Goal: Task Accomplishment & Management: Manage account settings

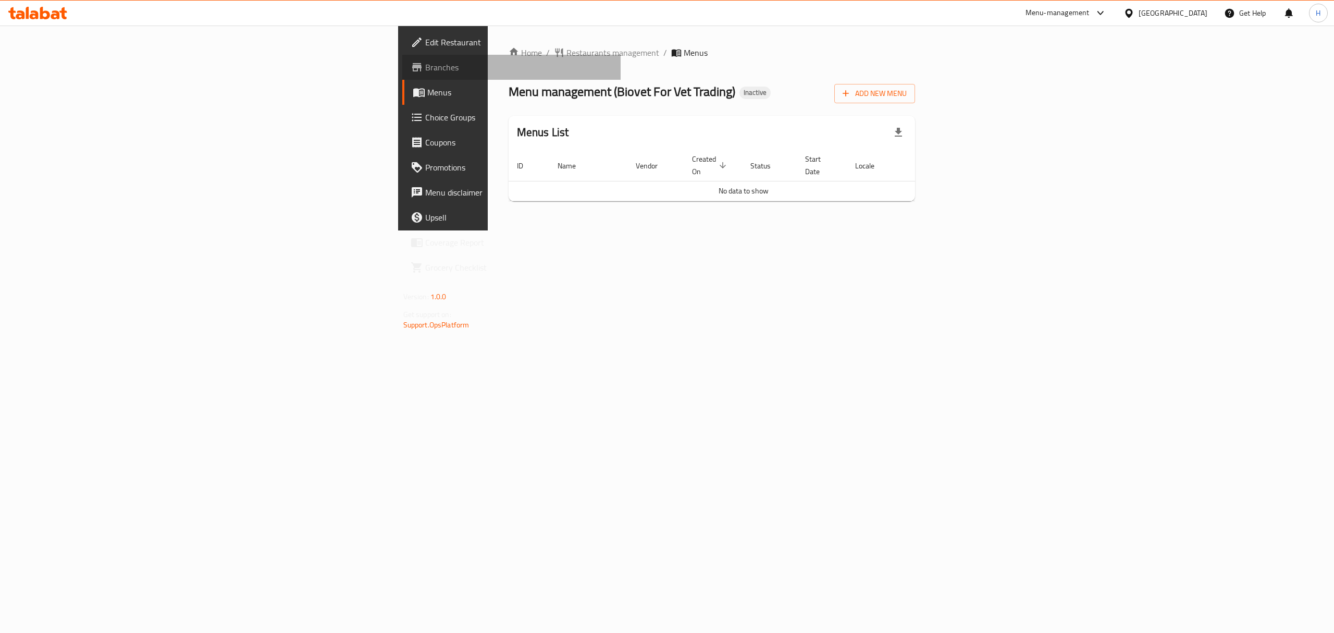
click at [425, 70] on span "Branches" at bounding box center [519, 67] width 188 height 13
click at [907, 94] on span "Add New Menu" at bounding box center [875, 93] width 64 height 13
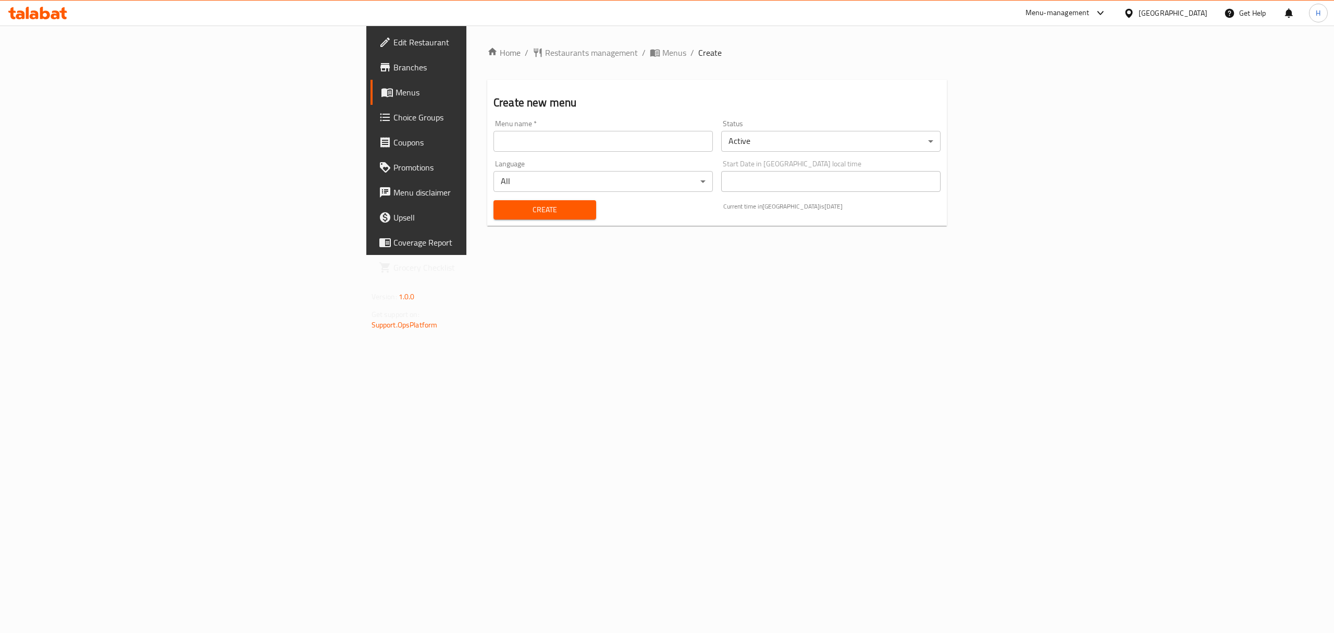
click at [520, 136] on input "text" at bounding box center [603, 141] width 219 height 21
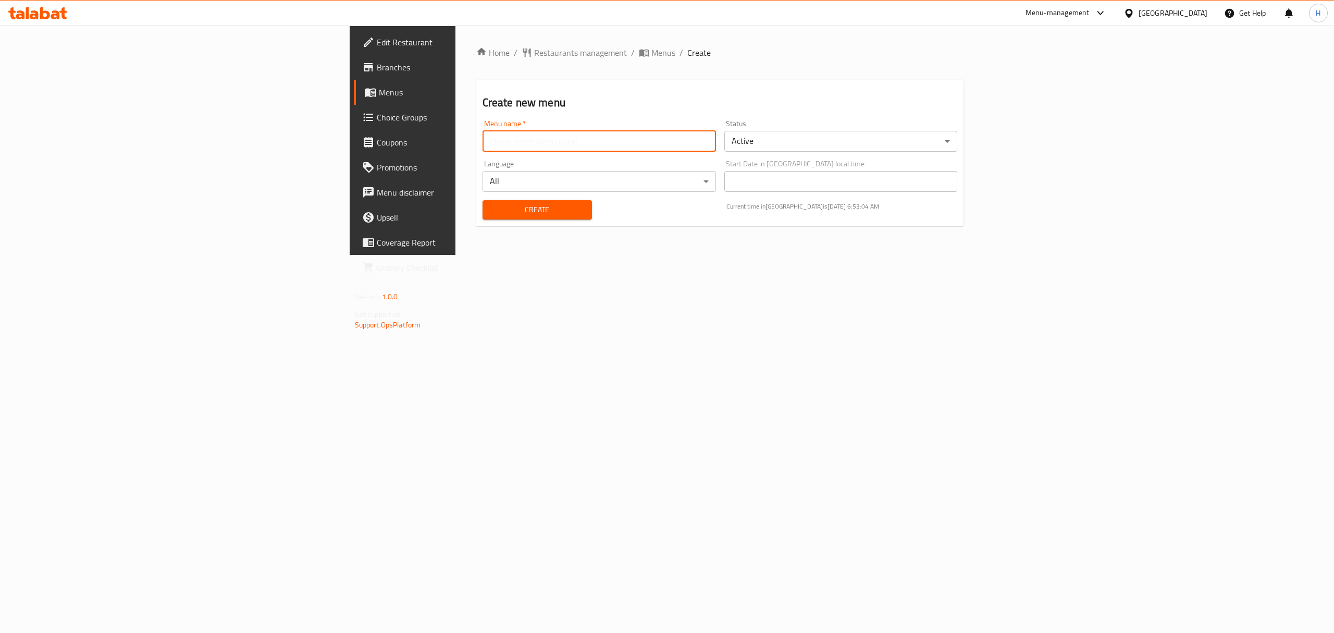
type input "New Menu"
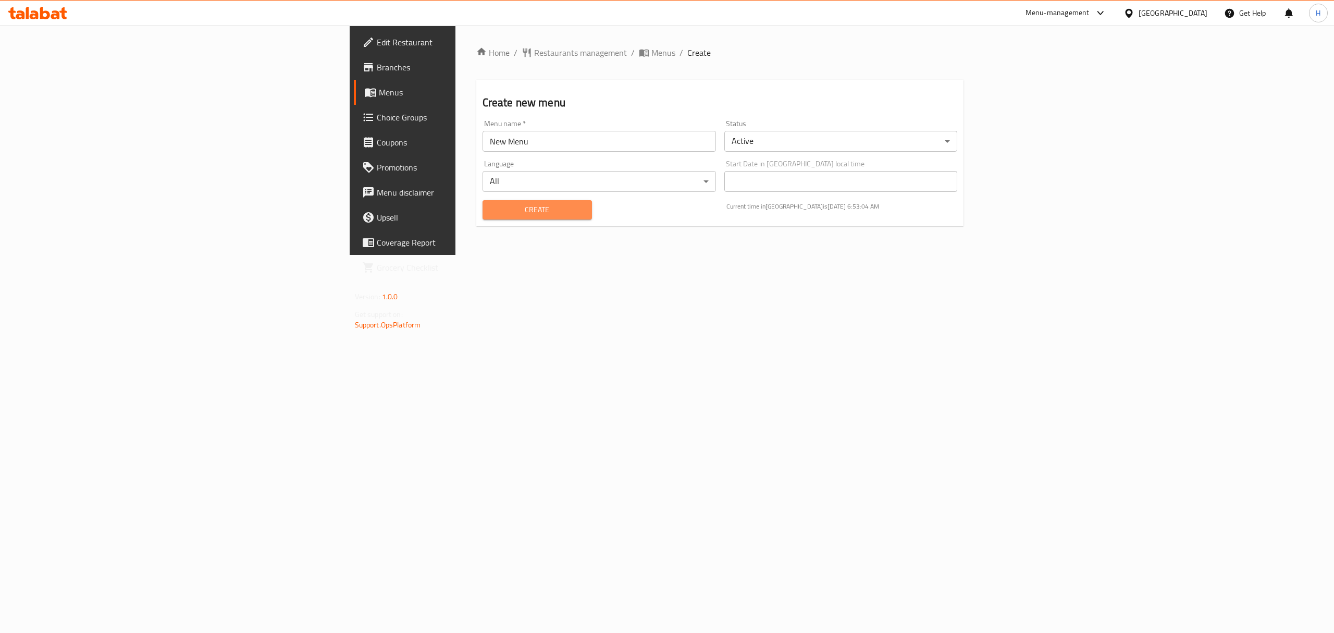
click at [491, 203] on span "Create" at bounding box center [537, 209] width 93 height 13
click at [644, 53] on icon "breadcrumb" at bounding box center [645, 54] width 3 height 4
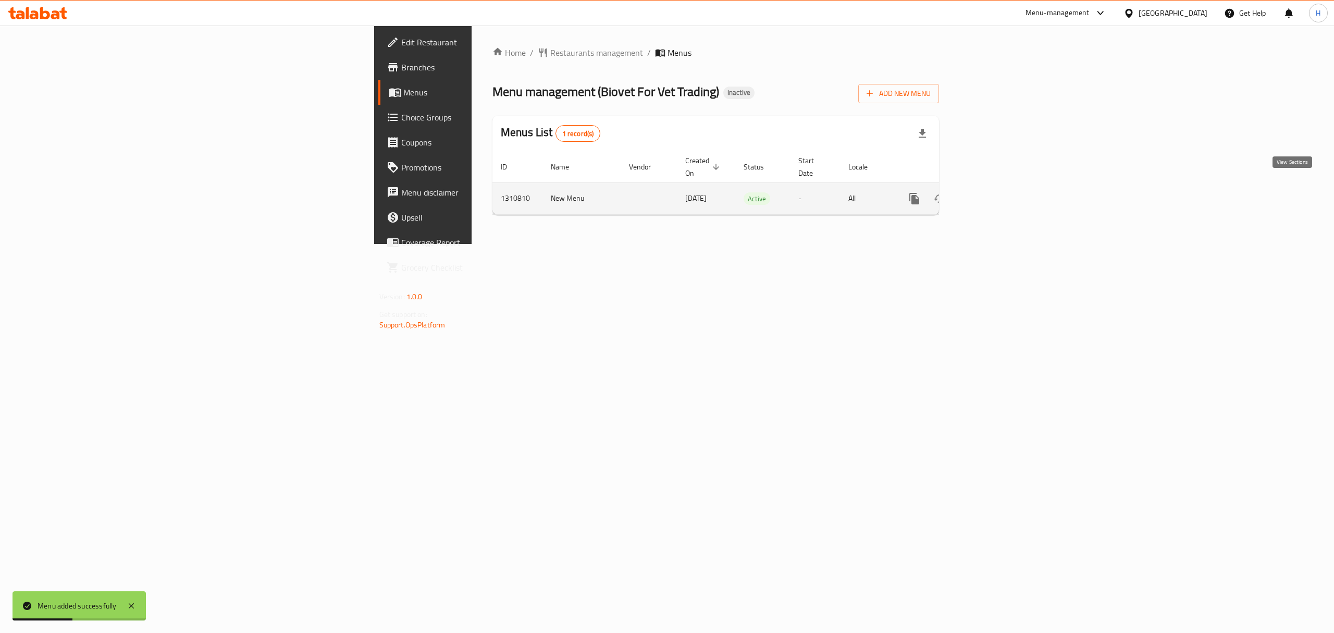
click at [1002, 187] on link "enhanced table" at bounding box center [989, 198] width 25 height 25
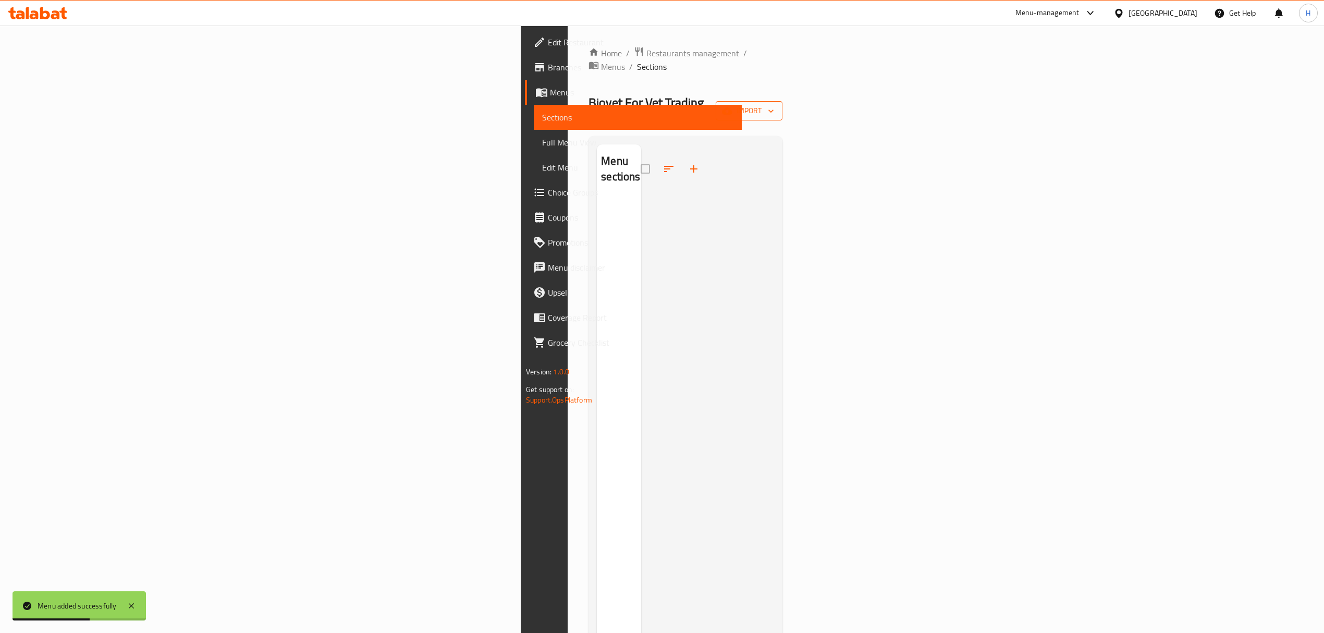
click at [774, 104] on span "import" at bounding box center [749, 110] width 50 height 13
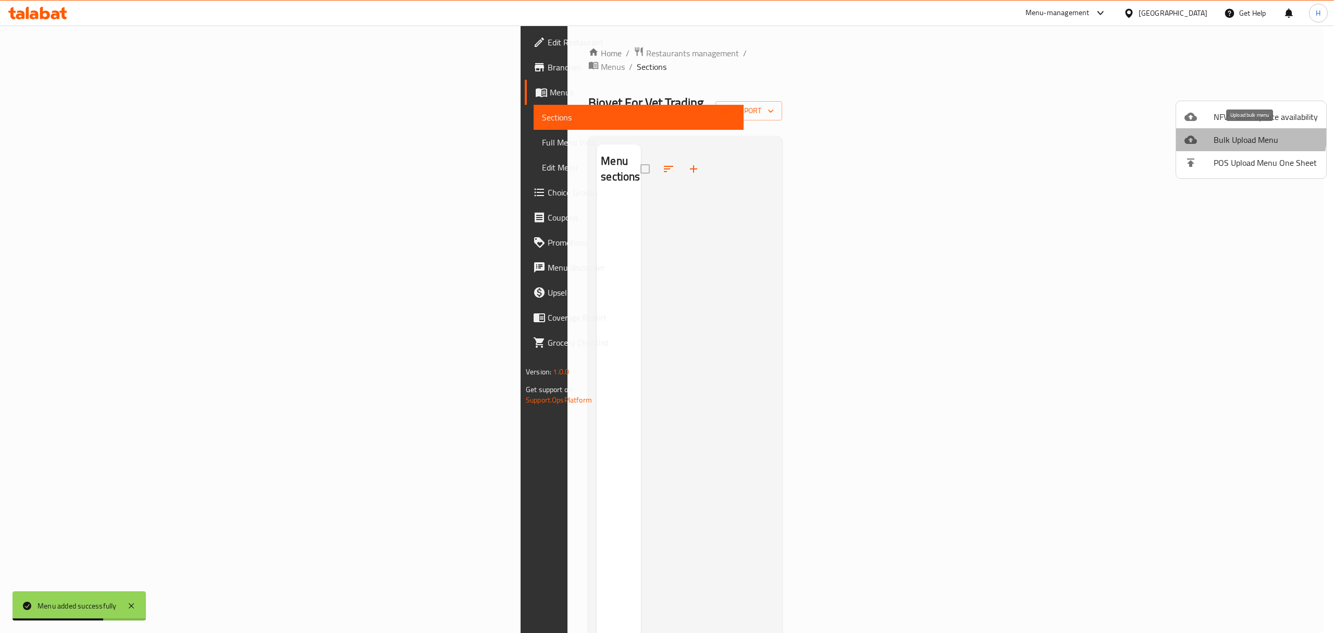
click at [1230, 134] on span "Bulk Upload Menu" at bounding box center [1266, 139] width 104 height 13
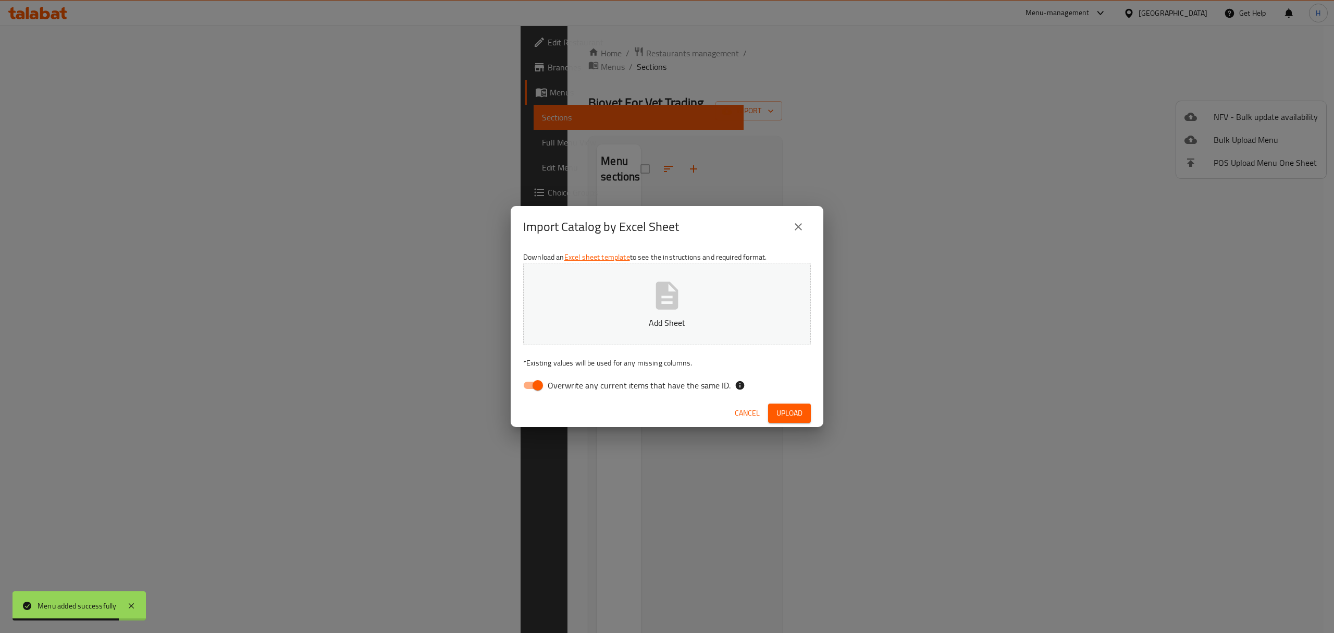
click at [531, 382] on input "Overwrite any current items that have the same ID." at bounding box center [537, 385] width 59 height 20
checkbox input "false"
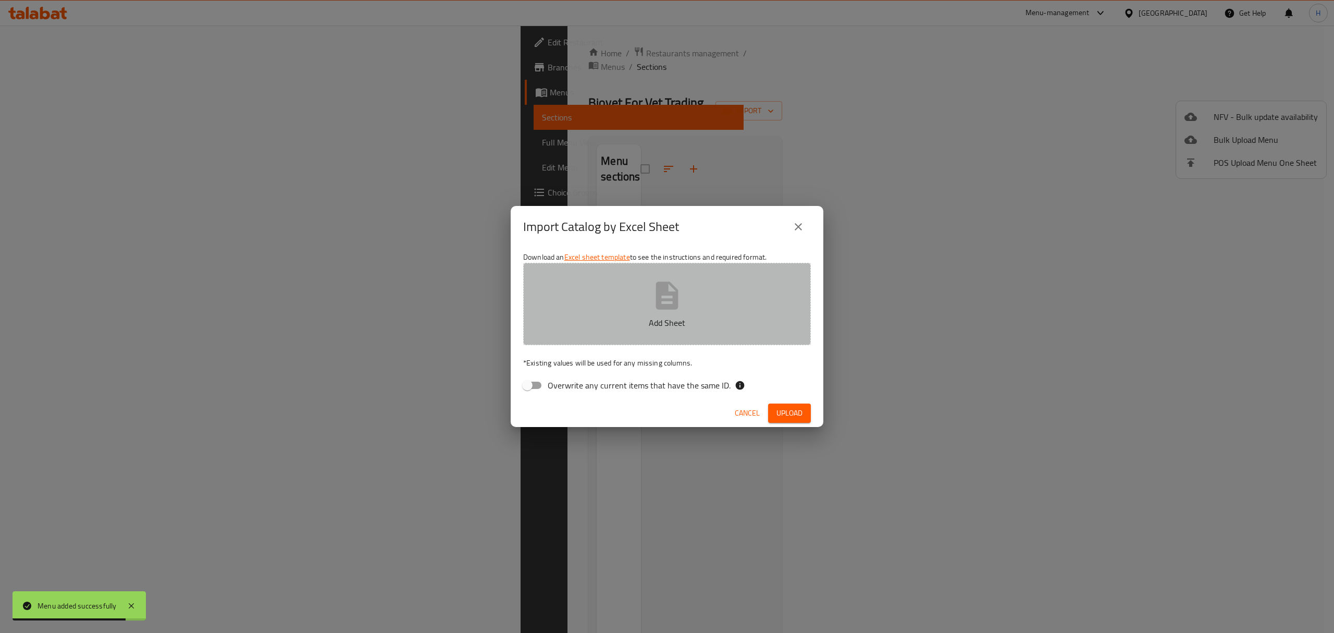
click at [622, 306] on button "Add Sheet" at bounding box center [667, 304] width 288 height 82
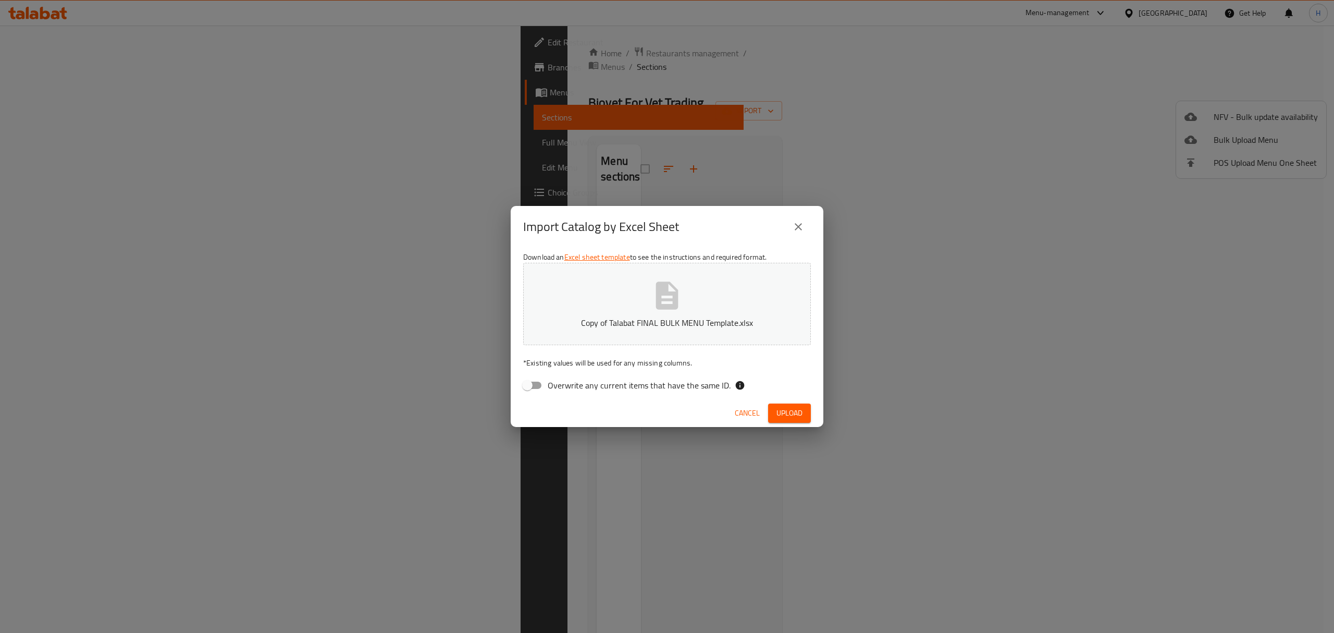
click at [783, 409] on span "Upload" at bounding box center [790, 412] width 26 height 13
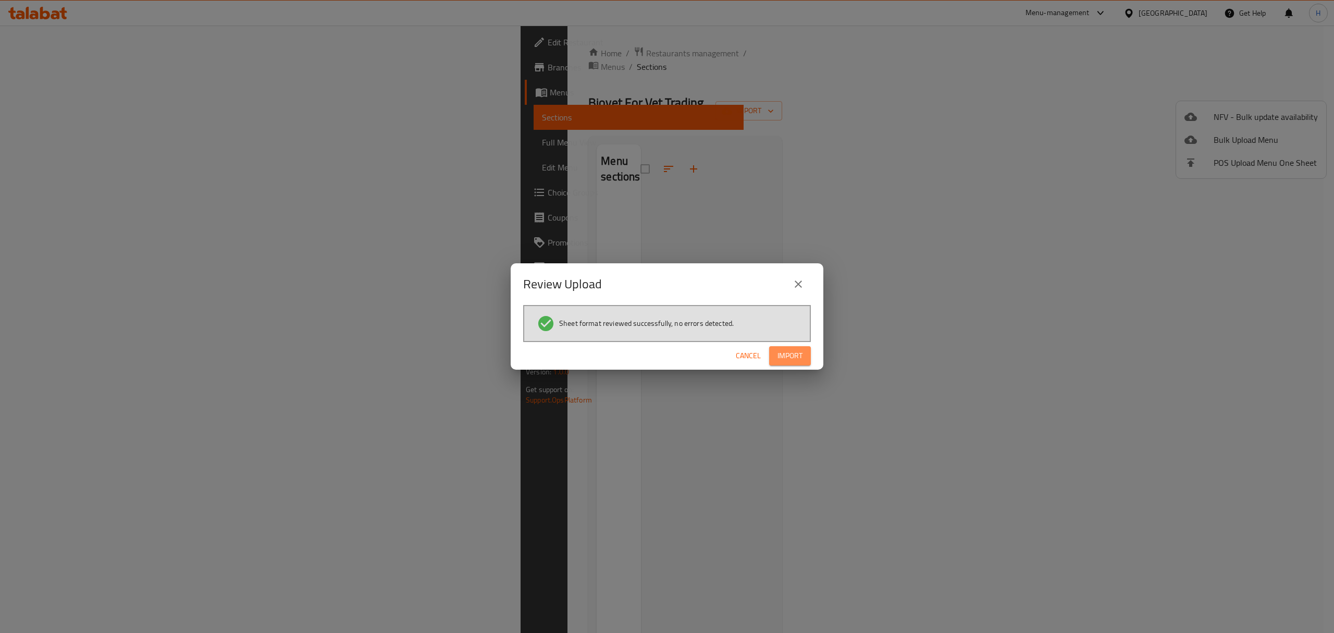
click at [803, 356] on button "Import" at bounding box center [790, 355] width 42 height 19
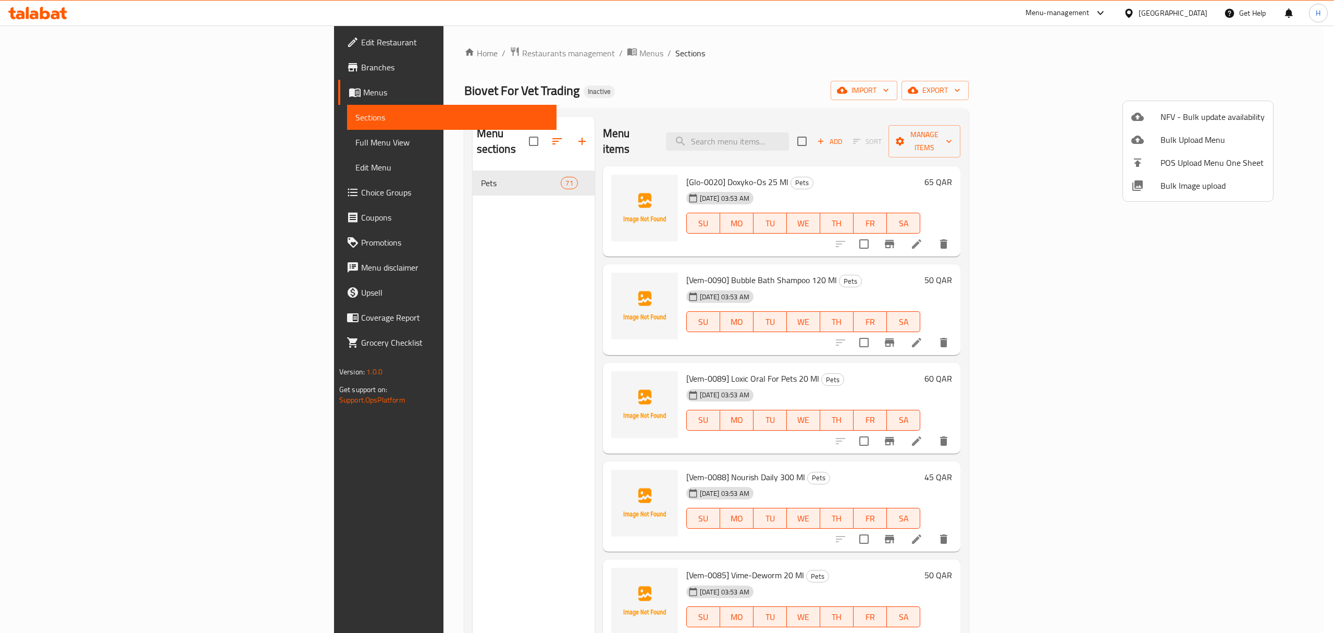
click at [1208, 89] on div at bounding box center [667, 316] width 1334 height 633
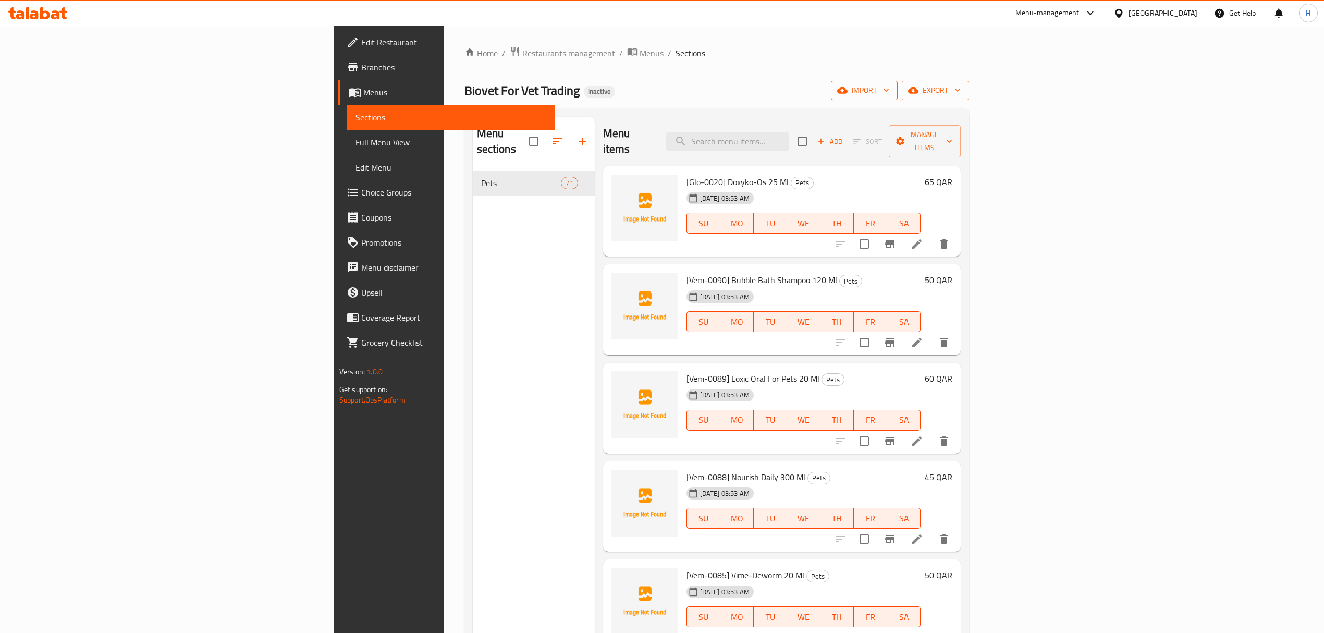
click at [889, 88] on span "import" at bounding box center [864, 90] width 50 height 13
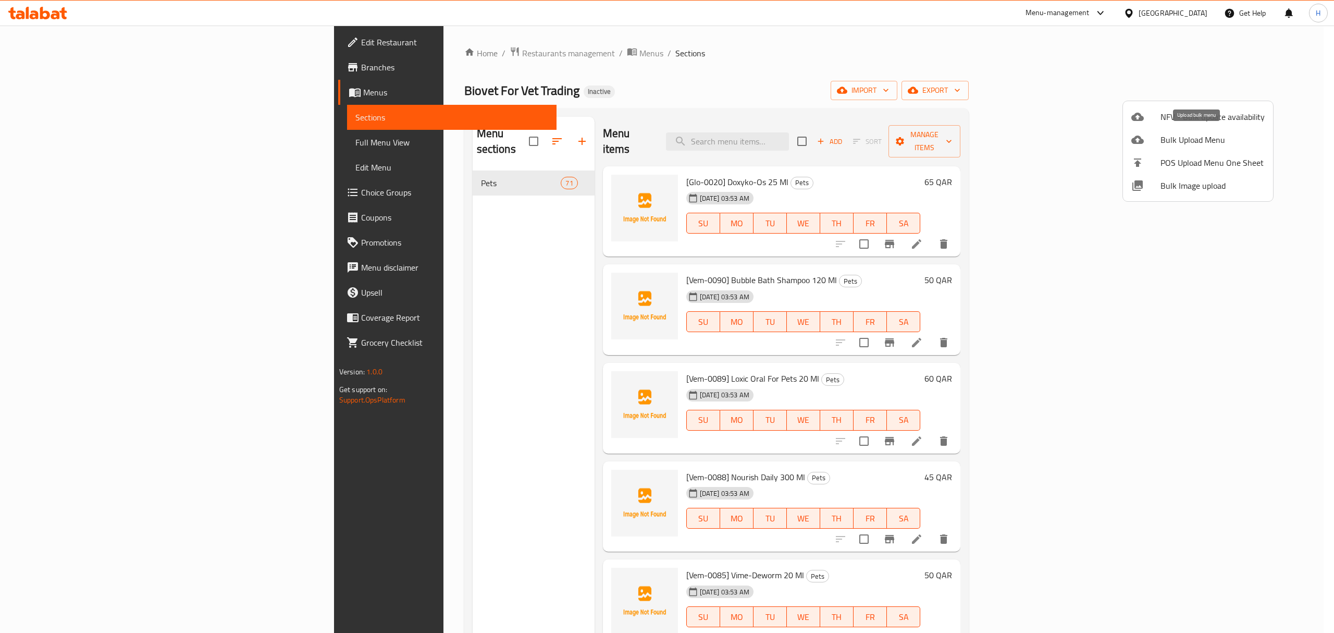
click at [1187, 141] on span "Bulk Upload Menu" at bounding box center [1213, 139] width 104 height 13
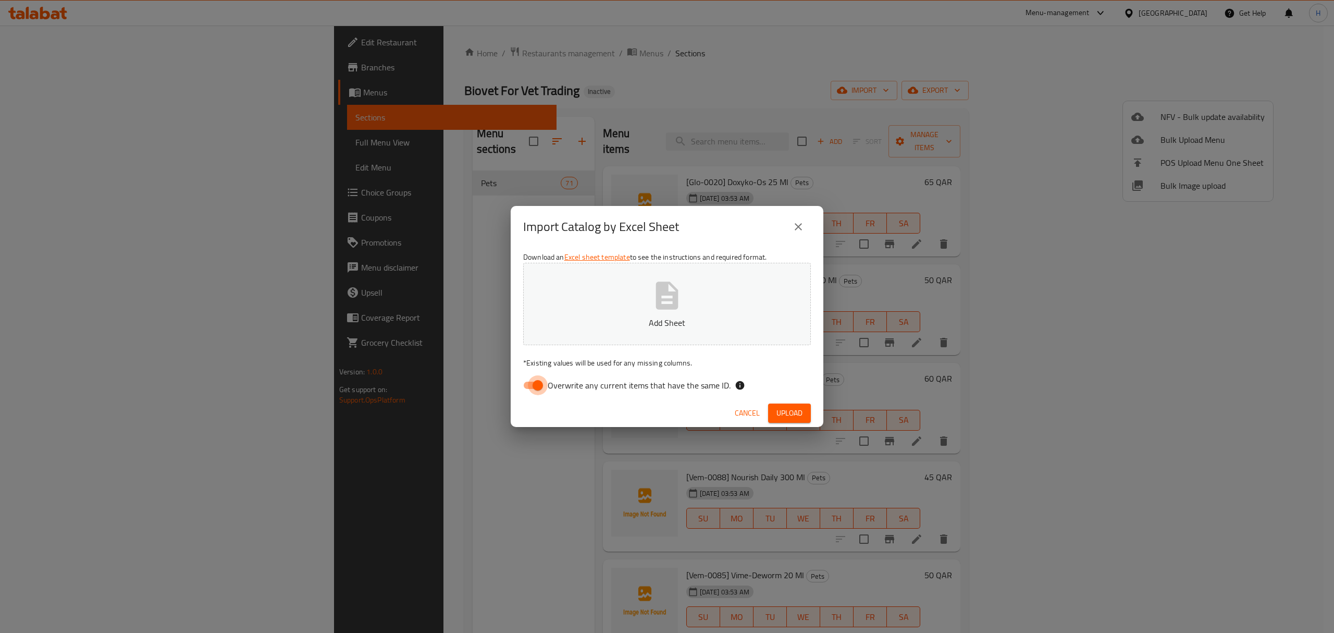
click at [528, 379] on input "Overwrite any current items that have the same ID." at bounding box center [537, 385] width 59 height 20
checkbox input "false"
click at [658, 310] on icon "button" at bounding box center [666, 295] width 33 height 33
click at [786, 417] on span "Upload" at bounding box center [790, 412] width 26 height 13
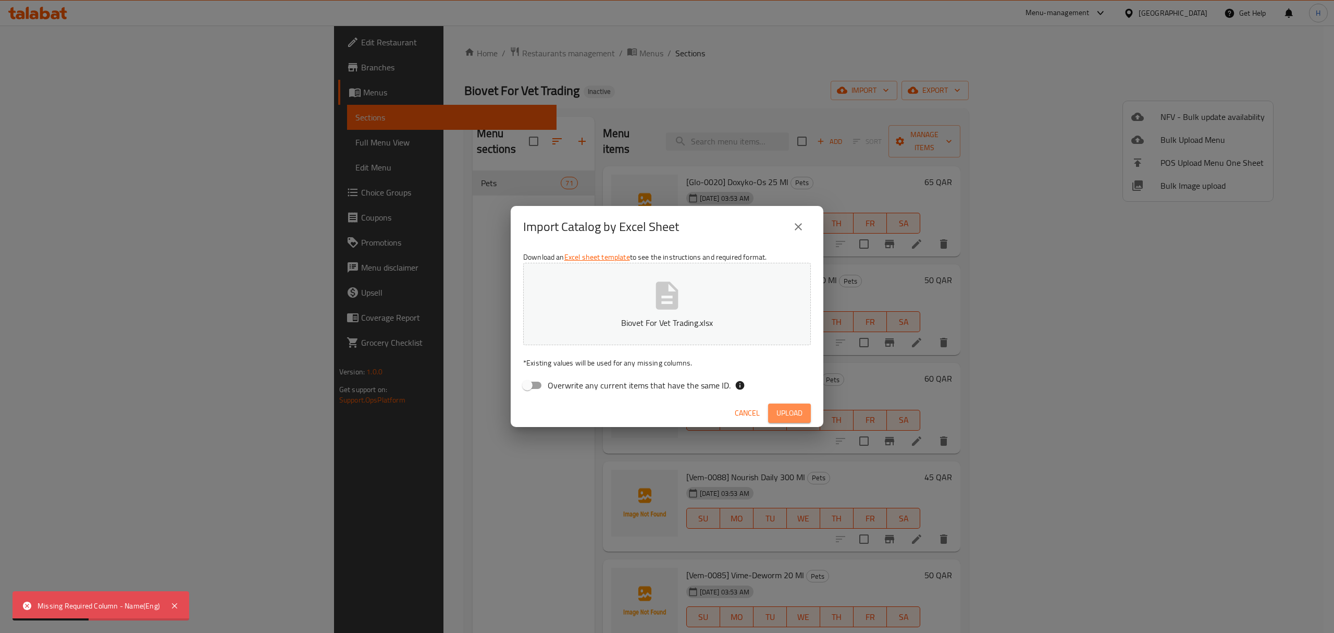
click at [795, 420] on button "Upload" at bounding box center [789, 412] width 43 height 19
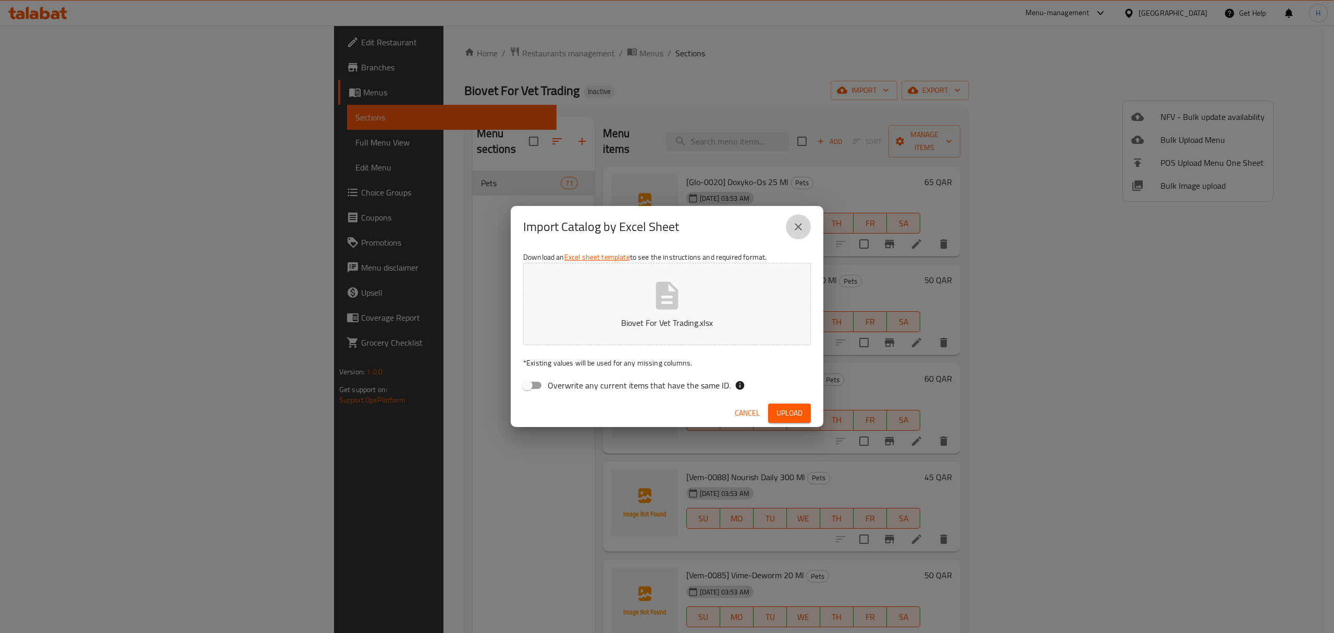
click at [795, 226] on icon "close" at bounding box center [798, 226] width 13 height 13
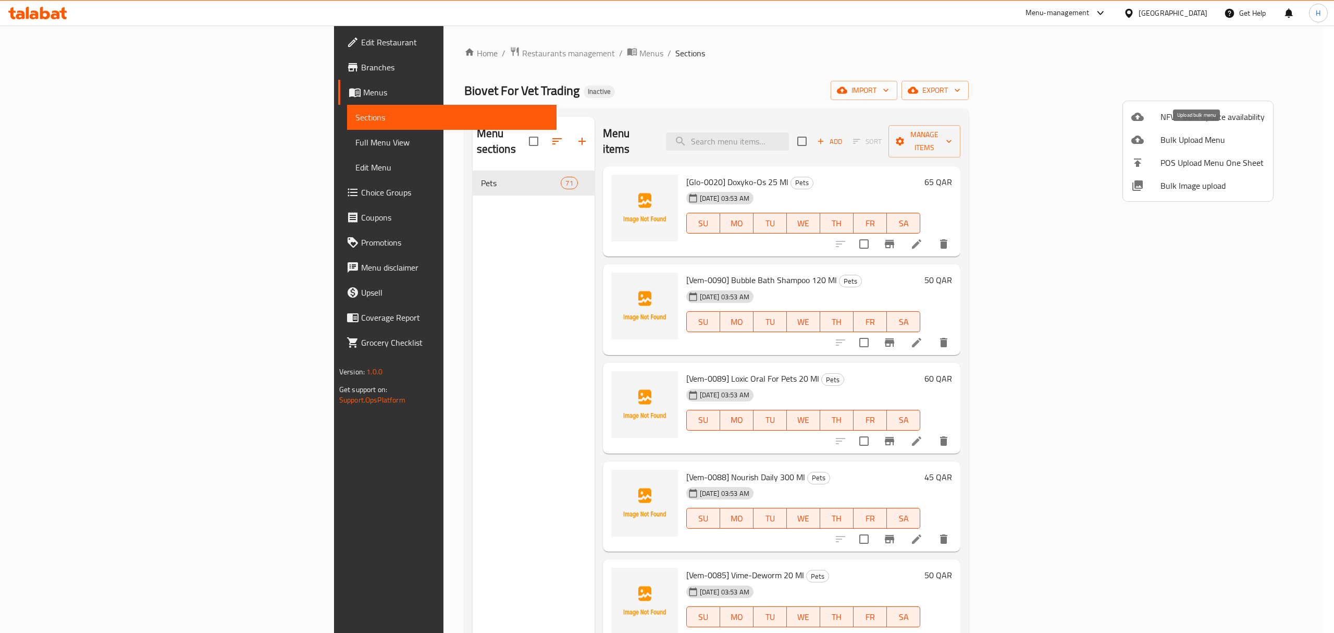
click at [1199, 146] on span "Bulk Upload Menu" at bounding box center [1213, 139] width 104 height 13
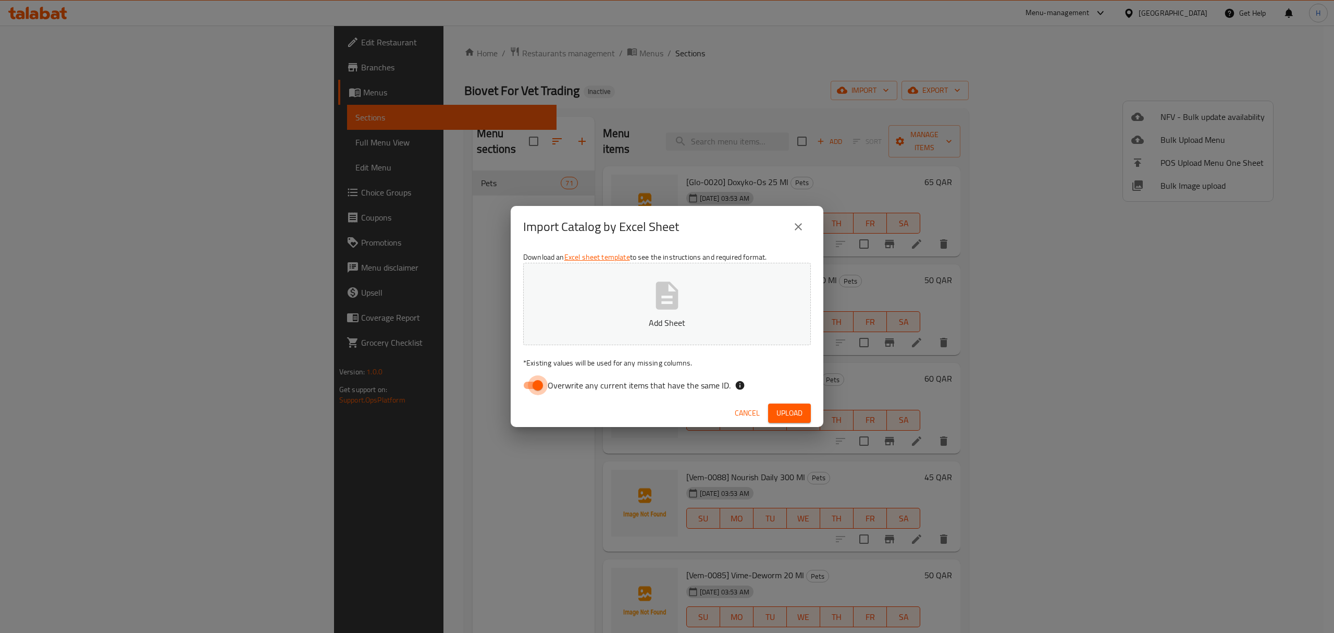
click at [528, 384] on input "Overwrite any current items that have the same ID." at bounding box center [537, 385] width 59 height 20
checkbox input "false"
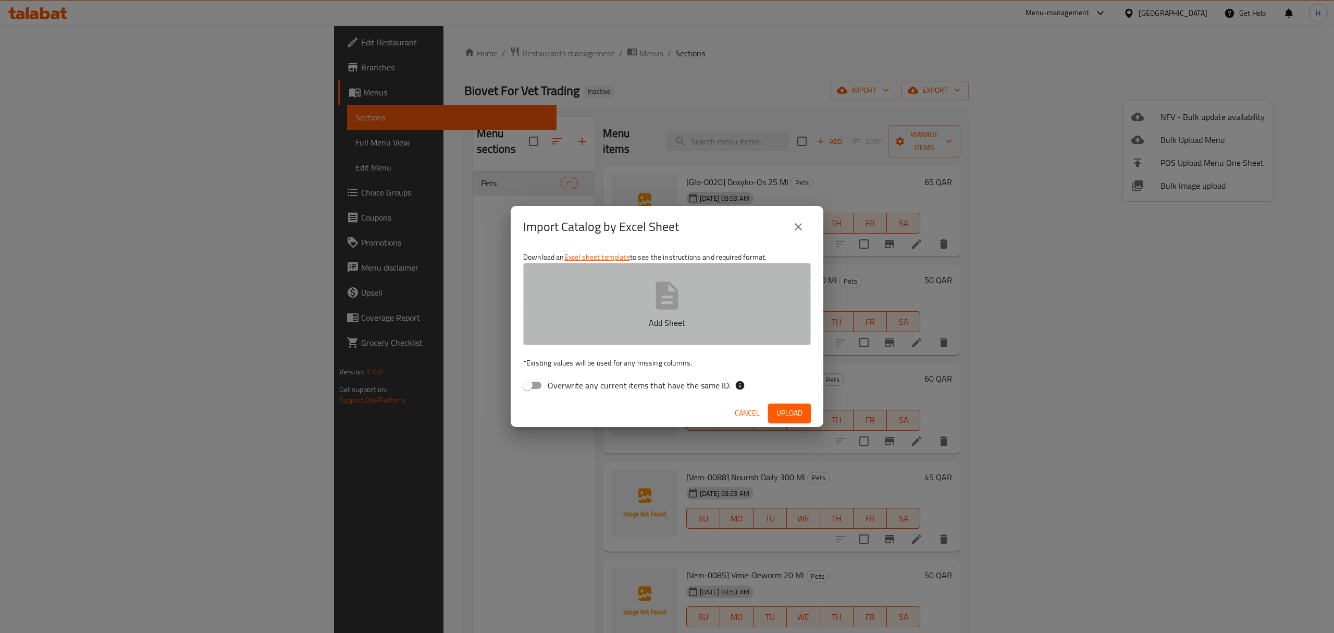
click at [648, 312] on button "Add Sheet" at bounding box center [667, 304] width 288 height 82
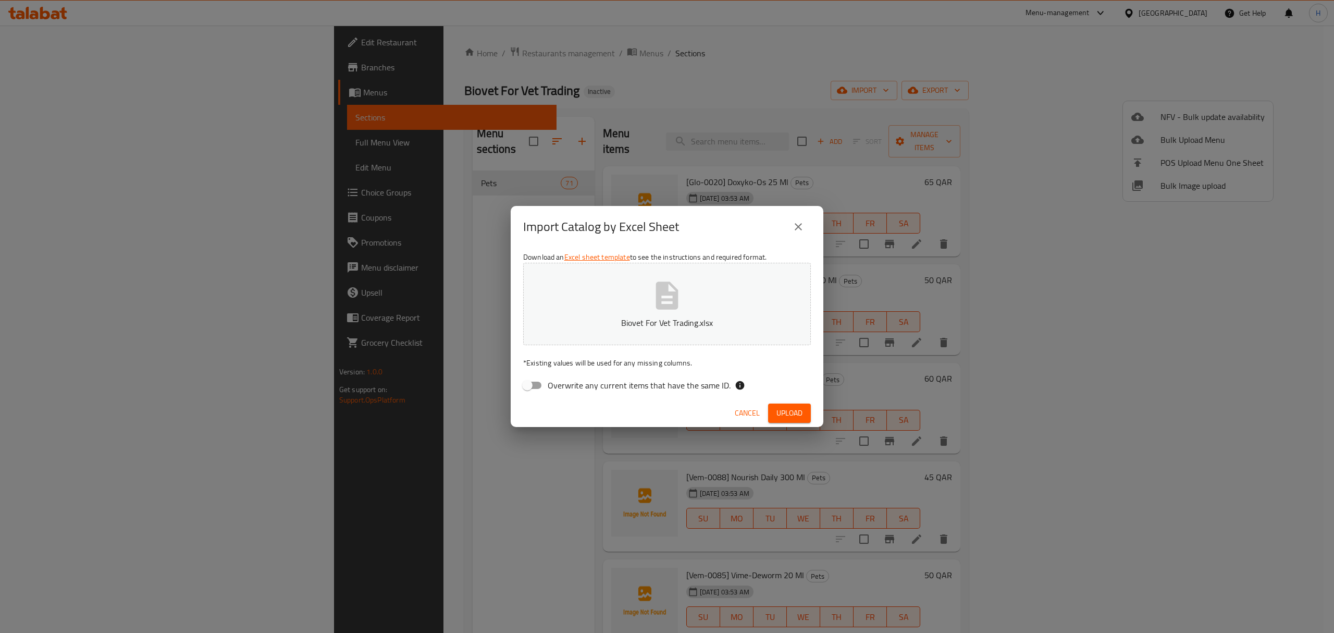
click at [772, 408] on button "Upload" at bounding box center [789, 412] width 43 height 19
click at [647, 299] on button "Biovet For Vet Trading.xlsx" at bounding box center [667, 304] width 288 height 82
drag, startPoint x: 791, startPoint y: 415, endPoint x: 716, endPoint y: 354, distance: 96.0
click at [716, 354] on div "Import Catalog by Excel Sheet Download an Excel sheet template to see the instr…" at bounding box center [667, 316] width 313 height 220
click at [758, 403] on button "Cancel" at bounding box center [747, 412] width 33 height 19
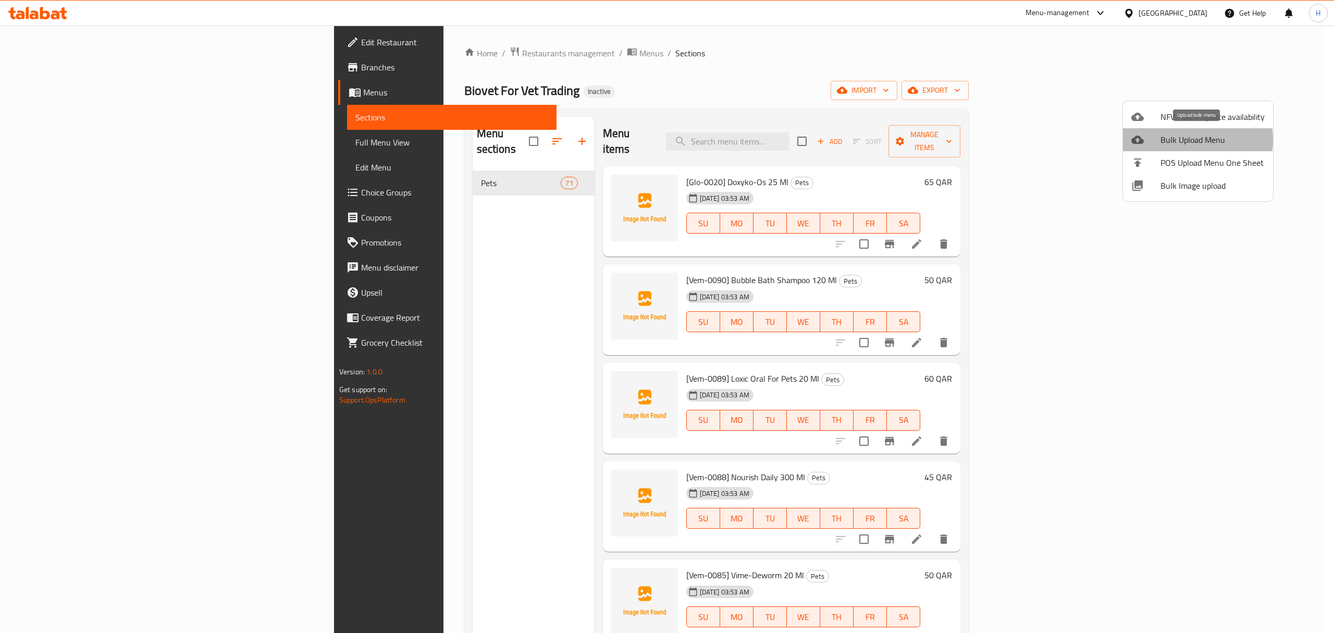
click at [1187, 140] on span "Bulk Upload Menu" at bounding box center [1213, 139] width 104 height 13
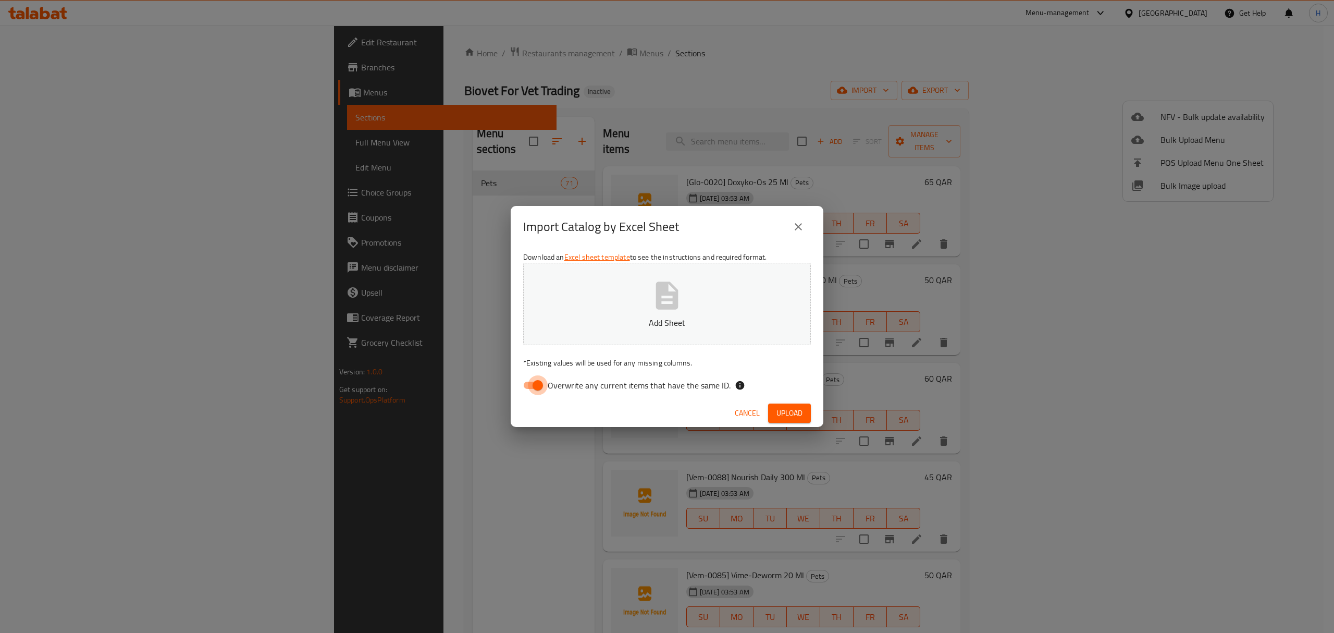
click at [537, 390] on input "Overwrite any current items that have the same ID." at bounding box center [537, 385] width 59 height 20
checkbox input "false"
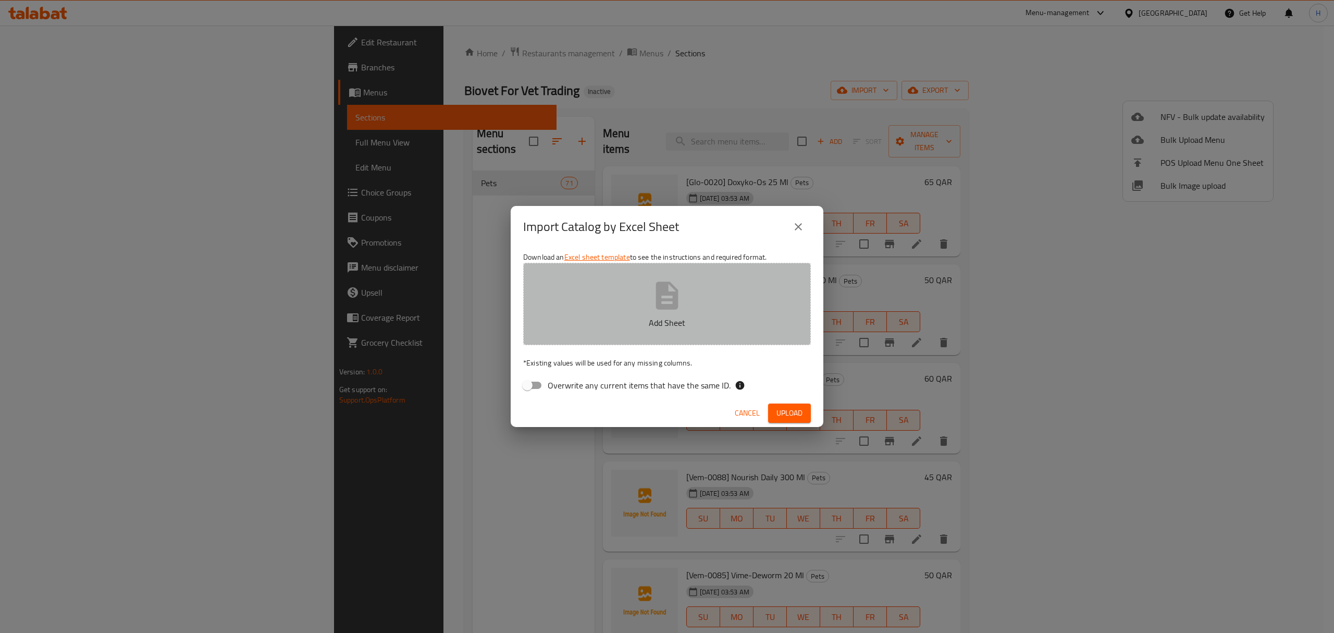
click at [632, 314] on button "Add Sheet" at bounding box center [667, 304] width 288 height 82
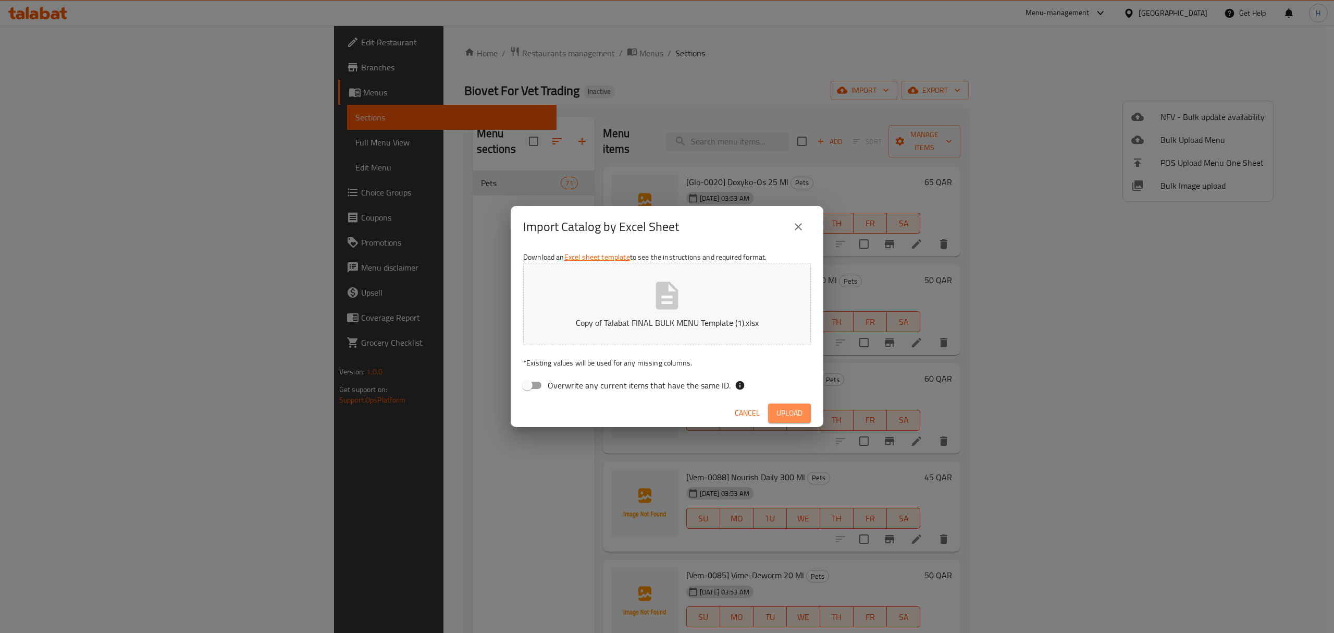
click at [781, 412] on span "Upload" at bounding box center [790, 412] width 26 height 13
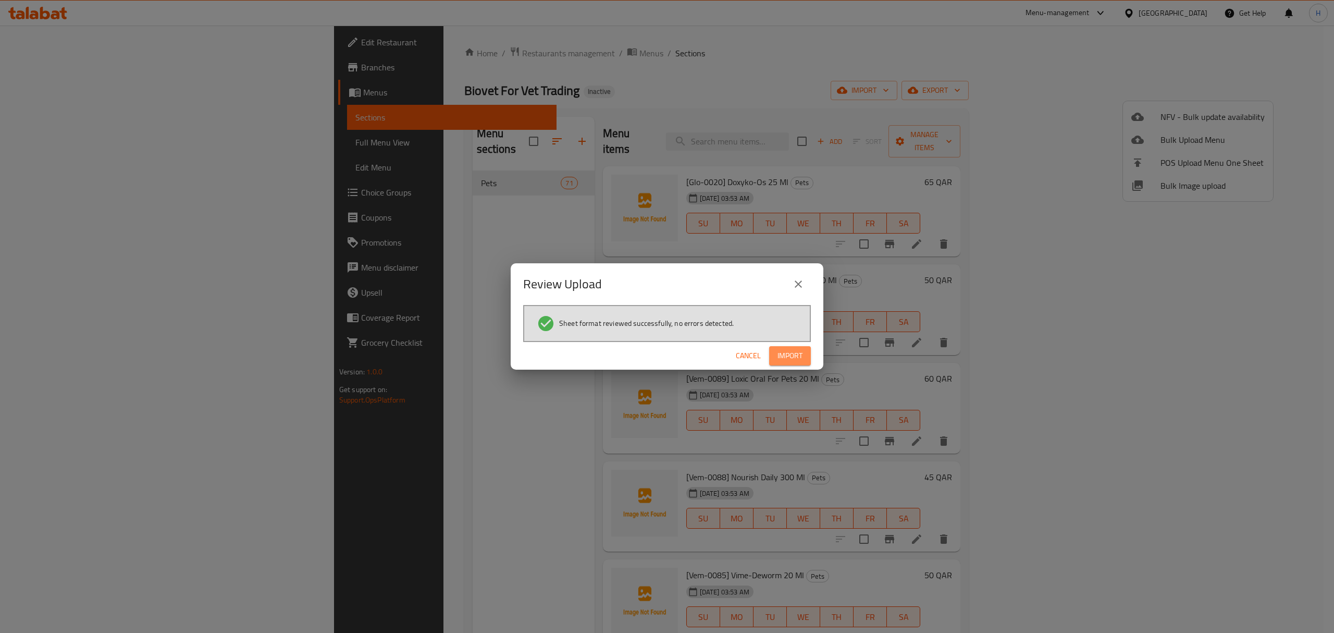
click at [807, 360] on button "Import" at bounding box center [790, 355] width 42 height 19
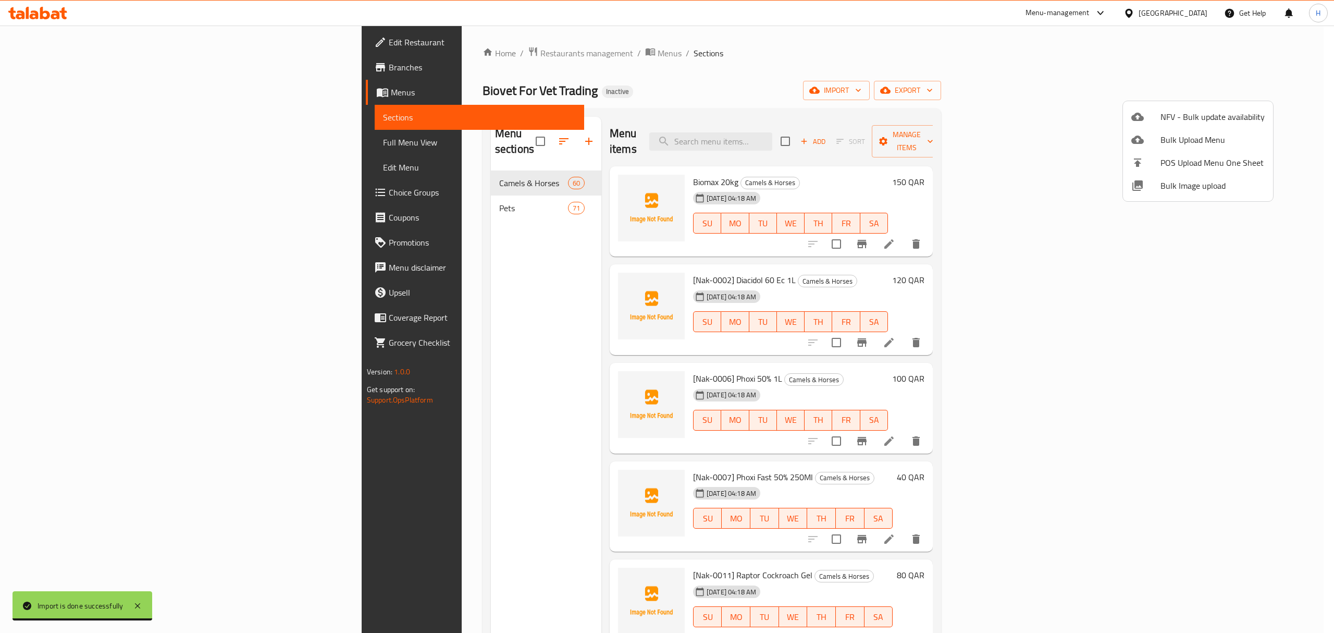
click at [893, 72] on div at bounding box center [667, 316] width 1334 height 633
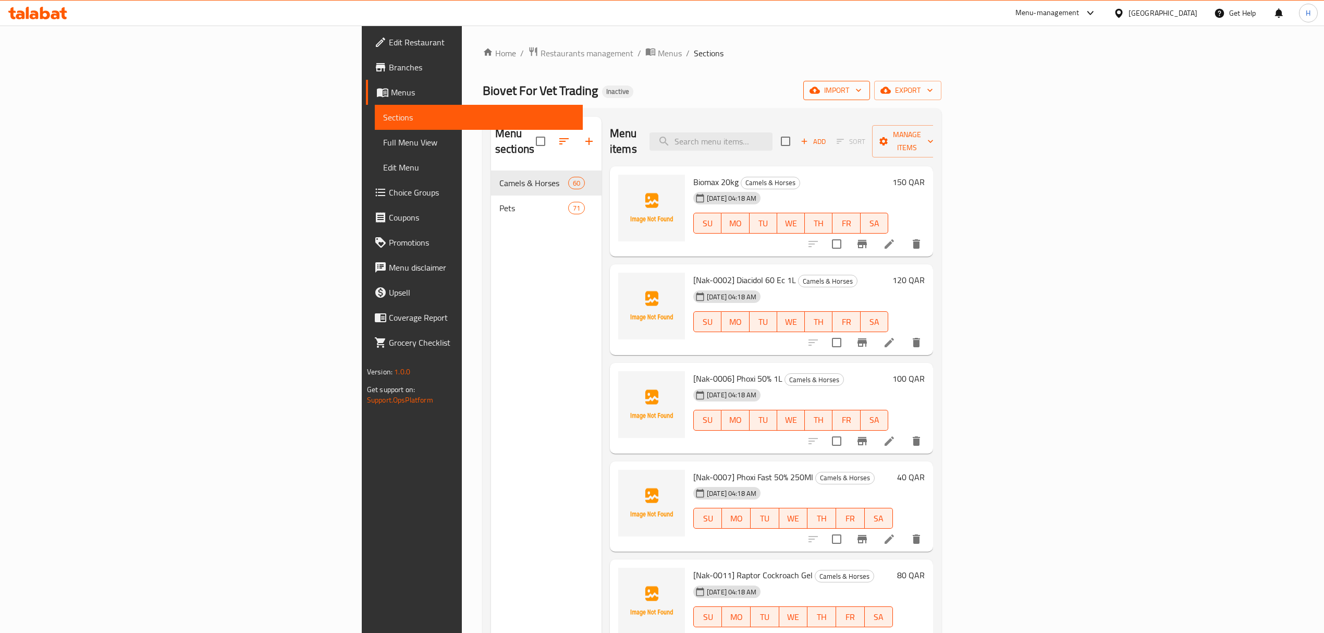
click at [864, 91] on icon "button" at bounding box center [858, 90] width 10 height 10
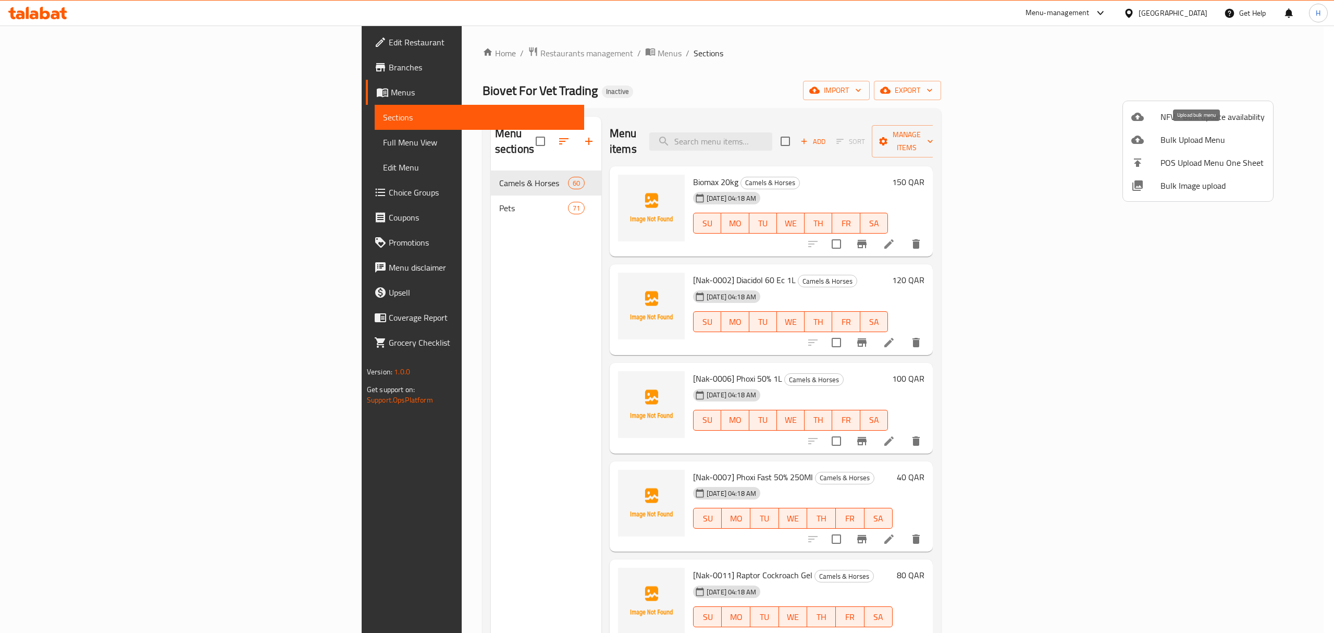
click at [1194, 134] on span "Bulk Upload Menu" at bounding box center [1213, 139] width 104 height 13
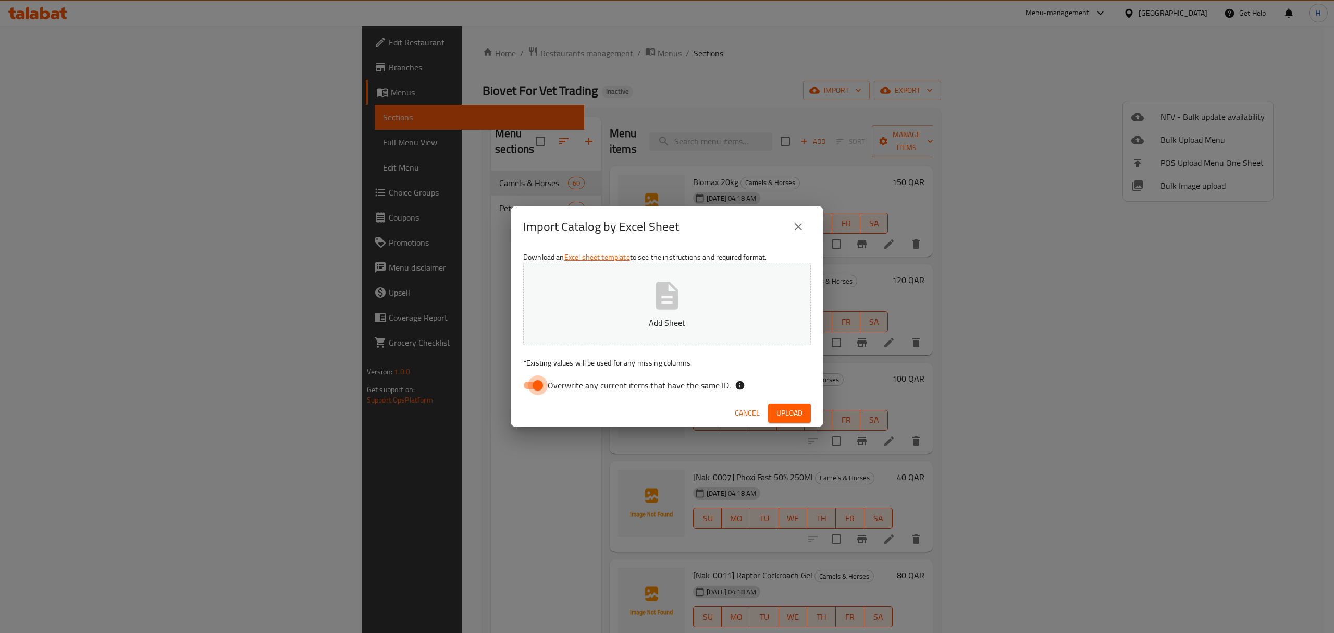
click at [526, 383] on input "Overwrite any current items that have the same ID." at bounding box center [537, 385] width 59 height 20
checkbox input "false"
click at [684, 264] on button "Add Sheet" at bounding box center [667, 304] width 288 height 82
click at [794, 416] on span "Upload" at bounding box center [790, 412] width 26 height 13
click at [778, 404] on button "button" at bounding box center [794, 412] width 33 height 17
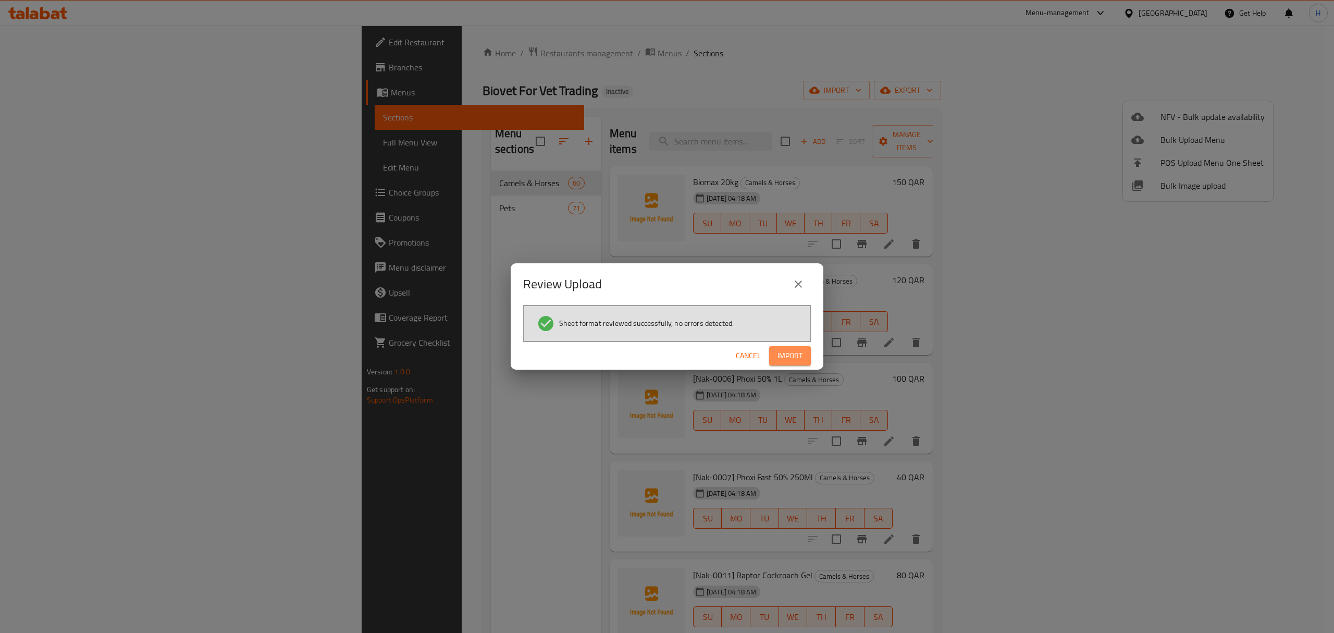
click at [803, 351] on button "Import" at bounding box center [790, 355] width 42 height 19
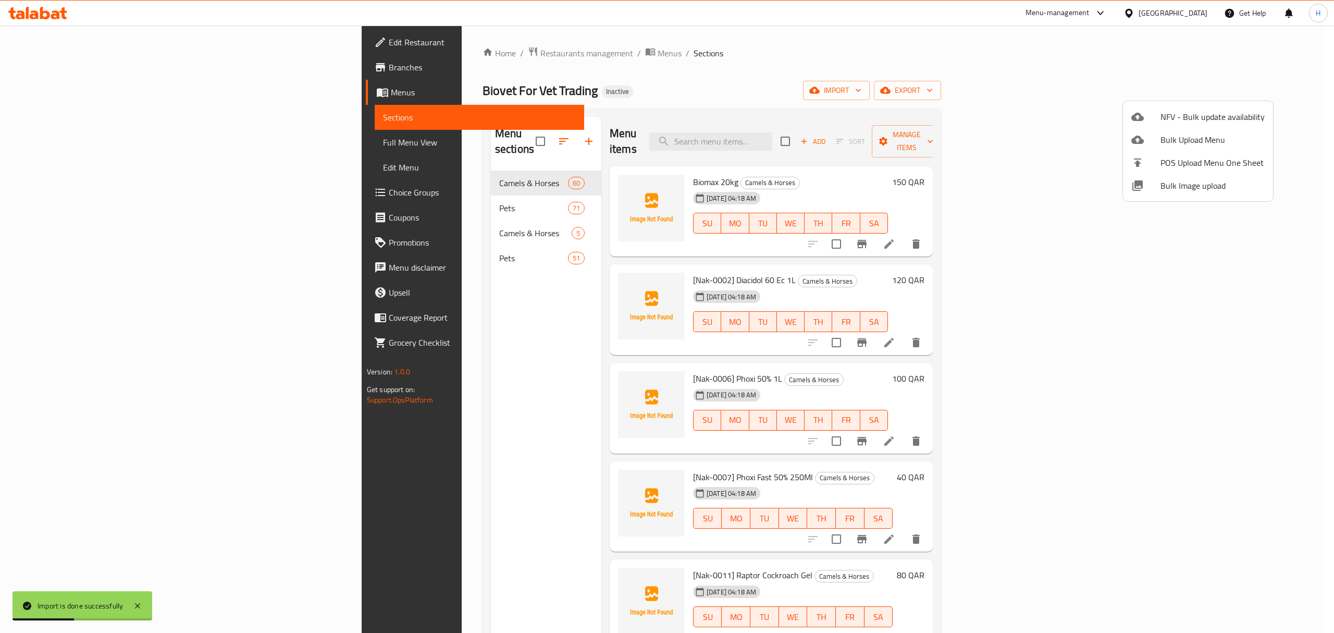
click at [319, 219] on div at bounding box center [667, 316] width 1334 height 633
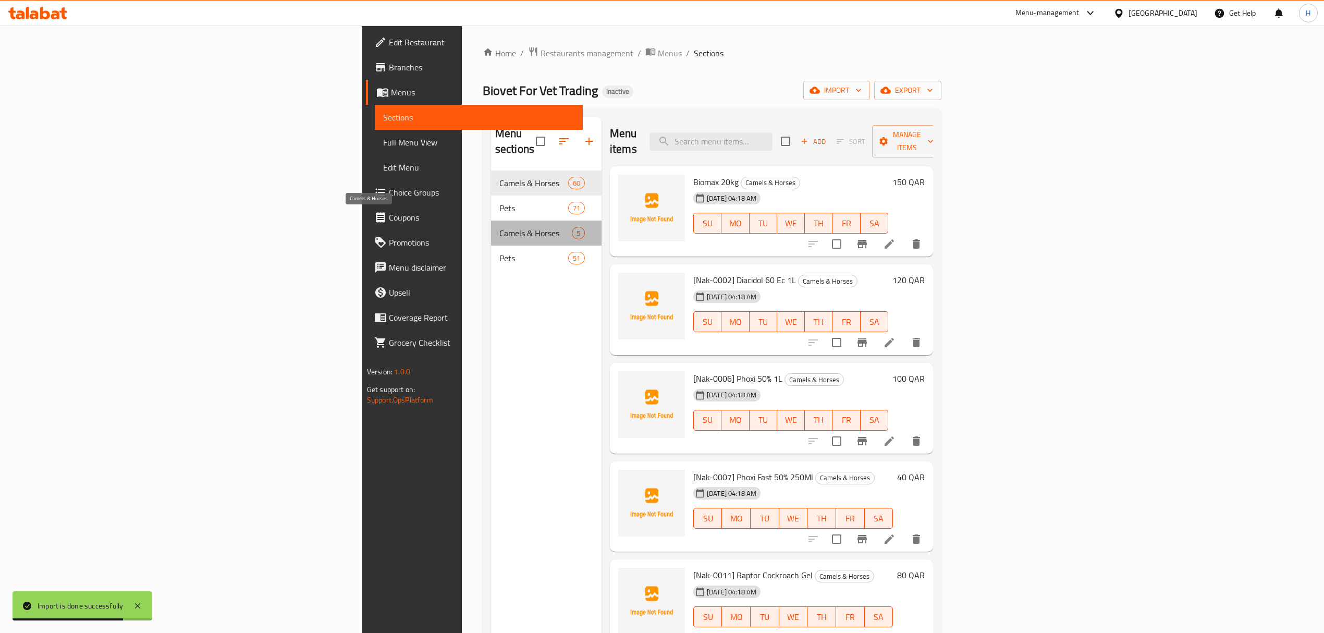
click at [499, 227] on span "Camels & Horses" at bounding box center [535, 233] width 72 height 13
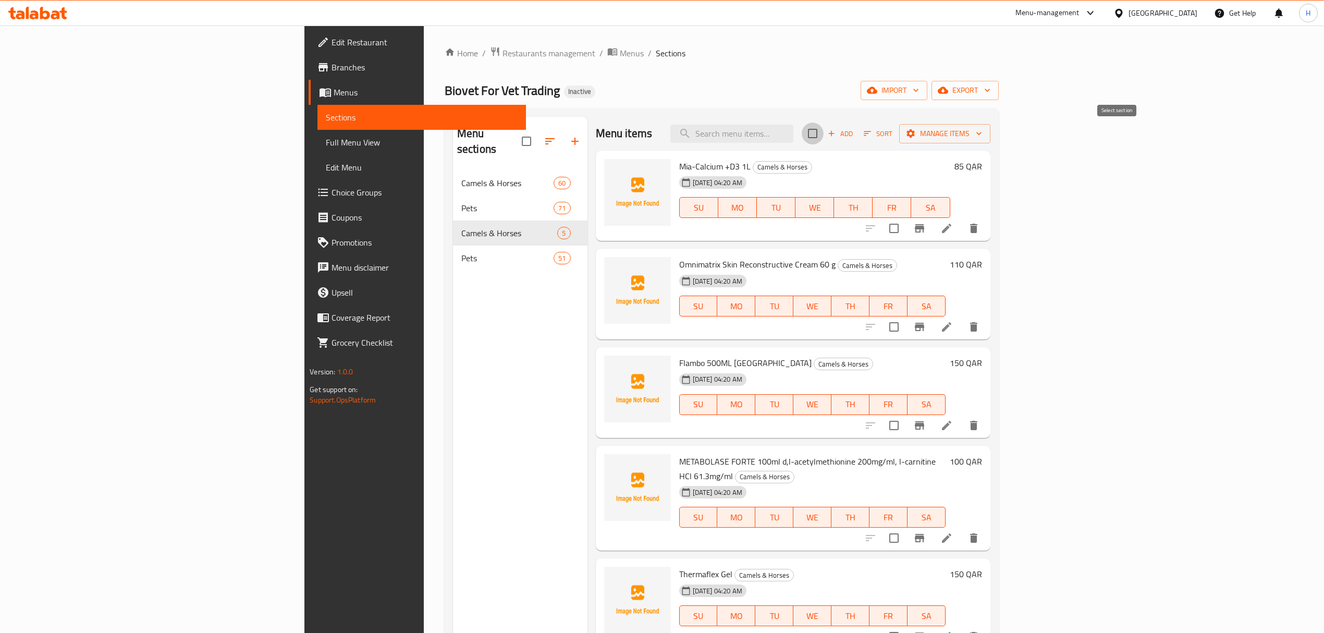
click at [823, 129] on input "checkbox" at bounding box center [813, 133] width 22 height 22
checkbox input "true"
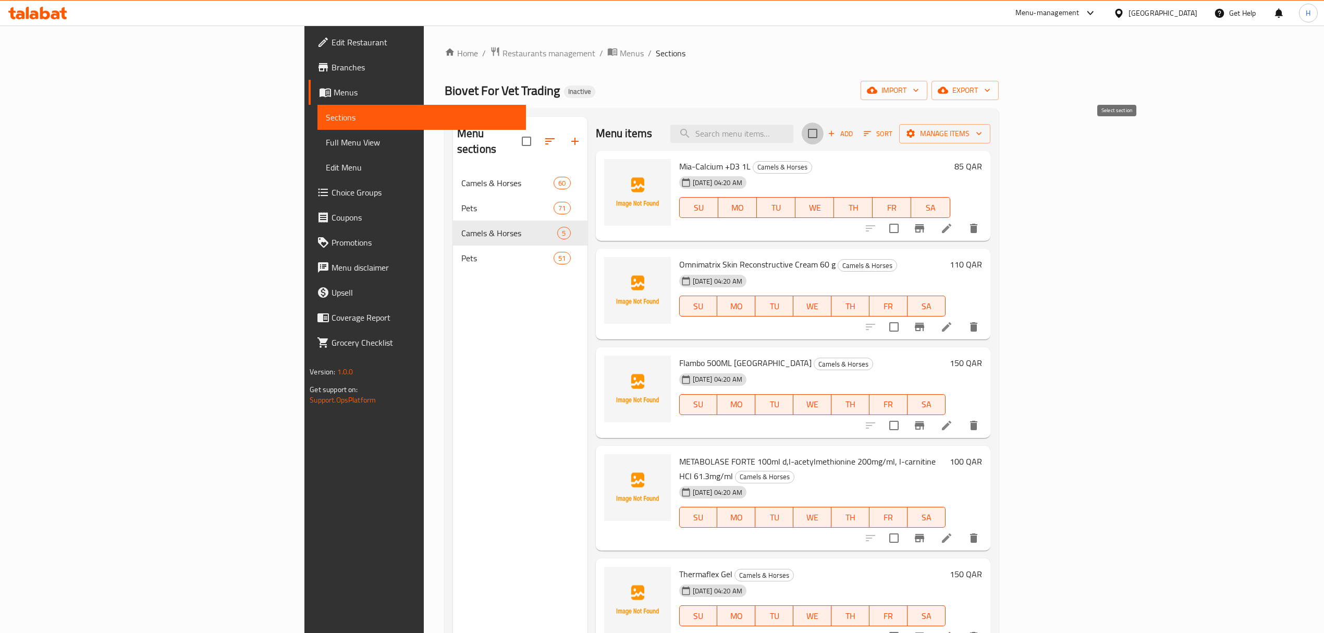
checkbox input "true"
click at [982, 134] on span "Manage items" at bounding box center [944, 133] width 75 height 13
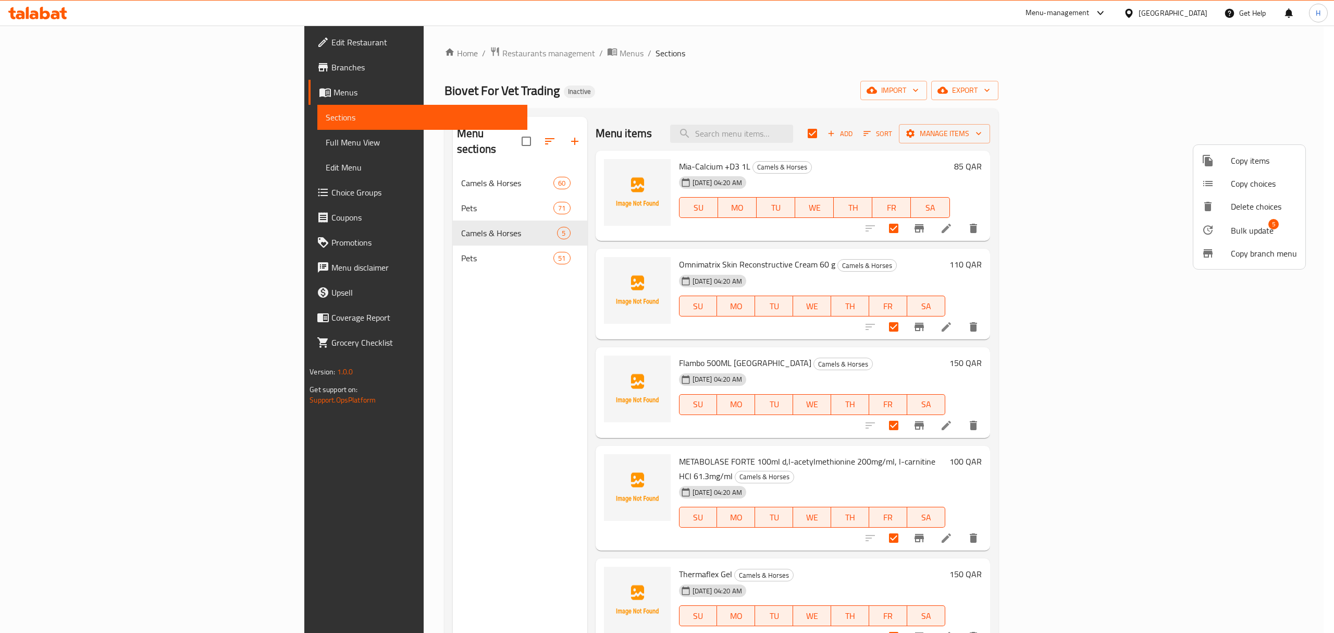
click at [1244, 232] on span "Bulk update" at bounding box center [1252, 230] width 43 height 13
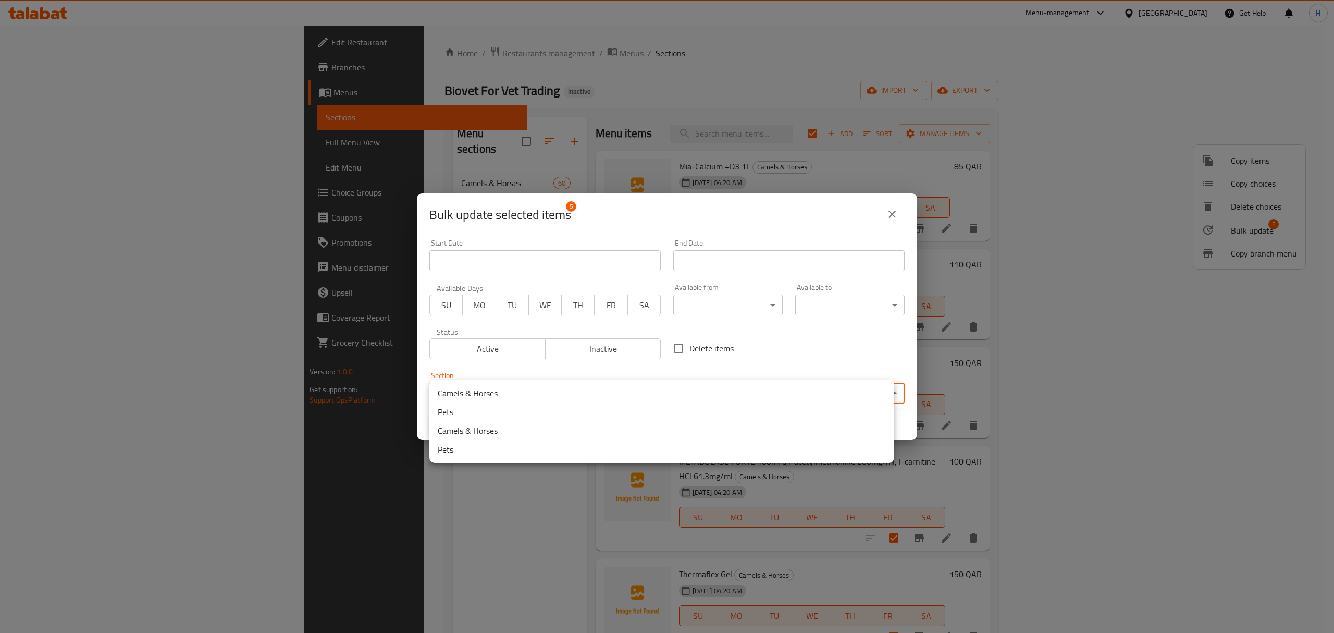
click at [697, 393] on body "​ Menu-management [GEOGRAPHIC_DATA] Get Help H Edit Restaurant Branches Menus S…" at bounding box center [667, 329] width 1334 height 607
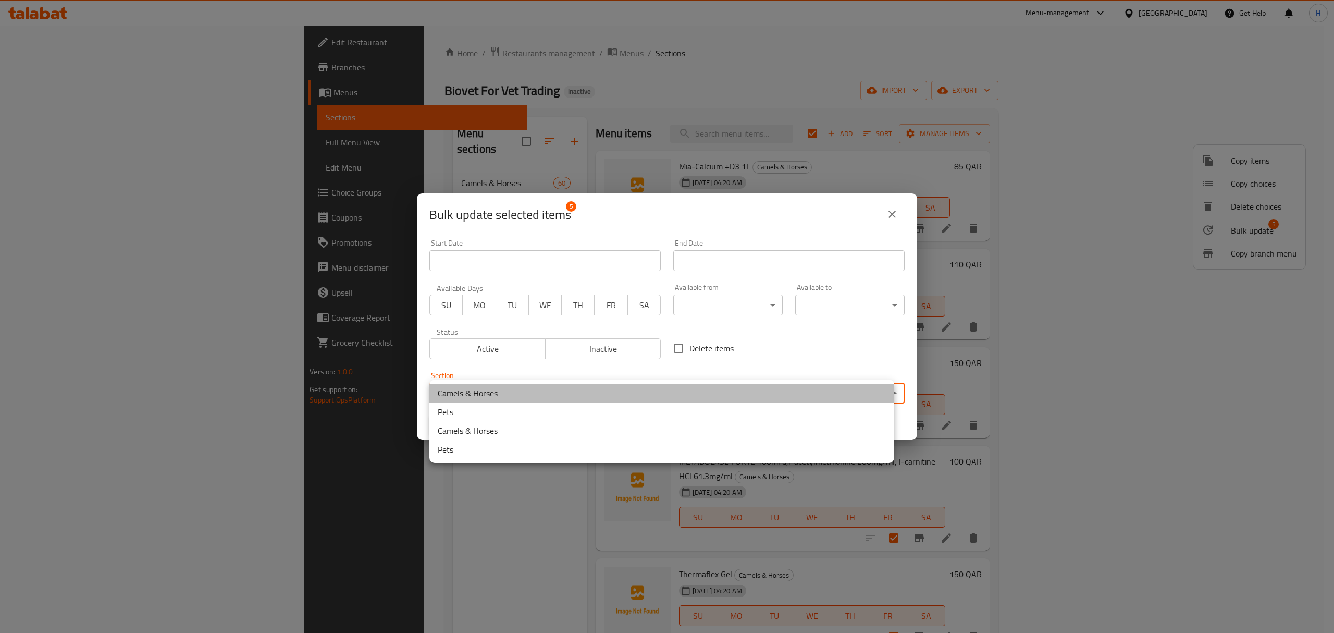
click at [568, 393] on li "Camels & Horses" at bounding box center [661, 393] width 465 height 19
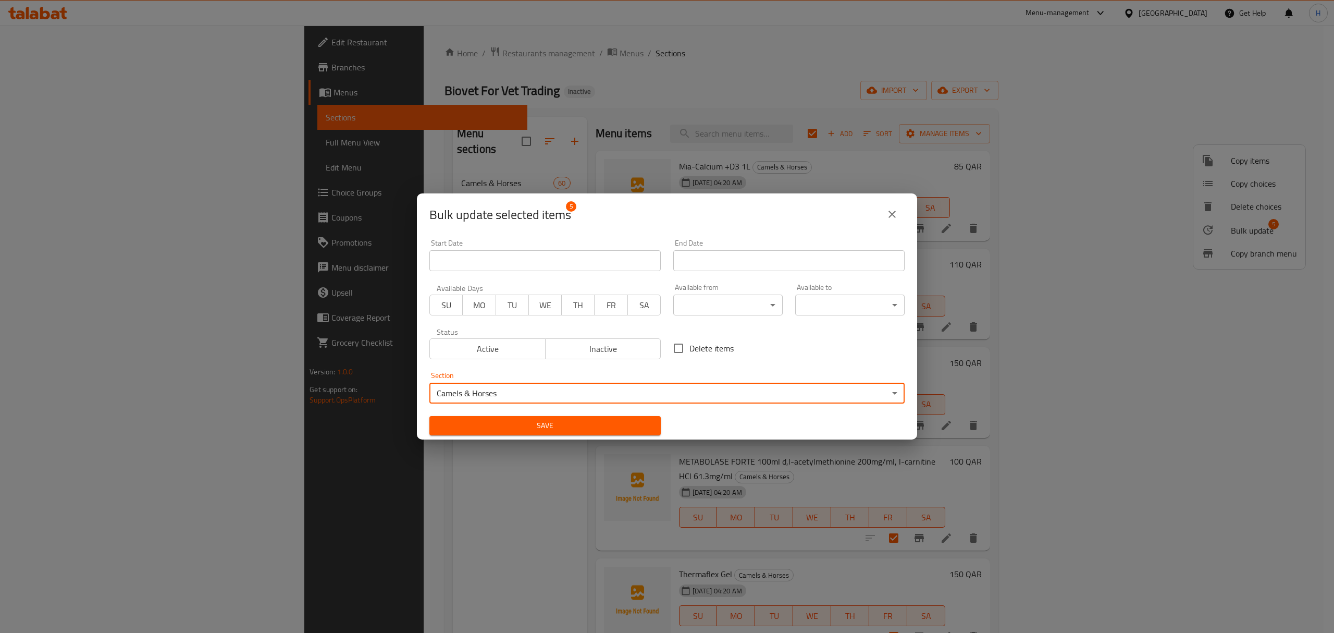
click at [580, 424] on span "Save" at bounding box center [545, 425] width 215 height 13
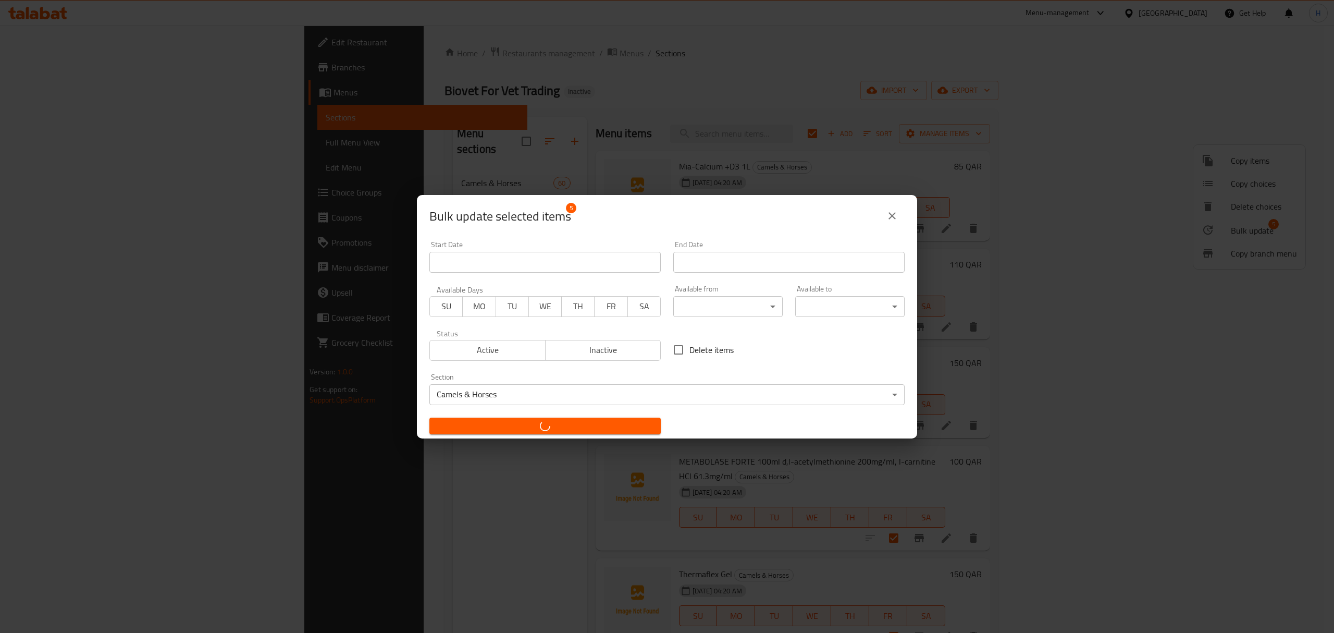
checkbox input "false"
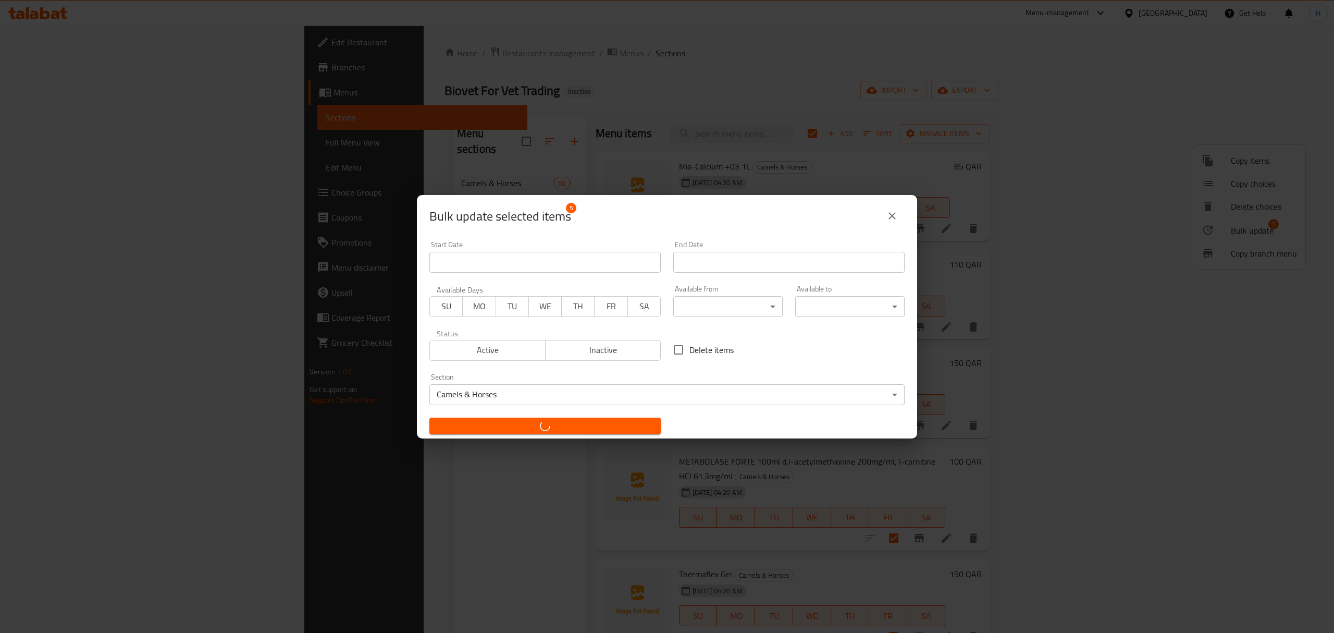
checkbox input "false"
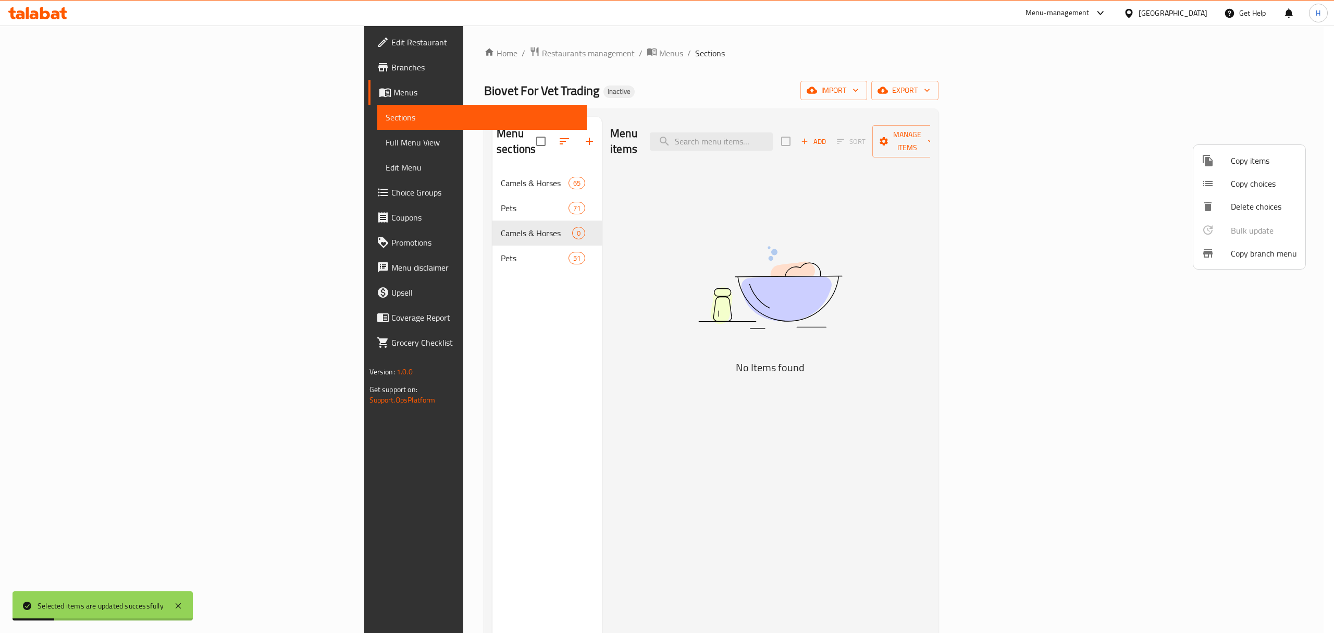
click at [351, 249] on div at bounding box center [667, 316] width 1334 height 633
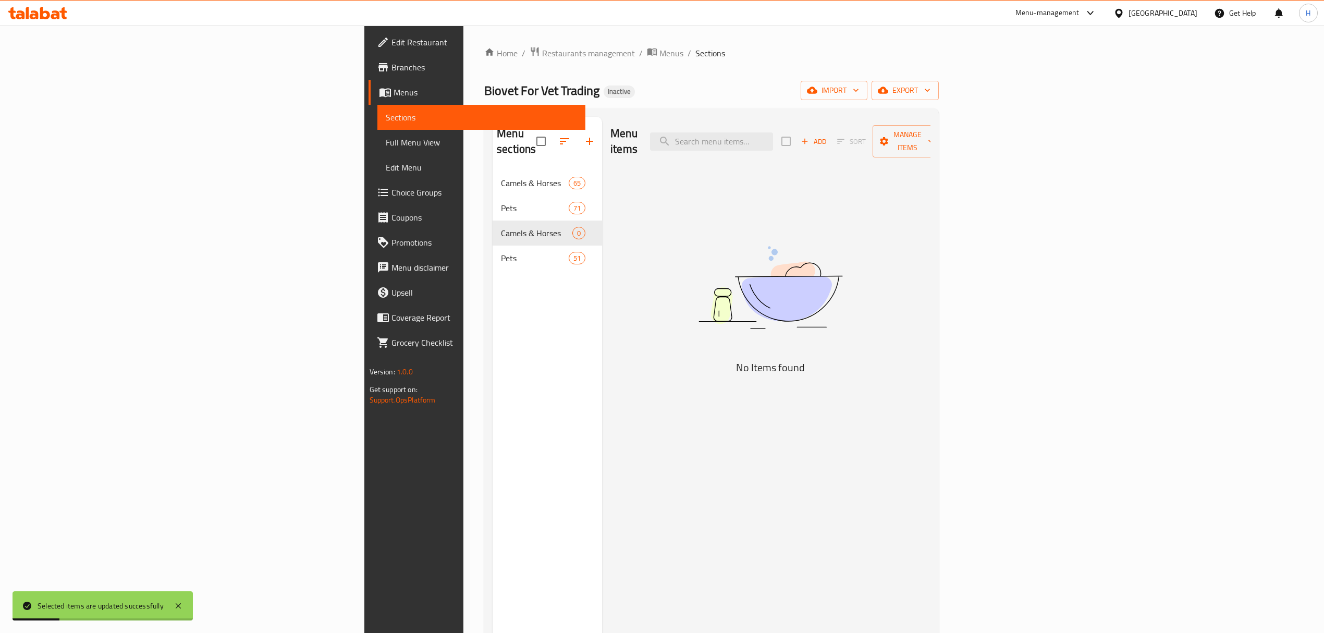
click at [501, 252] on span "Pets" at bounding box center [535, 258] width 68 height 13
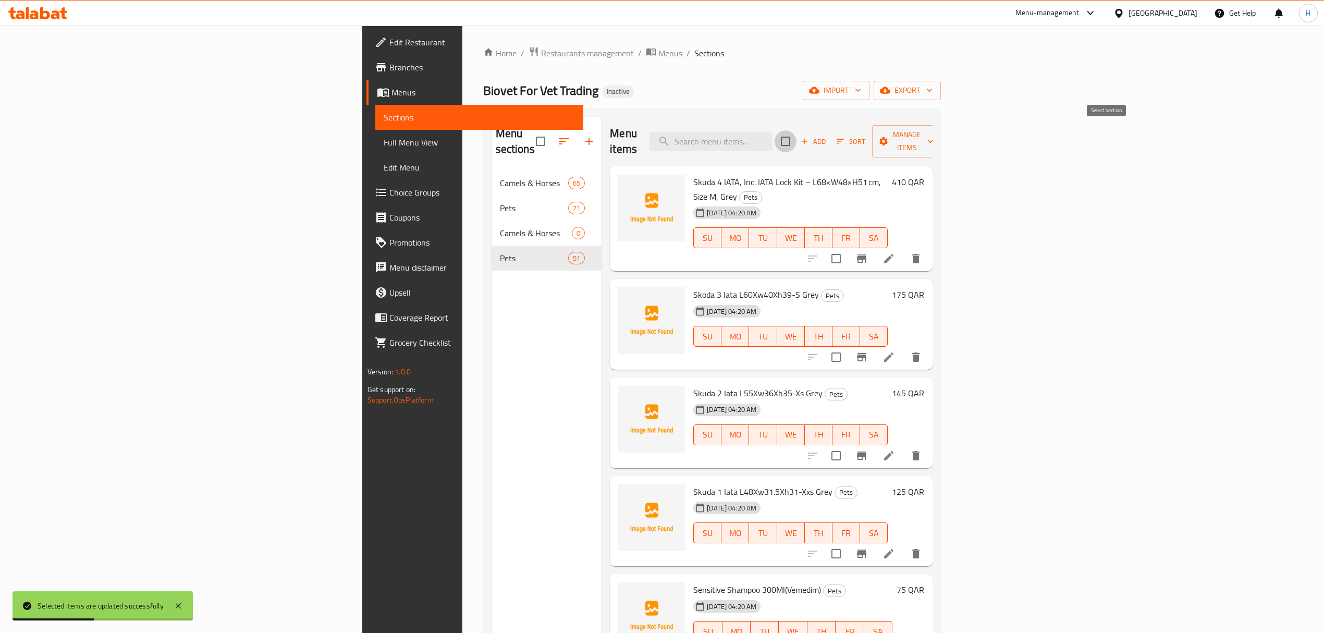
click at [796, 131] on input "checkbox" at bounding box center [785, 141] width 22 height 22
checkbox input "true"
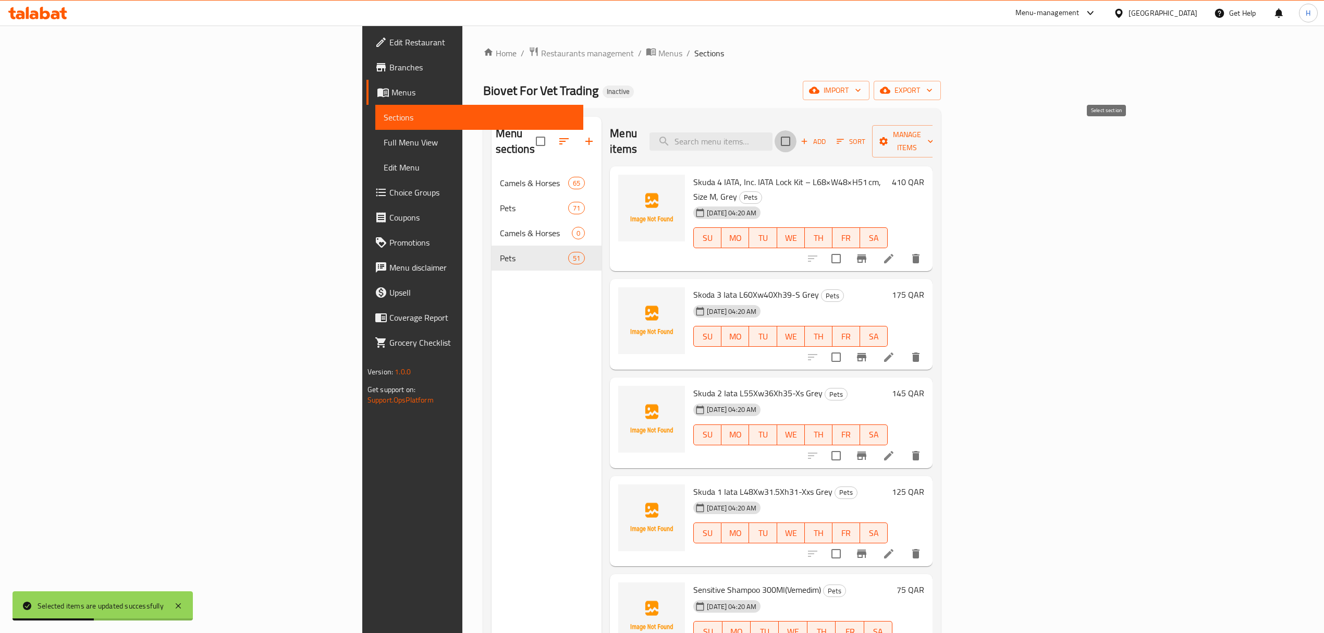
checkbox input "true"
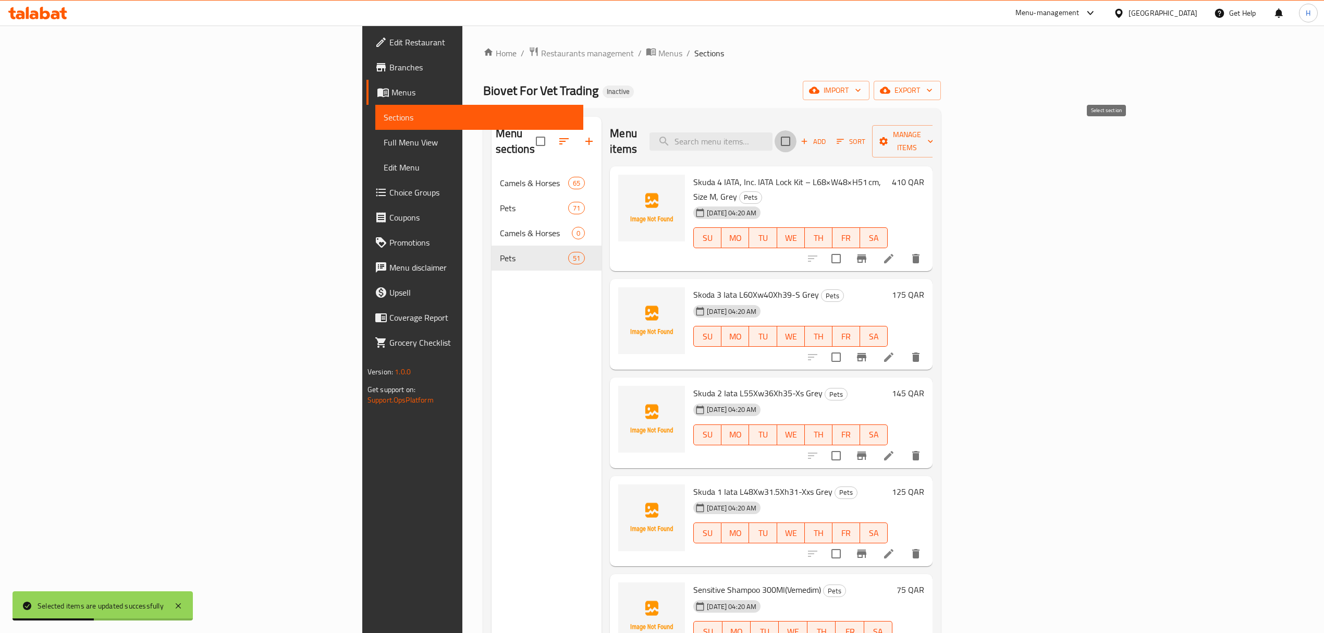
checkbox input "true"
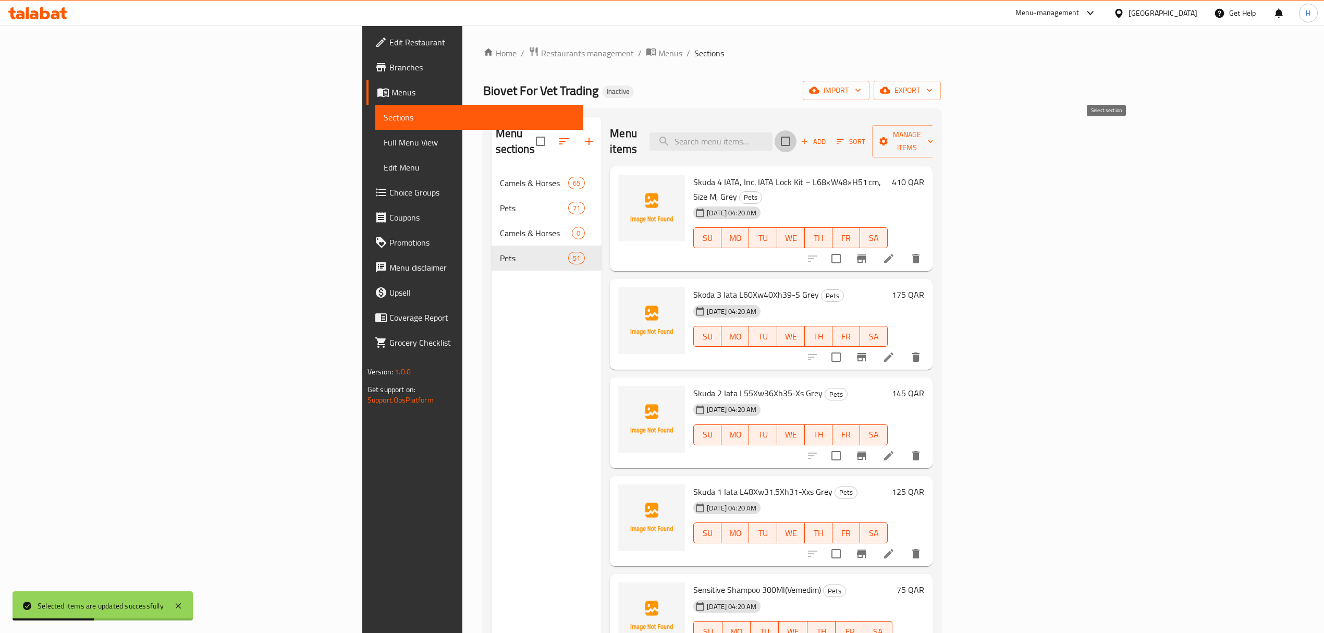
checkbox input "true"
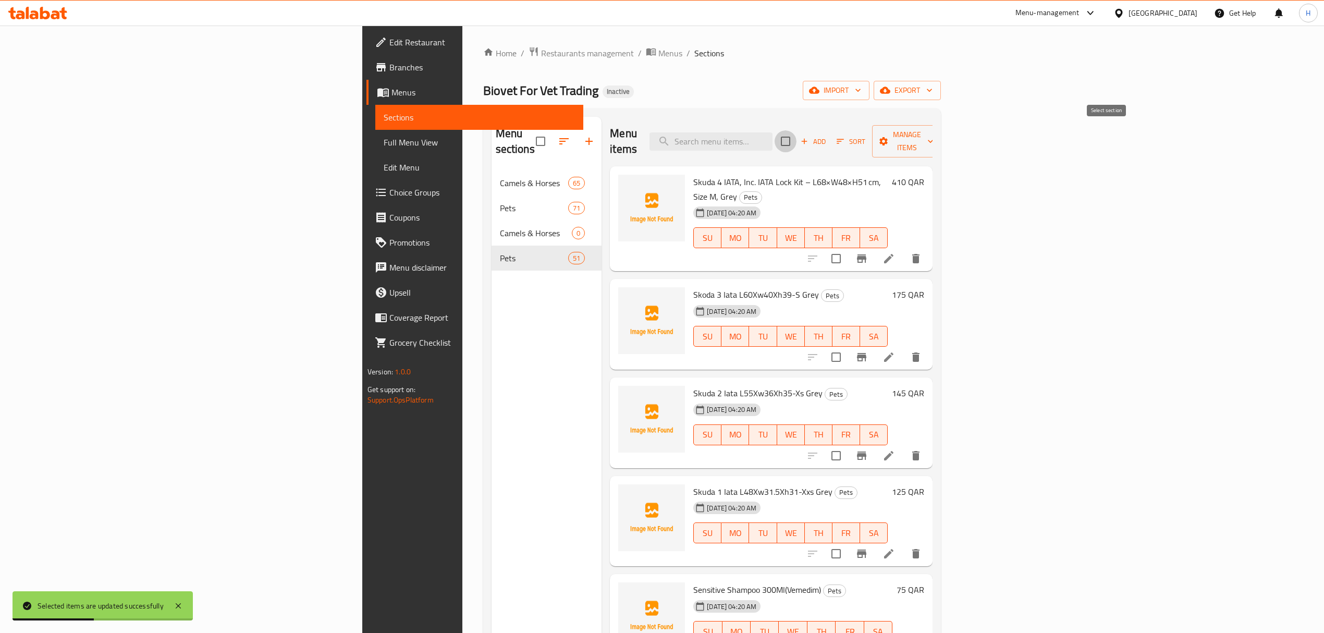
checkbox input "true"
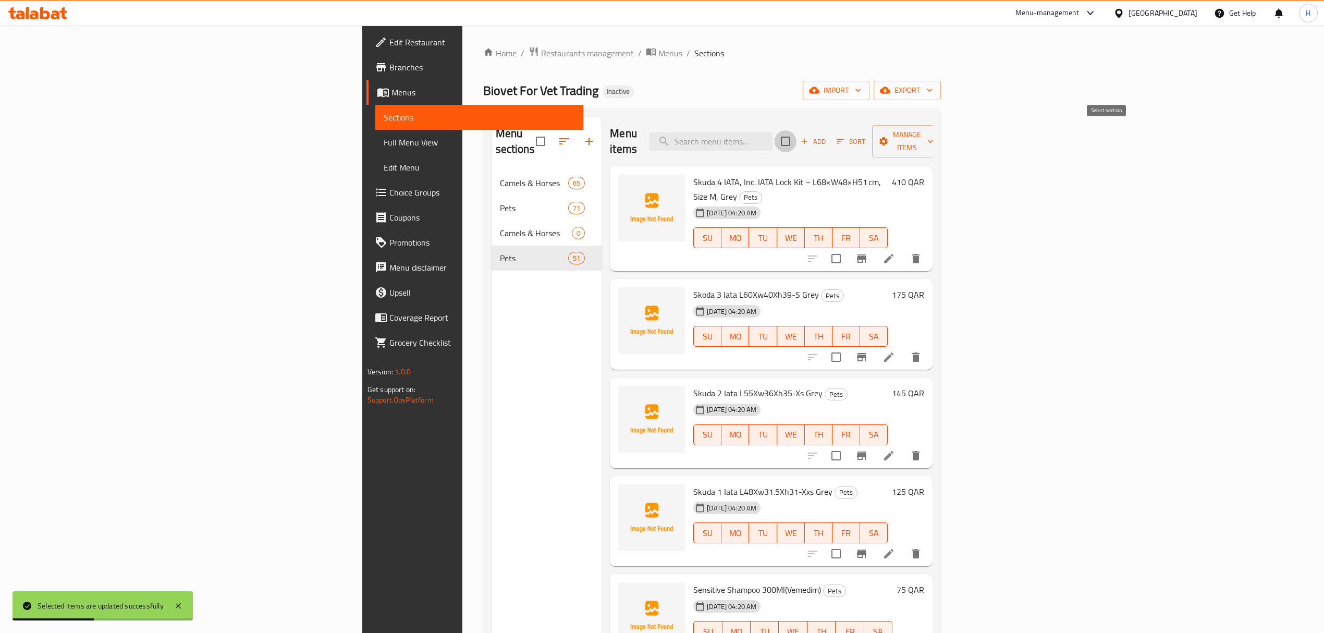
checkbox input "true"
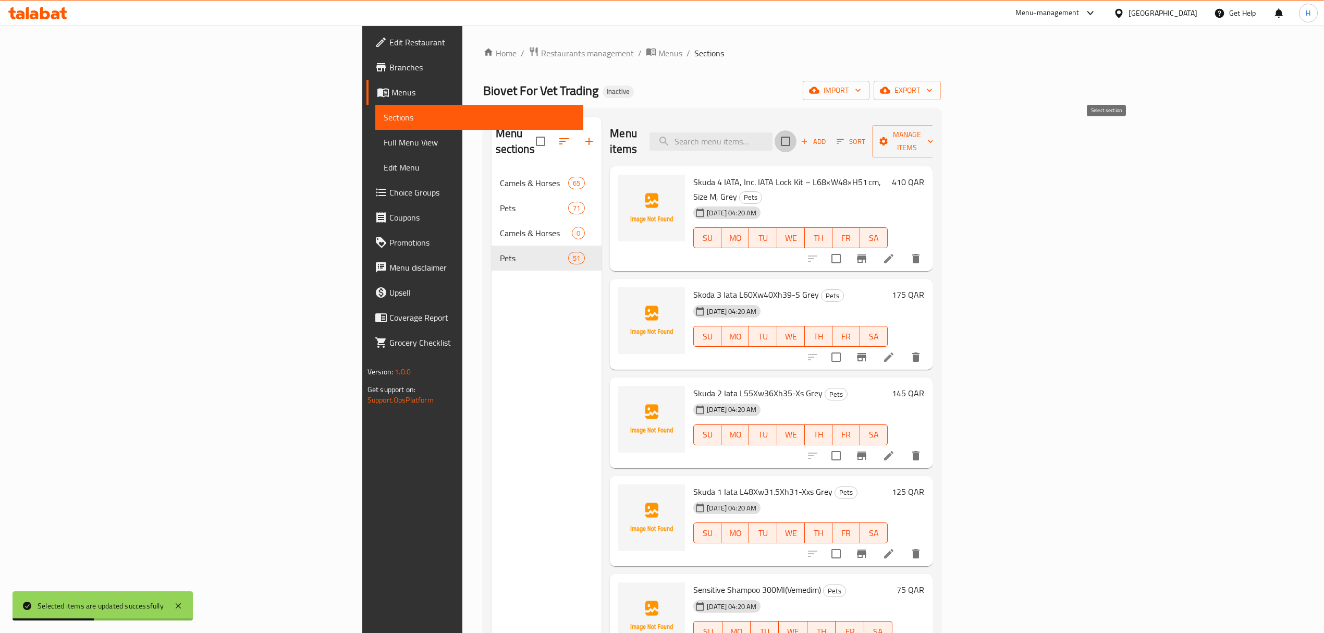
checkbox input "true"
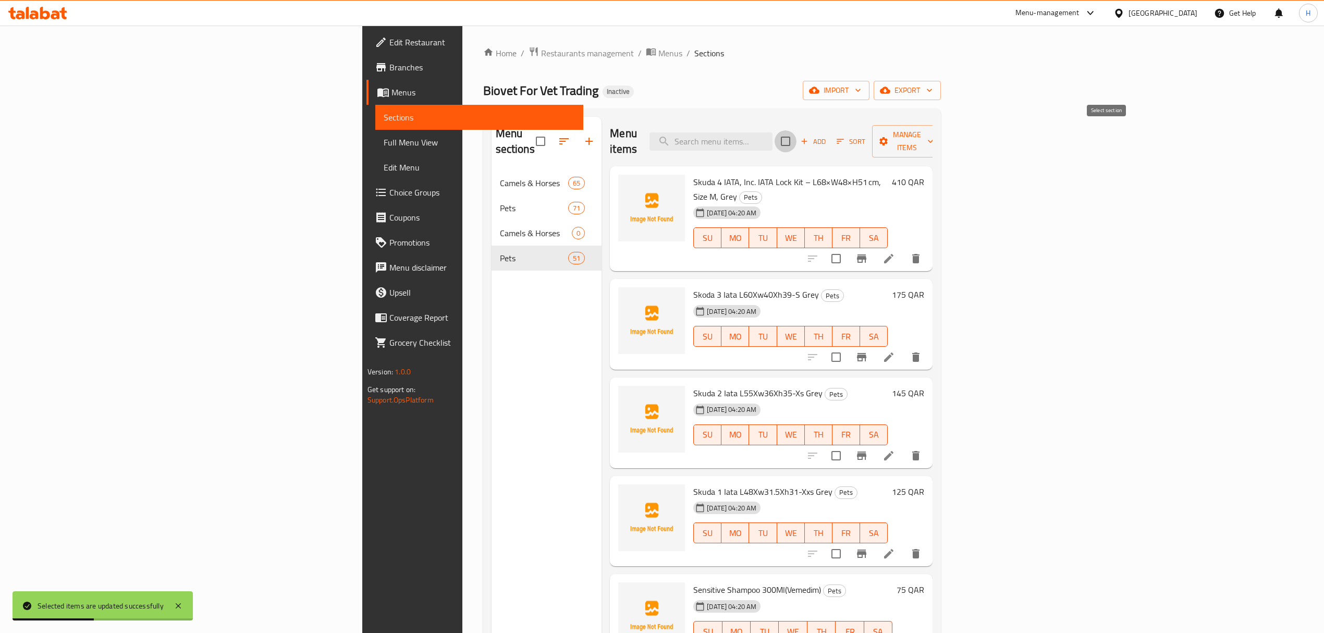
checkbox input "true"
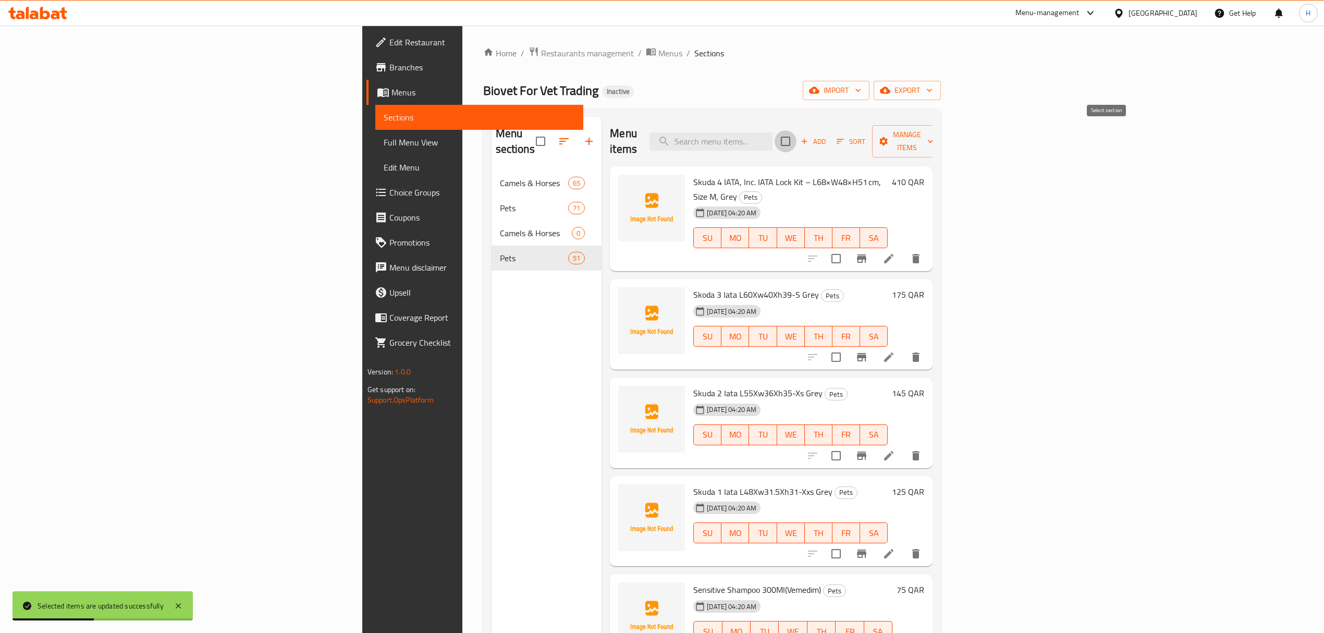
checkbox input "true"
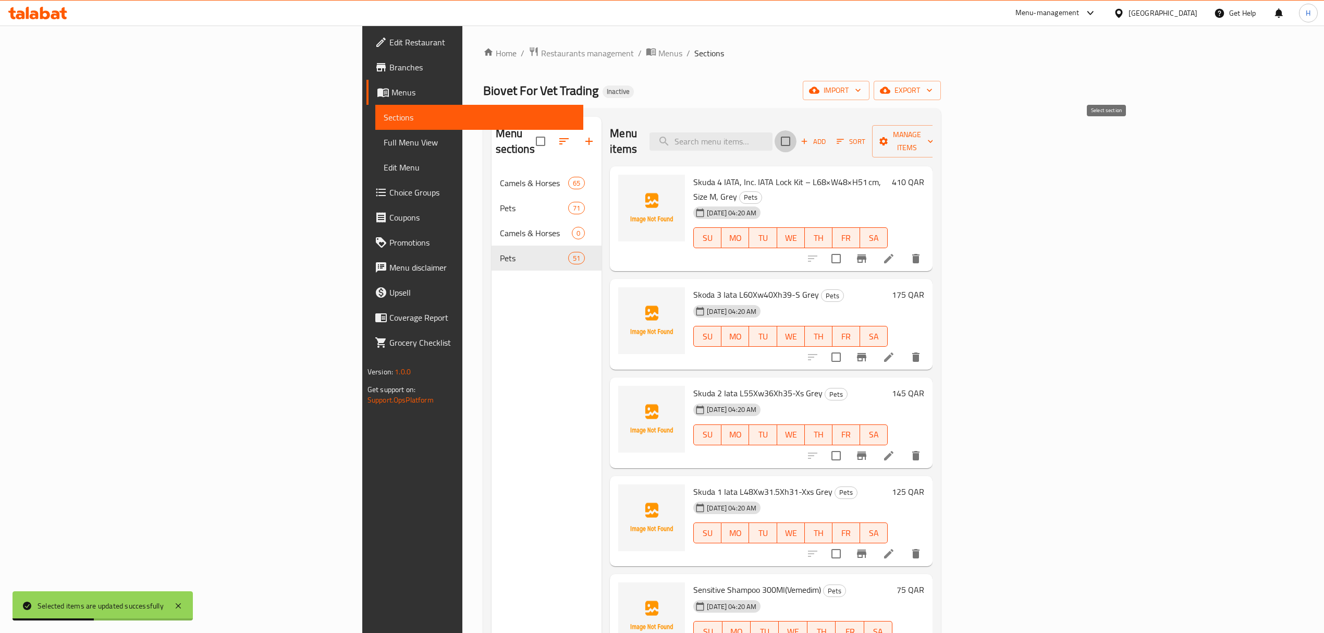
checkbox input "true"
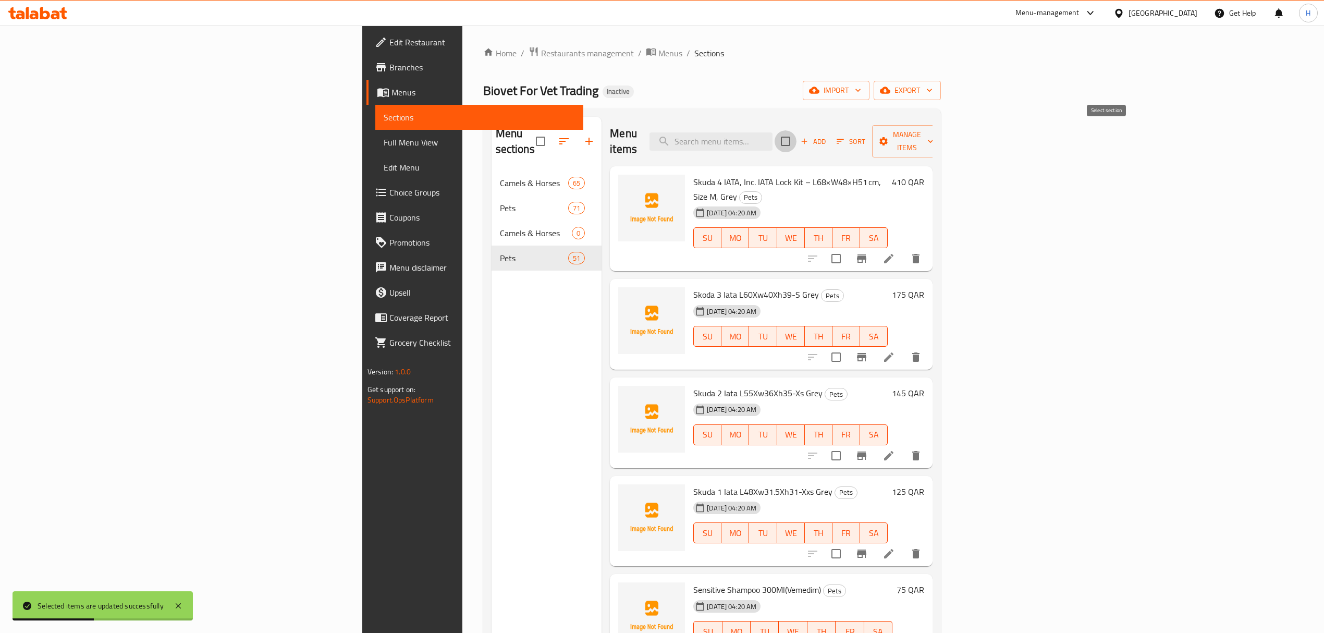
checkbox input "true"
click at [933, 138] on span "Manage items" at bounding box center [906, 141] width 53 height 26
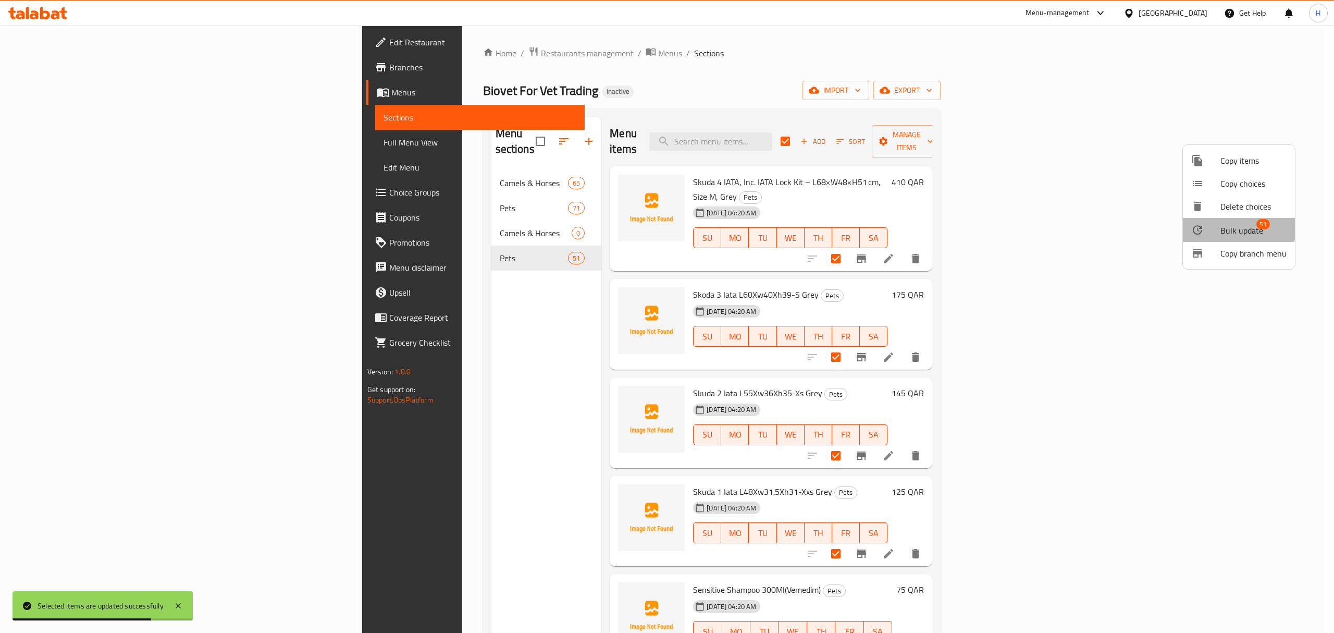
click at [1238, 224] on span "Bulk update" at bounding box center [1242, 230] width 43 height 13
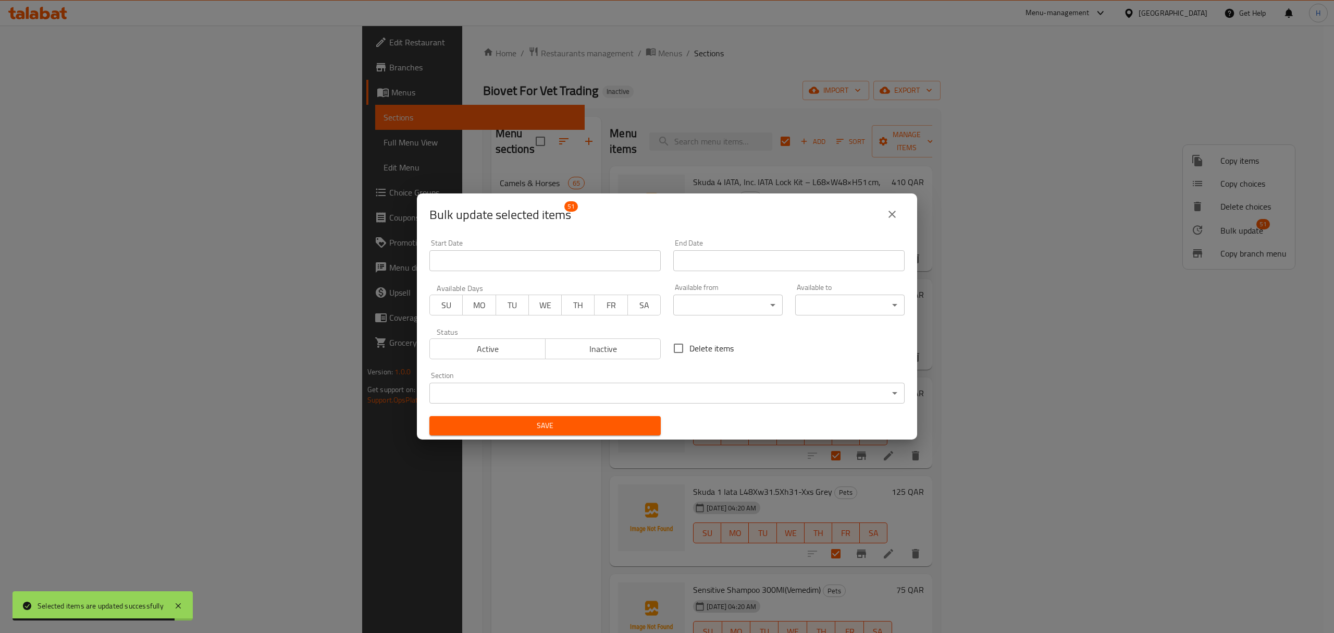
click at [457, 399] on body "Selected items are updated successfully ​ Menu-management [GEOGRAPHIC_DATA] Get…" at bounding box center [667, 329] width 1334 height 607
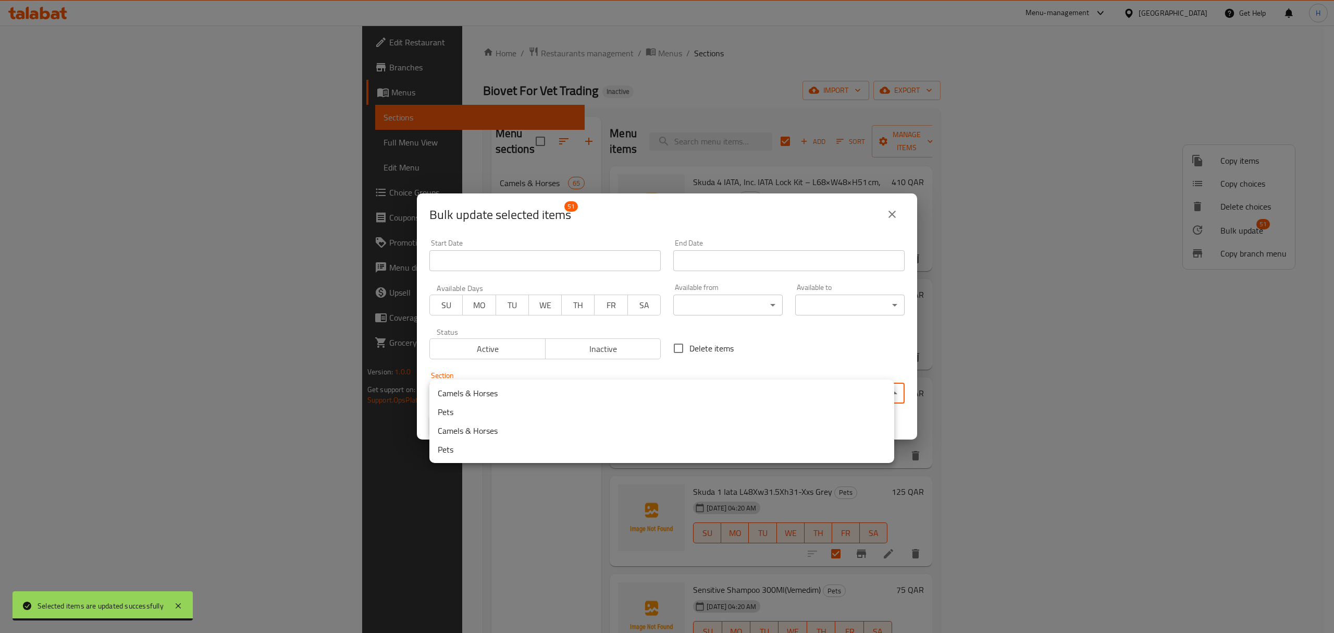
click at [476, 405] on li "Pets" at bounding box center [661, 411] width 465 height 19
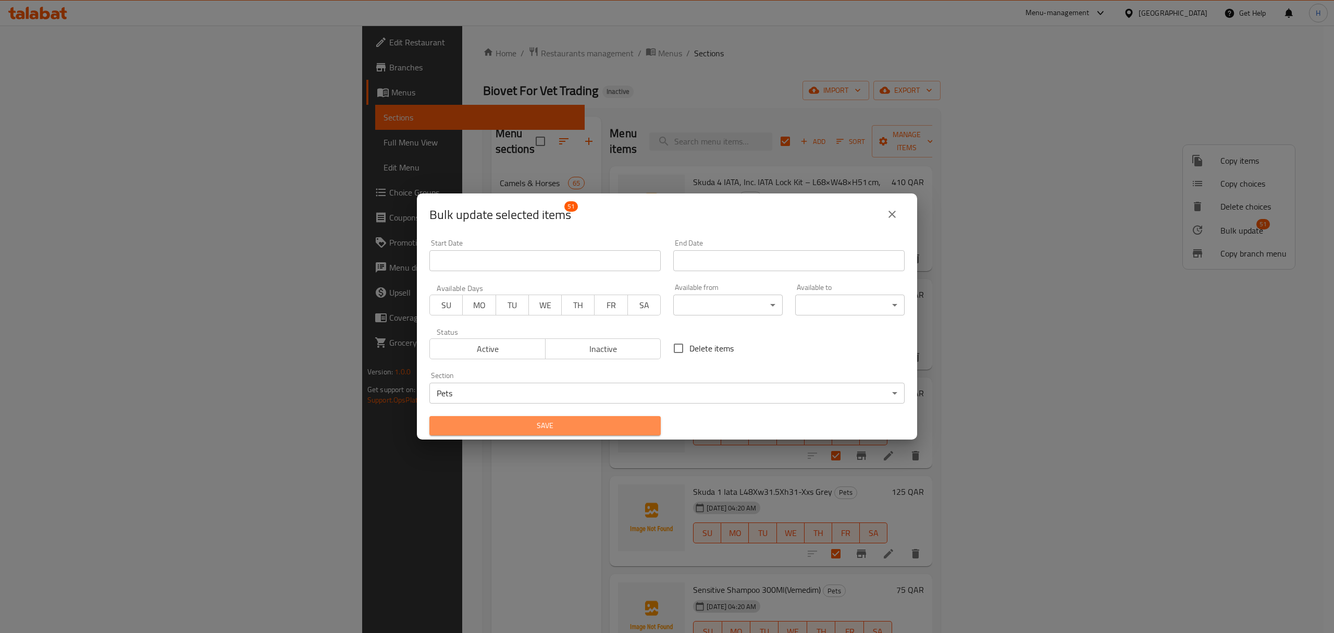
click at [585, 432] on span "Save" at bounding box center [545, 425] width 215 height 13
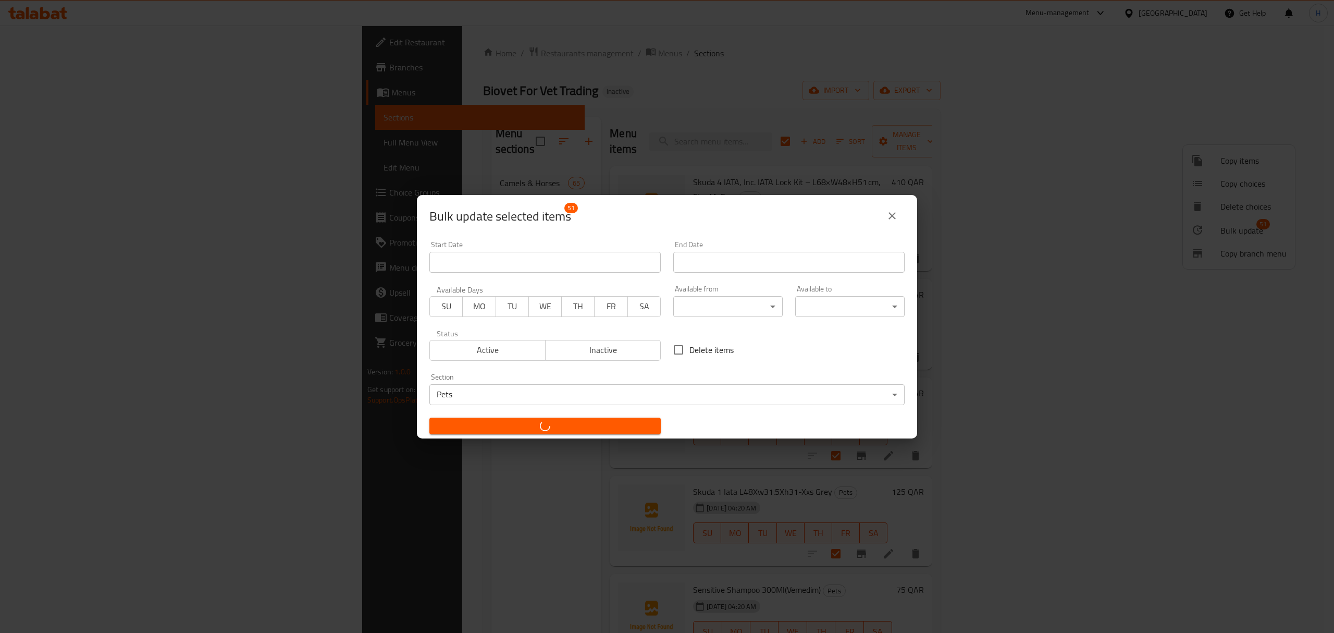
checkbox input "false"
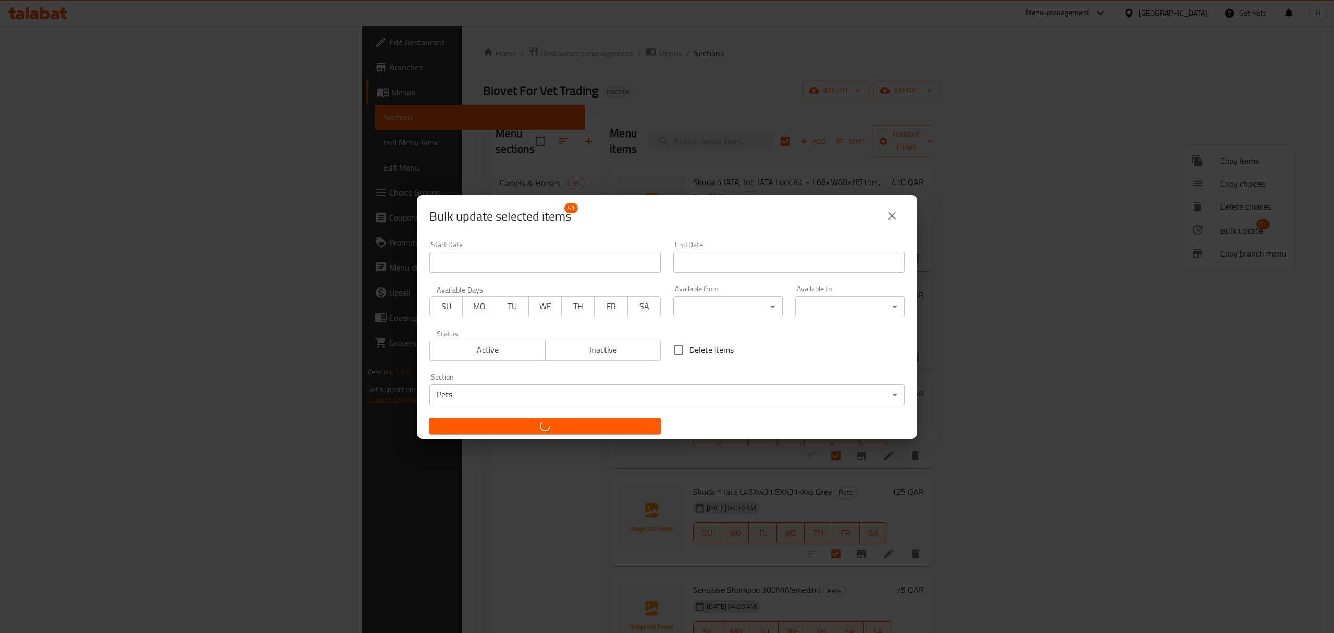
checkbox input "false"
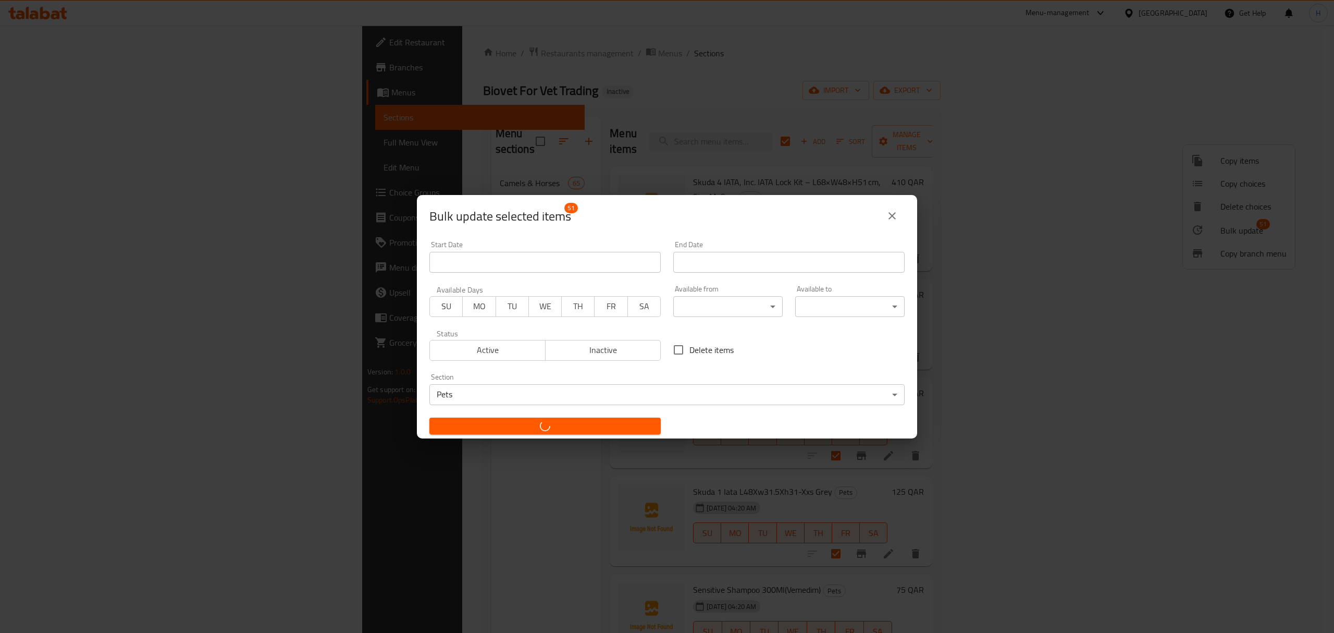
checkbox input "false"
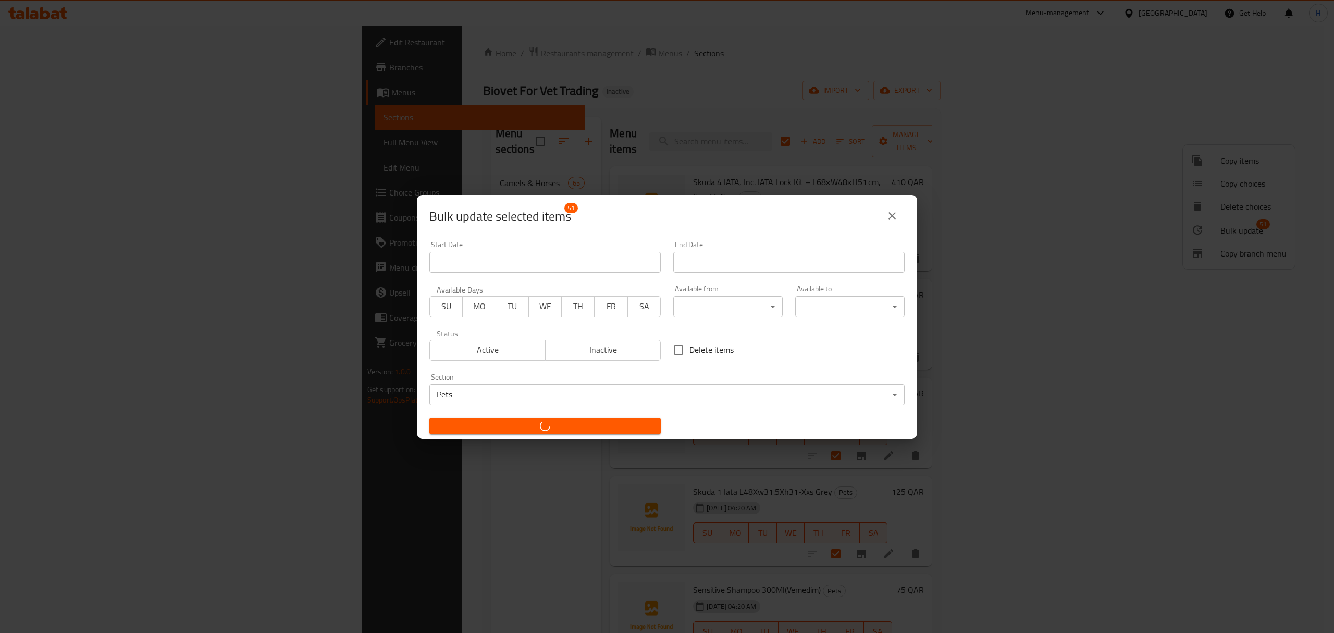
checkbox input "false"
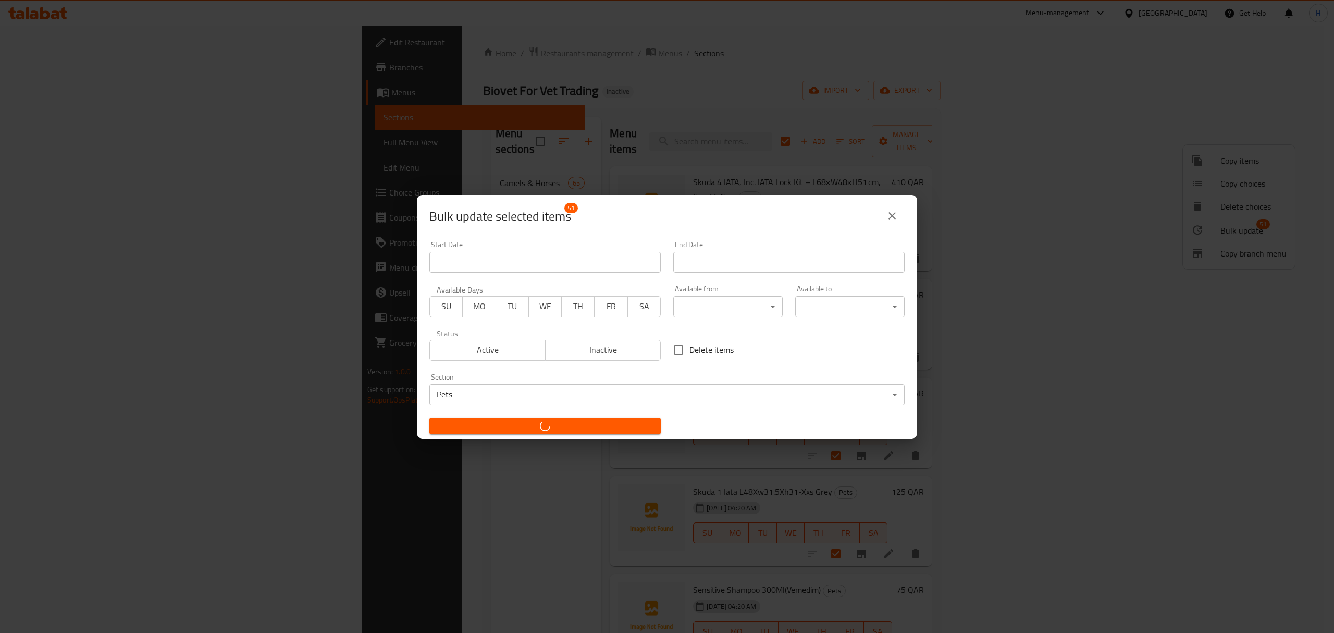
checkbox input "false"
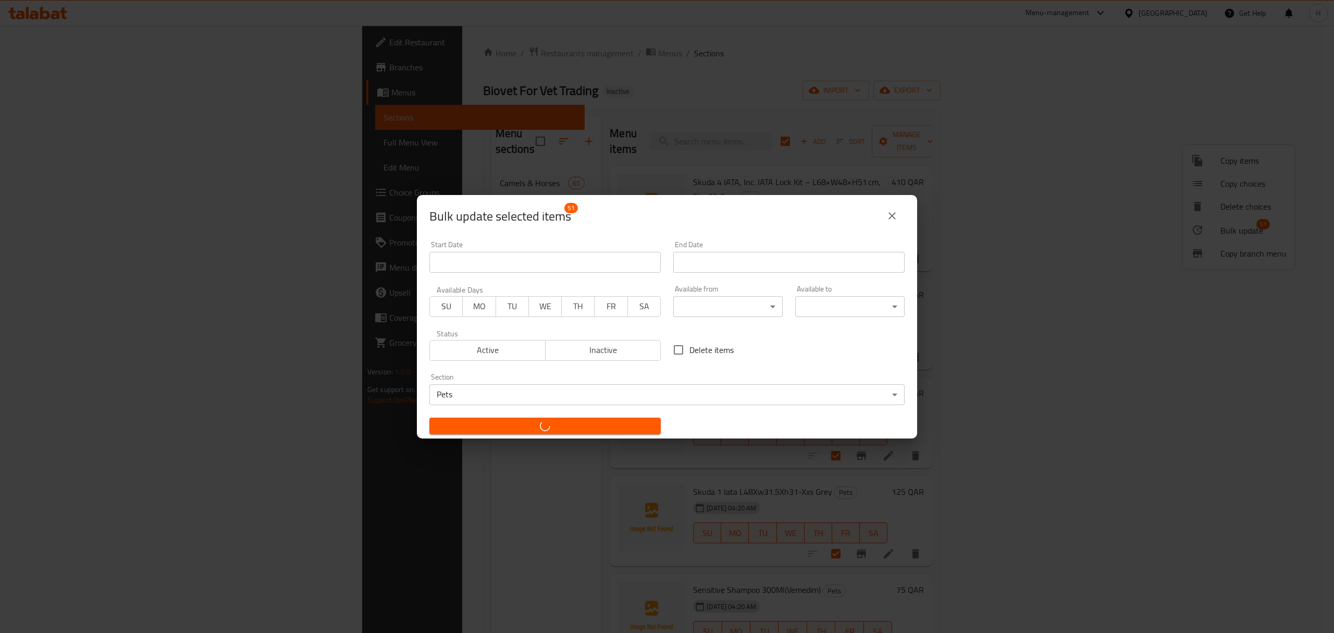
checkbox input "false"
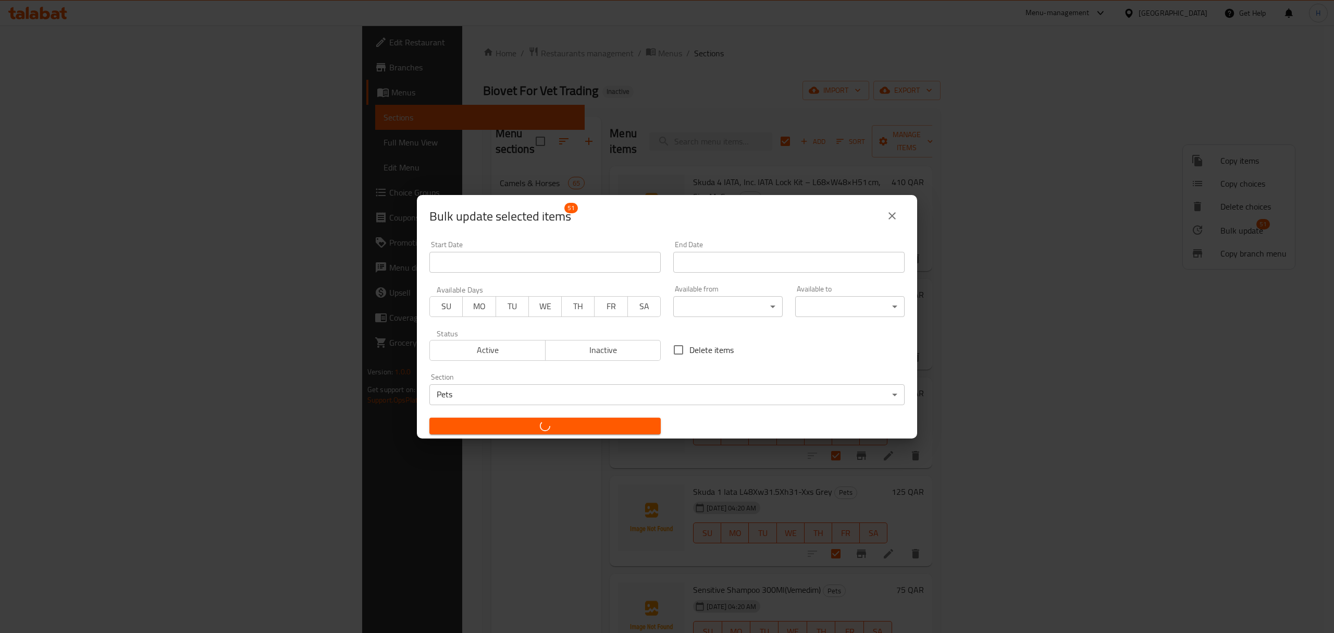
checkbox input "false"
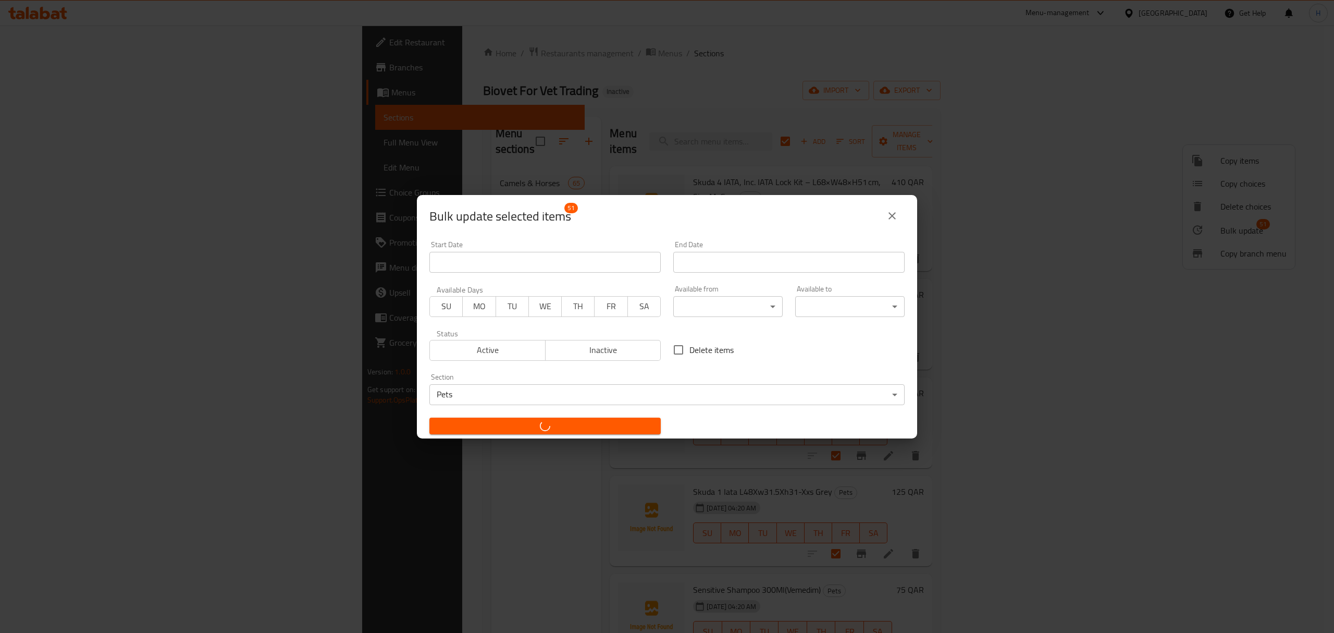
checkbox input "false"
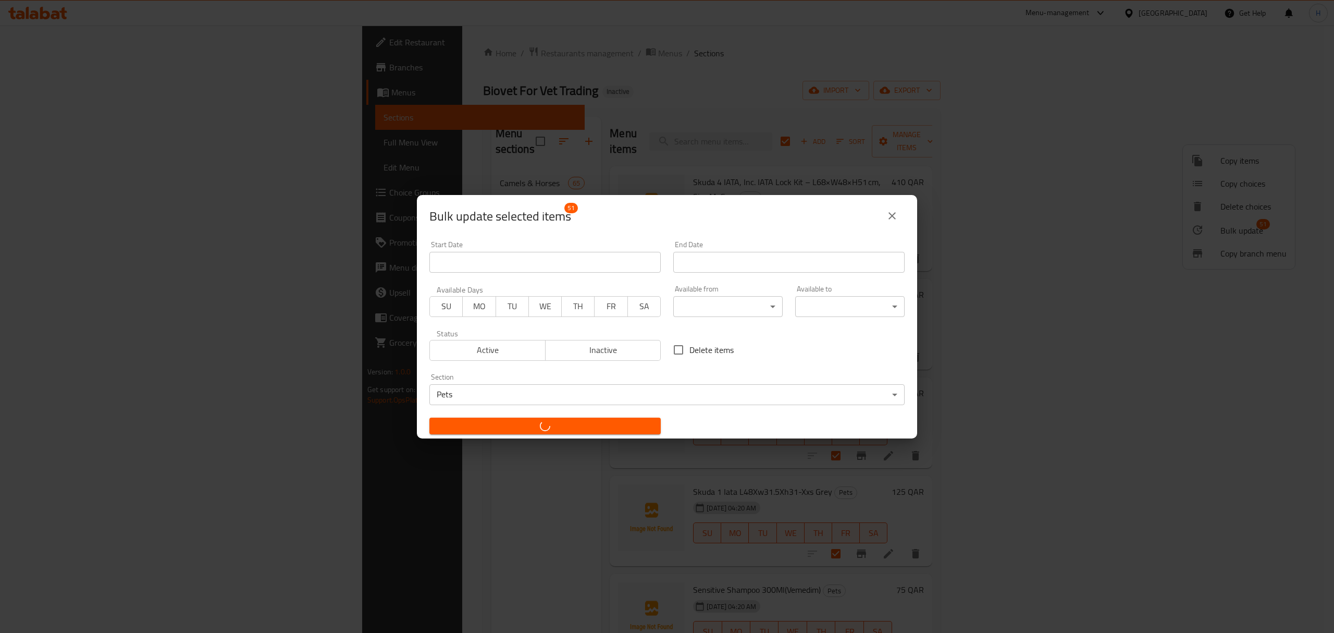
checkbox input "false"
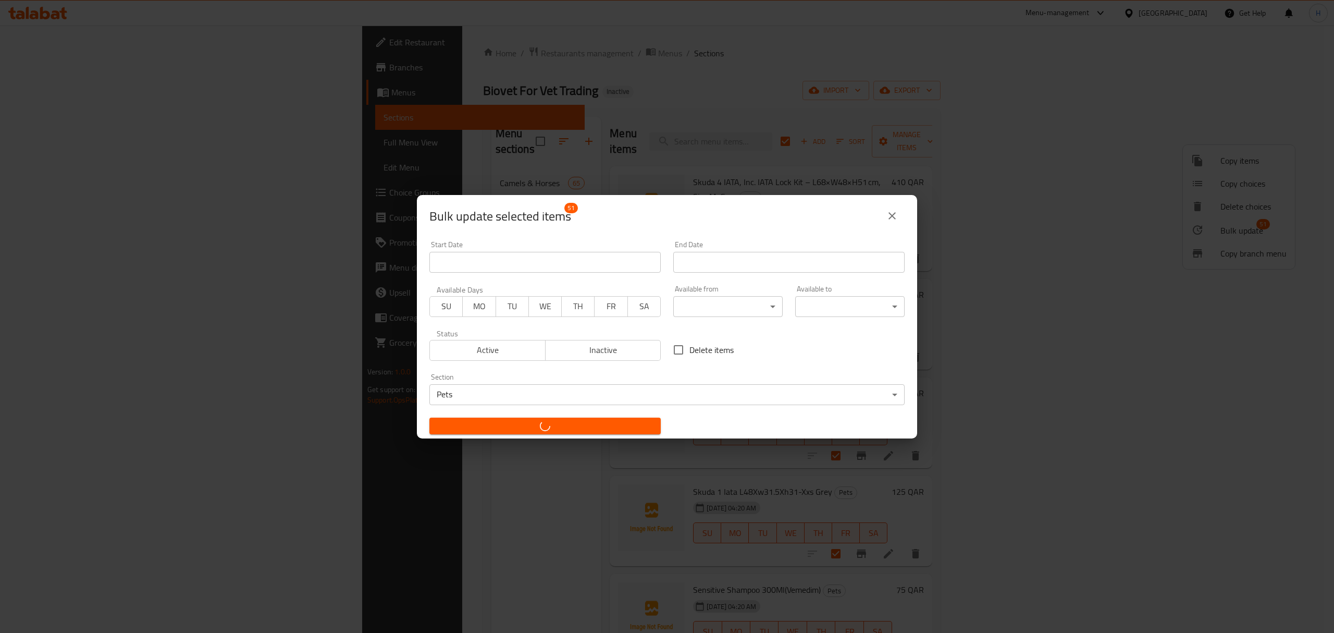
checkbox input "false"
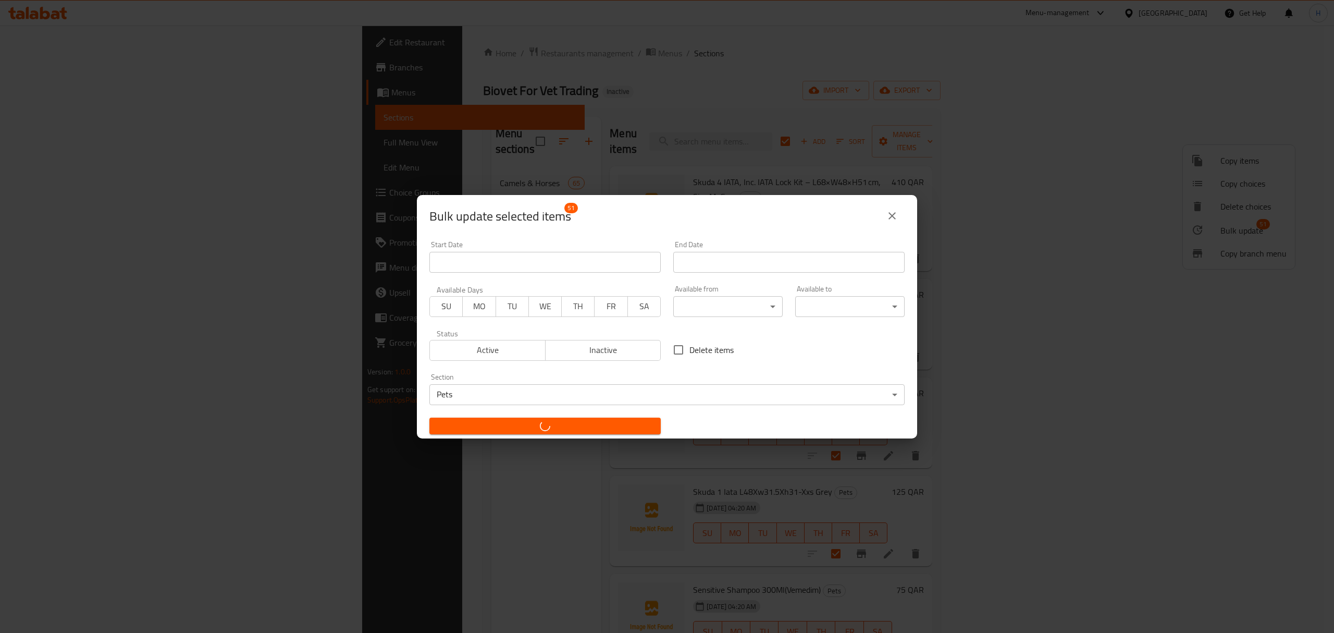
checkbox input "false"
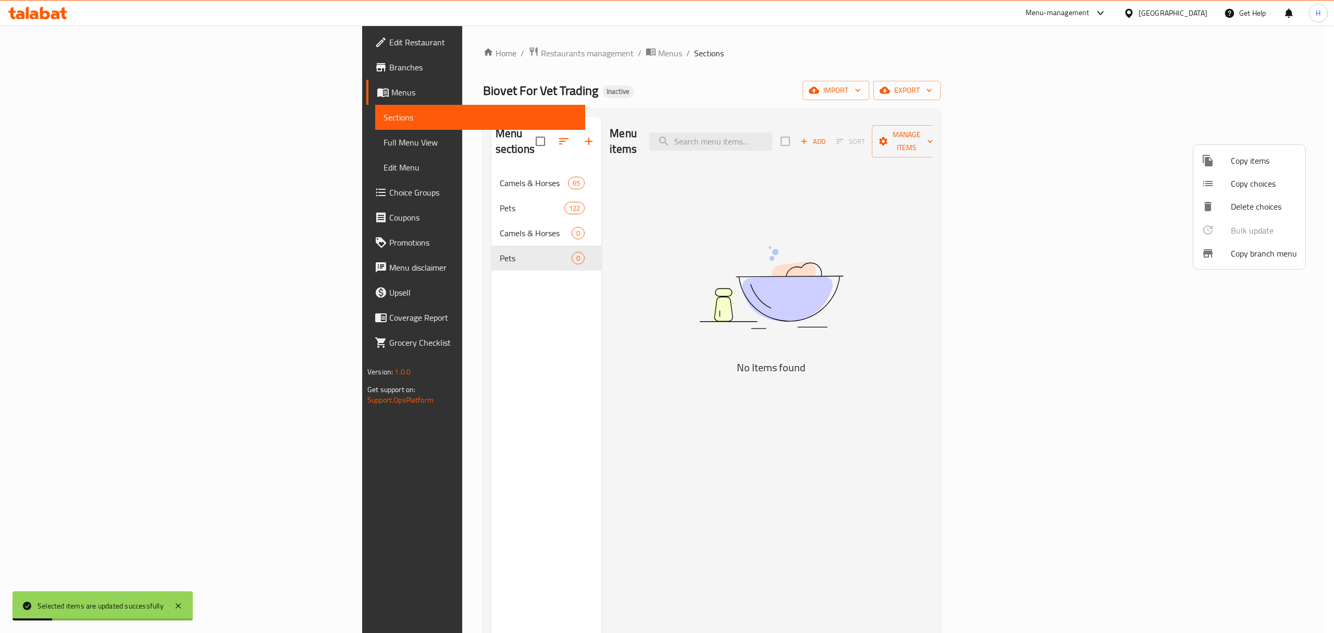
click at [453, 136] on div at bounding box center [667, 316] width 1334 height 633
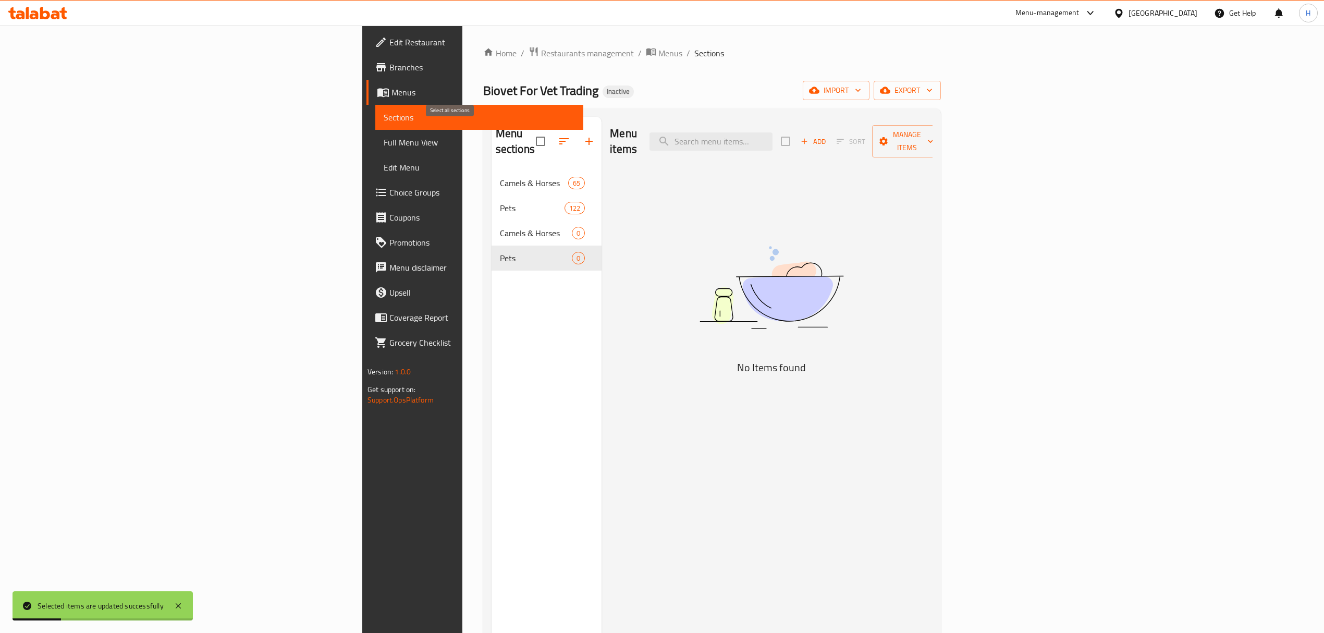
click at [529, 136] on input "checkbox" at bounding box center [540, 141] width 22 height 22
click at [529, 132] on input "checkbox" at bounding box center [540, 141] width 22 height 22
click at [529, 133] on input "checkbox" at bounding box center [540, 141] width 22 height 22
click at [529, 134] on input "checkbox" at bounding box center [540, 141] width 22 height 22
click at [529, 137] on input "checkbox" at bounding box center [540, 141] width 22 height 22
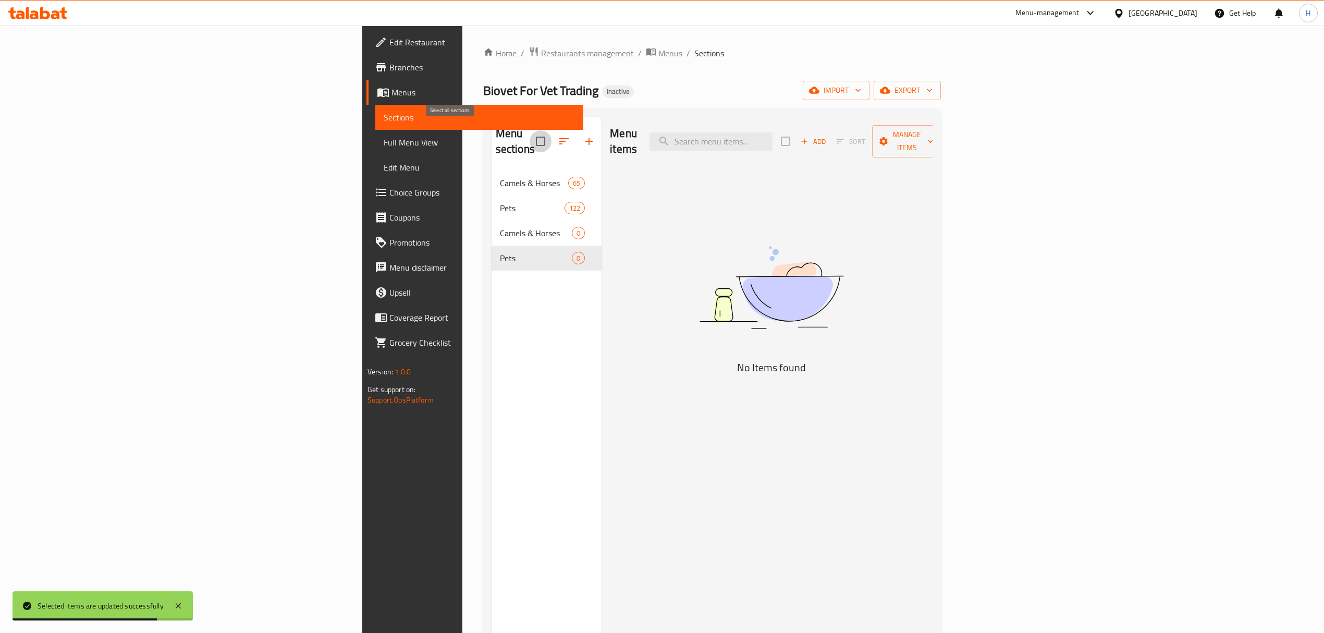
click at [529, 139] on input "checkbox" at bounding box center [540, 141] width 22 height 22
checkbox input "false"
click at [491, 314] on div "Menu sections Camels & Horses 65 Pets 122 Camels & Horses 0 Pets 0" at bounding box center [546, 433] width 110 height 633
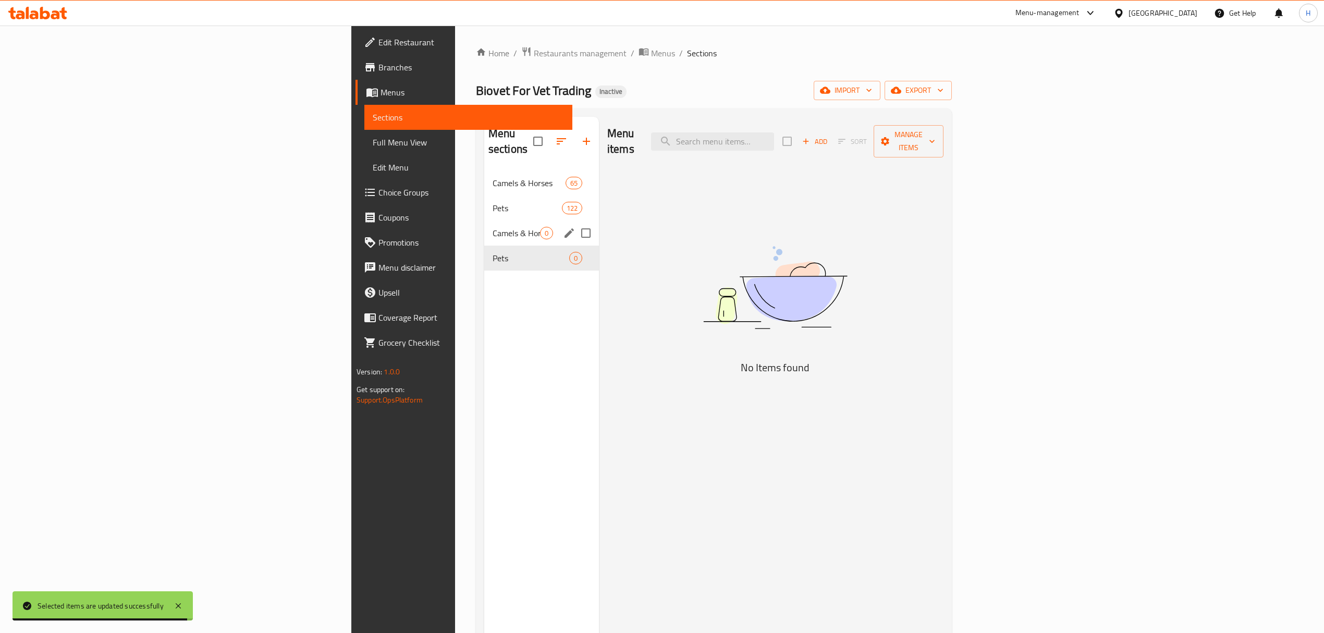
click at [575, 222] on input "Menu sections" at bounding box center [586, 233] width 22 height 22
checkbox input "true"
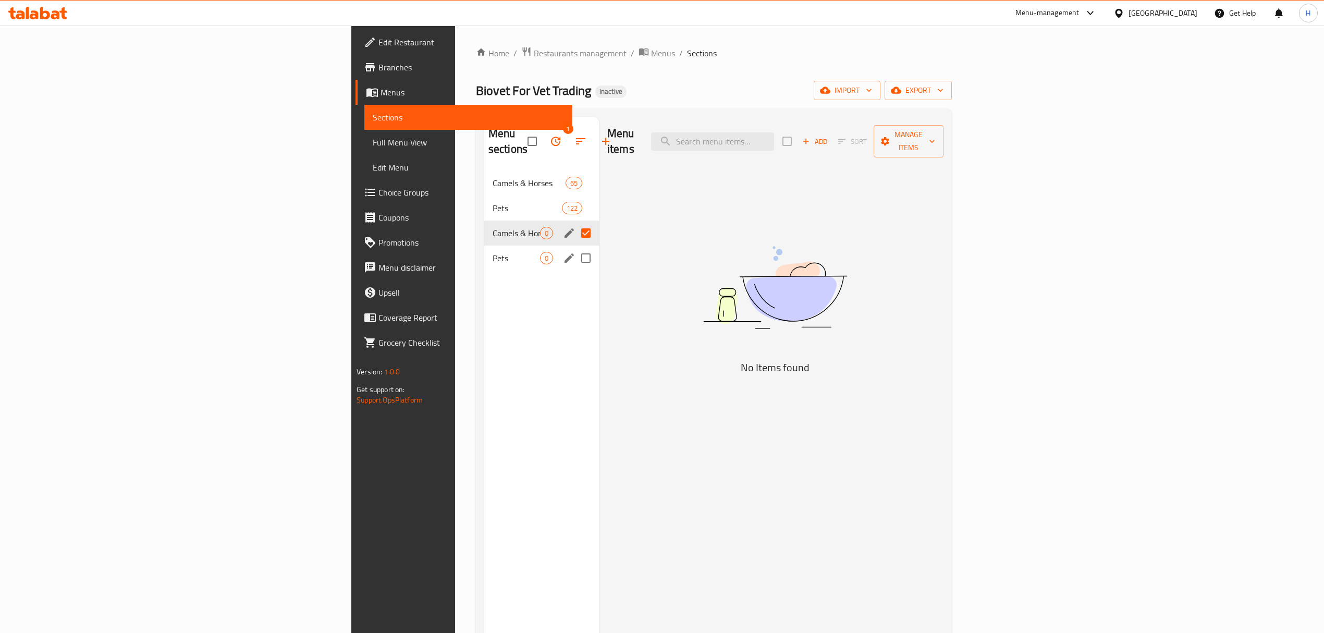
click at [575, 247] on input "Menu sections" at bounding box center [586, 258] width 22 height 22
checkbox input "true"
click at [549, 135] on icon "button" at bounding box center [555, 141] width 13 height 13
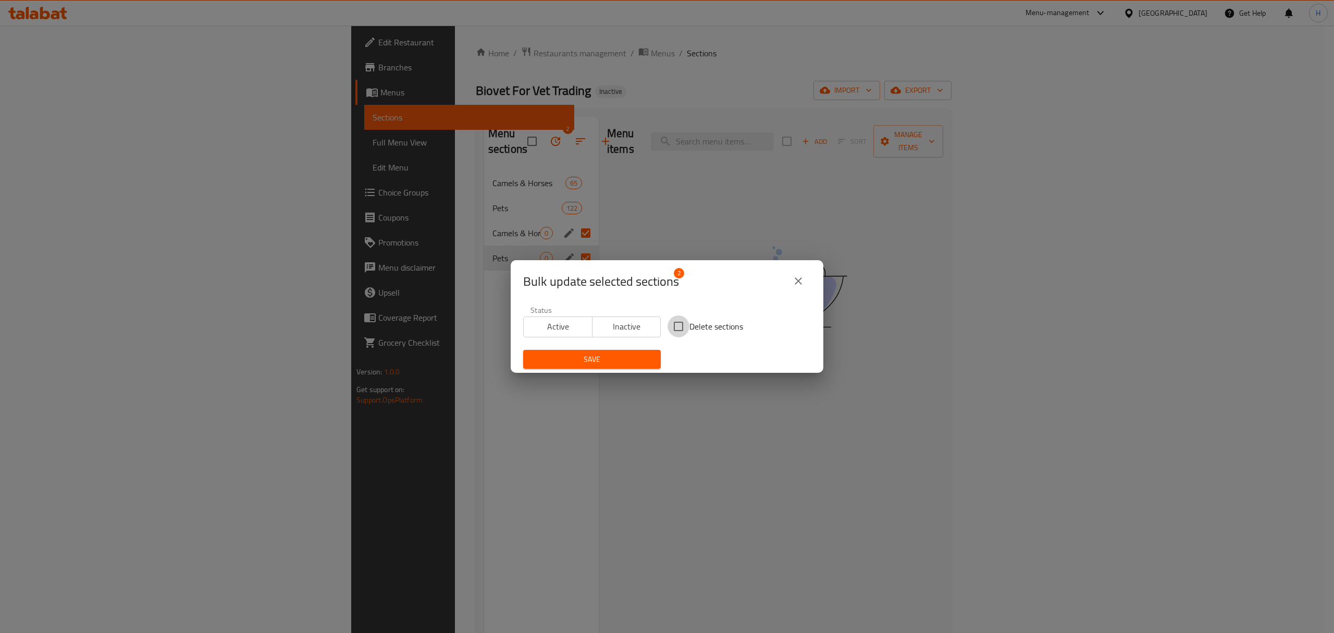
click at [669, 327] on input "Delete sections" at bounding box center [679, 326] width 22 height 22
checkbox input "true"
click at [636, 362] on span "Save" at bounding box center [592, 359] width 121 height 13
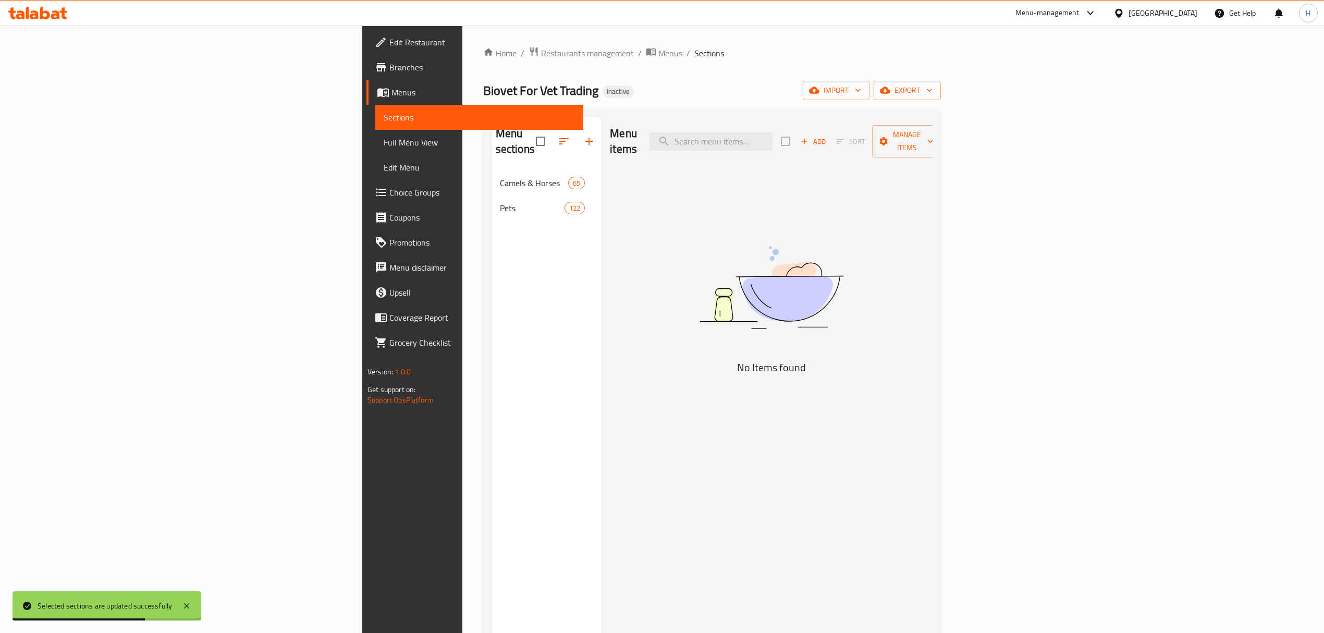
click at [868, 58] on ol "Home / Restaurants management / Menus / Sections" at bounding box center [712, 53] width 458 height 14
click at [861, 91] on span "import" at bounding box center [836, 90] width 50 height 13
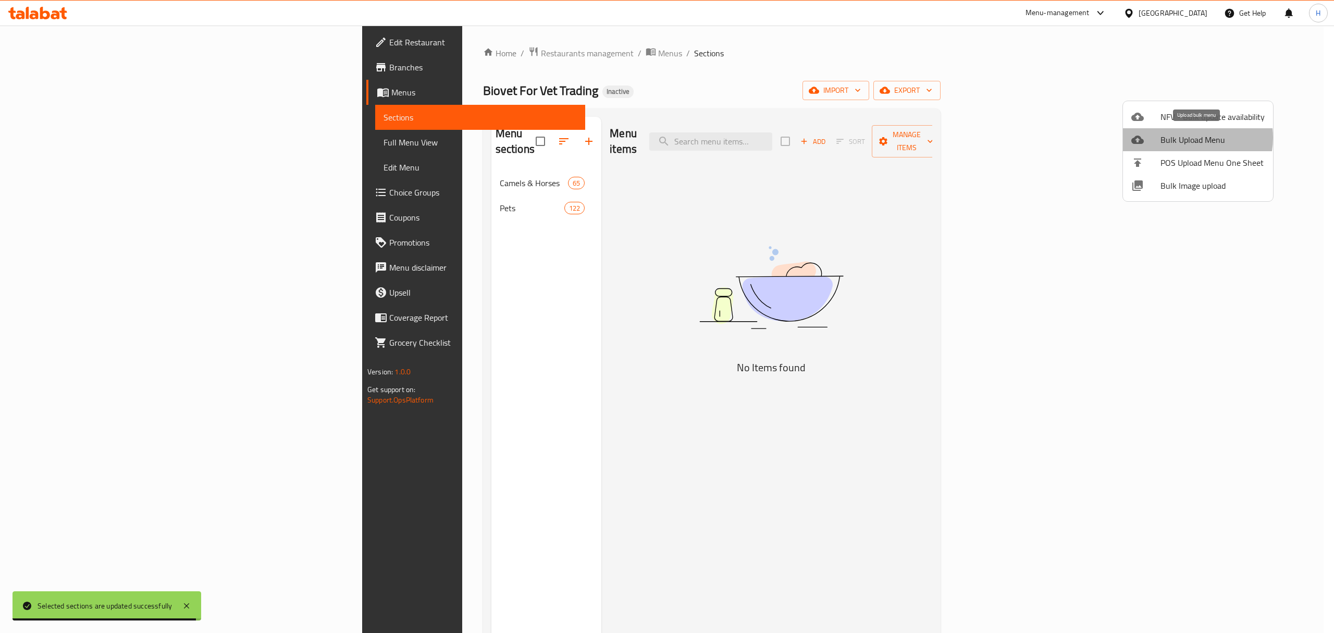
click at [1184, 138] on span "Bulk Upload Menu" at bounding box center [1213, 139] width 104 height 13
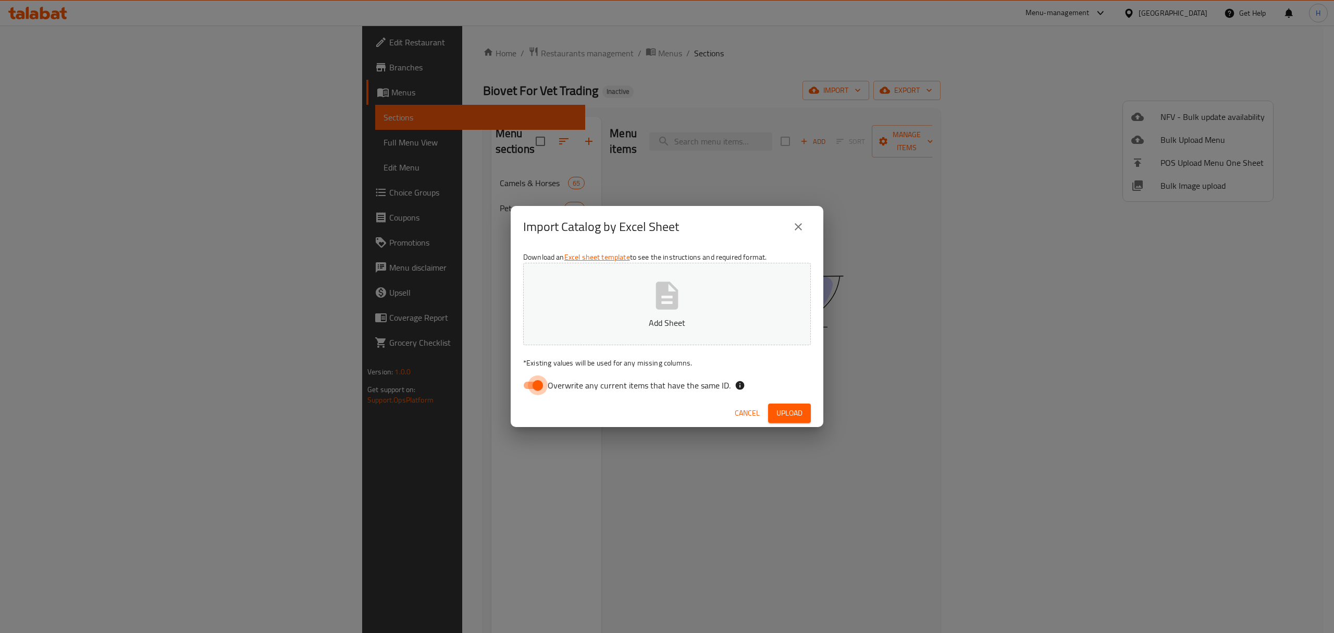
click at [536, 389] on input "Overwrite any current items that have the same ID." at bounding box center [537, 385] width 59 height 20
checkbox input "false"
click at [650, 303] on icon "button" at bounding box center [666, 295] width 33 height 33
click at [784, 420] on span "Upload" at bounding box center [790, 412] width 26 height 13
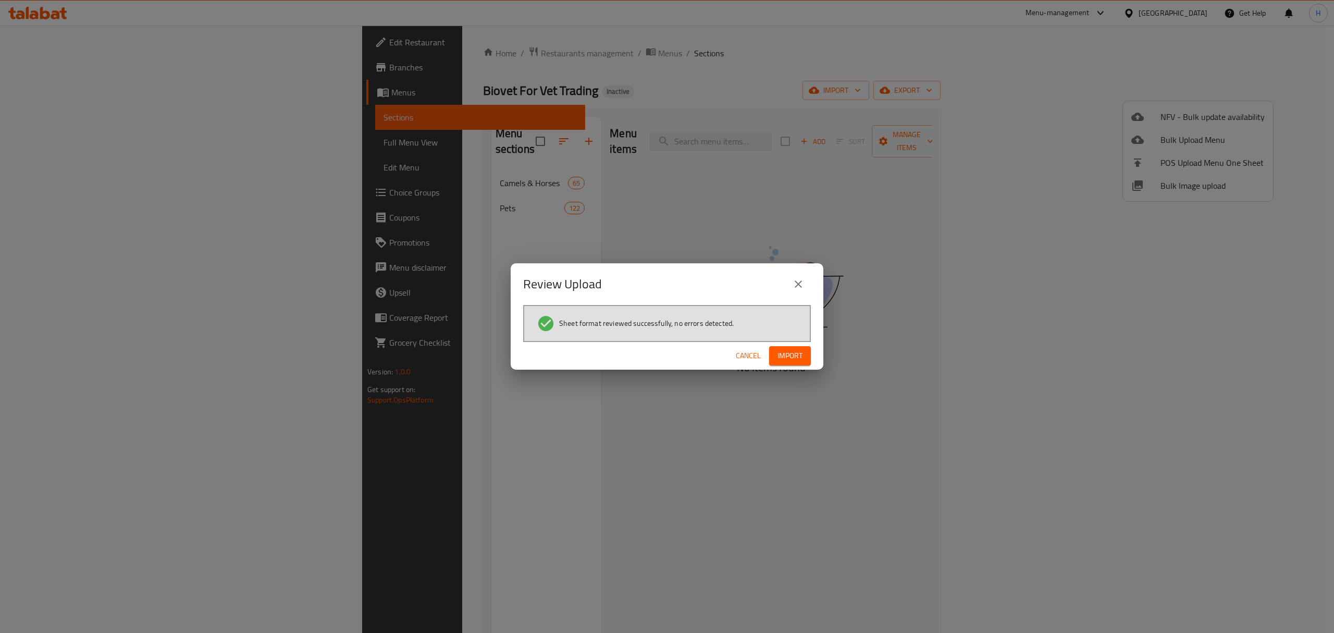
click at [797, 356] on span "Import" at bounding box center [790, 355] width 25 height 13
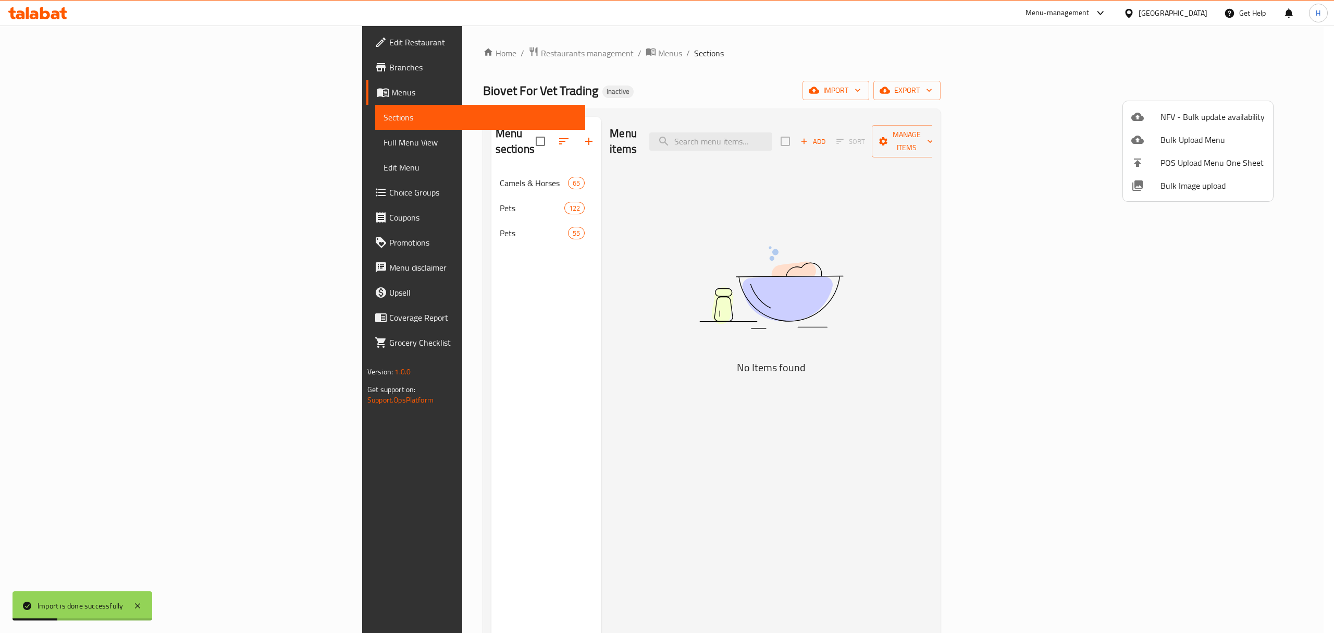
click at [392, 223] on div at bounding box center [667, 316] width 1334 height 633
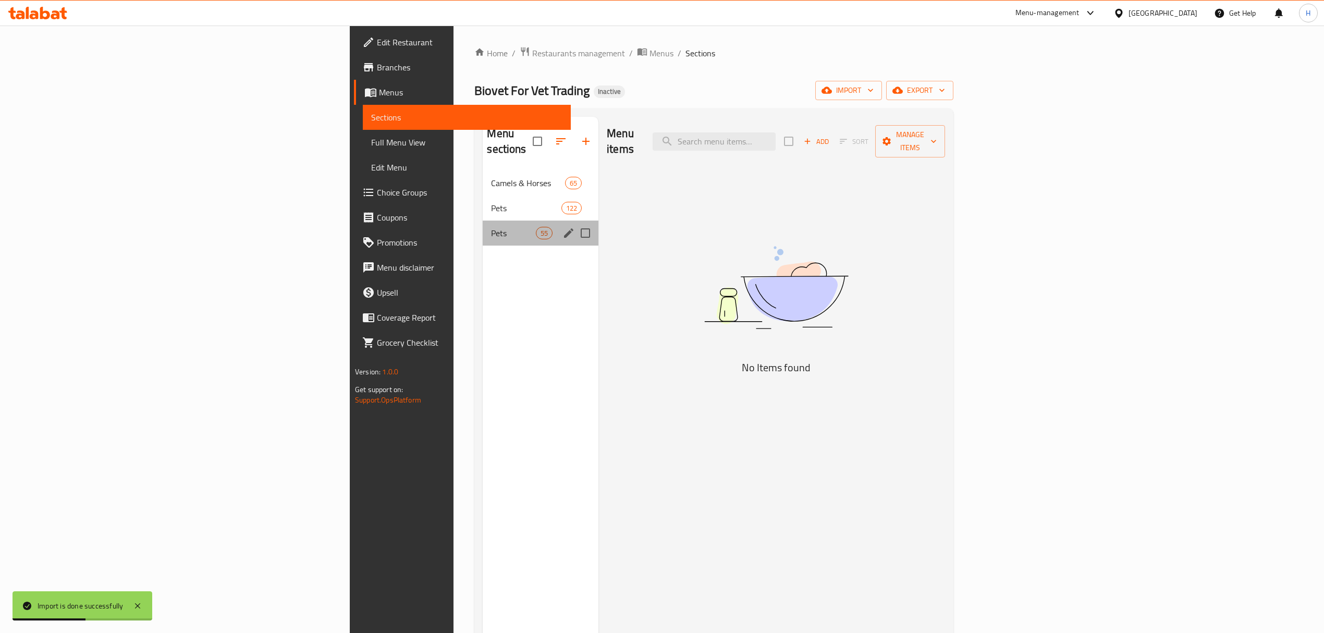
click at [483, 228] on div "Pets 55" at bounding box center [541, 232] width 116 height 25
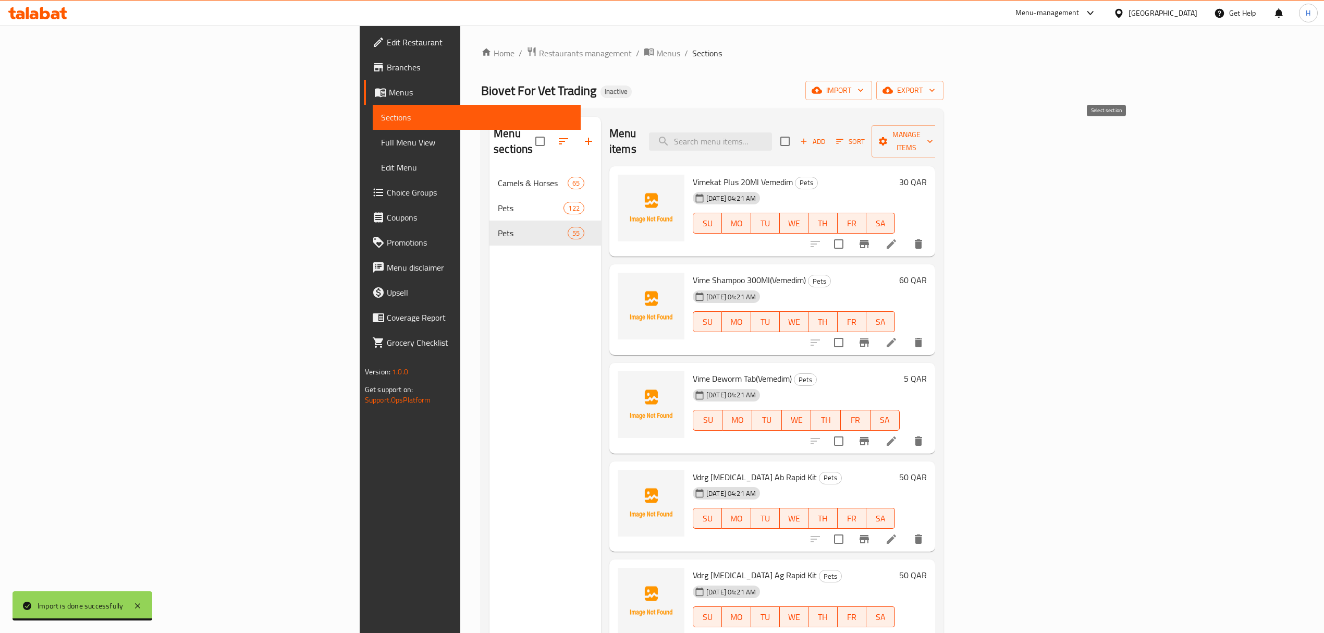
click at [796, 134] on input "checkbox" at bounding box center [785, 141] width 22 height 22
checkbox input "true"
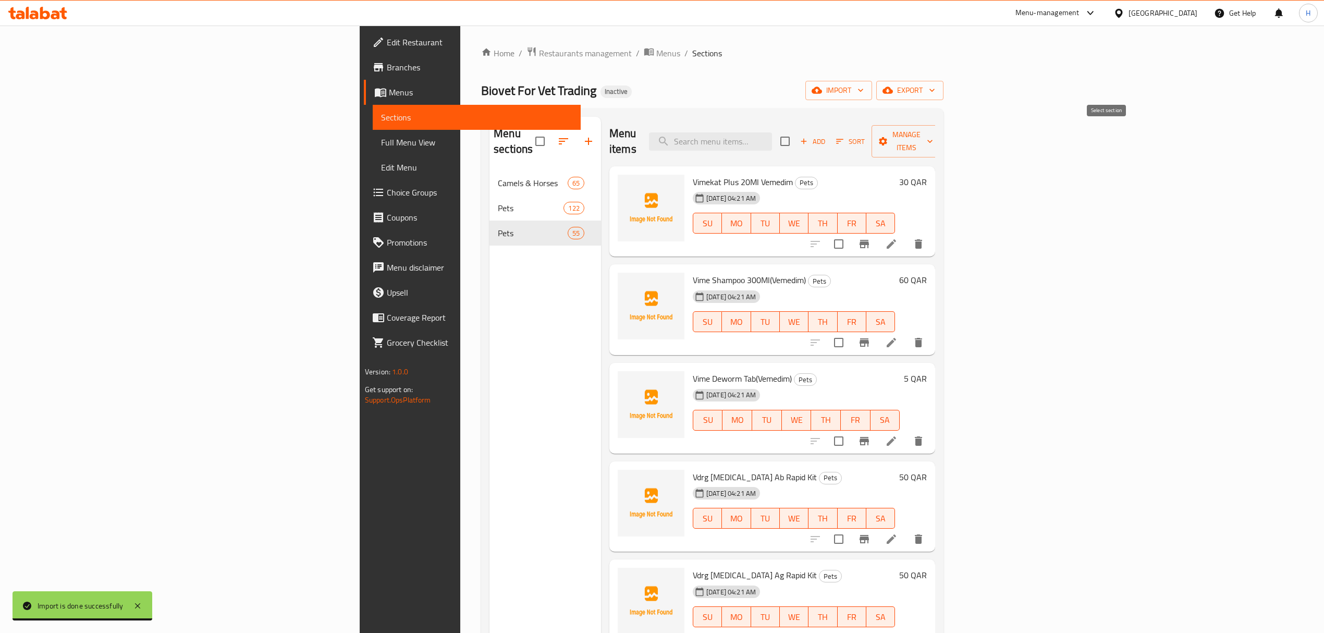
checkbox input "true"
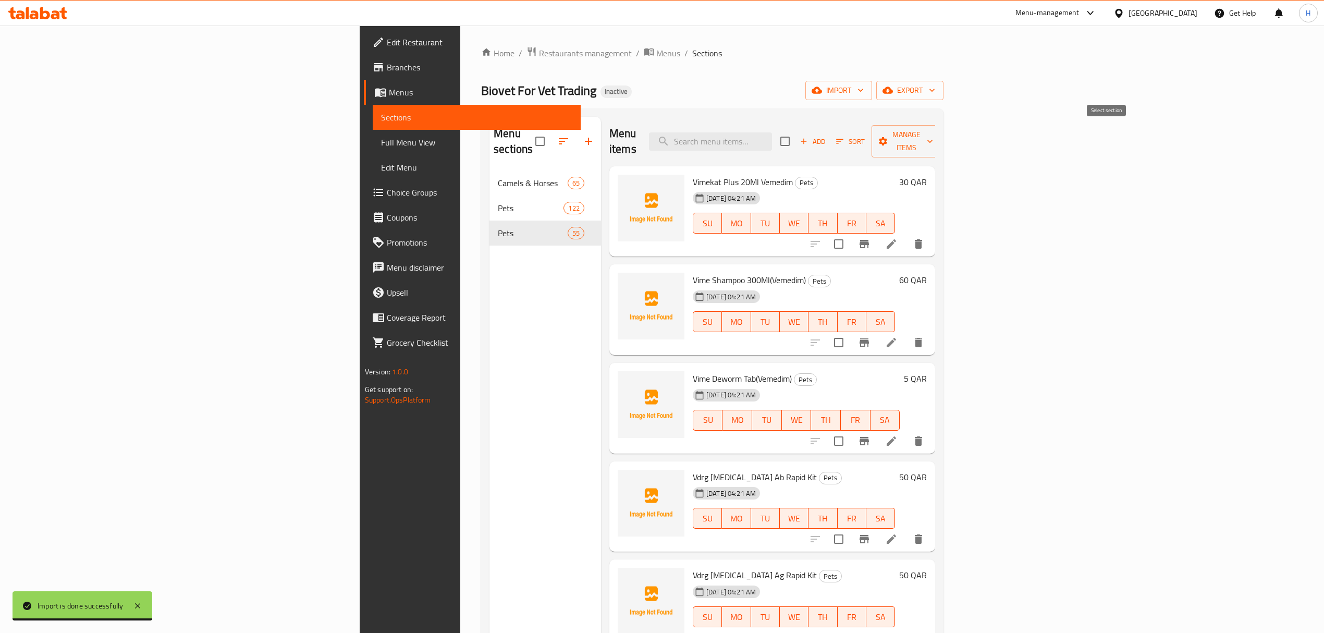
checkbox input "true"
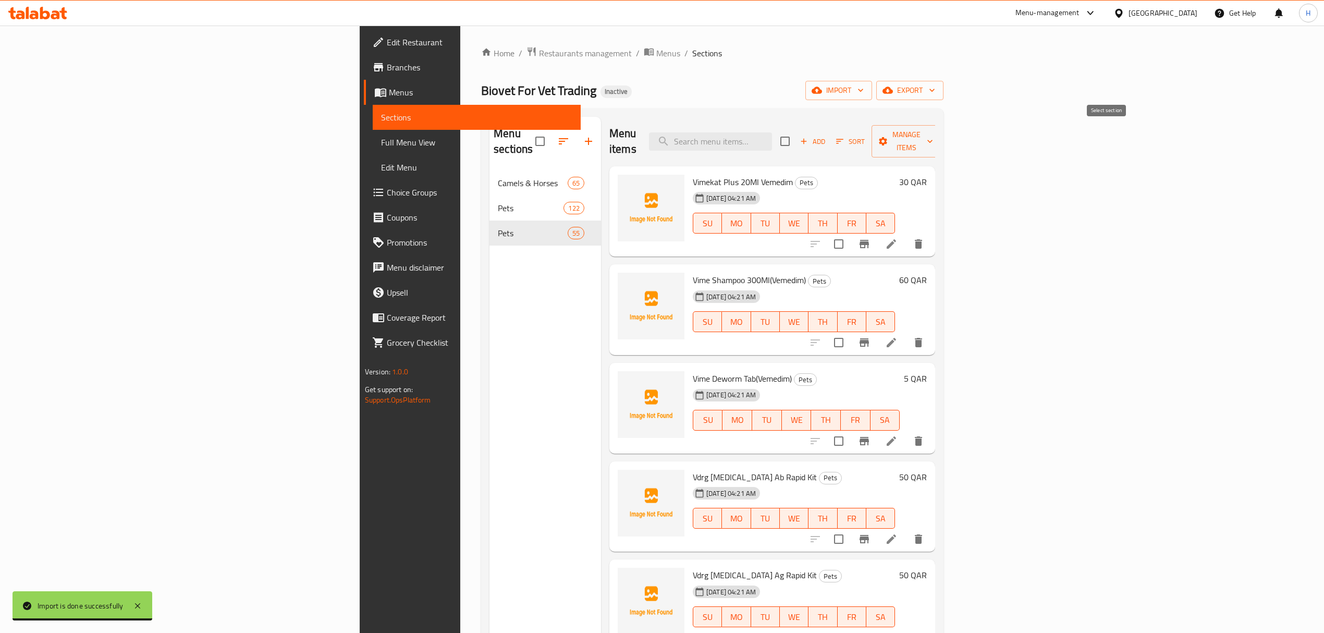
checkbox input "true"
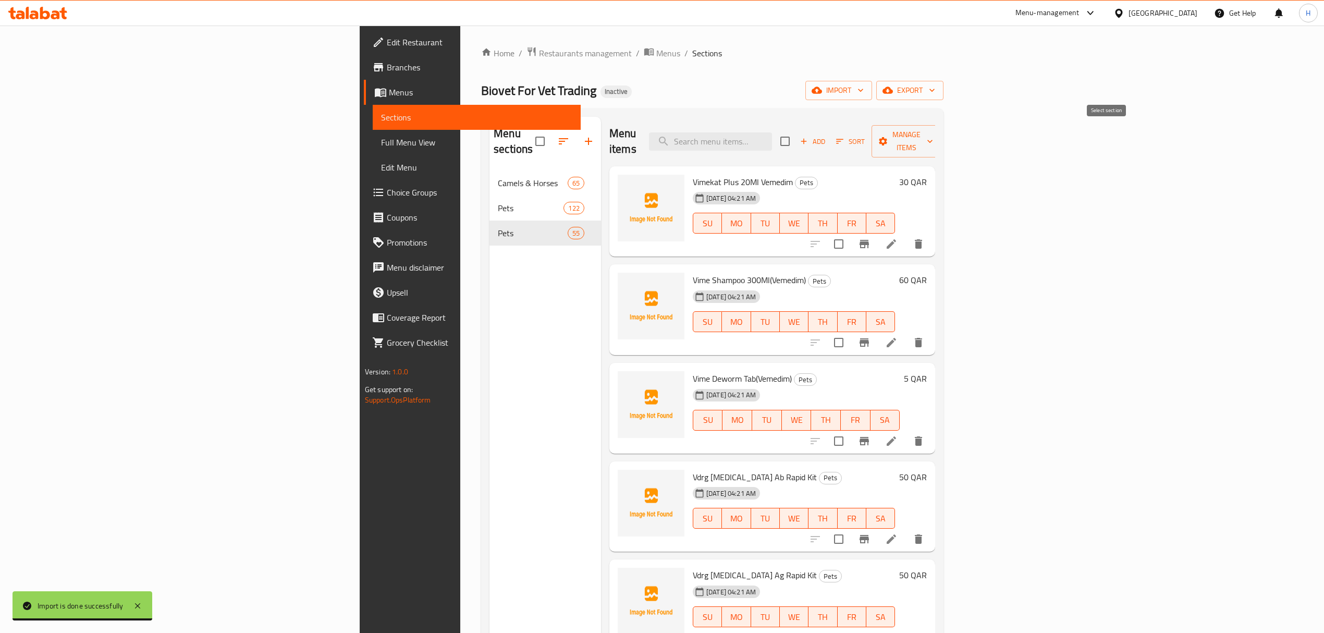
checkbox input "true"
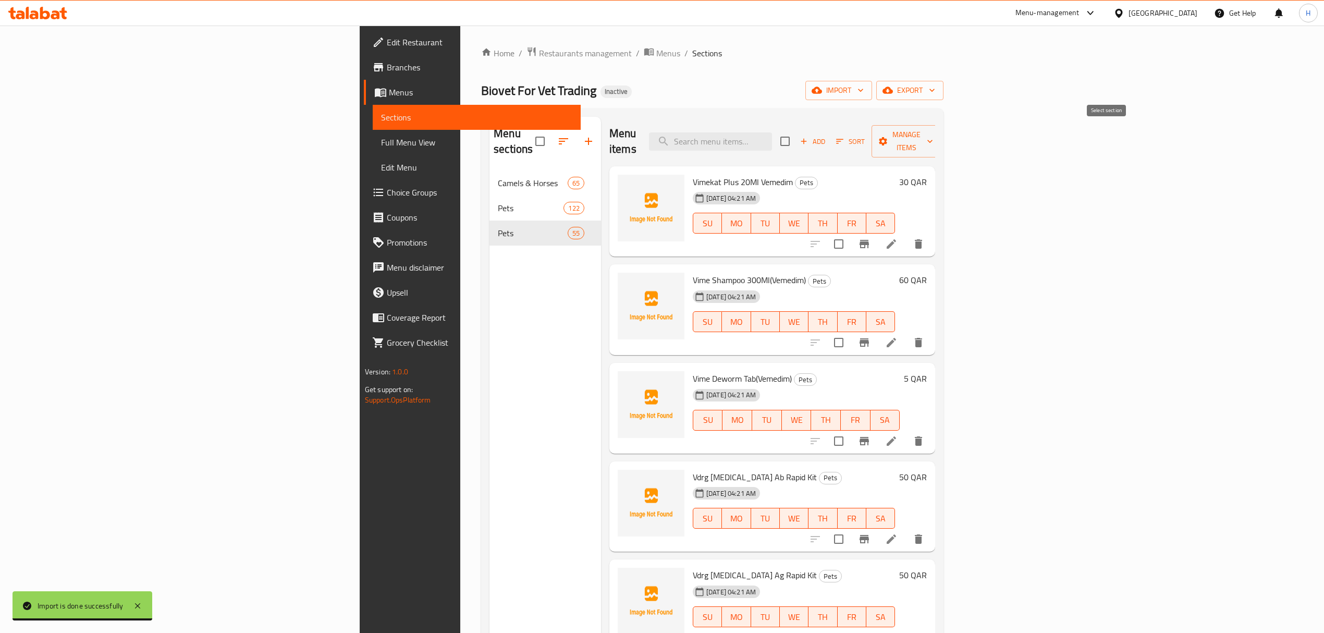
checkbox input "true"
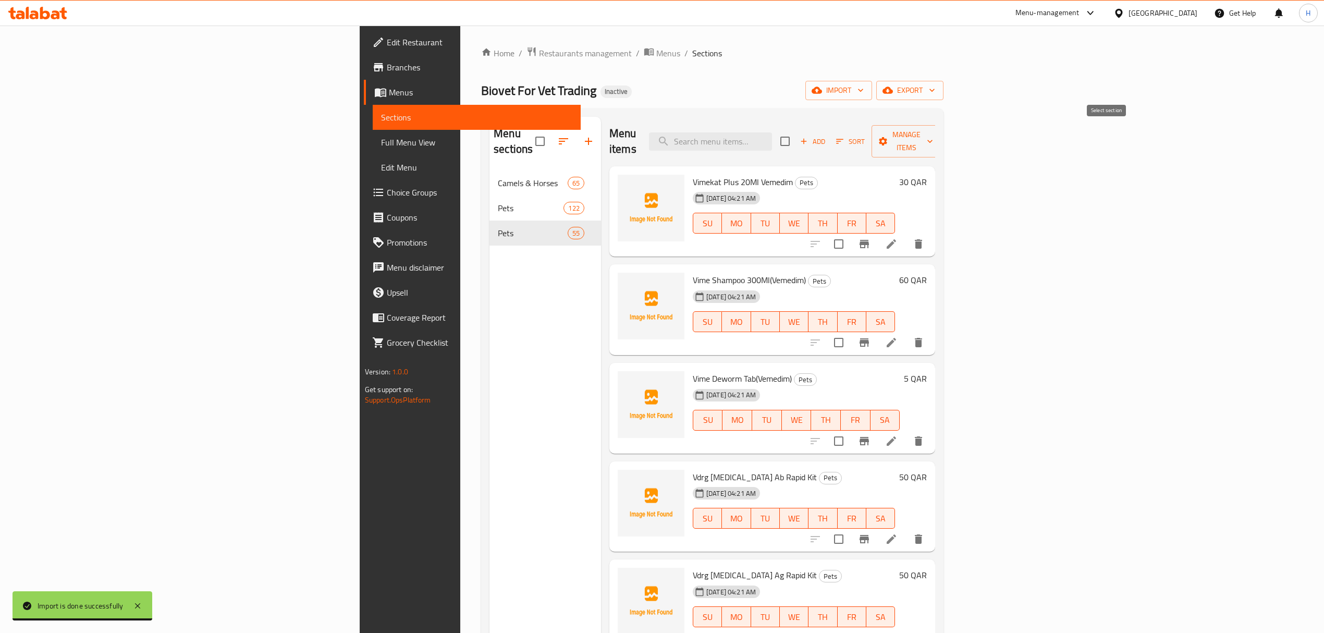
checkbox input "true"
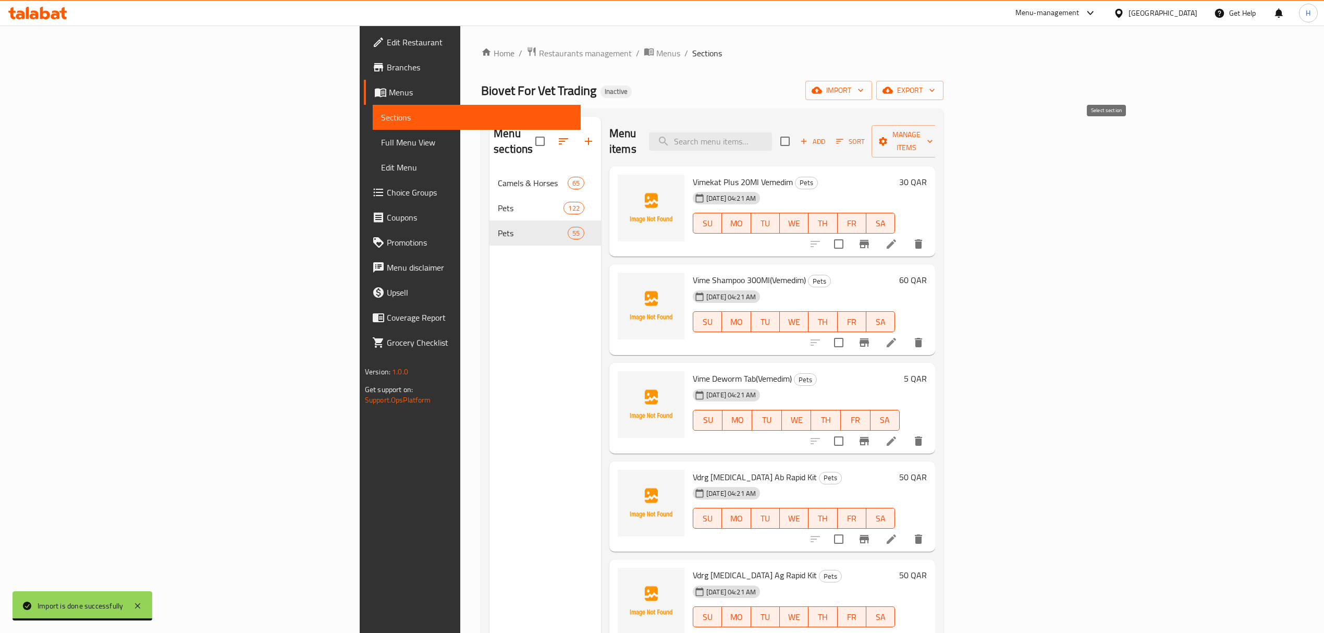
checkbox input "true"
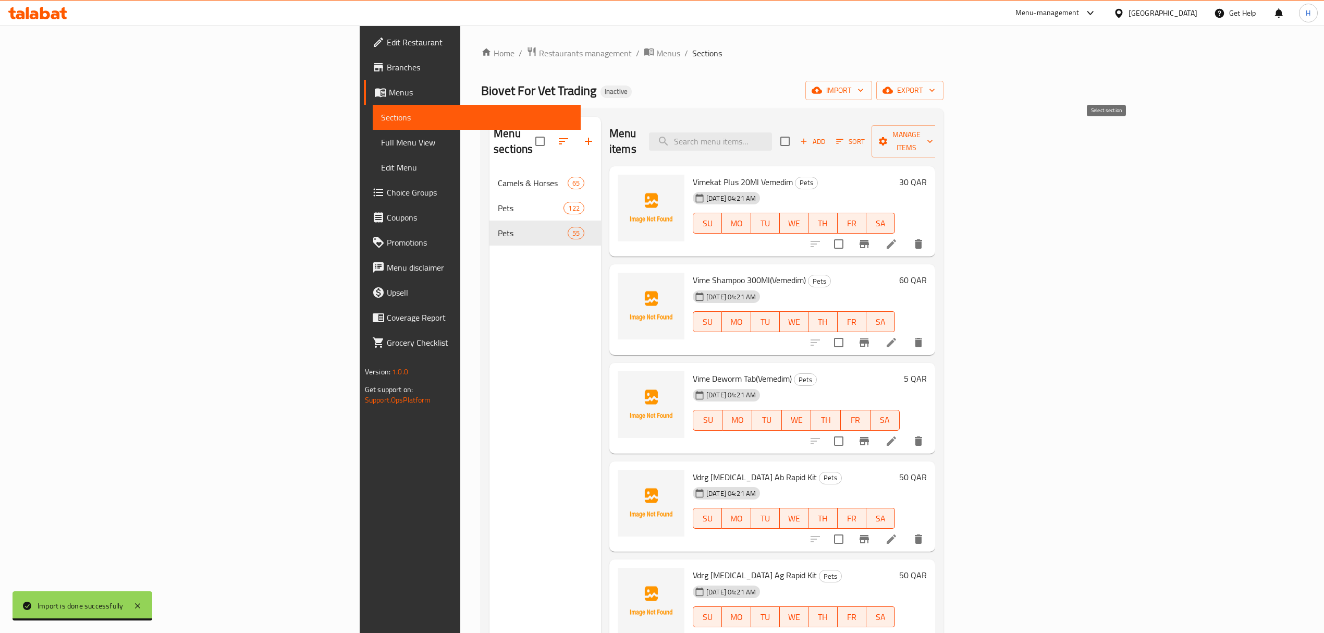
checkbox input "true"
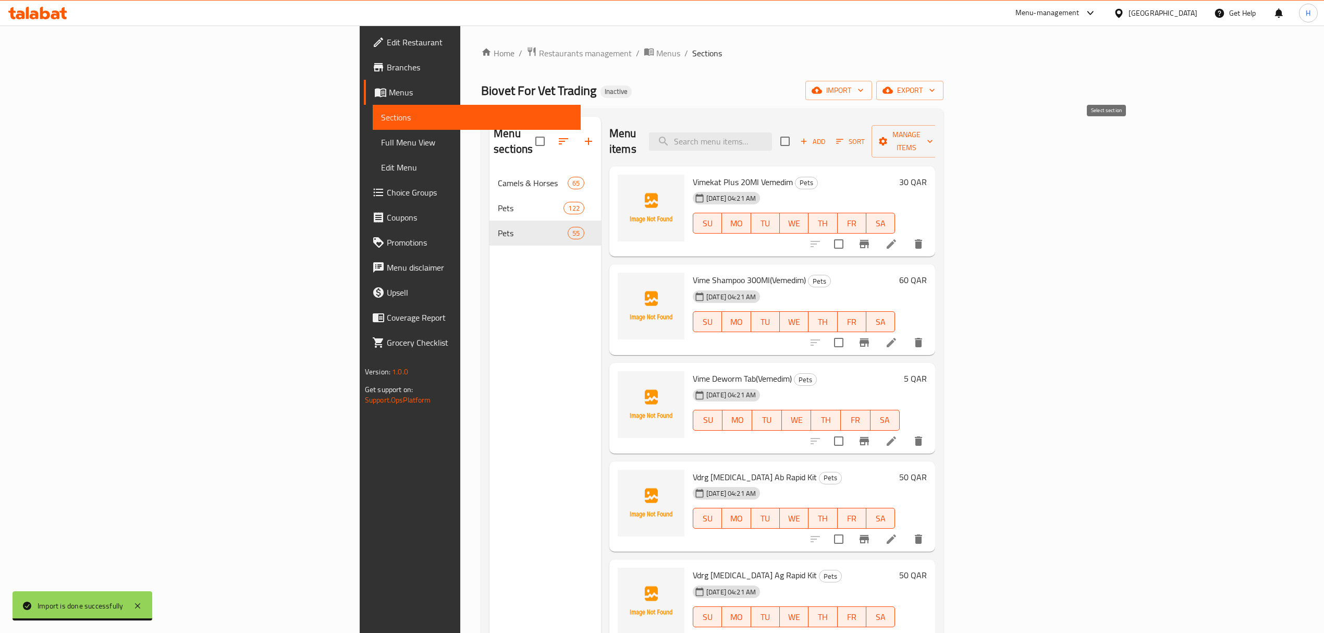
checkbox input "true"
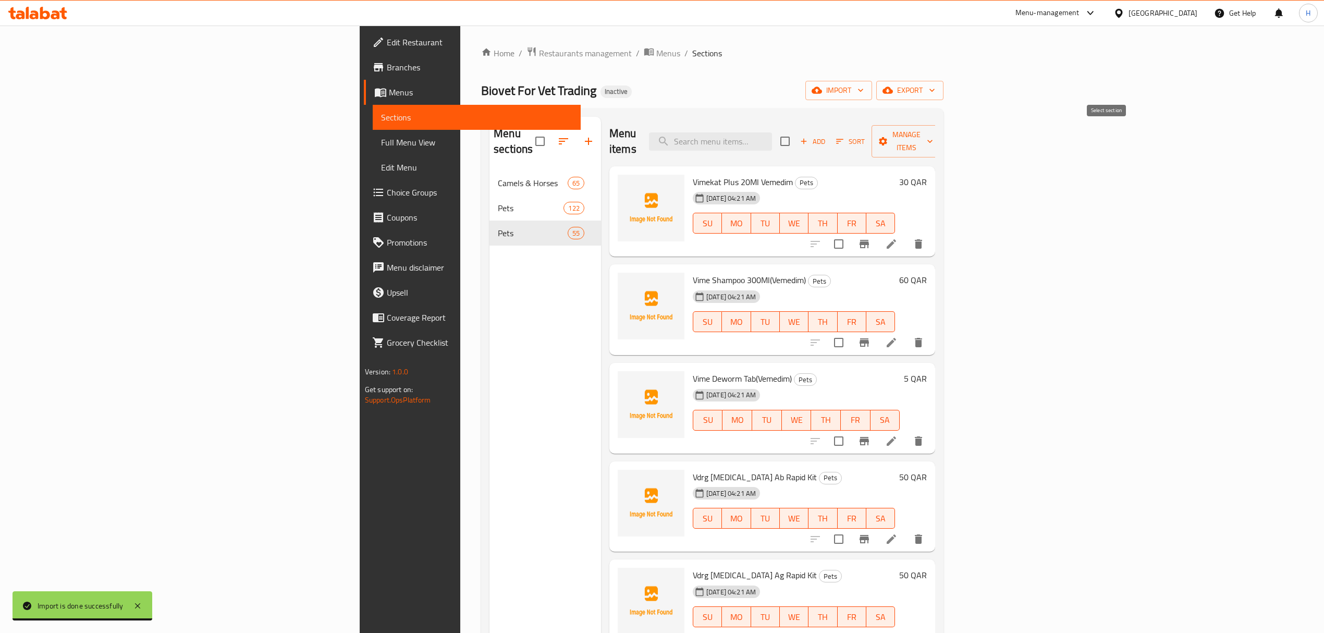
checkbox input "true"
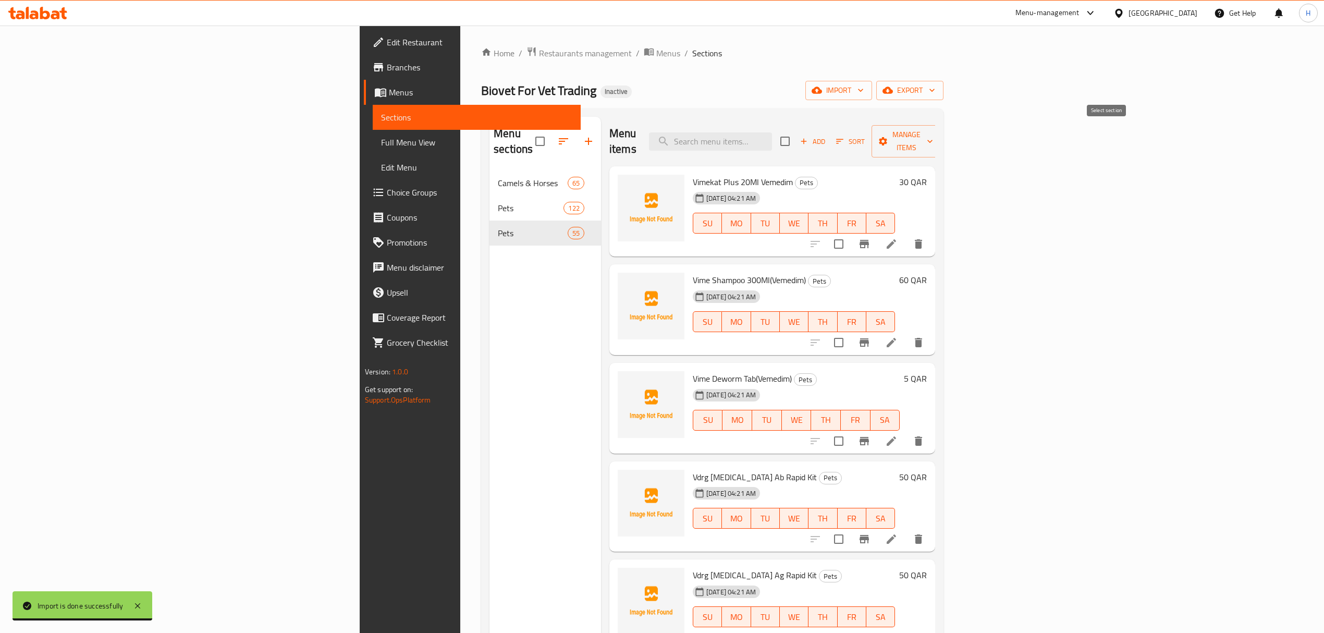
checkbox input "true"
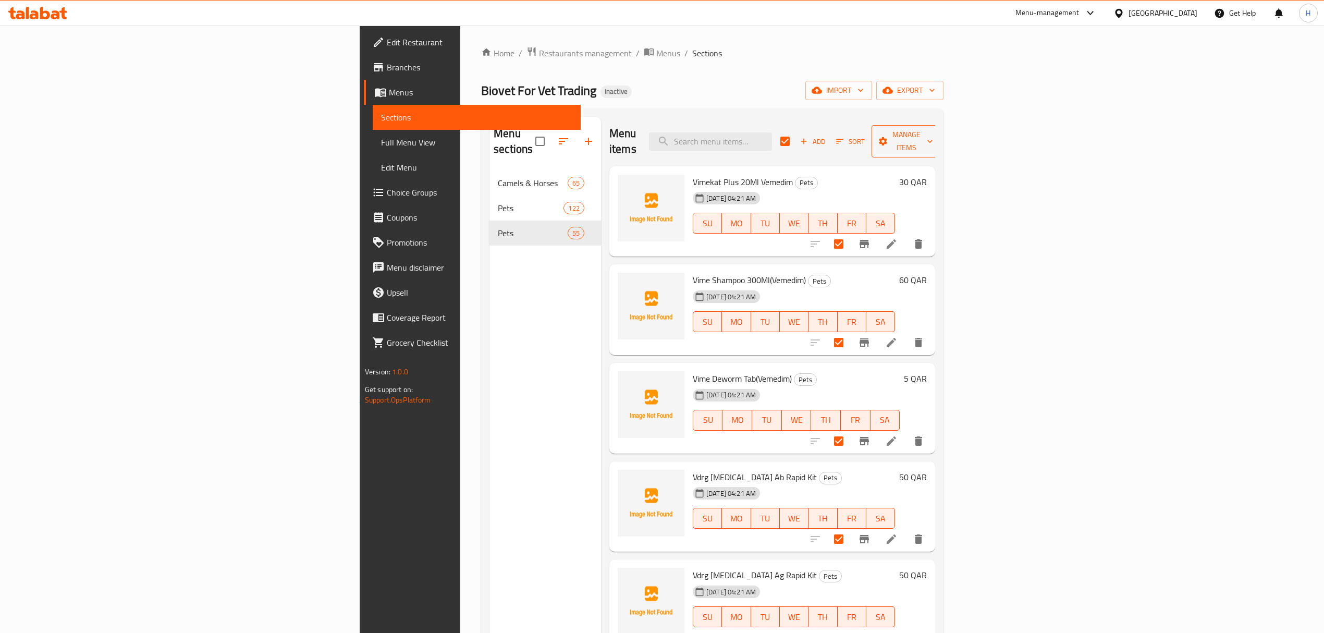
click at [933, 132] on span "Manage items" at bounding box center [906, 141] width 53 height 26
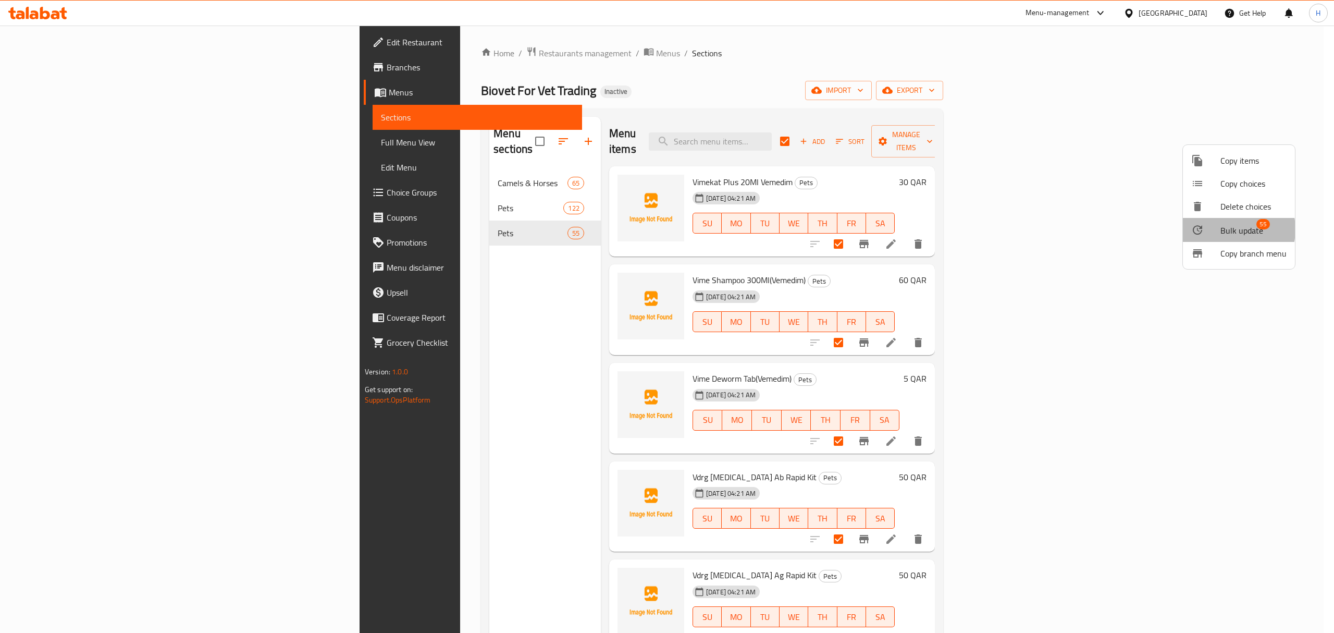
click at [1225, 229] on span "Bulk update" at bounding box center [1242, 230] width 43 height 13
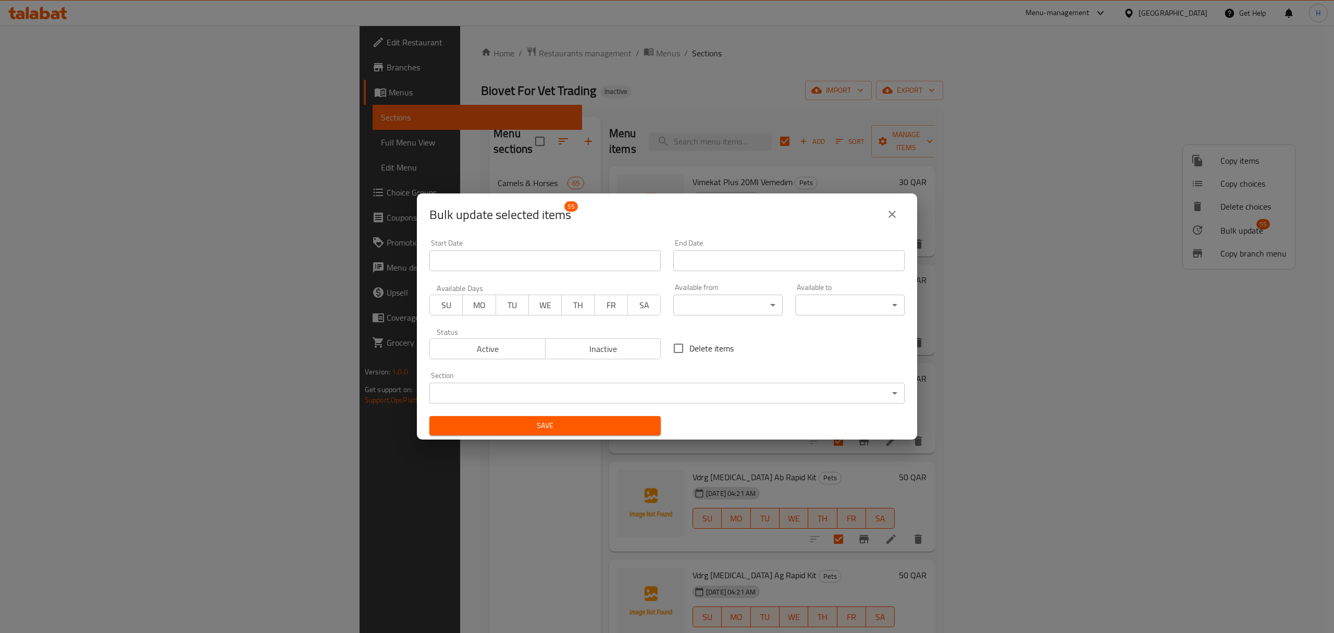
click at [637, 388] on body "​ Menu-management [GEOGRAPHIC_DATA] Get Help H Edit Restaurant Branches Menus S…" at bounding box center [667, 329] width 1334 height 607
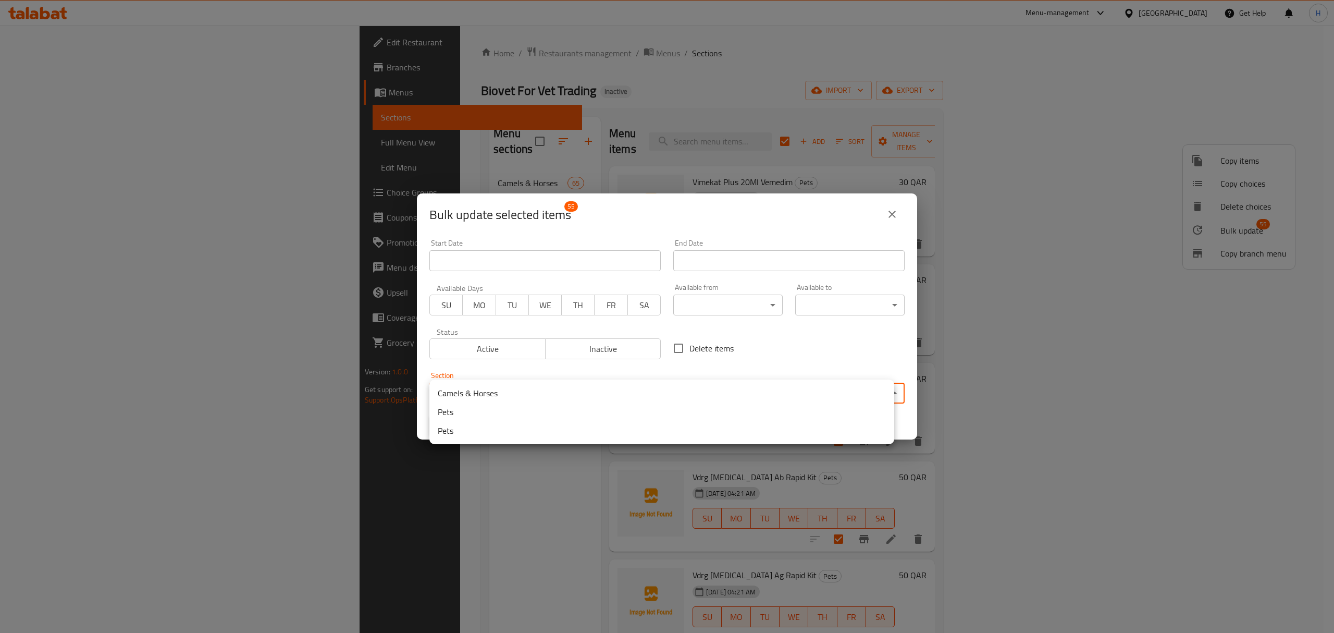
click at [607, 411] on li "Pets" at bounding box center [661, 411] width 465 height 19
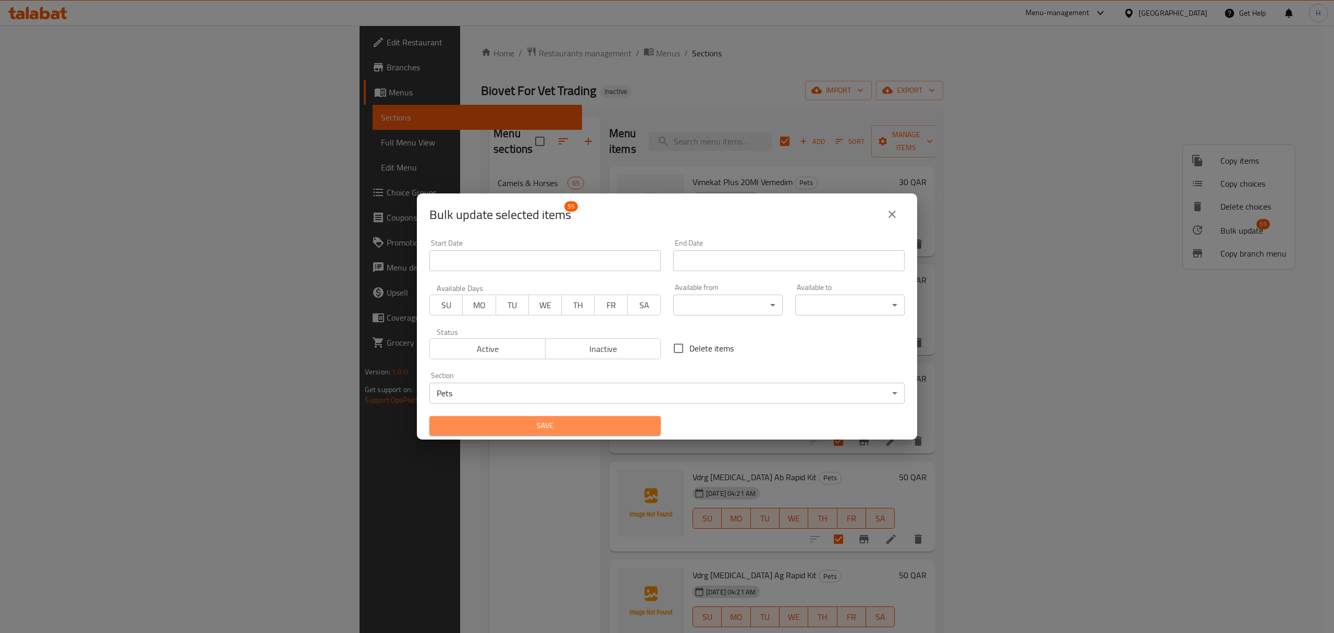
click at [609, 432] on span "Save" at bounding box center [545, 425] width 215 height 13
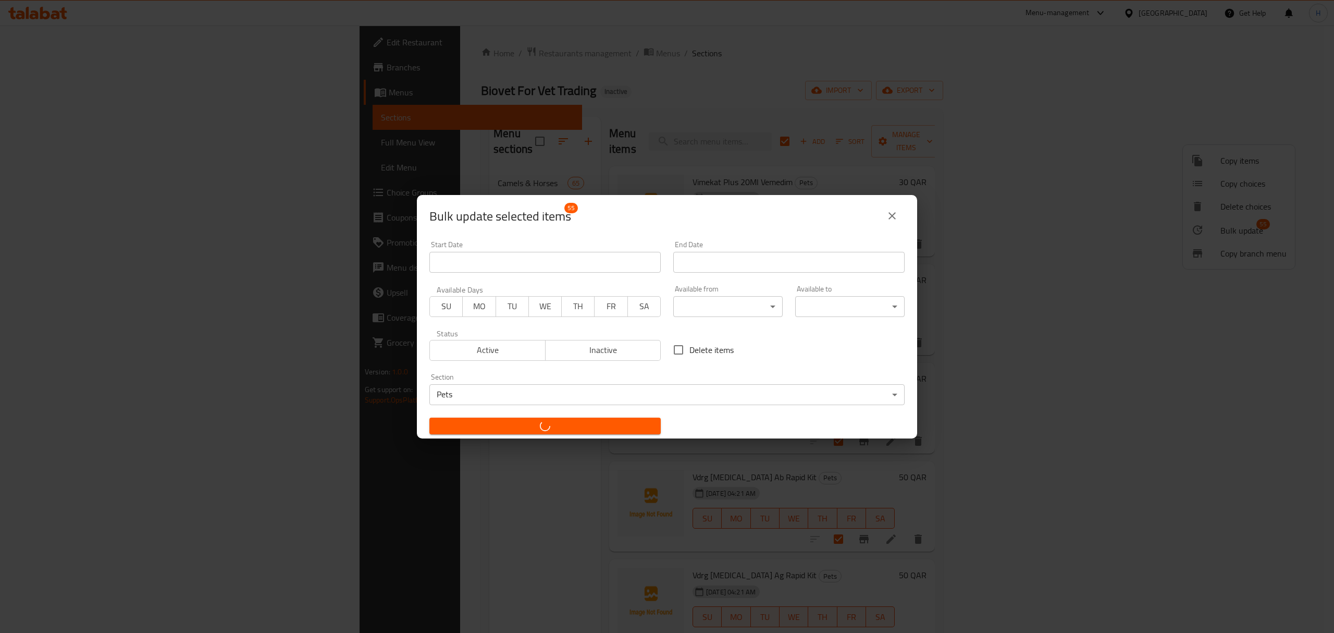
checkbox input "false"
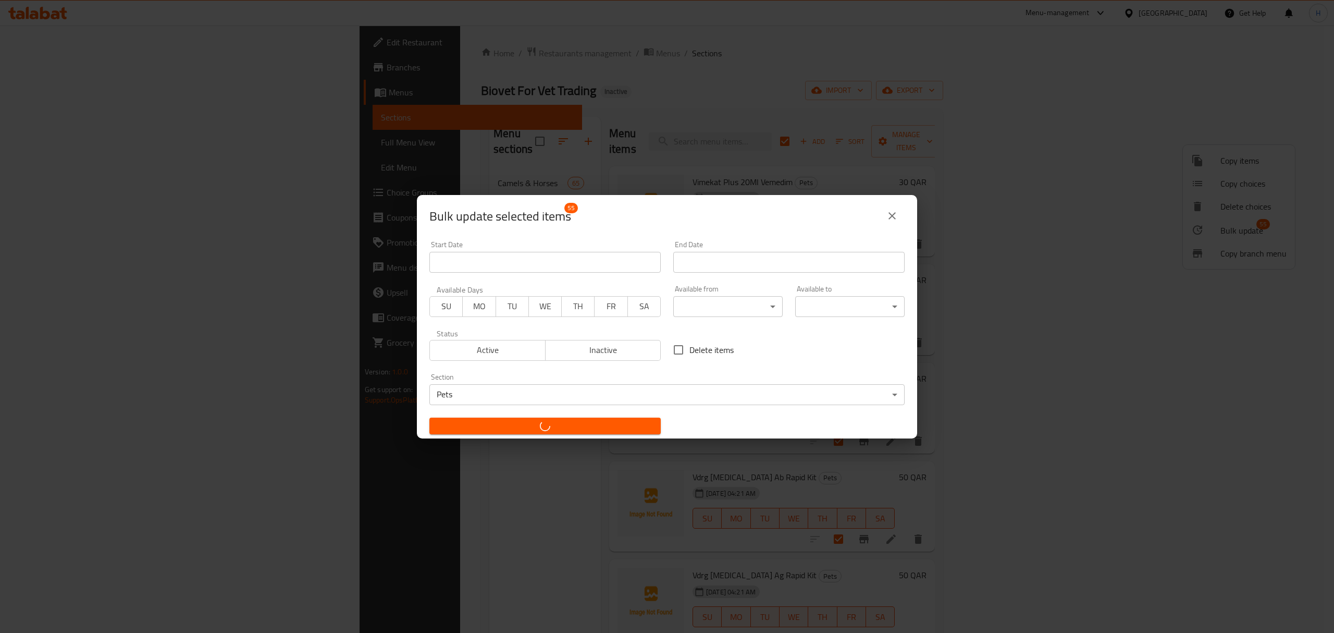
checkbox input "false"
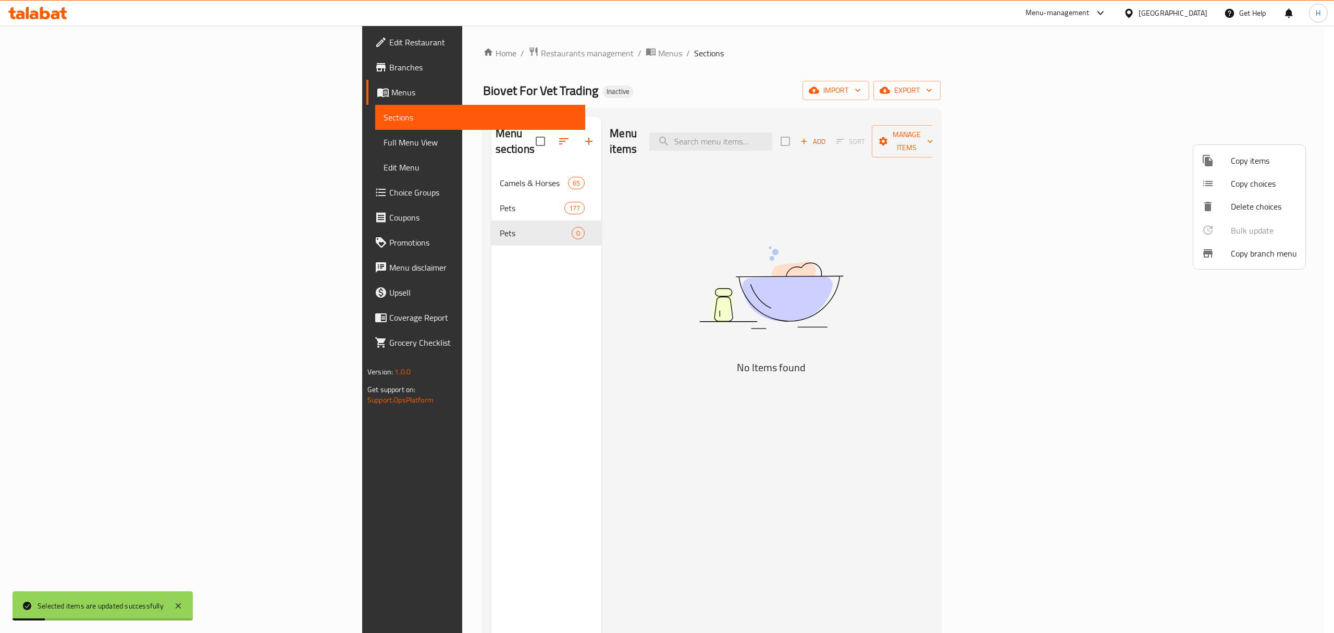
drag, startPoint x: 491, startPoint y: 203, endPoint x: 488, endPoint y: 215, distance: 12.4
click at [490, 203] on div at bounding box center [667, 316] width 1334 height 633
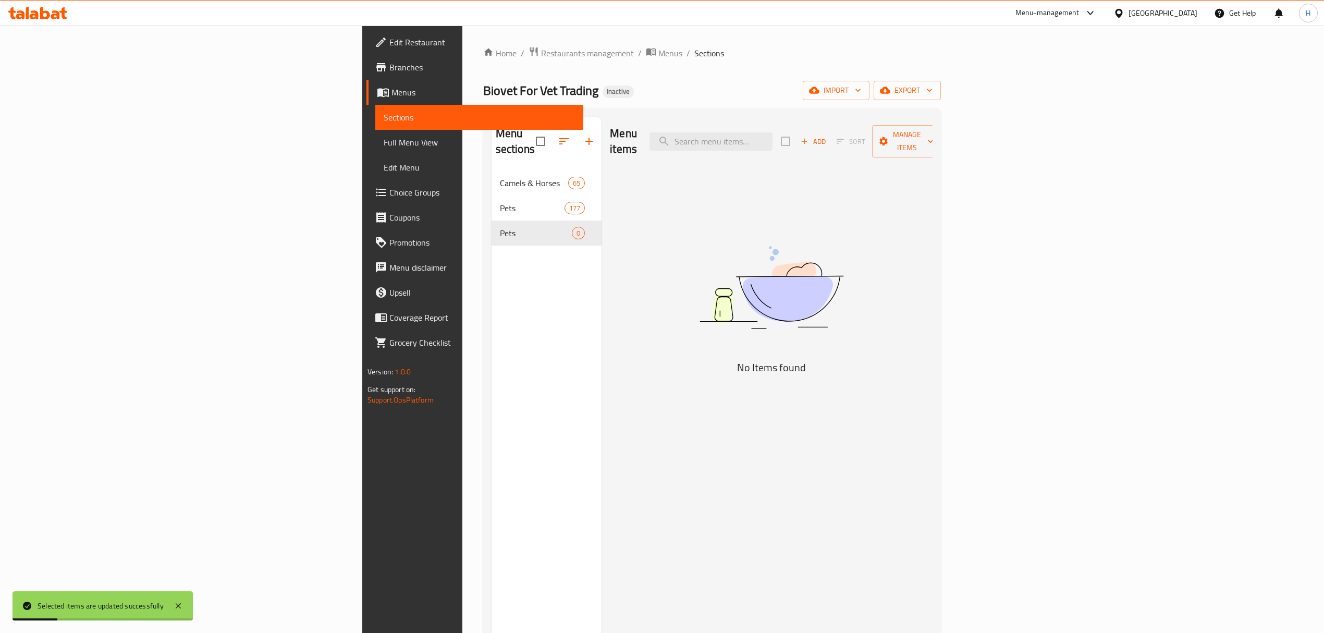
click at [493, 253] on div "Menu sections Camels & Horses 65 Pets 177 Pets 0" at bounding box center [546, 433] width 110 height 633
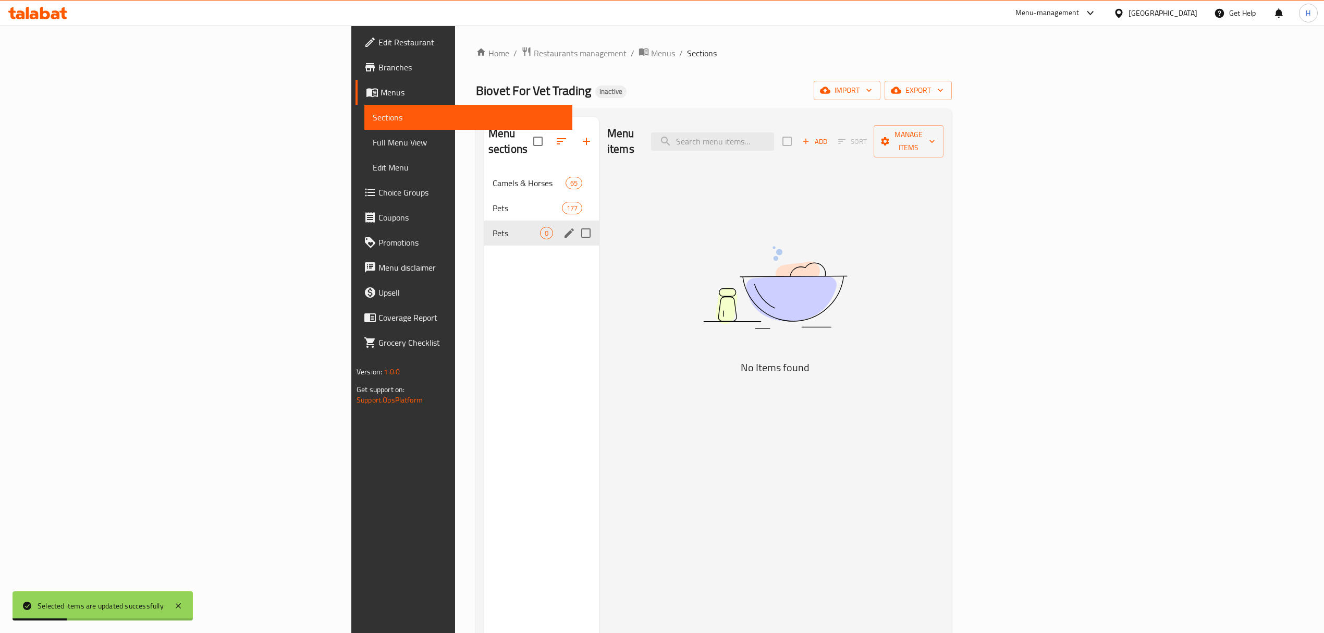
click at [575, 222] on input "Menu sections" at bounding box center [586, 233] width 22 height 22
click at [549, 135] on icon "button" at bounding box center [555, 141] width 13 height 13
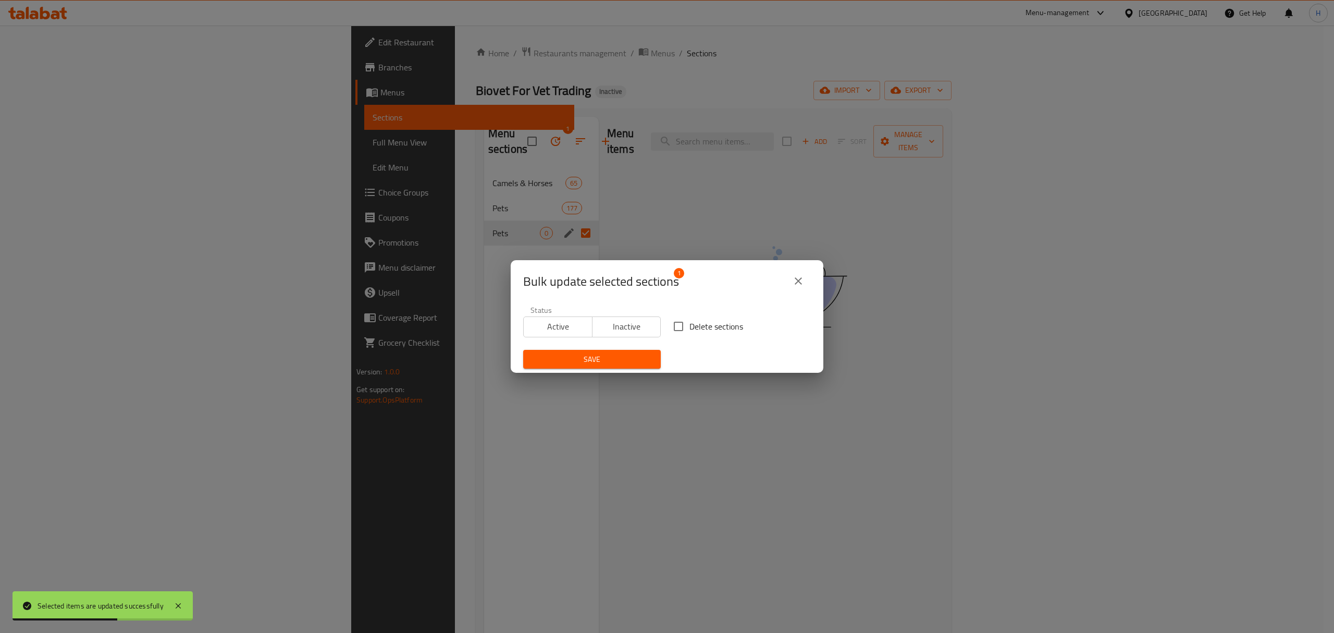
click at [674, 324] on input "Delete sections" at bounding box center [679, 326] width 22 height 22
click at [646, 358] on span "Save" at bounding box center [592, 359] width 121 height 13
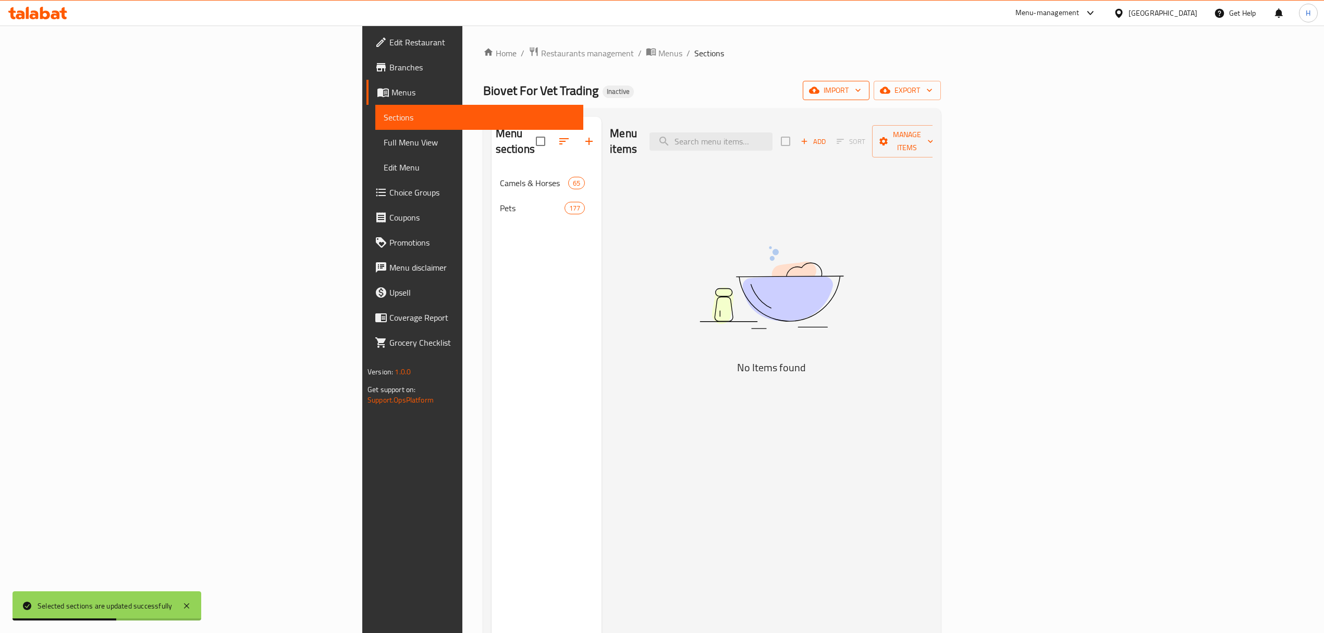
click at [819, 93] on icon "button" at bounding box center [814, 90] width 10 height 7
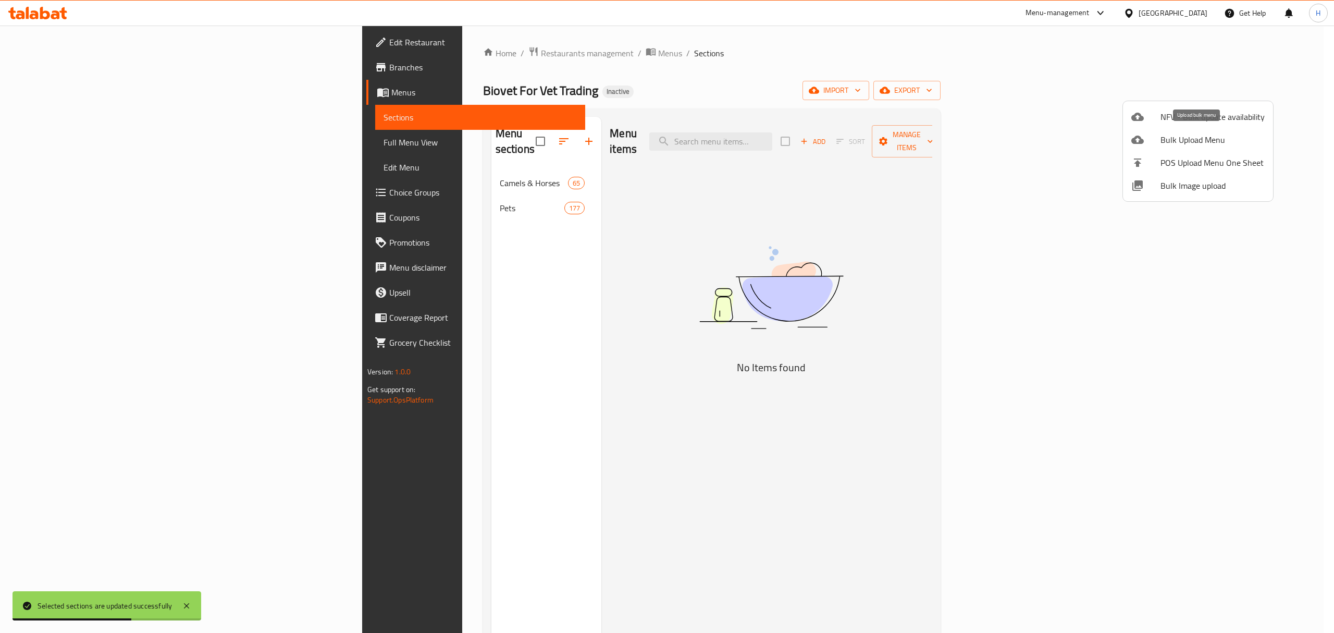
click at [1166, 141] on span "Bulk Upload Menu" at bounding box center [1213, 139] width 104 height 13
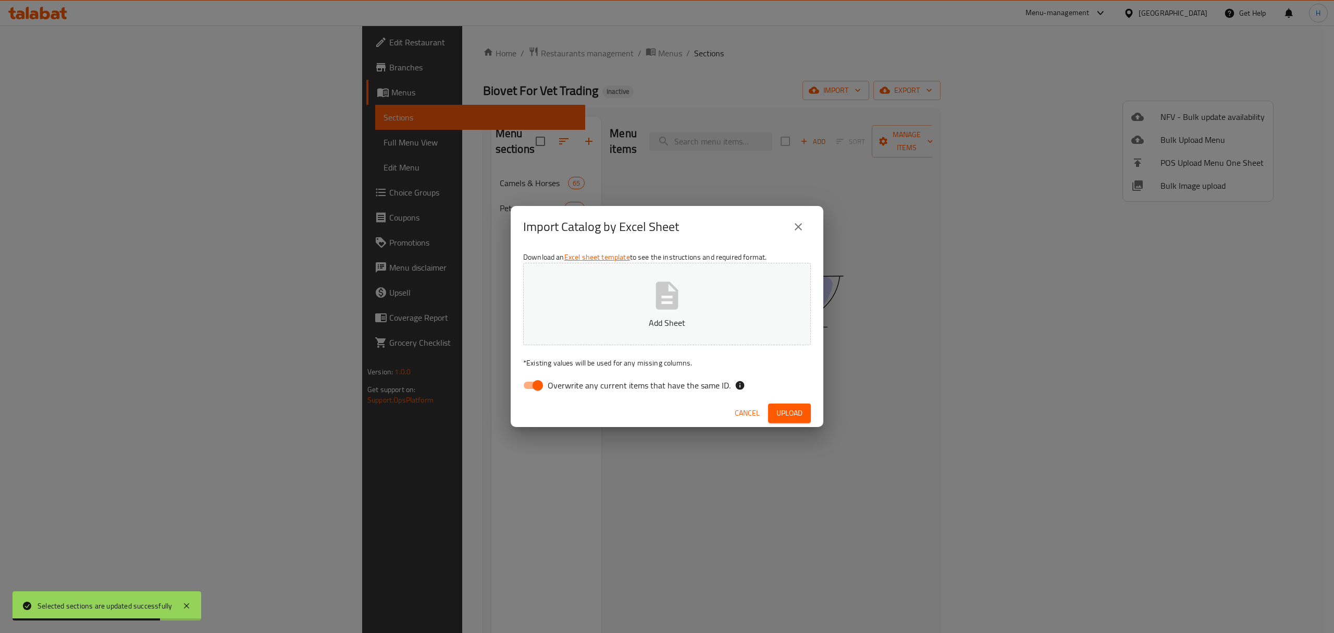
click at [529, 388] on input "Overwrite any current items that have the same ID." at bounding box center [537, 385] width 59 height 20
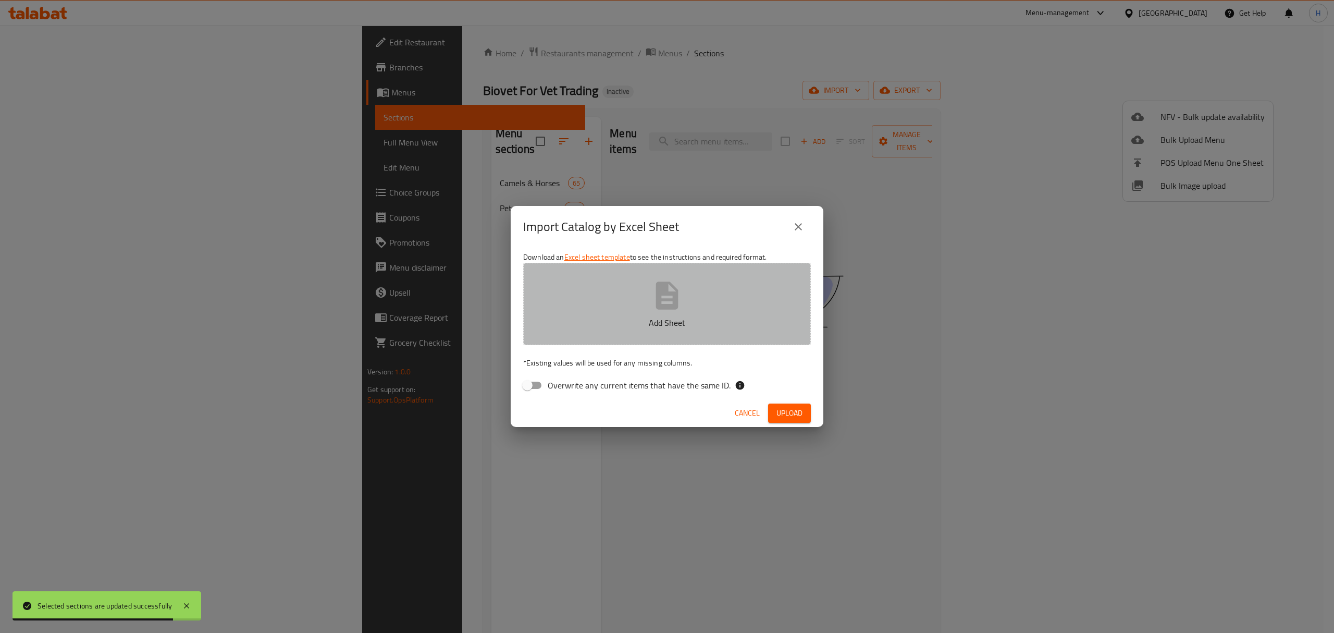
click at [652, 275] on button "Add Sheet" at bounding box center [667, 304] width 288 height 82
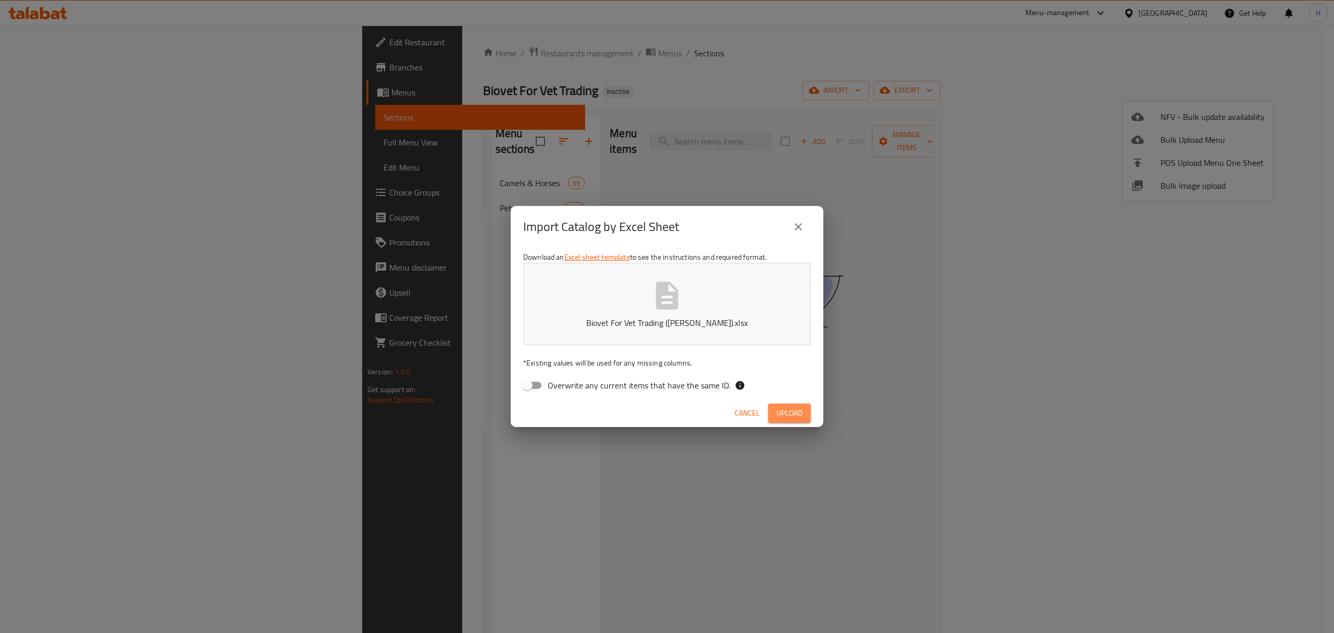
click at [790, 422] on button "Upload" at bounding box center [789, 412] width 43 height 19
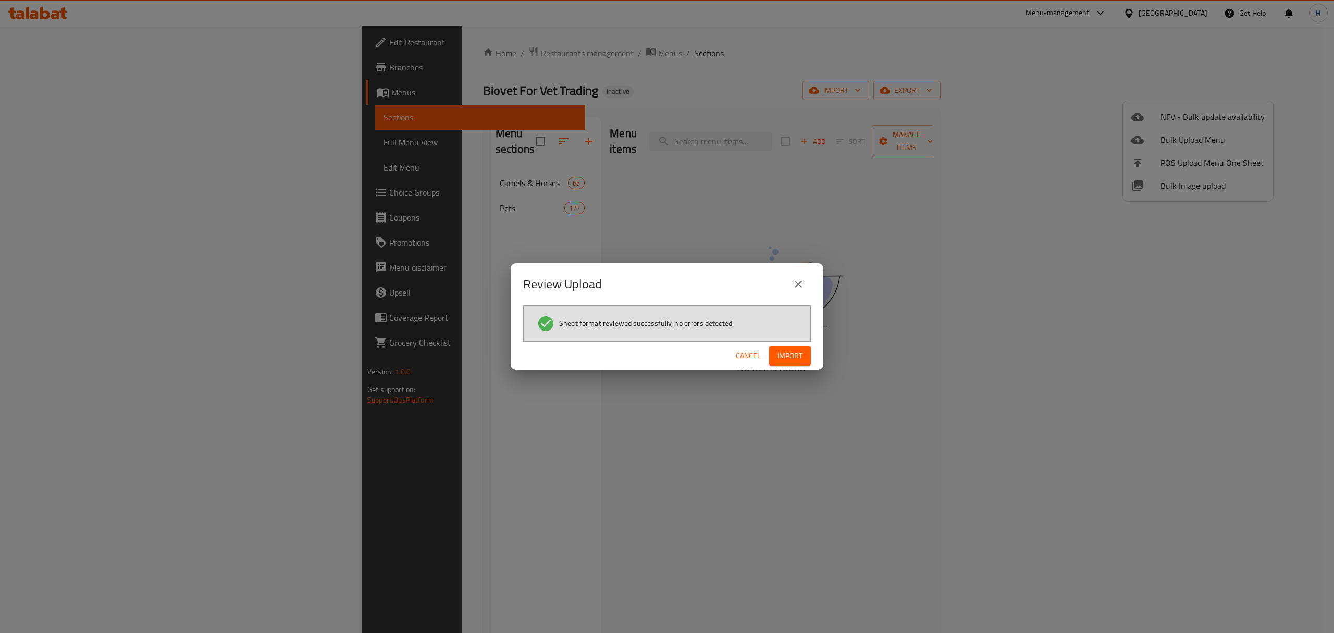
click at [796, 346] on button "Import" at bounding box center [790, 355] width 42 height 19
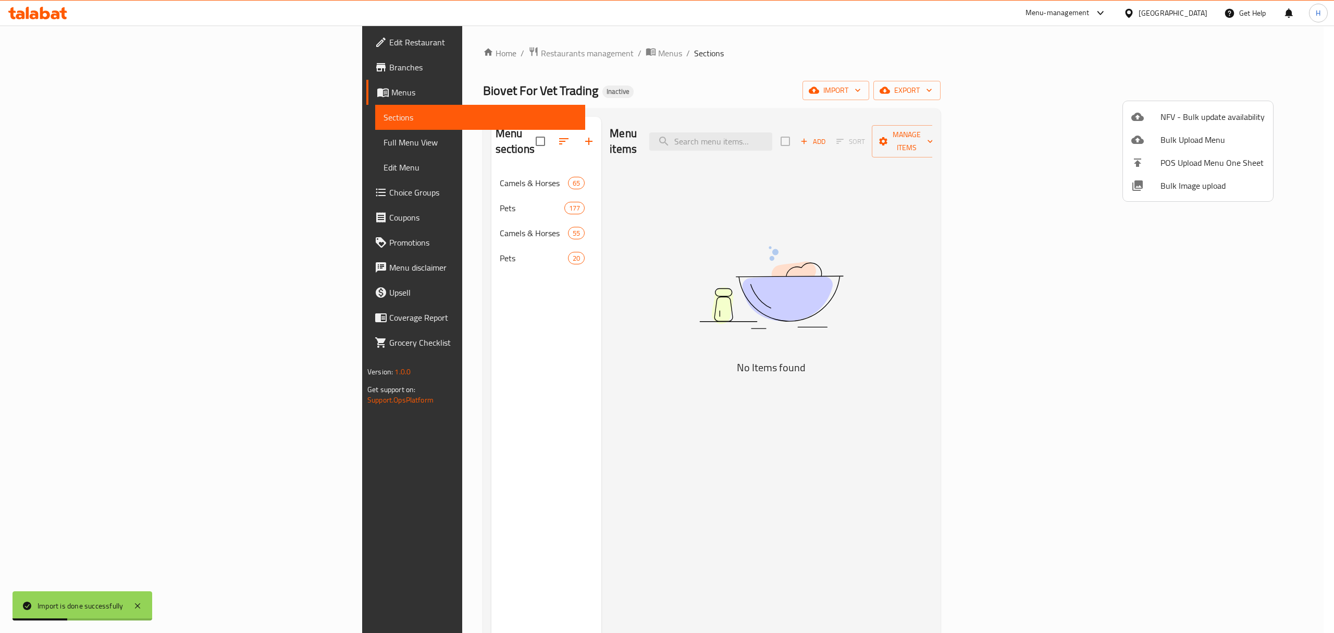
click at [359, 219] on div at bounding box center [667, 316] width 1334 height 633
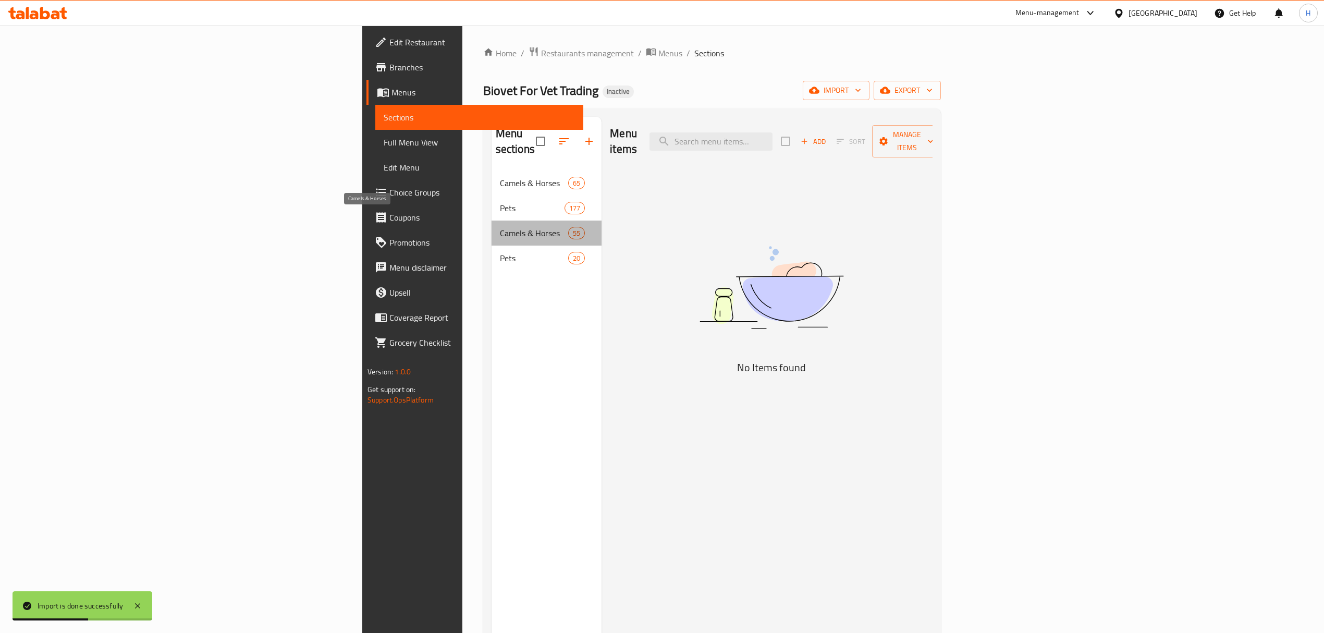
click at [500, 227] on span "Camels & Horses" at bounding box center [534, 233] width 68 height 13
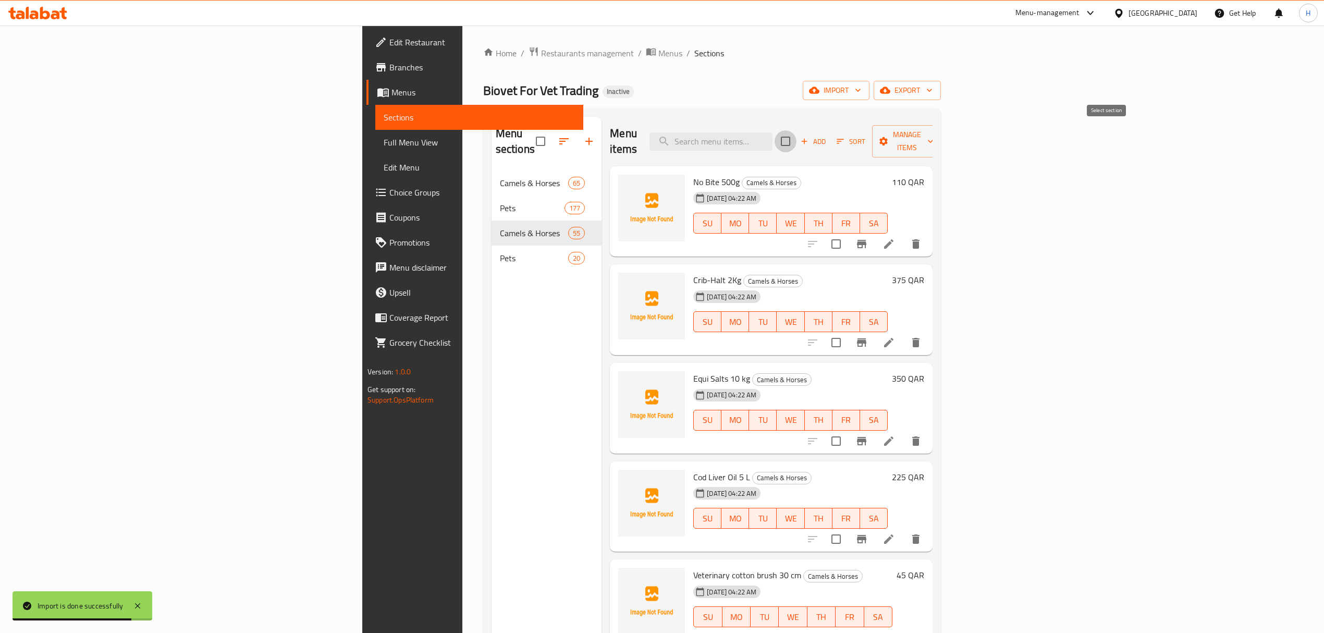
click at [796, 132] on input "checkbox" at bounding box center [785, 141] width 22 height 22
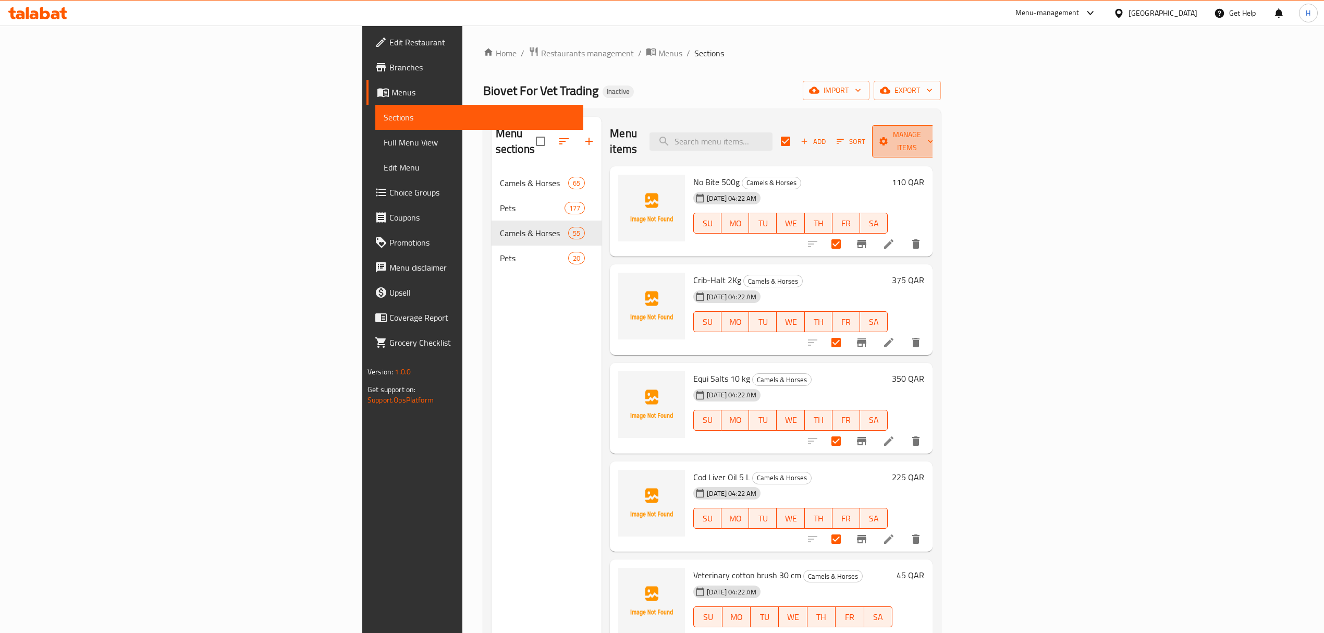
click at [933, 131] on span "Manage items" at bounding box center [906, 141] width 53 height 26
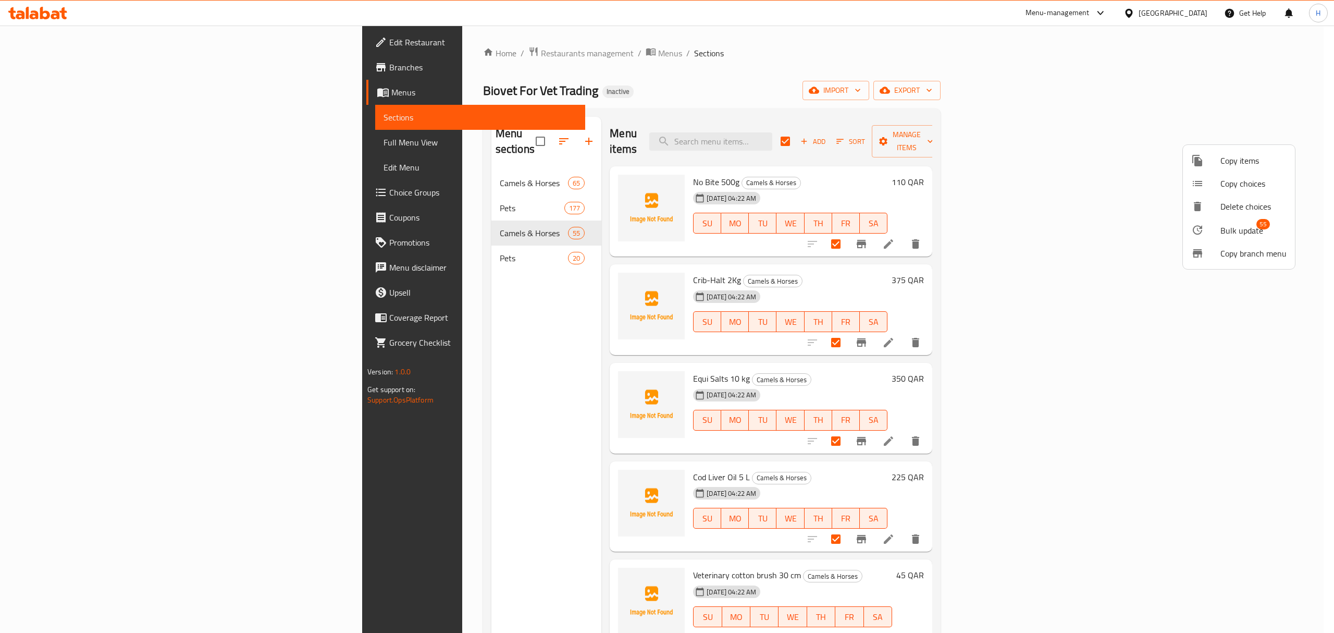
click at [1239, 226] on span "Bulk update" at bounding box center [1242, 230] width 43 height 13
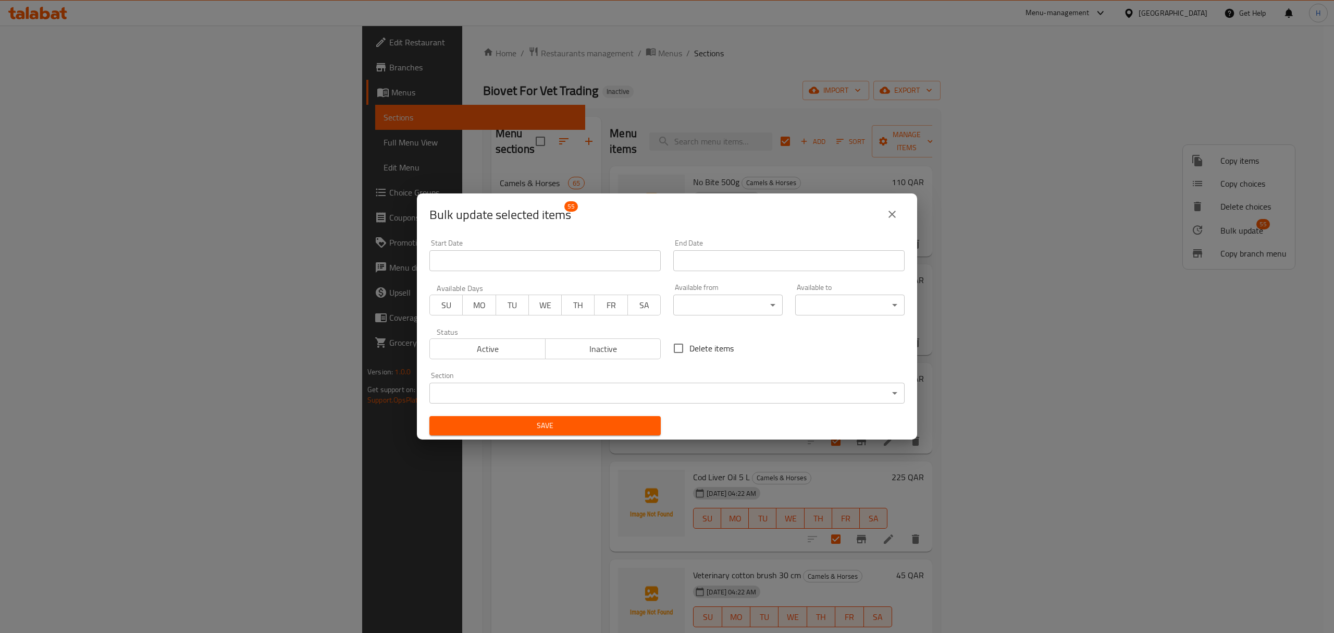
click at [574, 391] on body "​ Menu-management [GEOGRAPHIC_DATA] Get Help H Edit Restaurant Branches Menus S…" at bounding box center [667, 329] width 1334 height 607
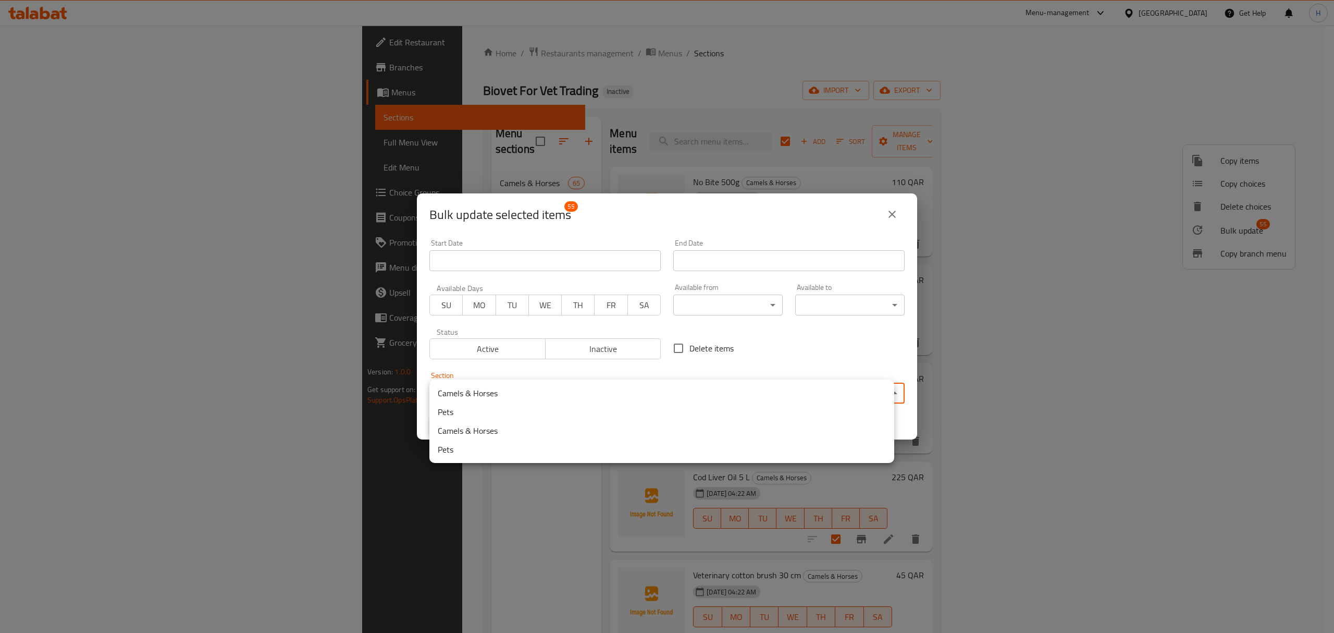
click at [547, 394] on li "Camels & Horses" at bounding box center [661, 393] width 465 height 19
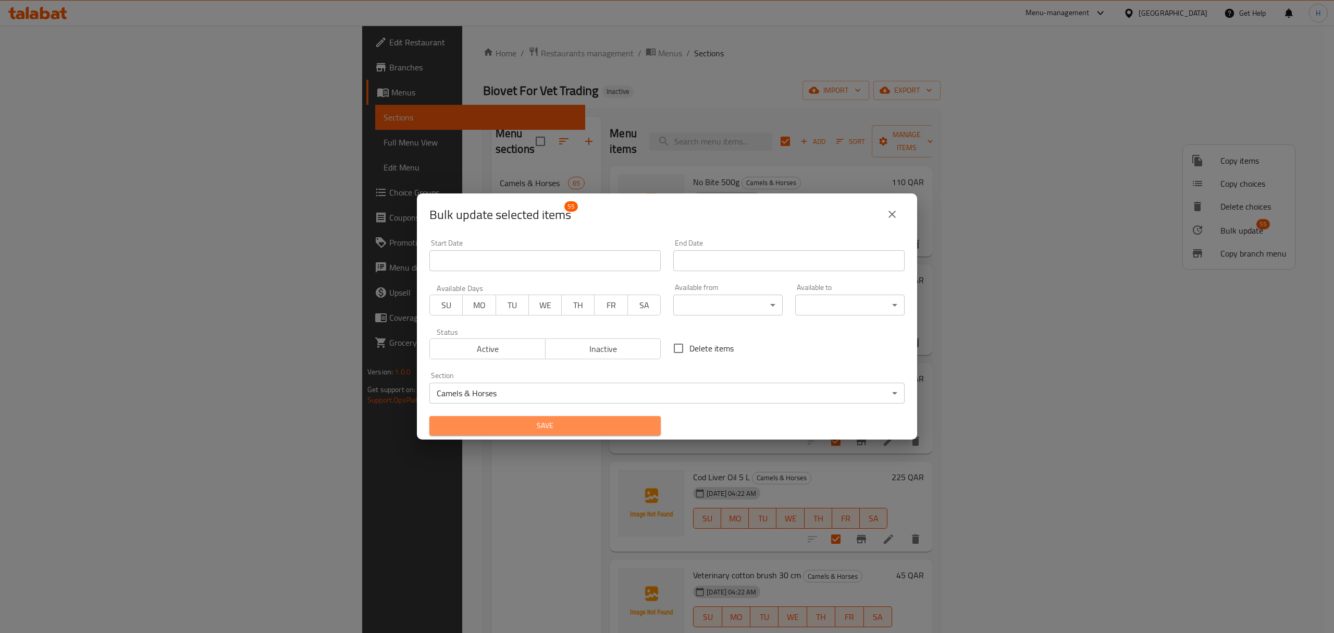
click at [547, 424] on span "Save" at bounding box center [545, 425] width 215 height 13
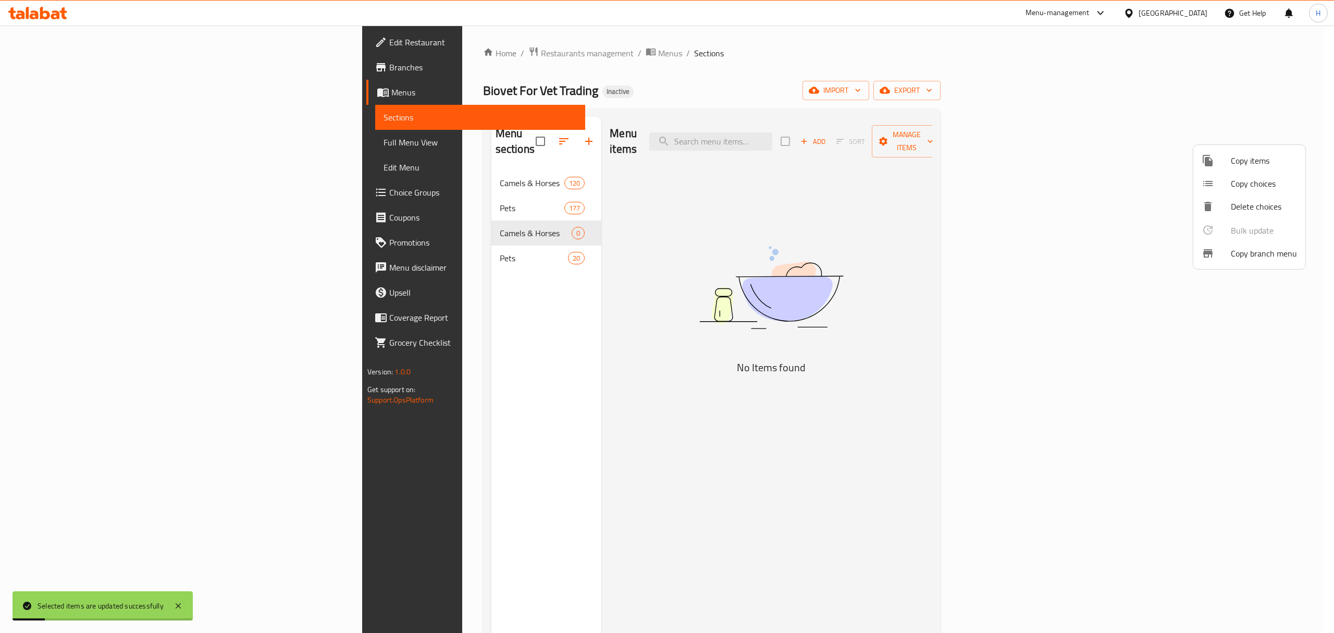
click at [461, 239] on div at bounding box center [667, 316] width 1334 height 633
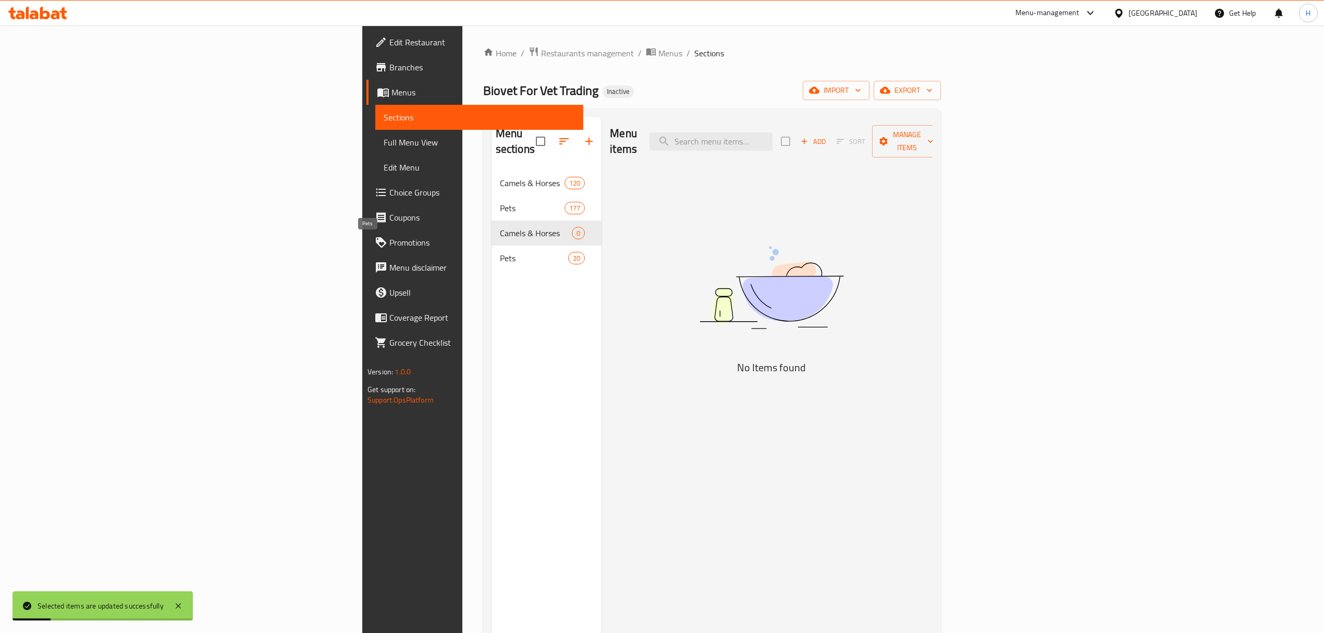
click at [500, 252] on span "Pets" at bounding box center [534, 258] width 68 height 13
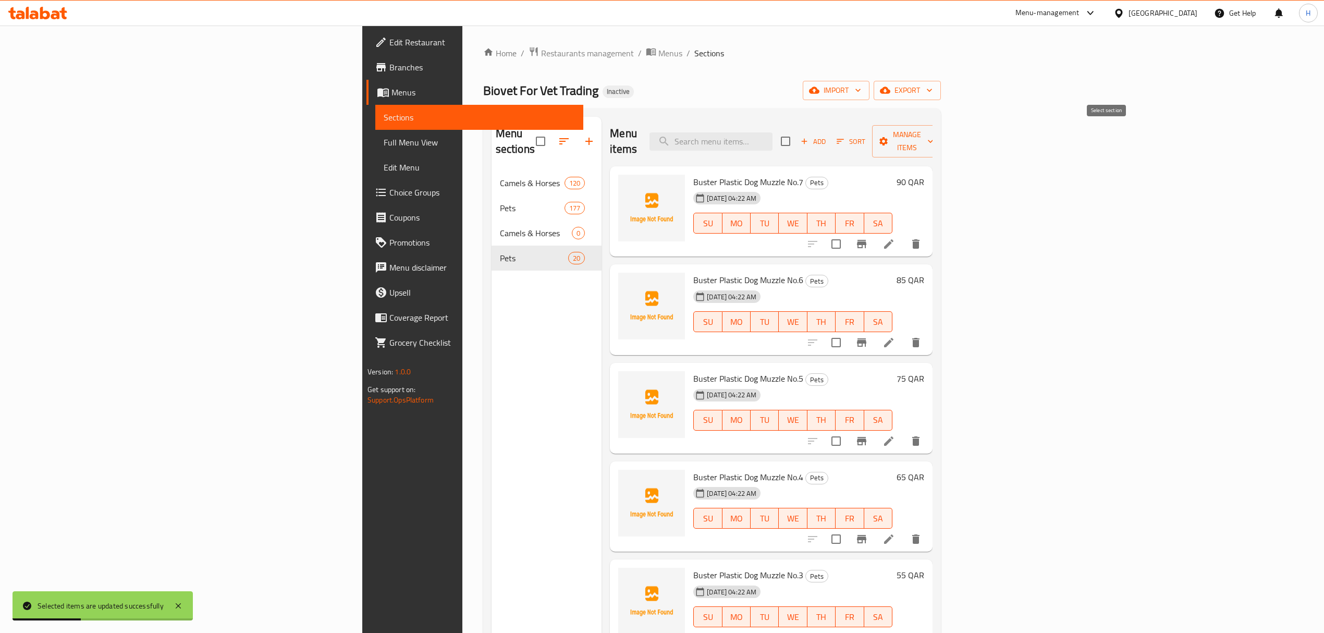
click at [796, 134] on input "checkbox" at bounding box center [785, 141] width 22 height 22
click at [933, 128] on span "Manage items" at bounding box center [906, 141] width 53 height 26
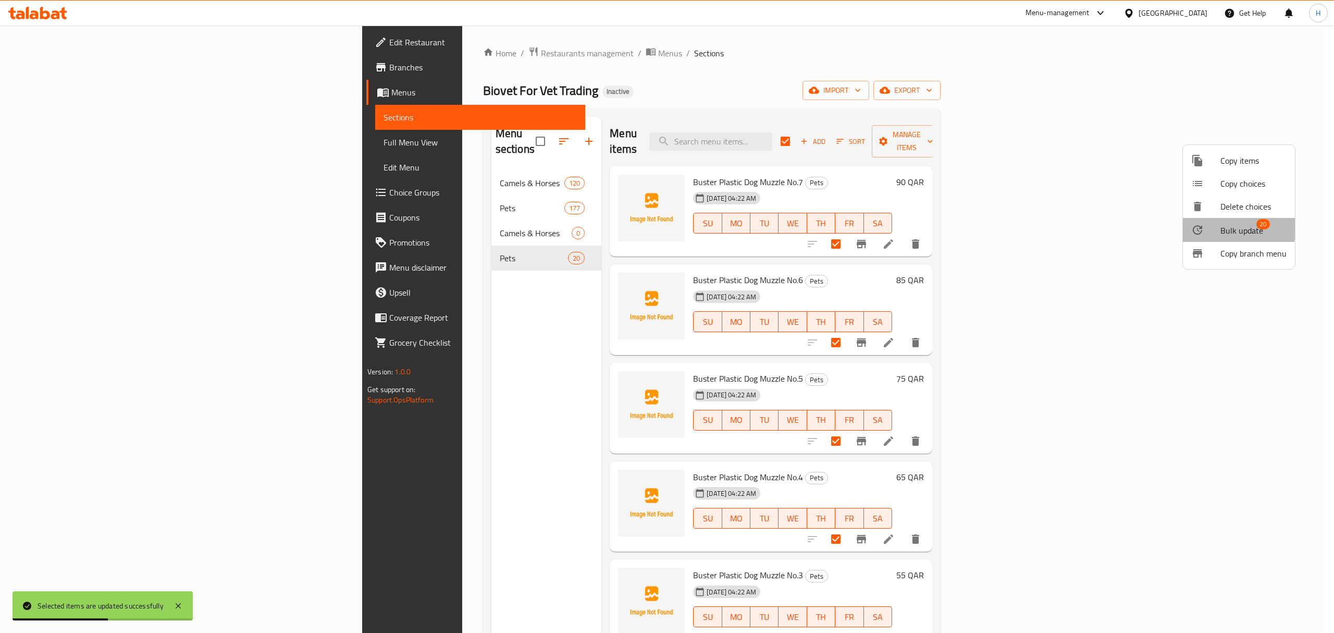
click at [1218, 226] on div at bounding box center [1205, 230] width 29 height 13
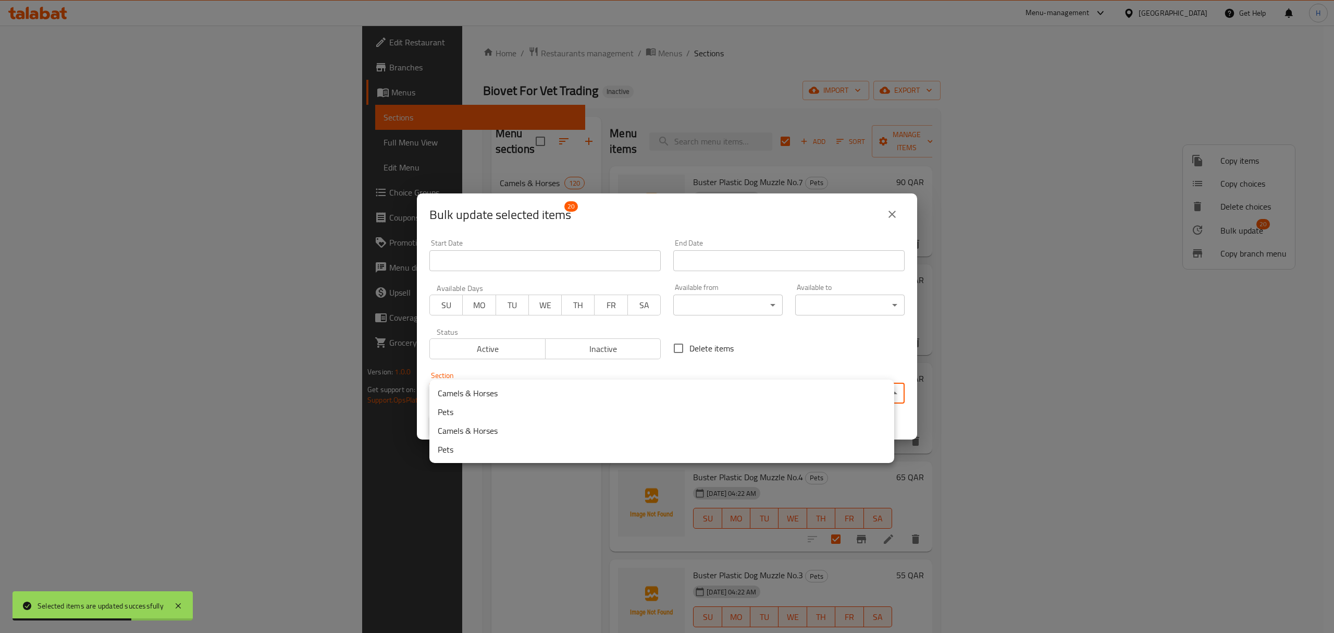
click at [724, 388] on body "Selected items are updated successfully ​ Menu-management [GEOGRAPHIC_DATA] Get…" at bounding box center [667, 329] width 1334 height 607
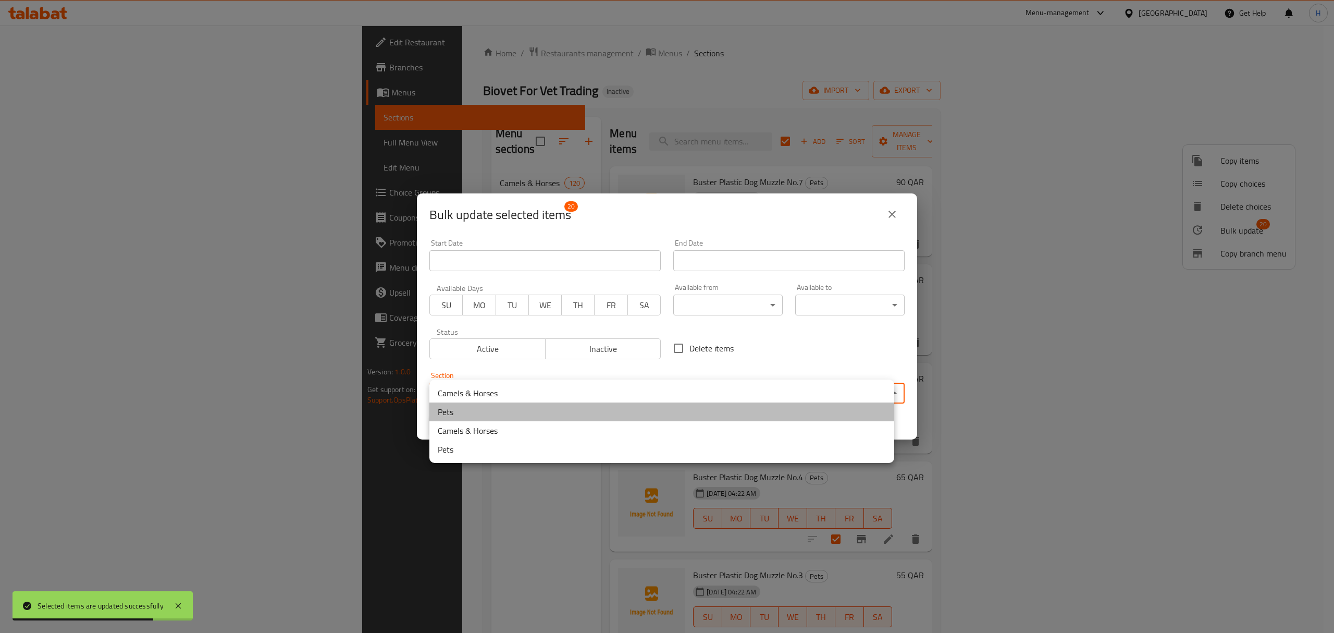
click at [622, 420] on li "Pets" at bounding box center [661, 411] width 465 height 19
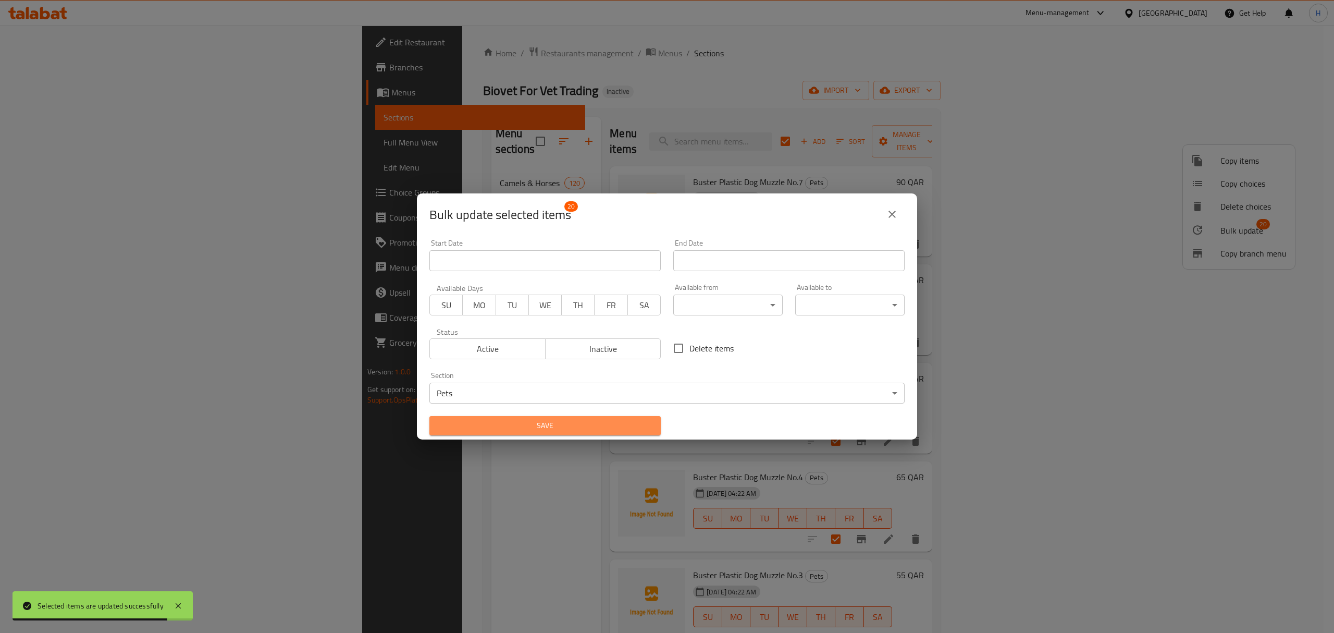
click at [639, 422] on span "Save" at bounding box center [545, 425] width 215 height 13
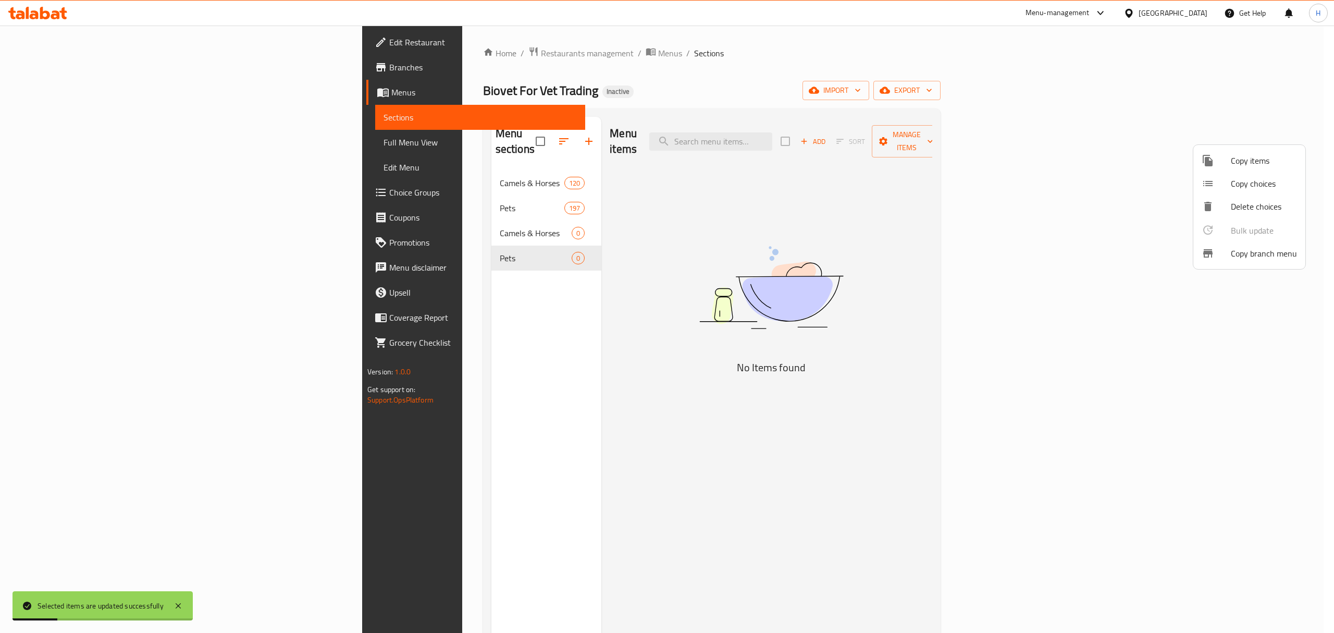
click at [499, 217] on div at bounding box center [667, 316] width 1334 height 633
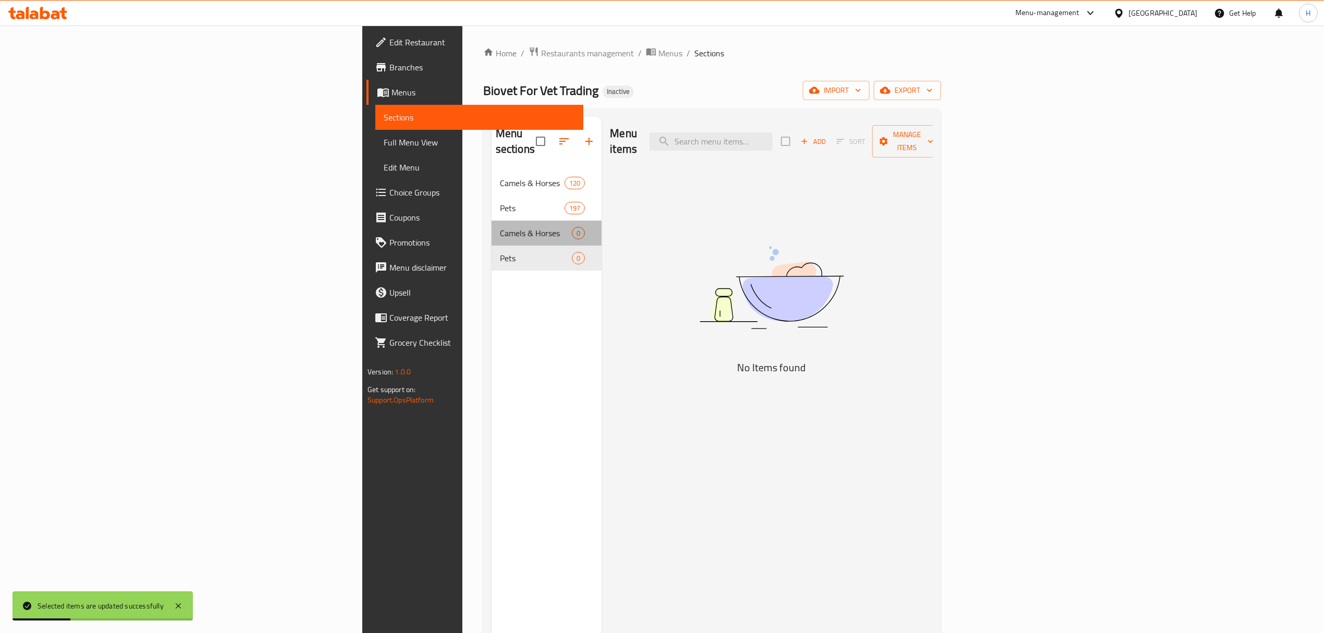
click at [500, 224] on div "Camels & Horses 0" at bounding box center [546, 232] width 110 height 25
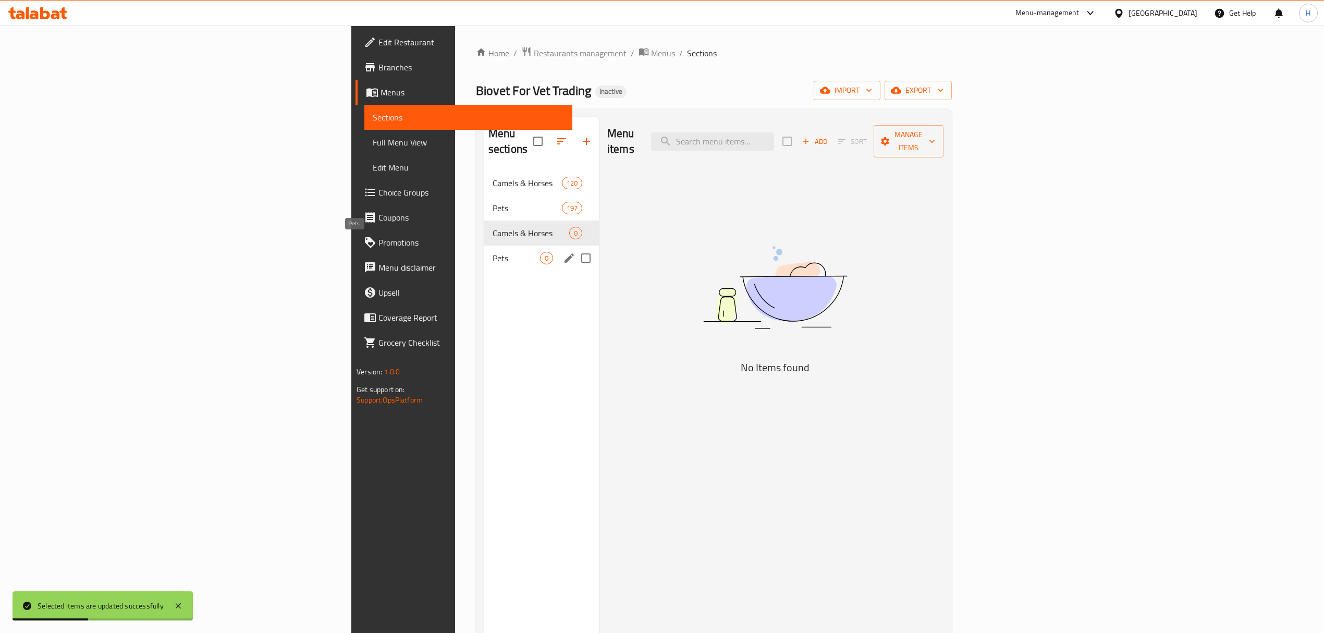
click at [484, 279] on div "Menu sections Camels & Horses 120 Pets 197 Camels & Horses 0 Pets 0" at bounding box center [541, 433] width 115 height 633
click at [575, 223] on input "Menu sections" at bounding box center [586, 233] width 22 height 22
drag, startPoint x: 502, startPoint y: 240, endPoint x: 478, endPoint y: 203, distance: 44.4
click at [575, 247] on input "Menu sections" at bounding box center [586, 258] width 22 height 22
click at [549, 135] on icon "button" at bounding box center [555, 141] width 13 height 13
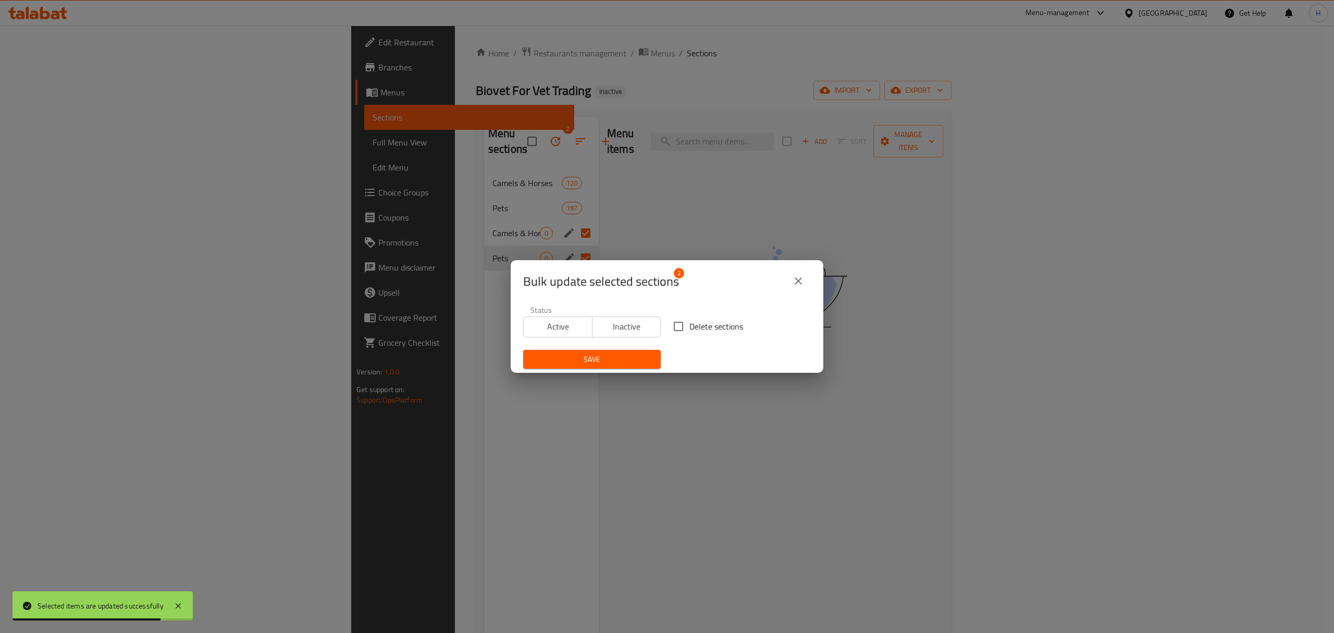
click at [672, 324] on input "Delete sections" at bounding box center [679, 326] width 22 height 22
click at [634, 354] on span "Save" at bounding box center [592, 359] width 121 height 13
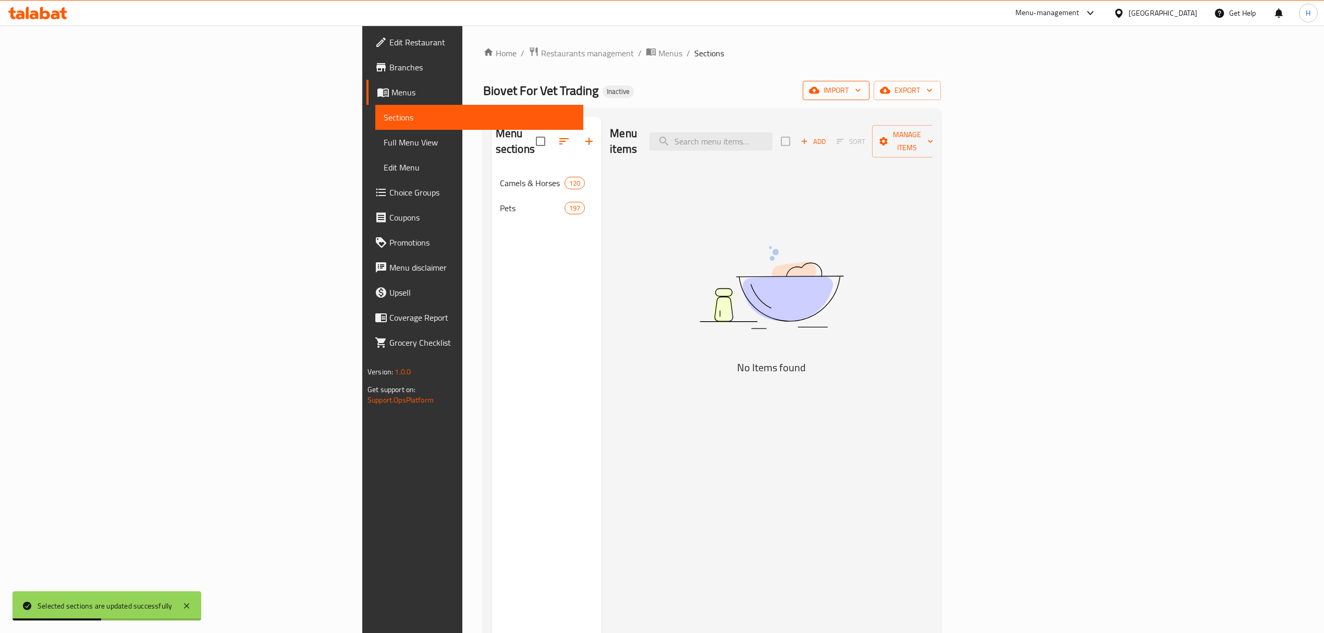
click at [861, 94] on span "import" at bounding box center [836, 90] width 50 height 13
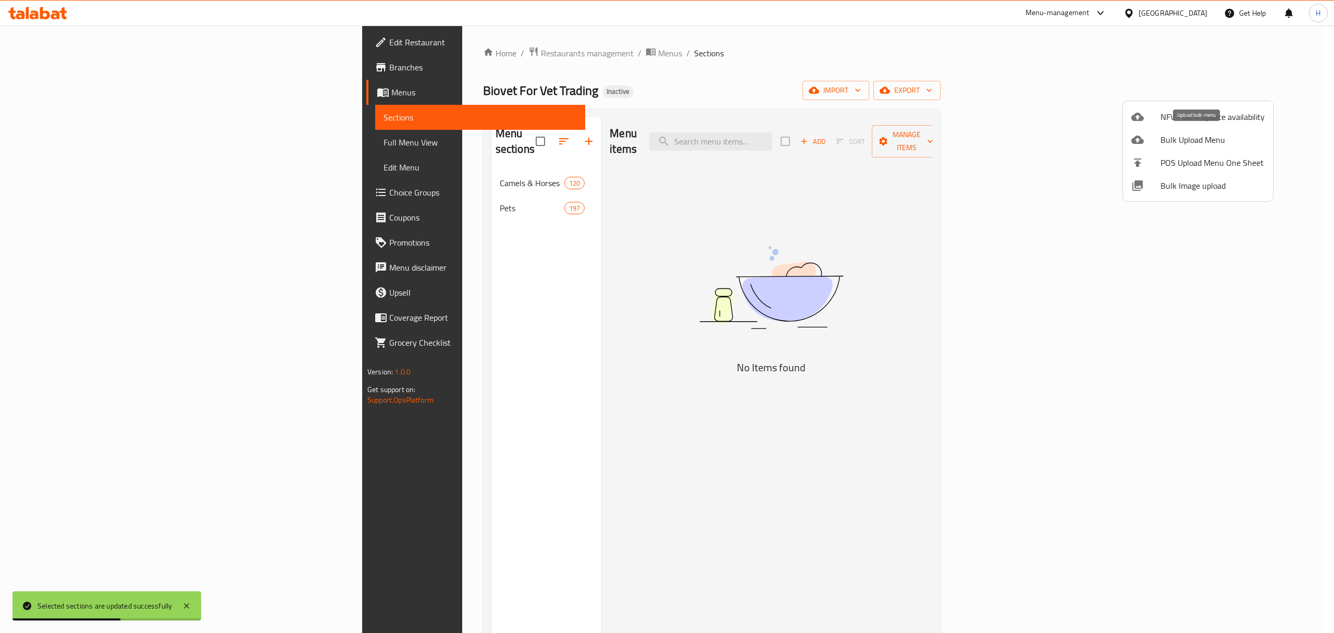
click at [1201, 139] on span "Bulk Upload Menu" at bounding box center [1213, 139] width 104 height 13
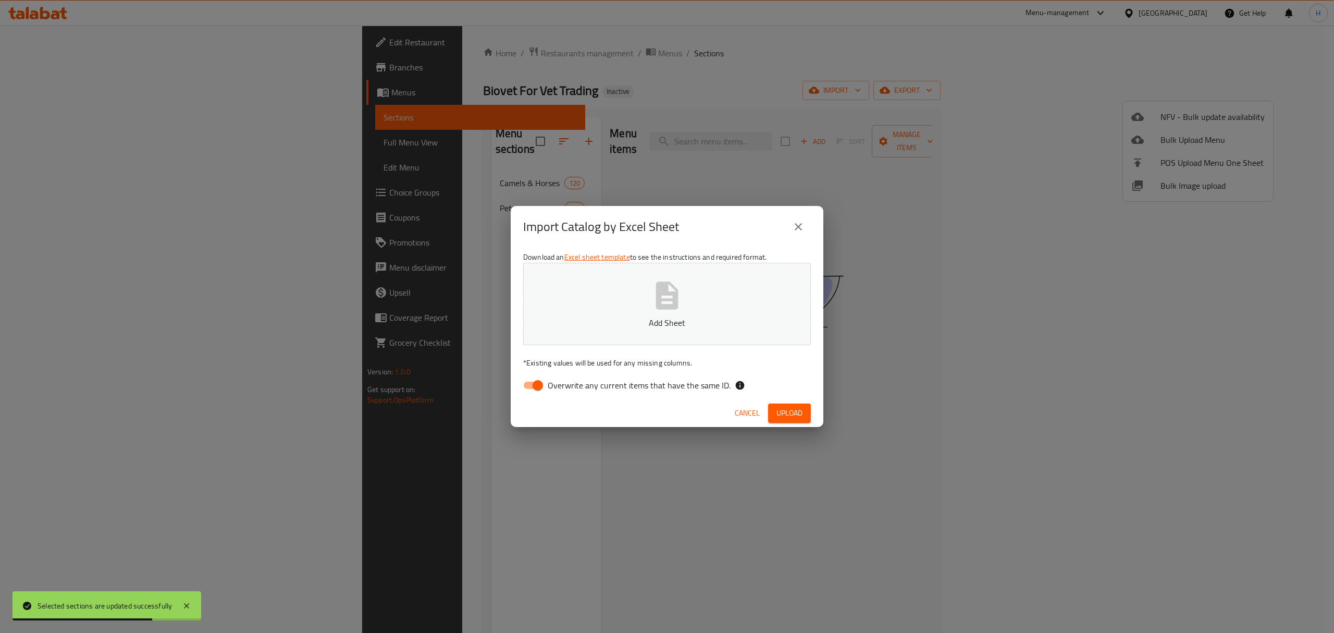
click at [541, 384] on input "Overwrite any current items that have the same ID." at bounding box center [537, 385] width 59 height 20
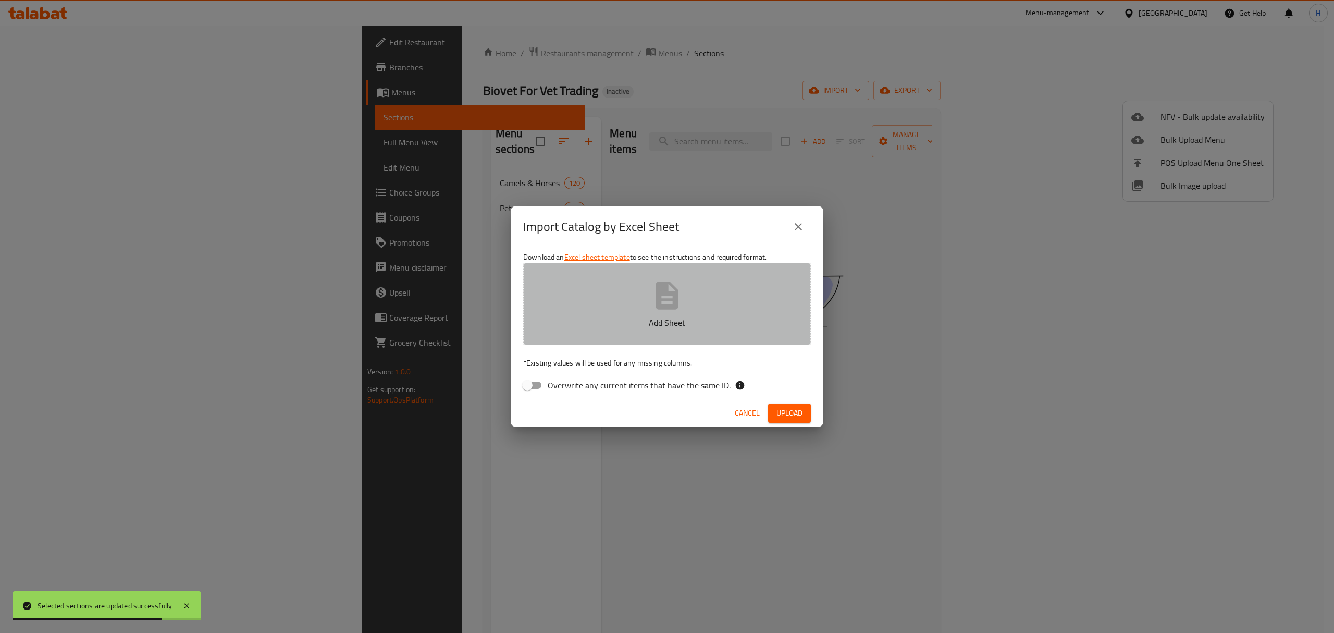
click at [622, 319] on p "Add Sheet" at bounding box center [666, 322] width 255 height 13
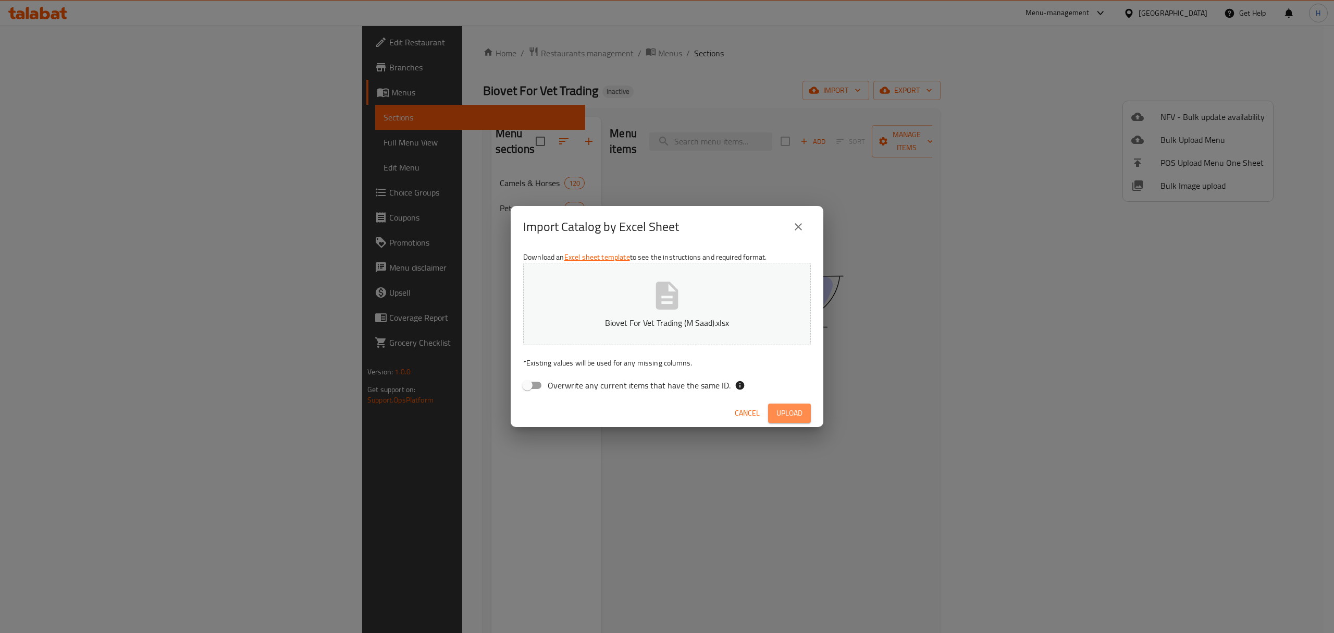
click at [801, 409] on span "Upload" at bounding box center [790, 412] width 26 height 13
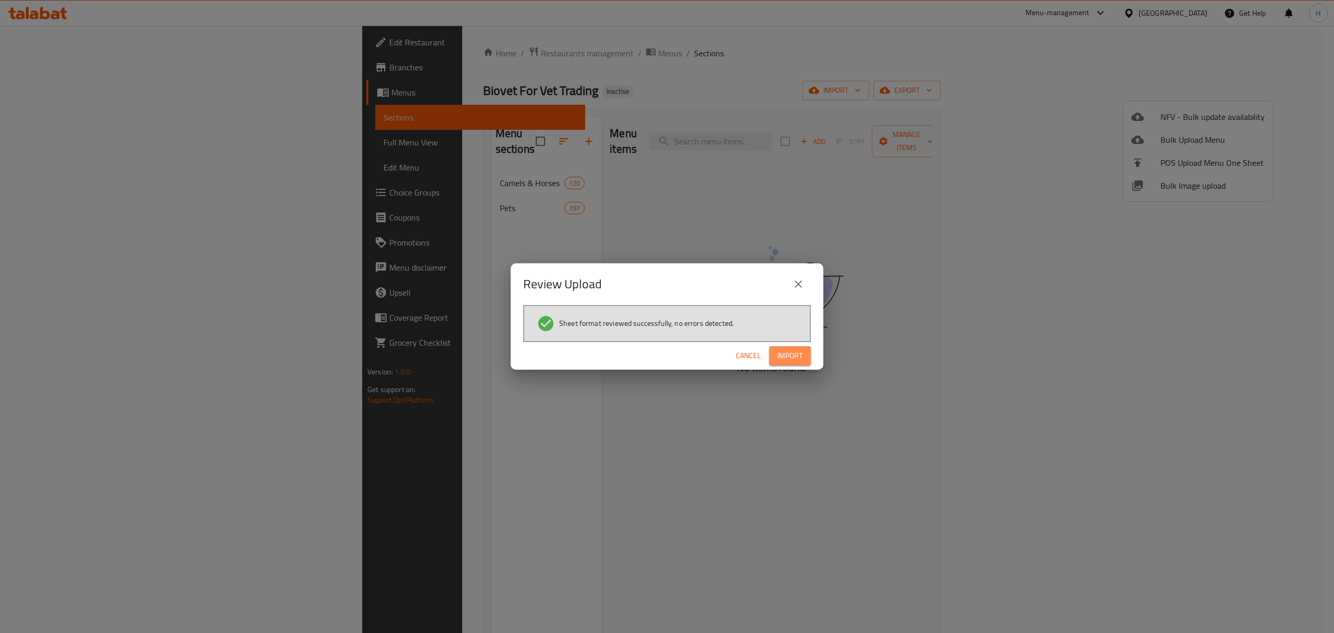
click at [783, 355] on span "Import" at bounding box center [790, 355] width 25 height 13
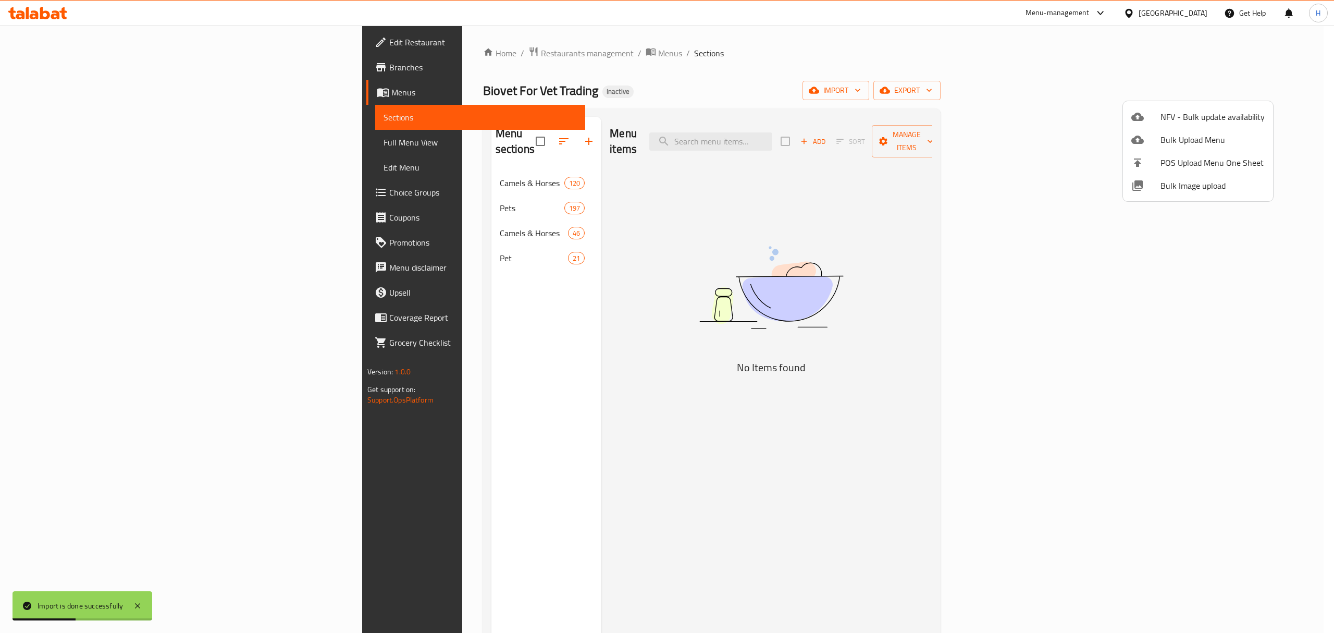
click at [294, 221] on div at bounding box center [667, 316] width 1334 height 633
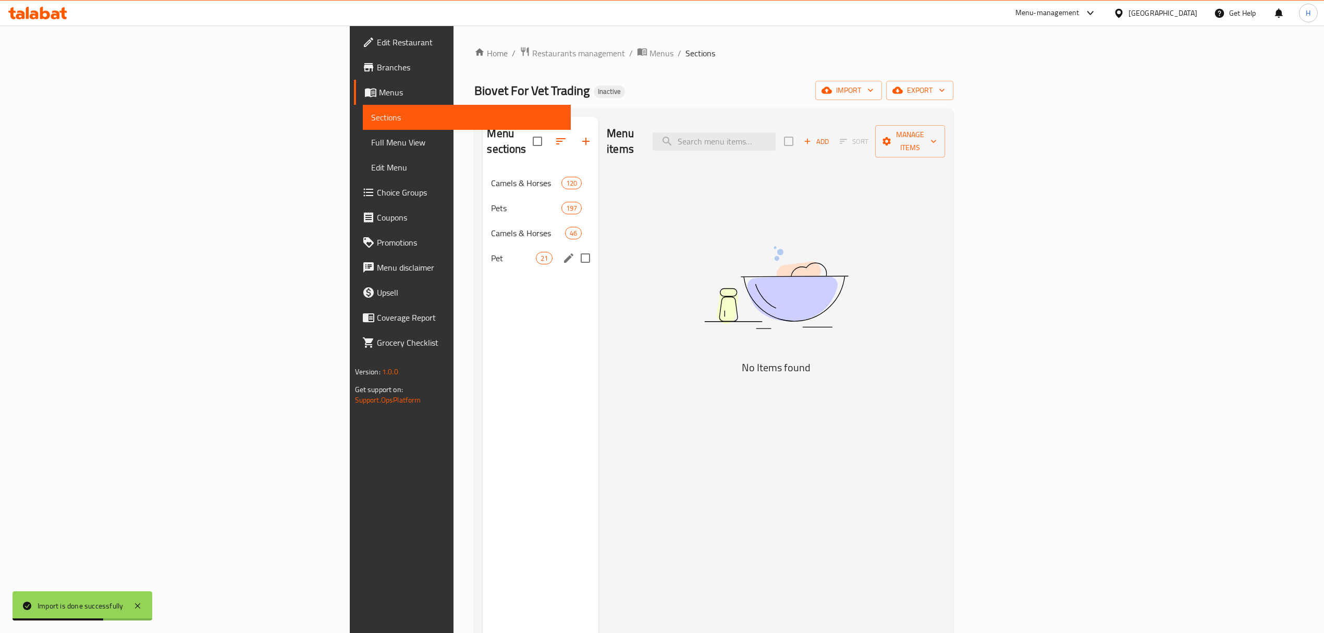
drag, startPoint x: 428, startPoint y: 229, endPoint x: 507, endPoint y: 201, distance: 83.8
click at [483, 229] on div "Camels & Horses 46" at bounding box center [541, 232] width 116 height 25
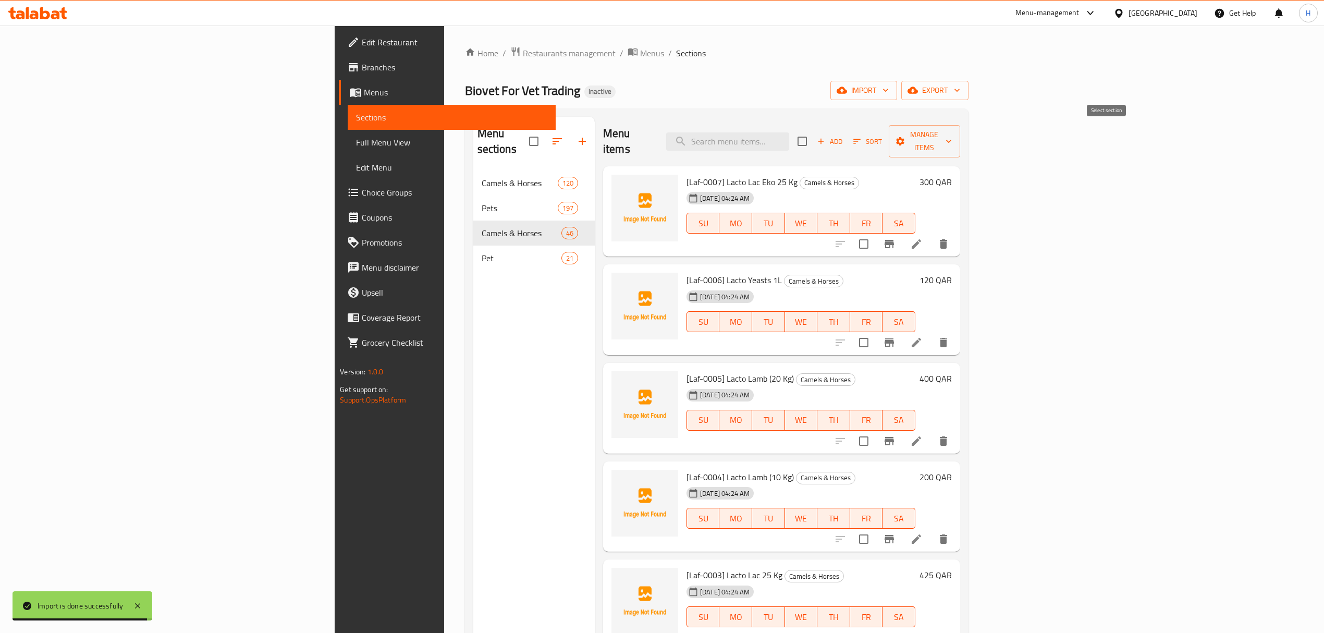
click at [813, 137] on input "checkbox" at bounding box center [802, 141] width 22 height 22
click at [952, 138] on span "Manage items" at bounding box center [924, 141] width 55 height 26
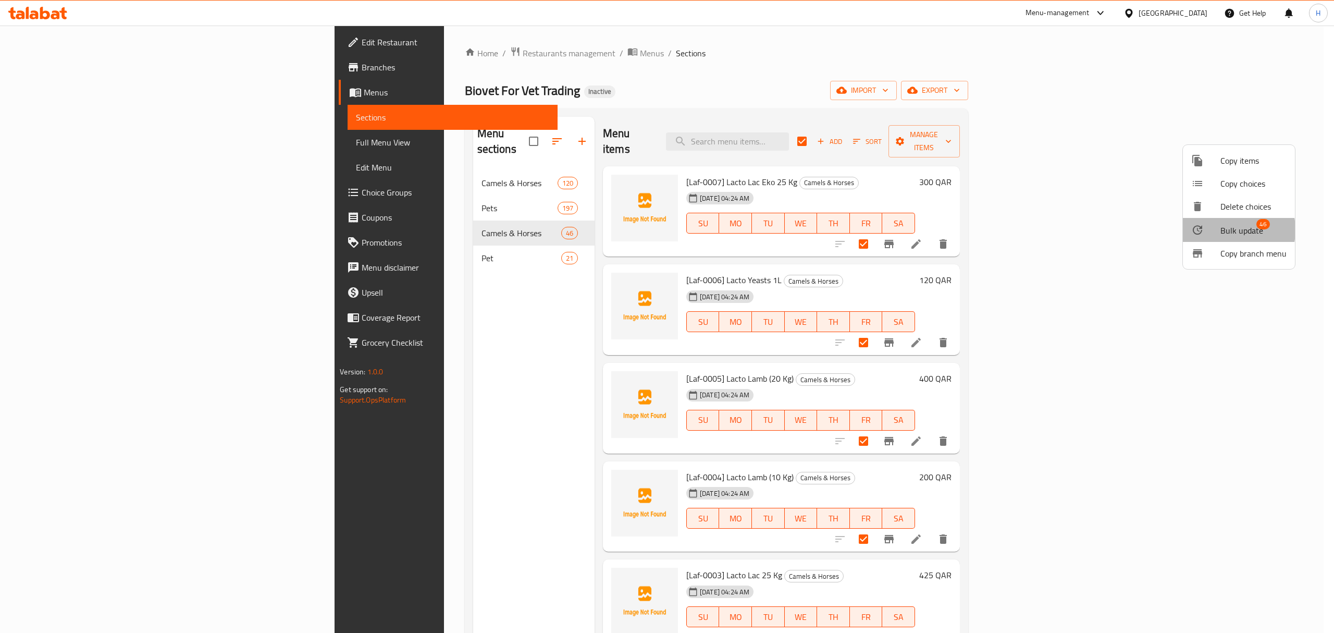
click at [1221, 230] on body "​ Menu-management [GEOGRAPHIC_DATA] Get Help H Edit Restaurant Branches Menus S…" at bounding box center [667, 329] width 1334 height 607
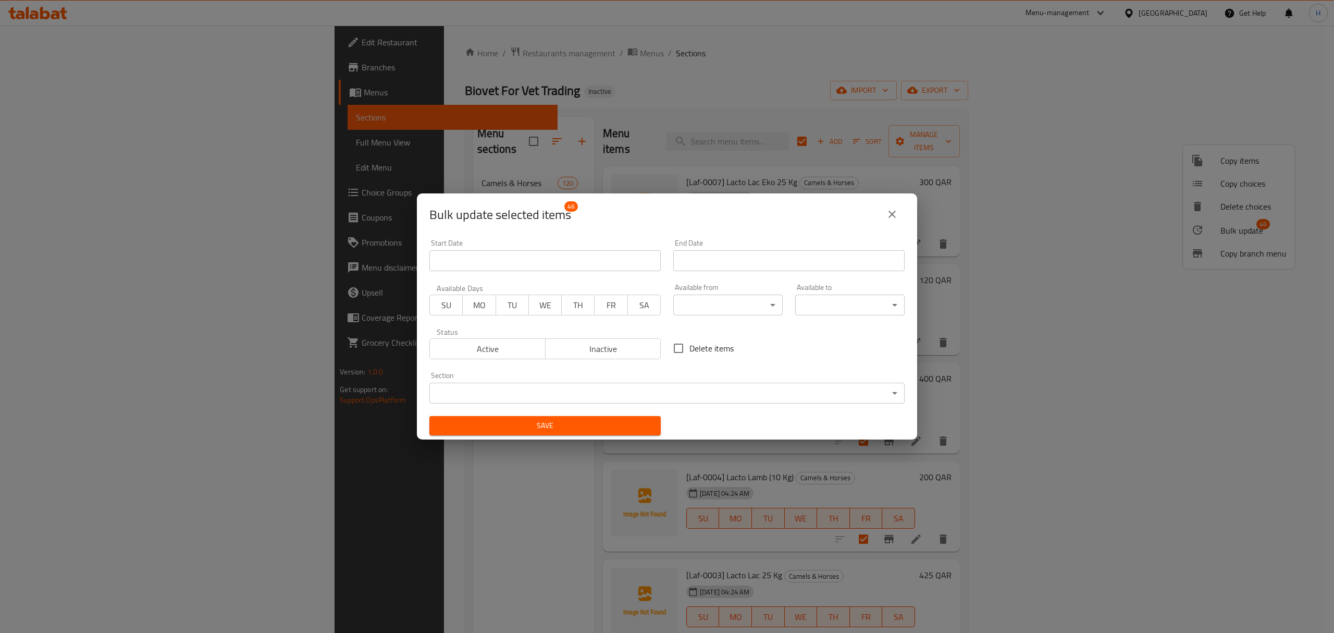
click at [644, 383] on body "​ Menu-management [GEOGRAPHIC_DATA] Get Help H Edit Restaurant Branches Menus S…" at bounding box center [667, 329] width 1334 height 607
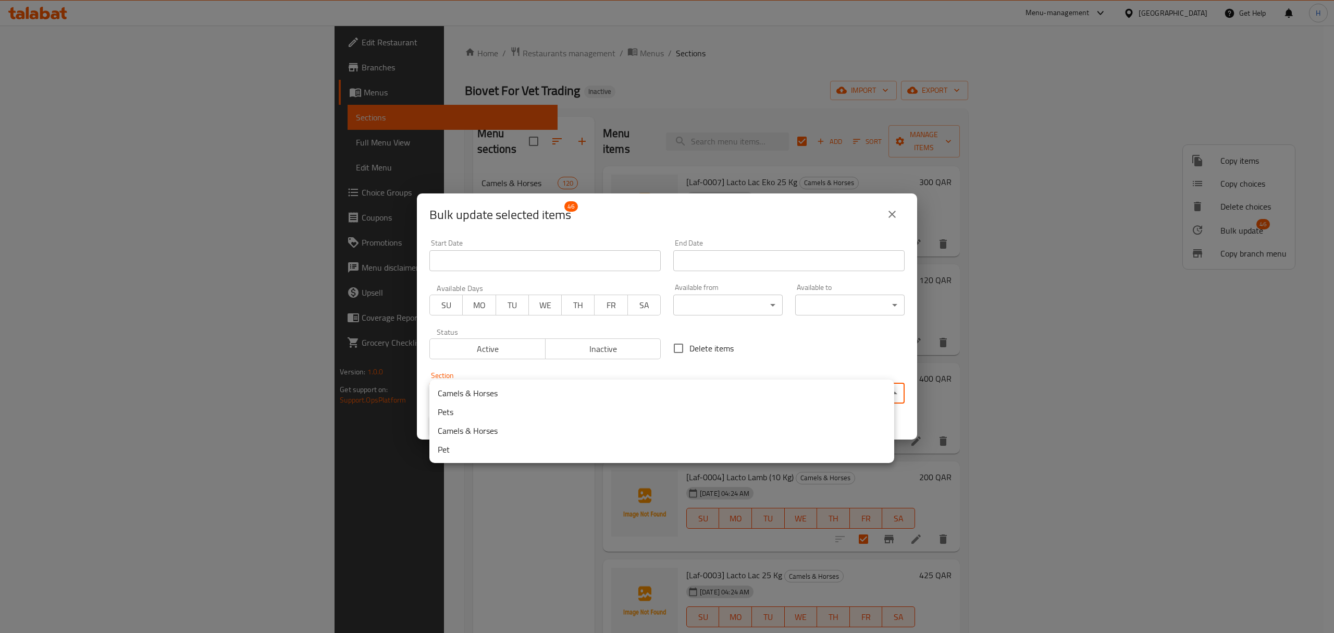
click at [624, 387] on li "Camels & Horses" at bounding box center [661, 393] width 465 height 19
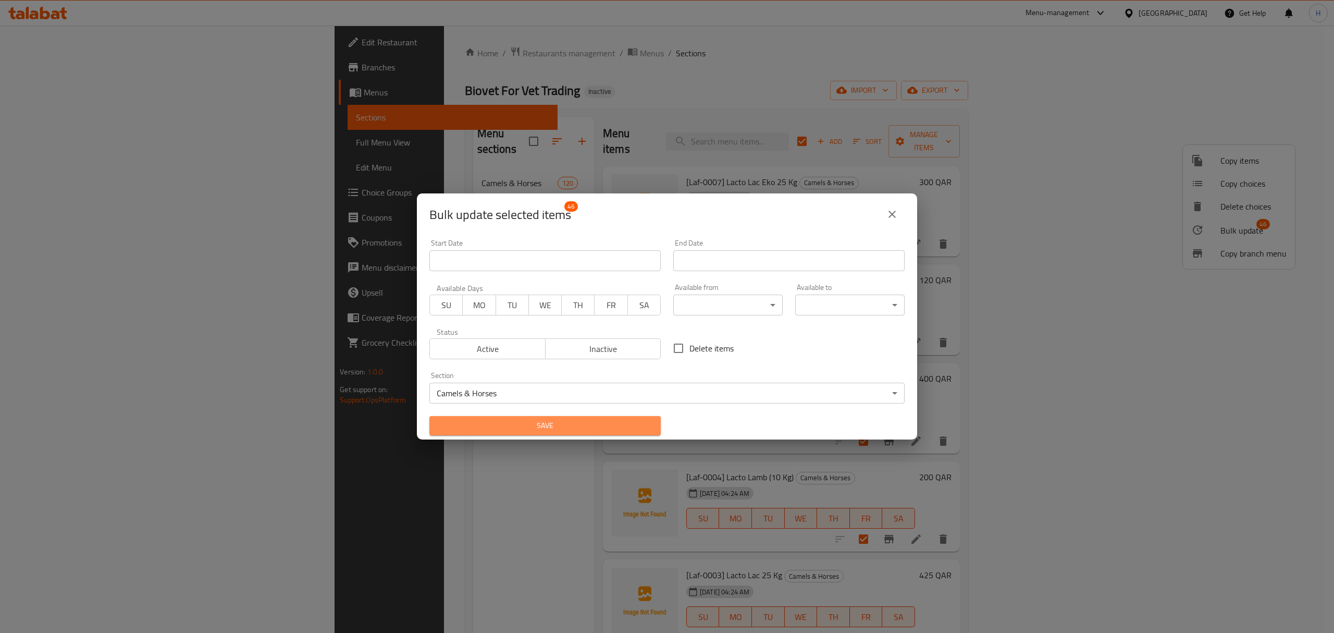
click at [599, 423] on span "Save" at bounding box center [545, 425] width 215 height 13
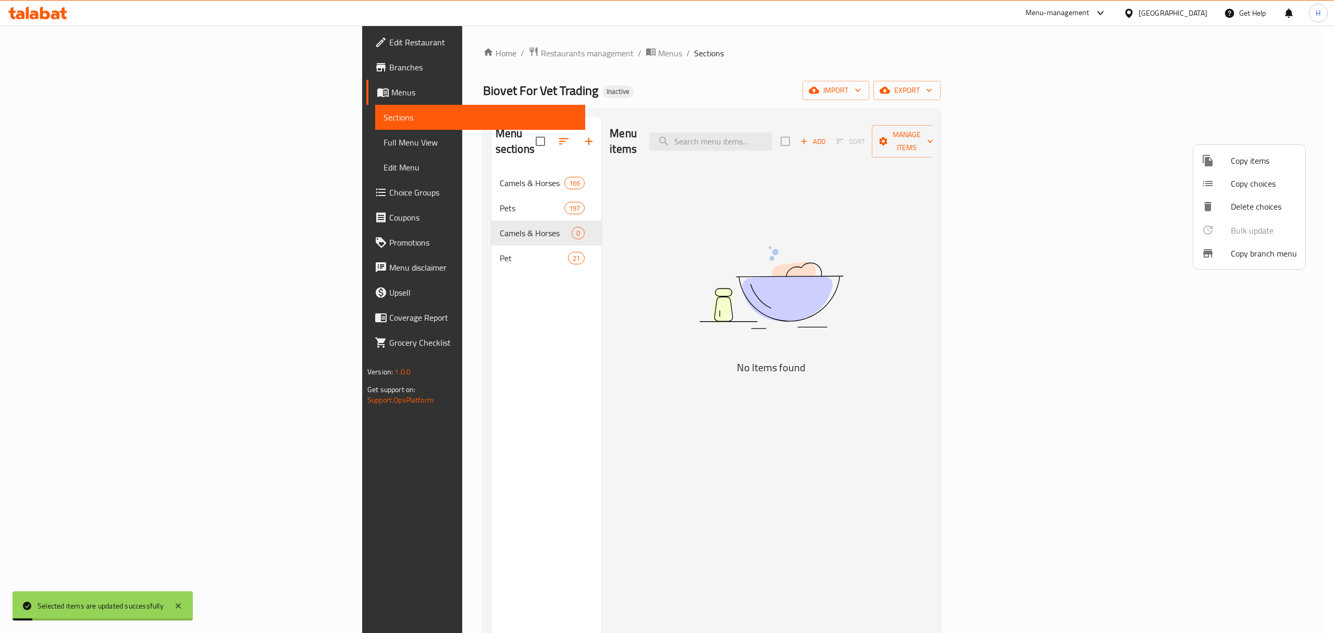
click at [441, 242] on div at bounding box center [667, 316] width 1334 height 633
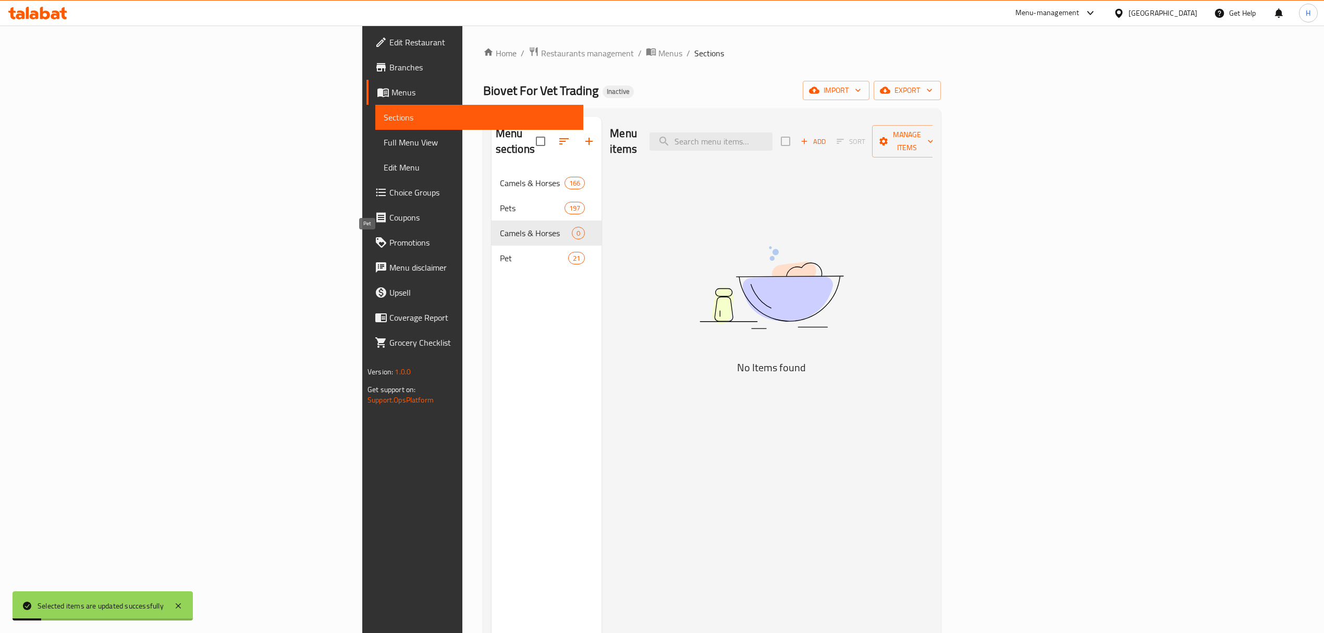
click at [500, 252] on span "Pet" at bounding box center [534, 258] width 68 height 13
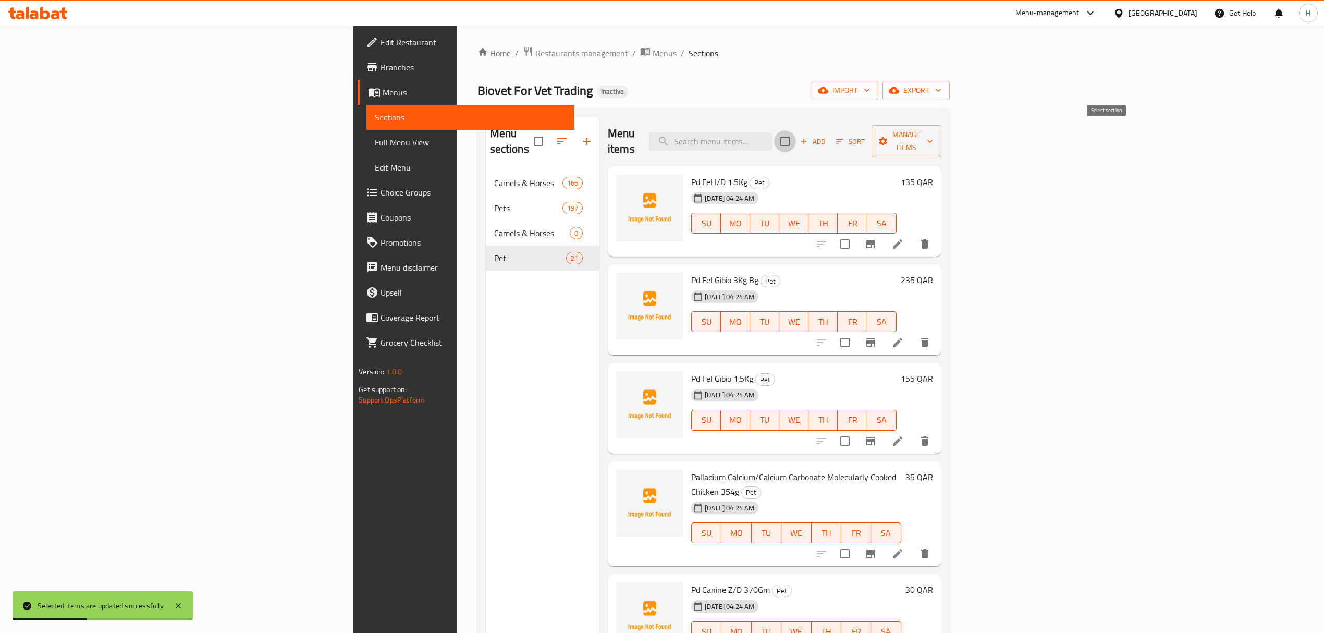
drag, startPoint x: 1102, startPoint y: 138, endPoint x: 1333, endPoint y: 138, distance: 231.4
click at [796, 138] on input "checkbox" at bounding box center [785, 141] width 22 height 22
click at [888, 136] on icon "button" at bounding box center [883, 141] width 10 height 10
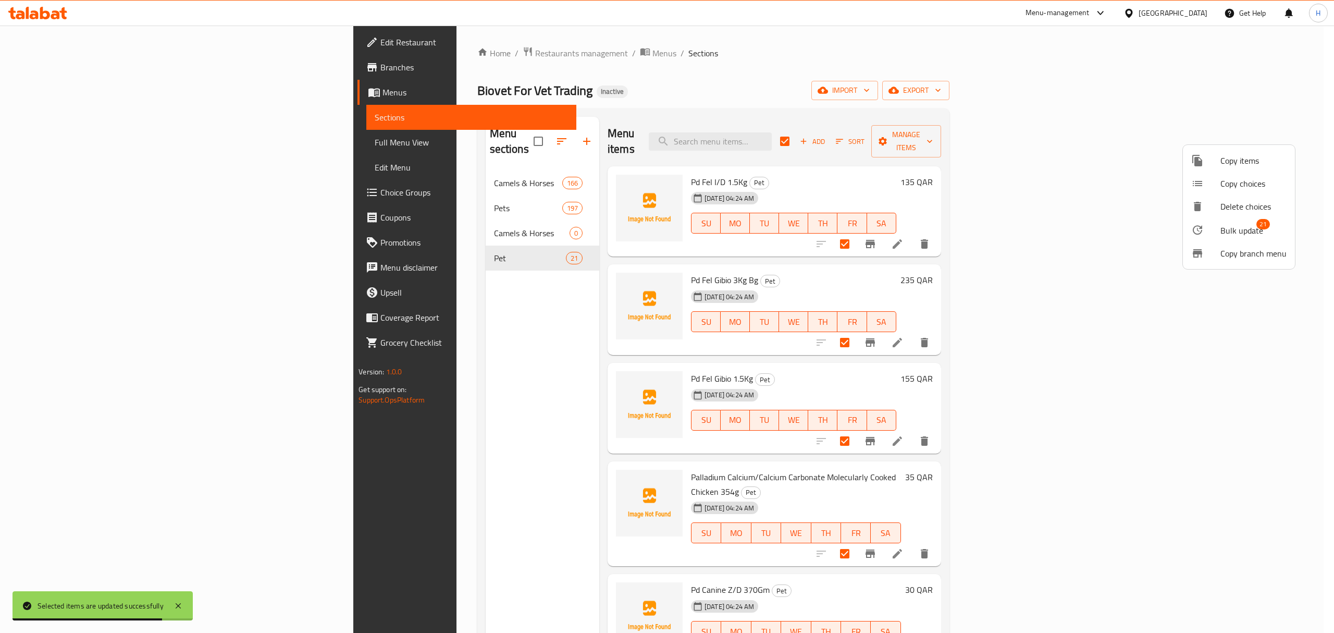
click at [1210, 224] on div at bounding box center [1205, 230] width 29 height 13
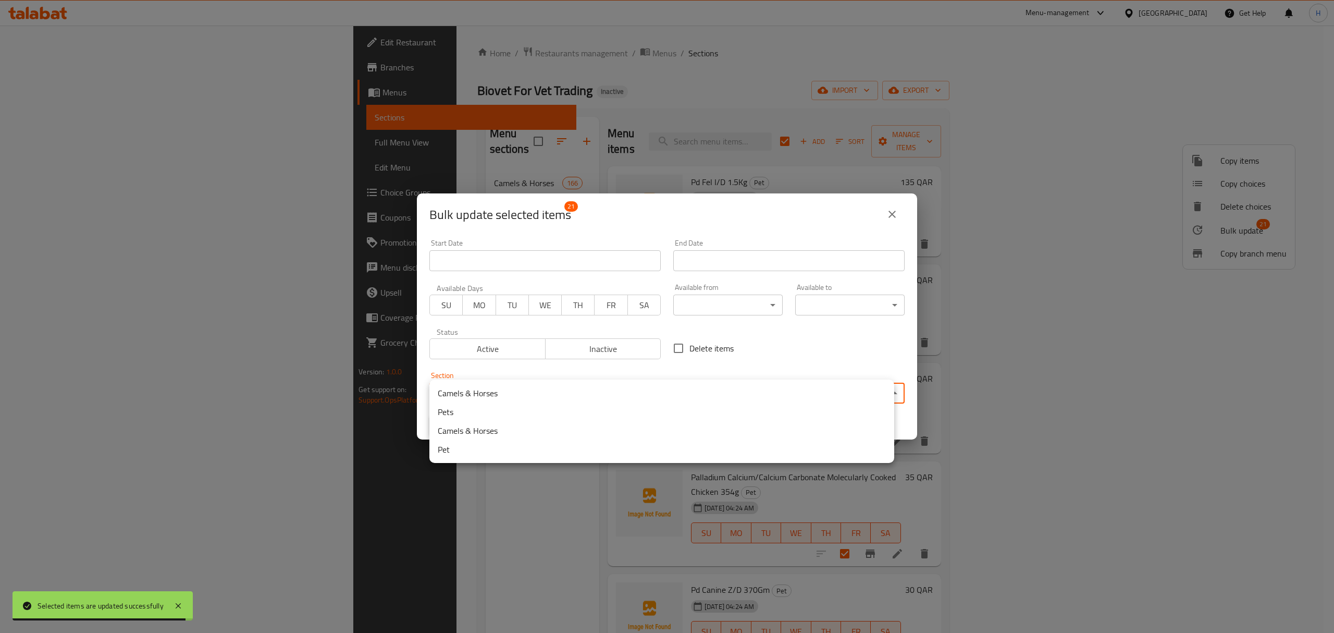
click at [672, 392] on body "Selected items are updated successfully ​ Menu-management [GEOGRAPHIC_DATA] Get…" at bounding box center [667, 329] width 1334 height 607
click at [451, 411] on li "Pets" at bounding box center [661, 411] width 465 height 19
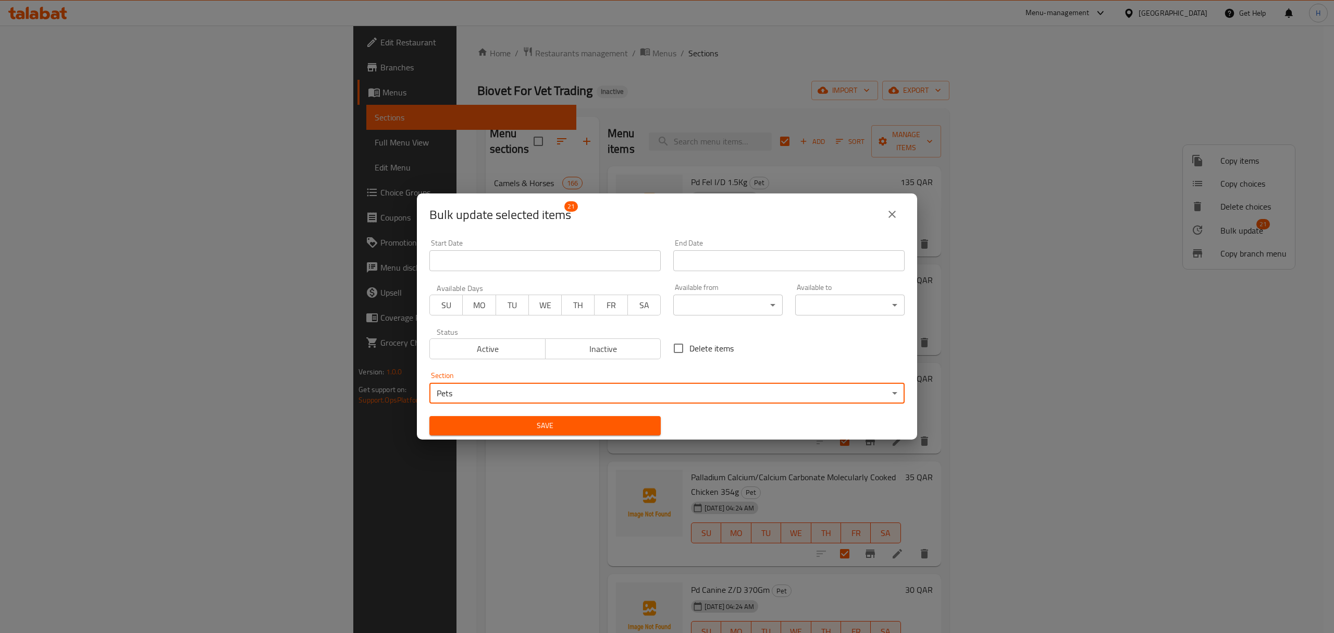
click at [525, 426] on span "Save" at bounding box center [545, 425] width 215 height 13
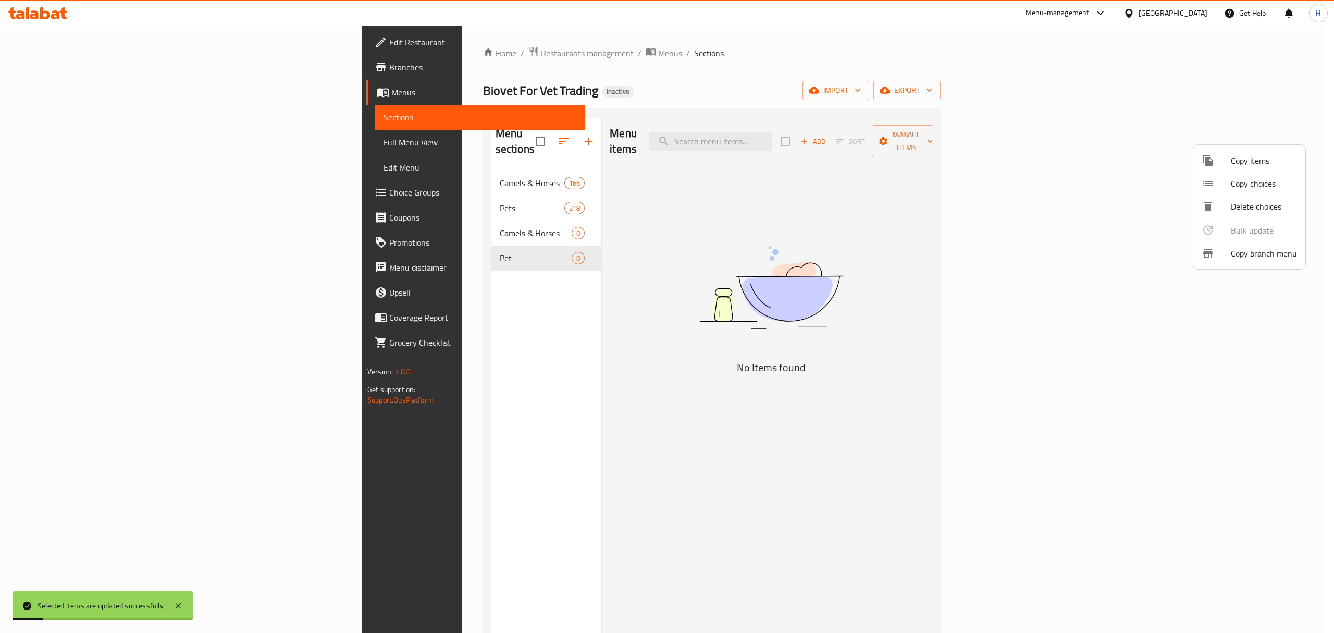
click at [495, 217] on div at bounding box center [667, 316] width 1334 height 633
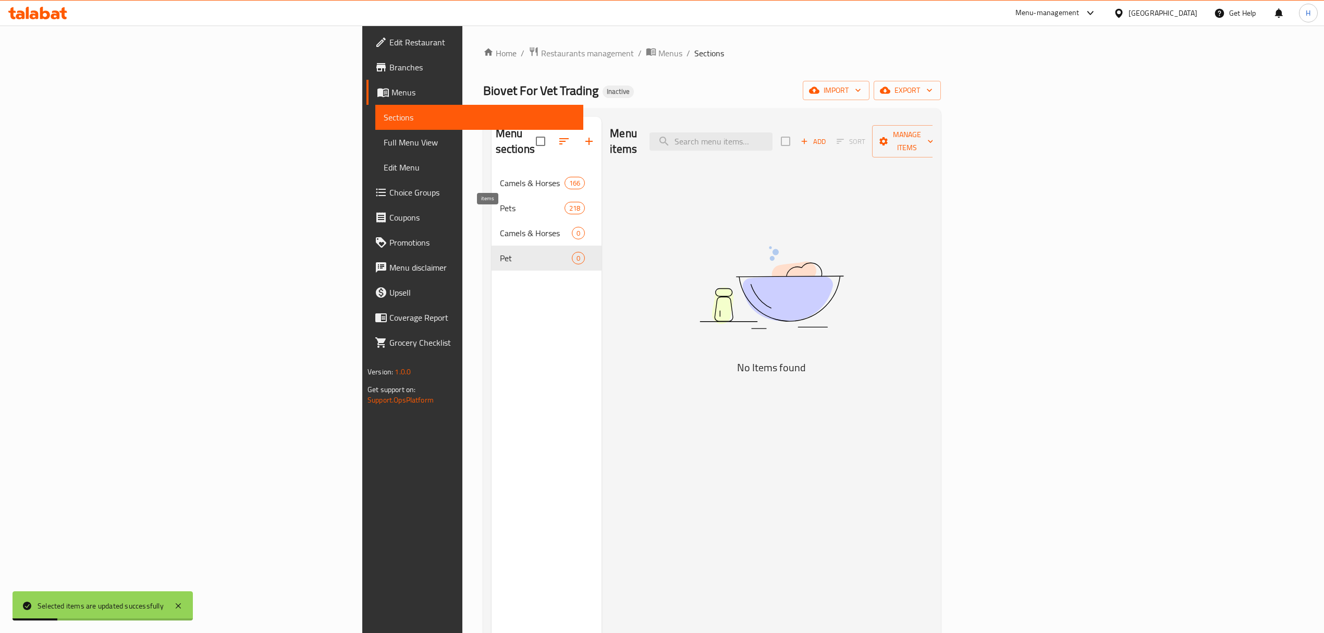
click at [572, 228] on span "0" at bounding box center [578, 233] width 12 height 10
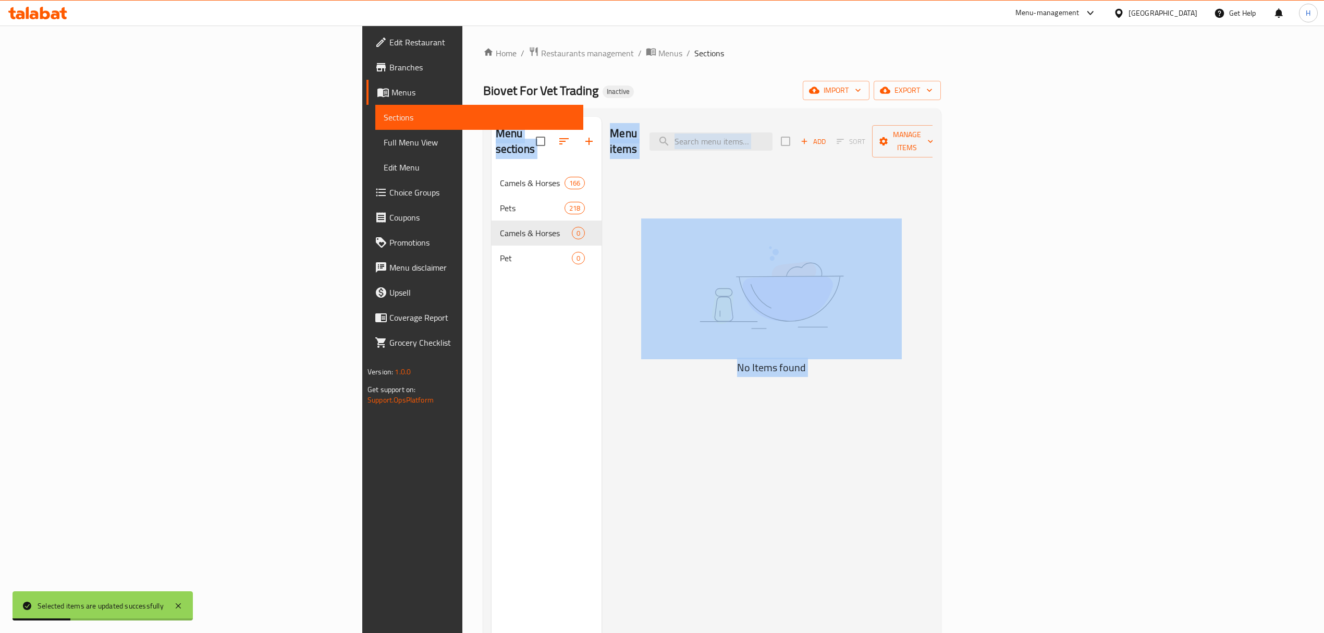
drag, startPoint x: 448, startPoint y: 270, endPoint x: 478, endPoint y: 247, distance: 37.9
click at [491, 270] on div "Menu sections Camels & Horses 166 Pets 218 Camels & Horses 0 Pet 0" at bounding box center [546, 433] width 110 height 633
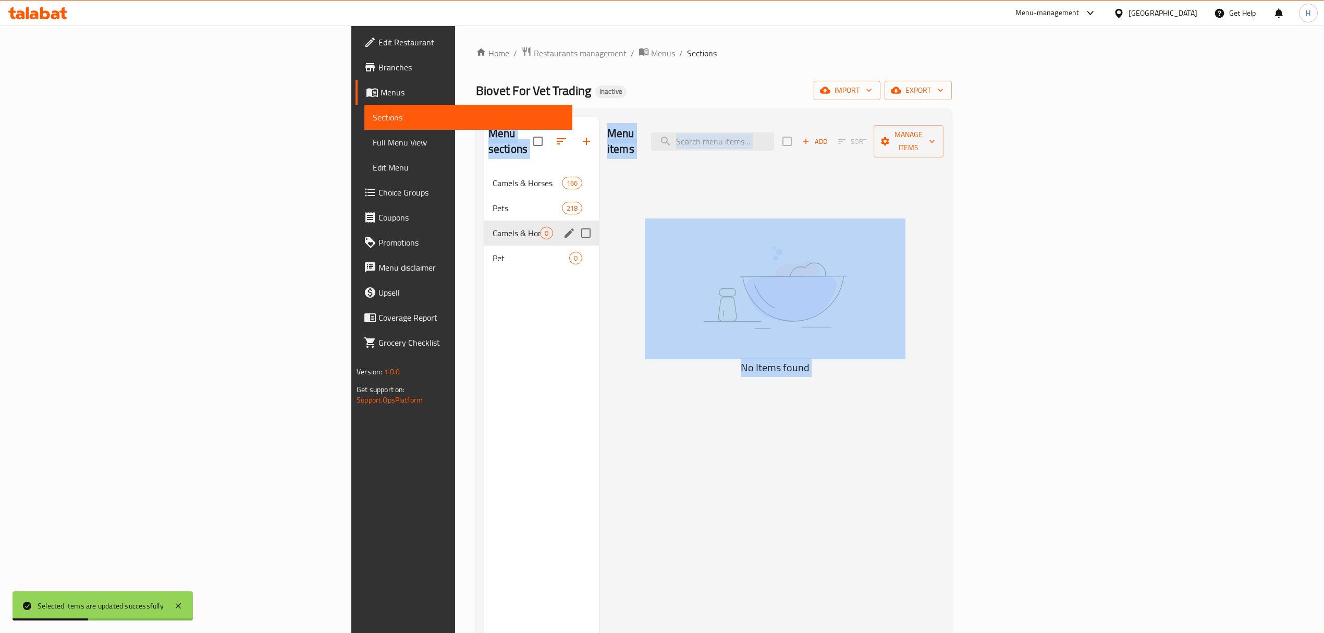
click at [575, 223] on input "Menu sections" at bounding box center [586, 233] width 22 height 22
click at [575, 247] on input "Menu sections" at bounding box center [586, 258] width 22 height 22
drag, startPoint x: 934, startPoint y: 150, endPoint x: 450, endPoint y: 134, distance: 483.9
click at [549, 135] on icon "button" at bounding box center [555, 141] width 13 height 13
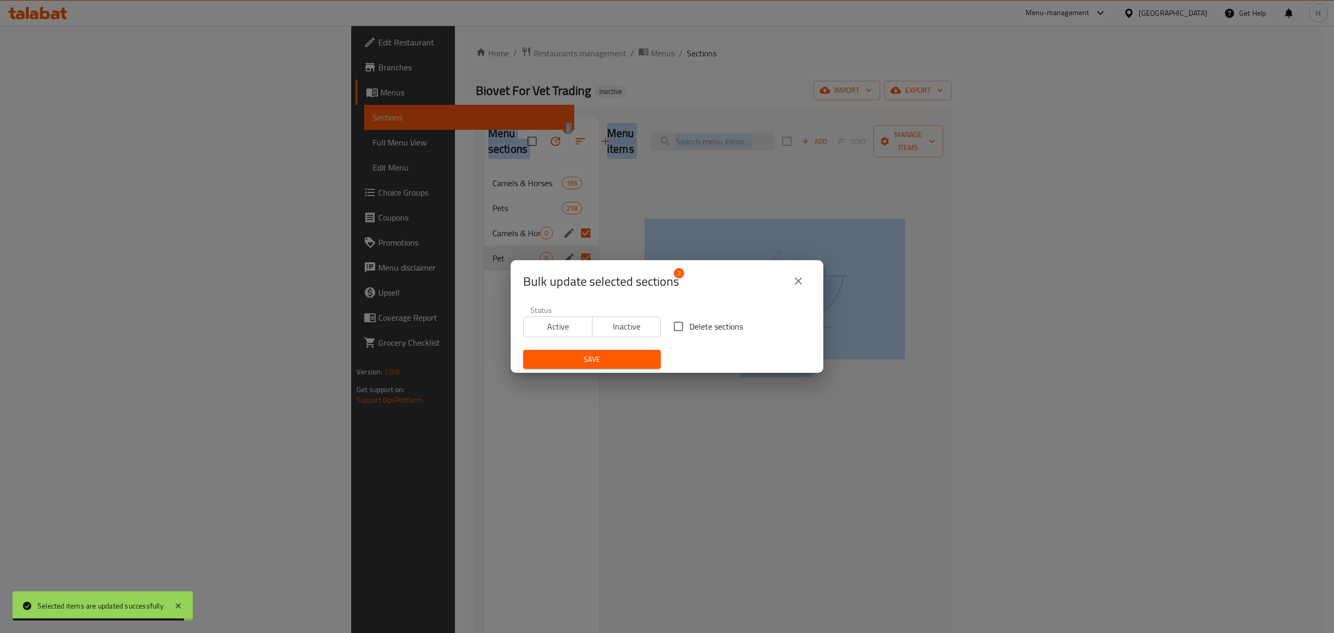
click at [670, 328] on input "Delete sections" at bounding box center [679, 326] width 22 height 22
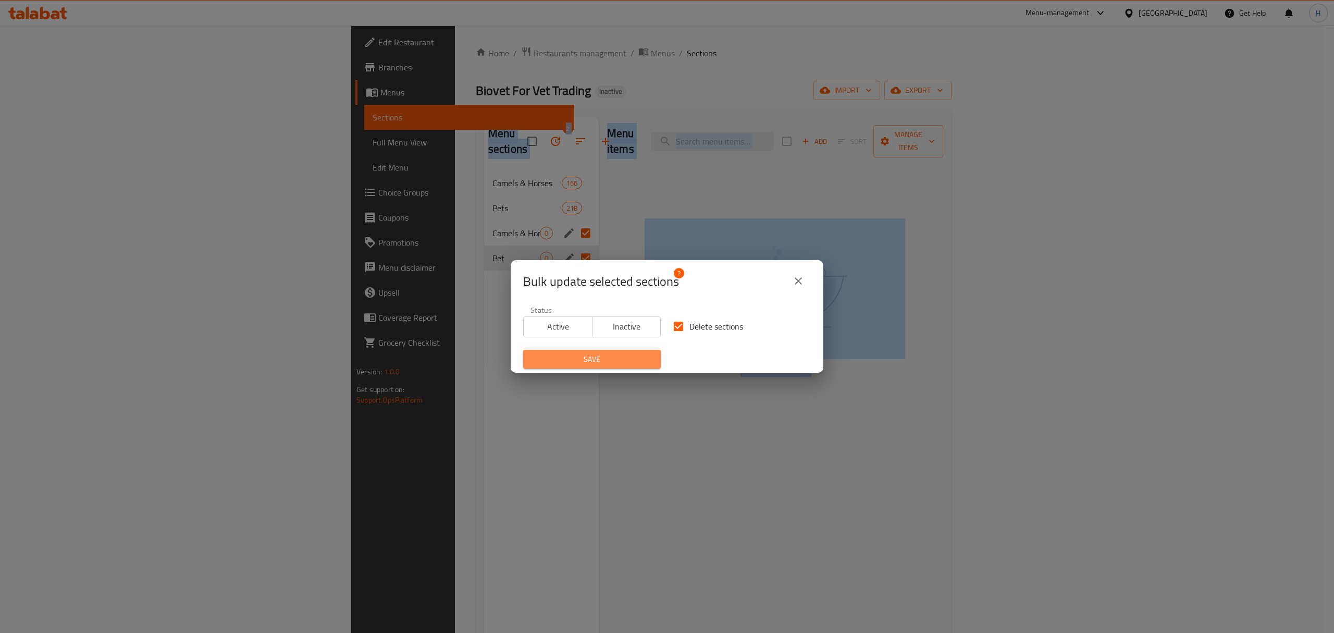
click at [634, 355] on span "Save" at bounding box center [592, 359] width 121 height 13
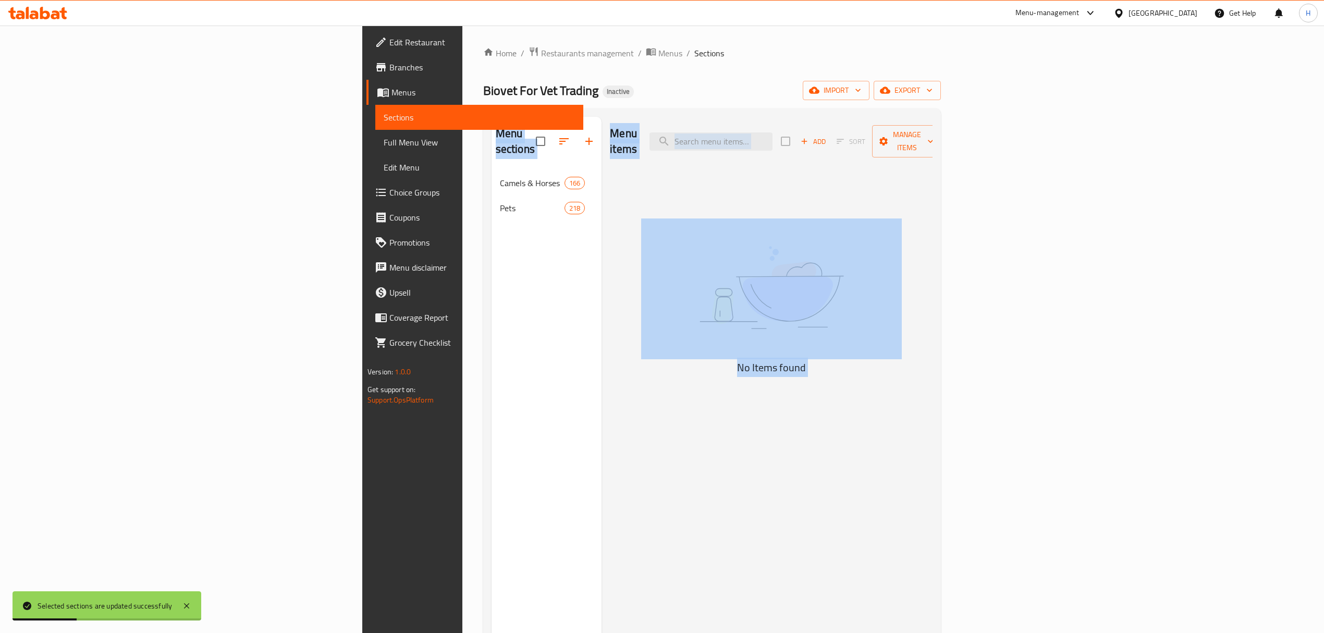
click at [932, 155] on div "Menu items Add Sort Manage items No Items found" at bounding box center [766, 433] width 331 height 633
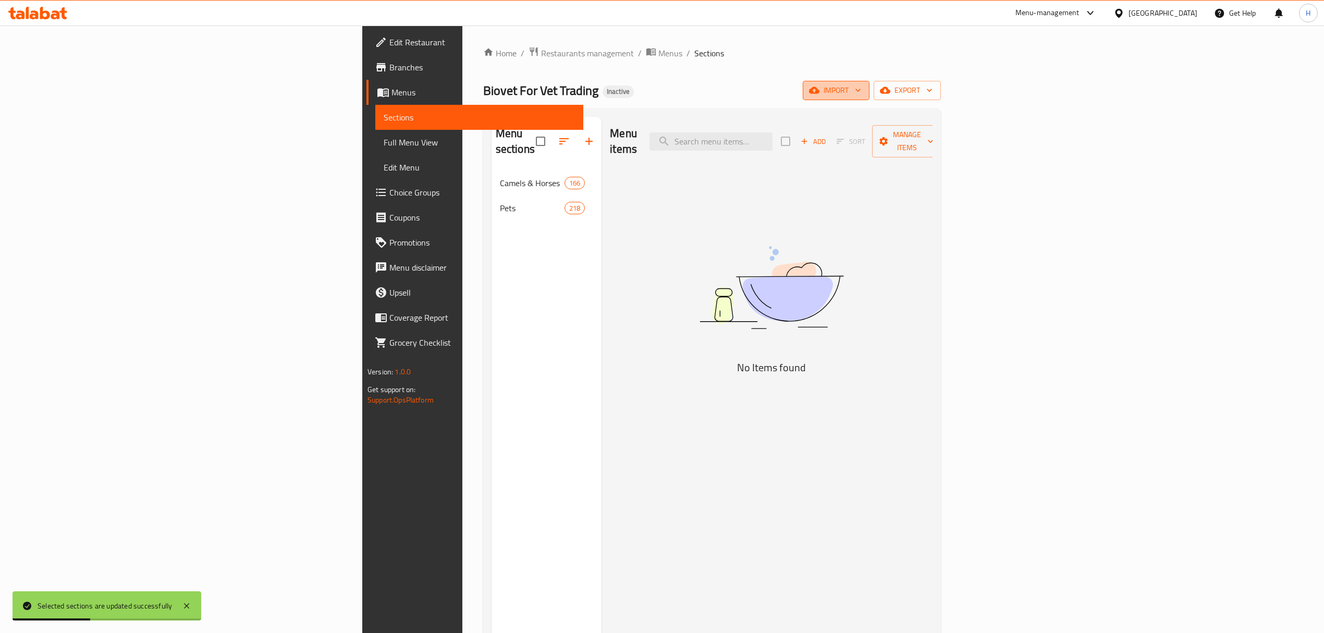
click at [869, 99] on button "import" at bounding box center [836, 90] width 67 height 19
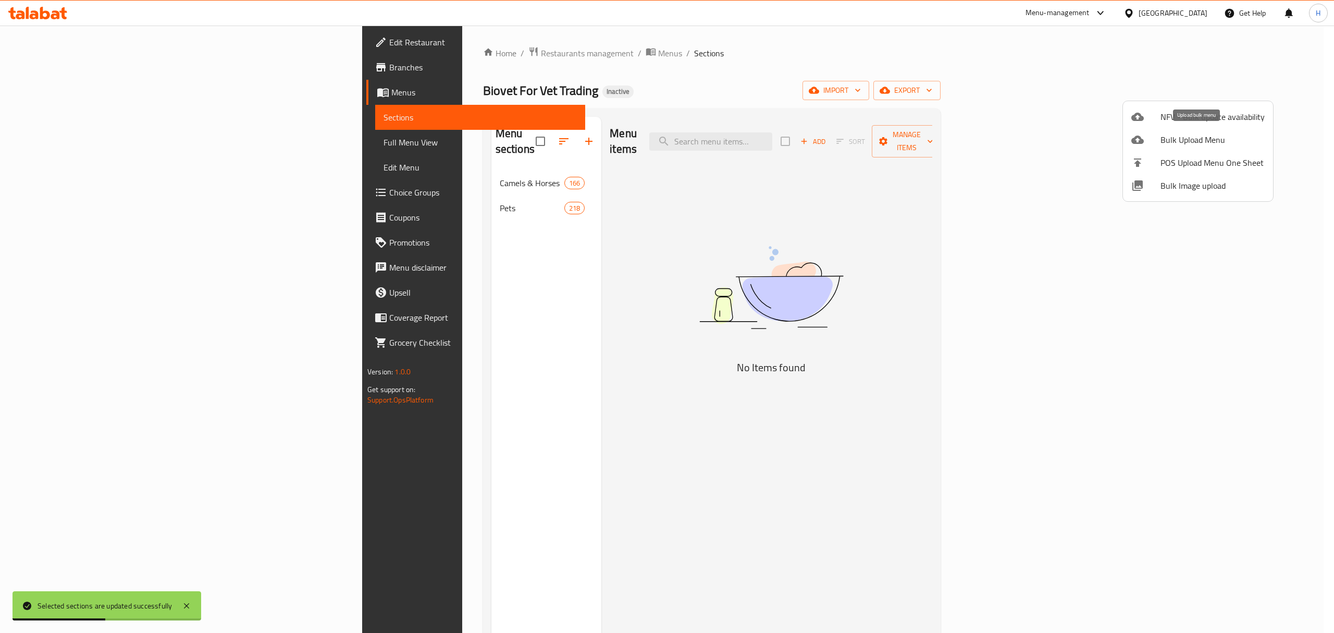
click at [1214, 142] on span "Bulk Upload Menu" at bounding box center [1213, 139] width 104 height 13
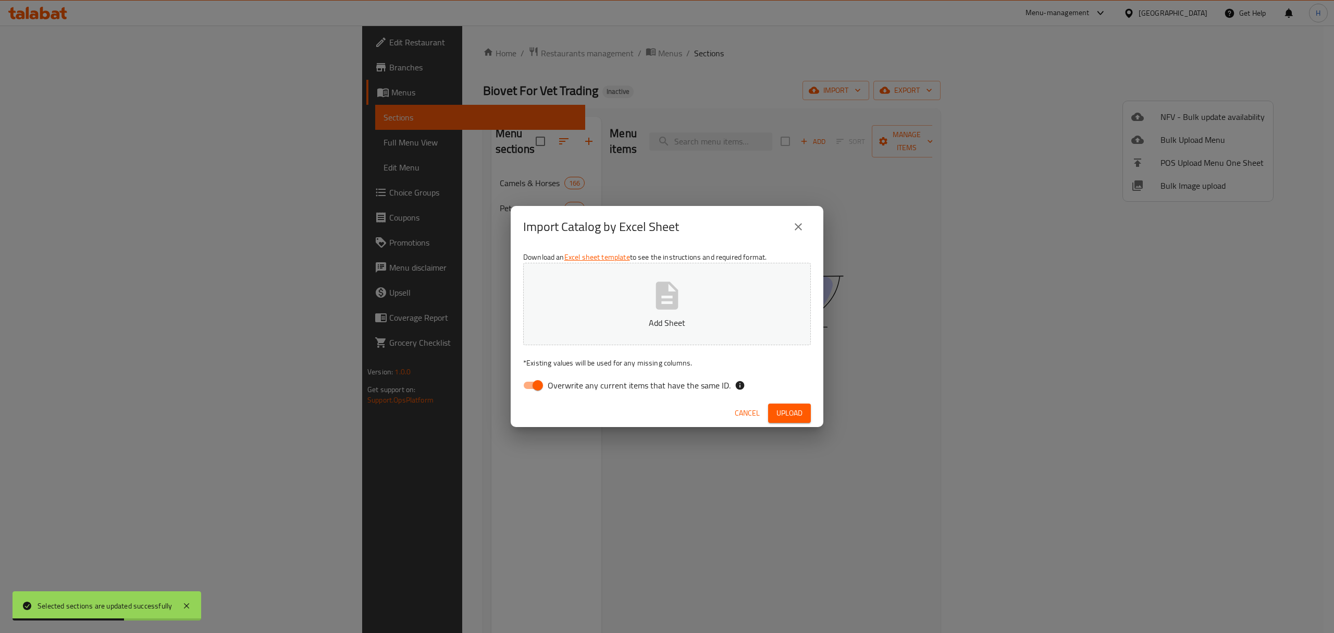
click at [538, 384] on input "Overwrite any current items that have the same ID." at bounding box center [537, 385] width 59 height 20
click at [648, 295] on button "Add Sheet" at bounding box center [667, 304] width 288 height 82
click at [787, 417] on span "Upload" at bounding box center [790, 412] width 26 height 13
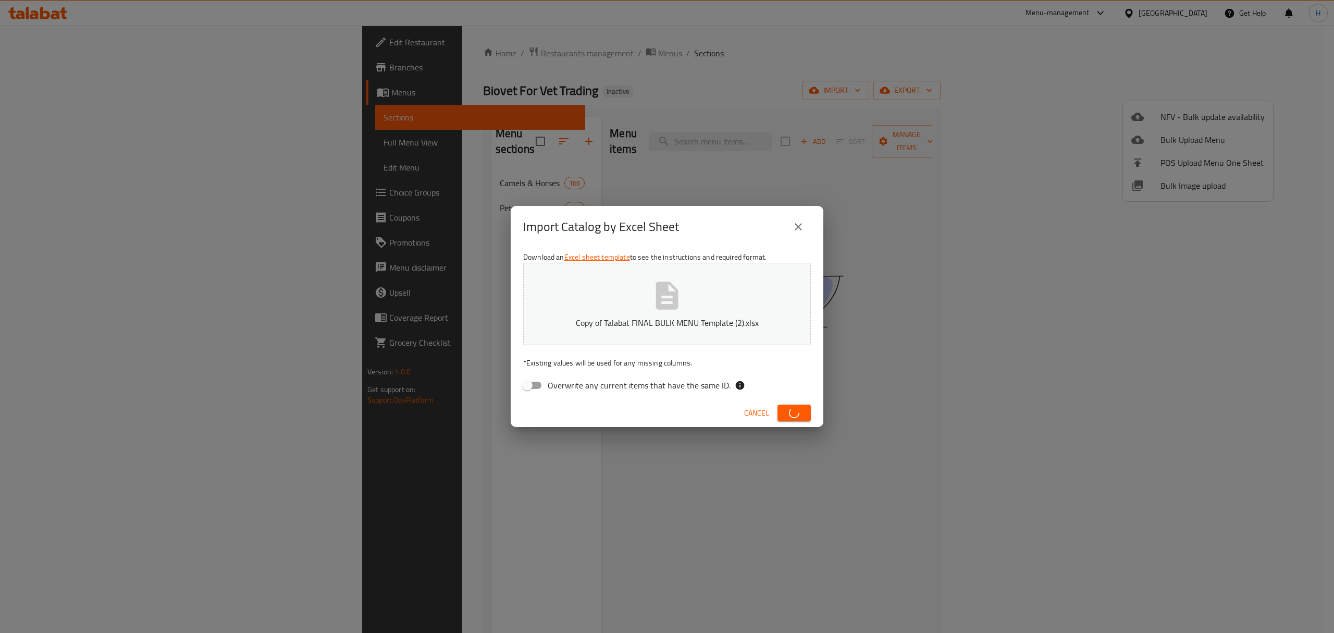
click at [778, 404] on button "button" at bounding box center [794, 412] width 33 height 17
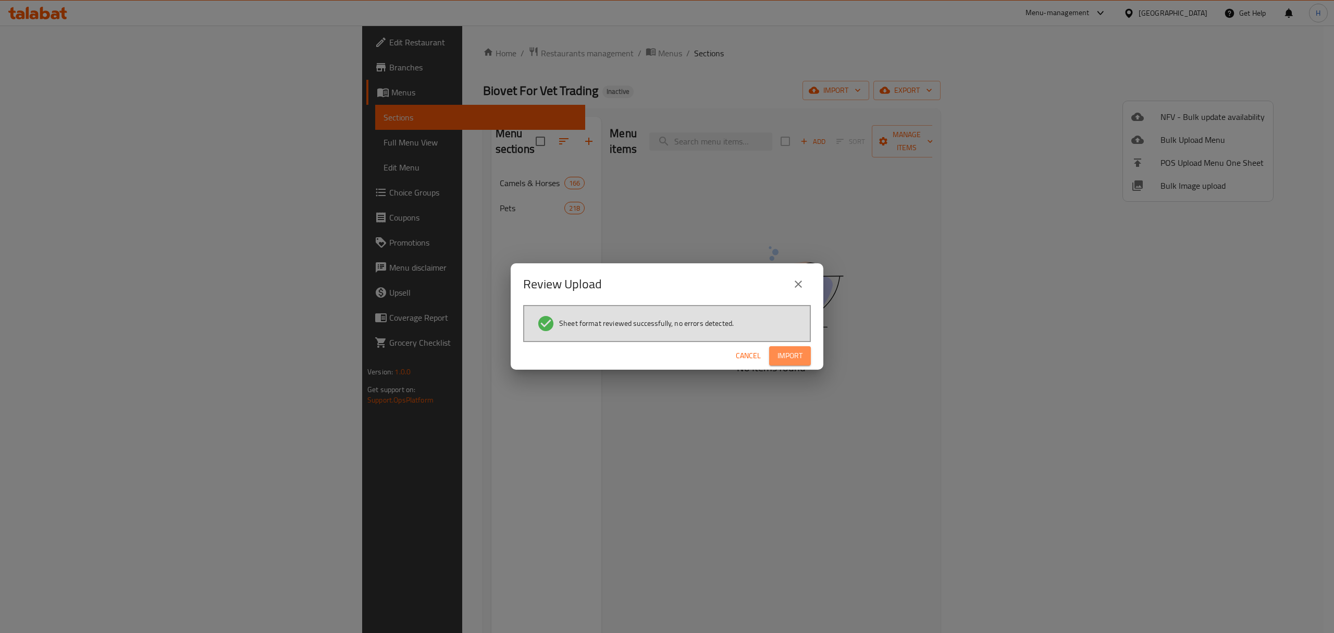
click at [798, 356] on span "Import" at bounding box center [790, 355] width 25 height 13
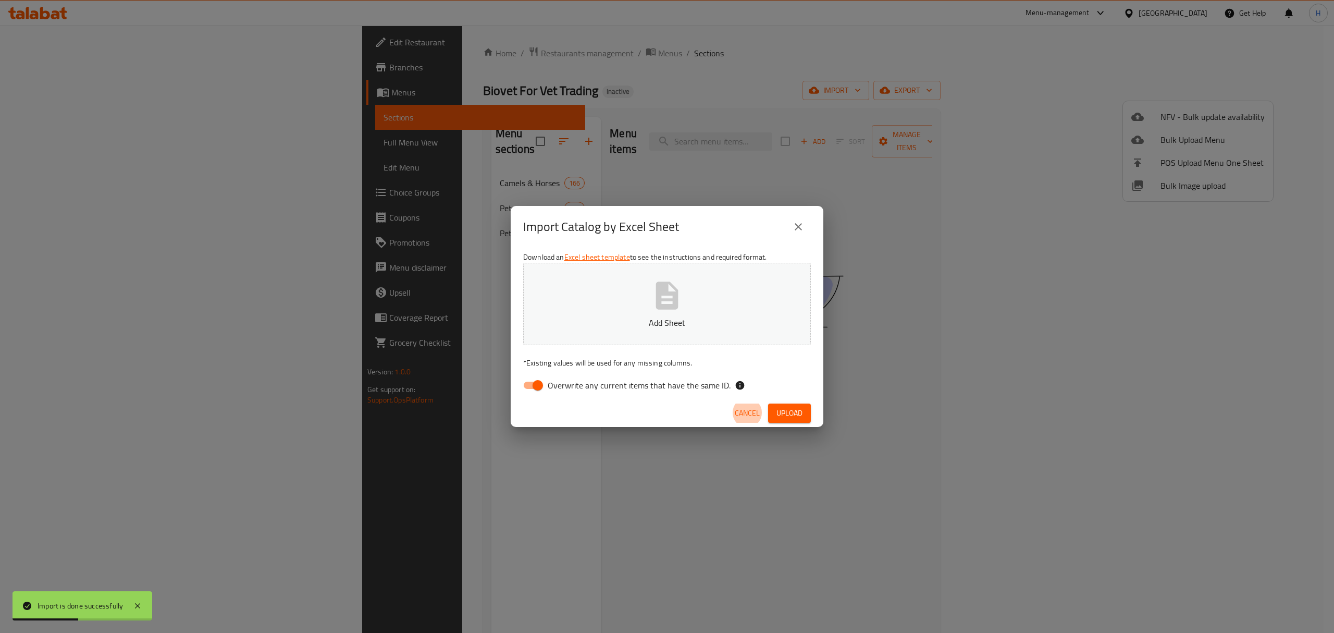
click at [803, 232] on icon "close" at bounding box center [798, 226] width 13 height 13
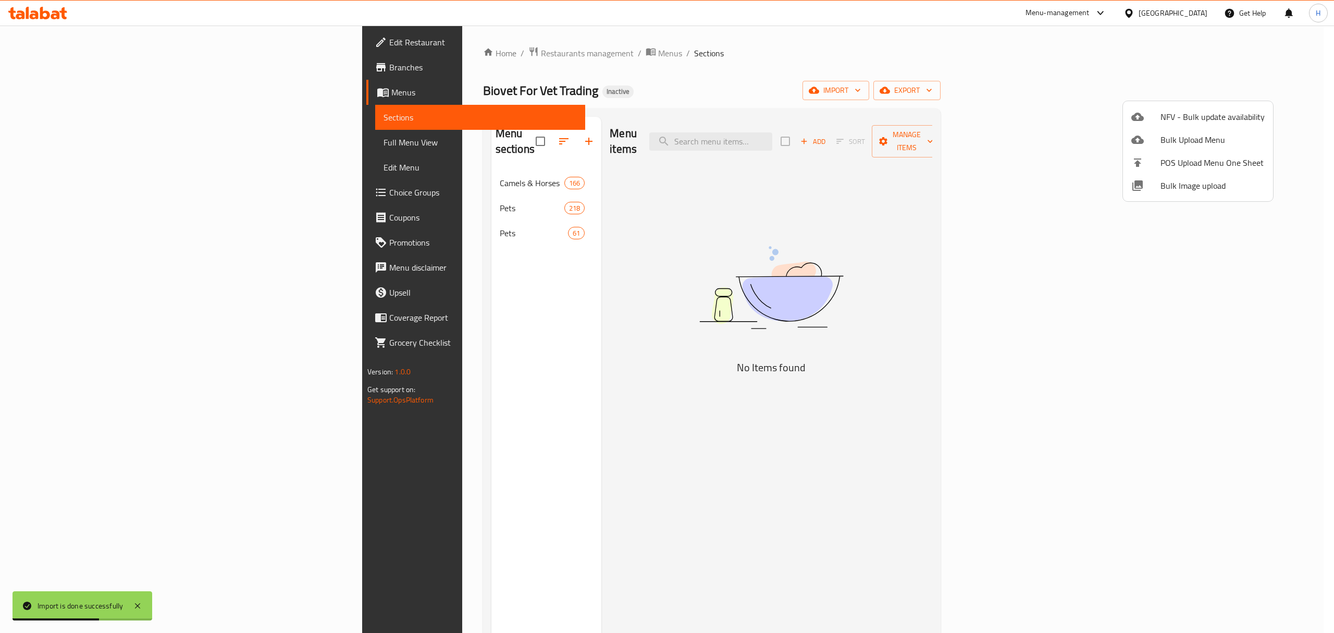
click at [405, 215] on div at bounding box center [667, 316] width 1334 height 633
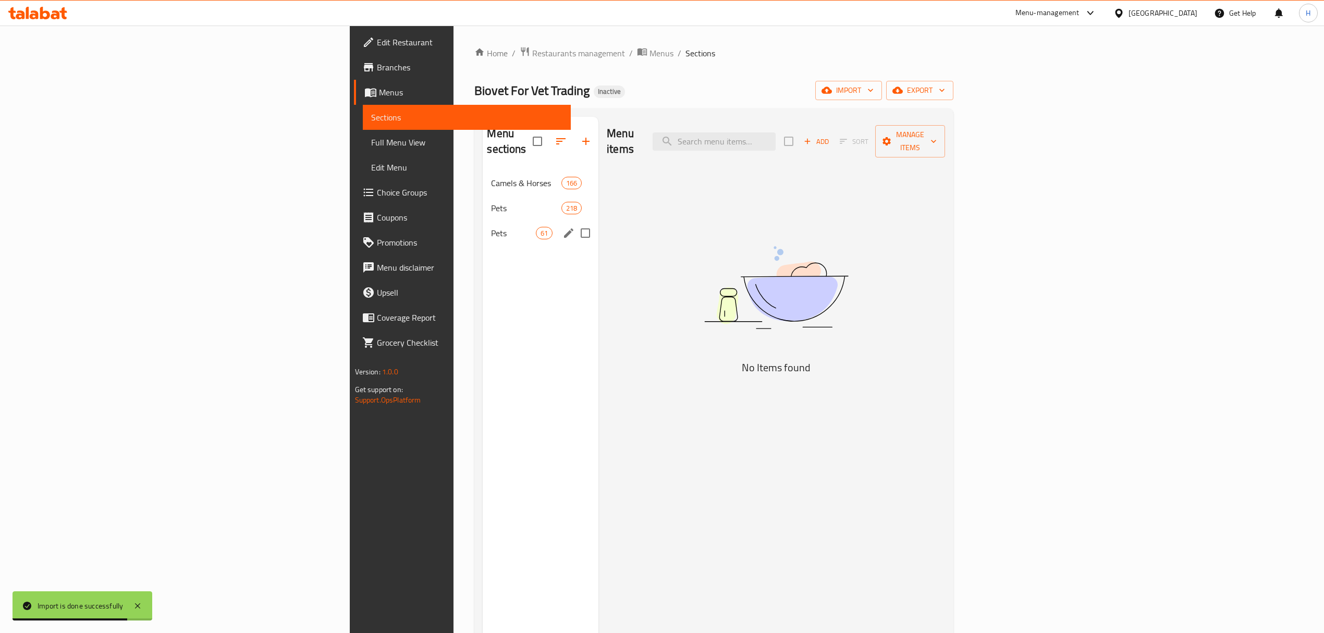
click at [483, 226] on div "Pets 61" at bounding box center [541, 232] width 116 height 25
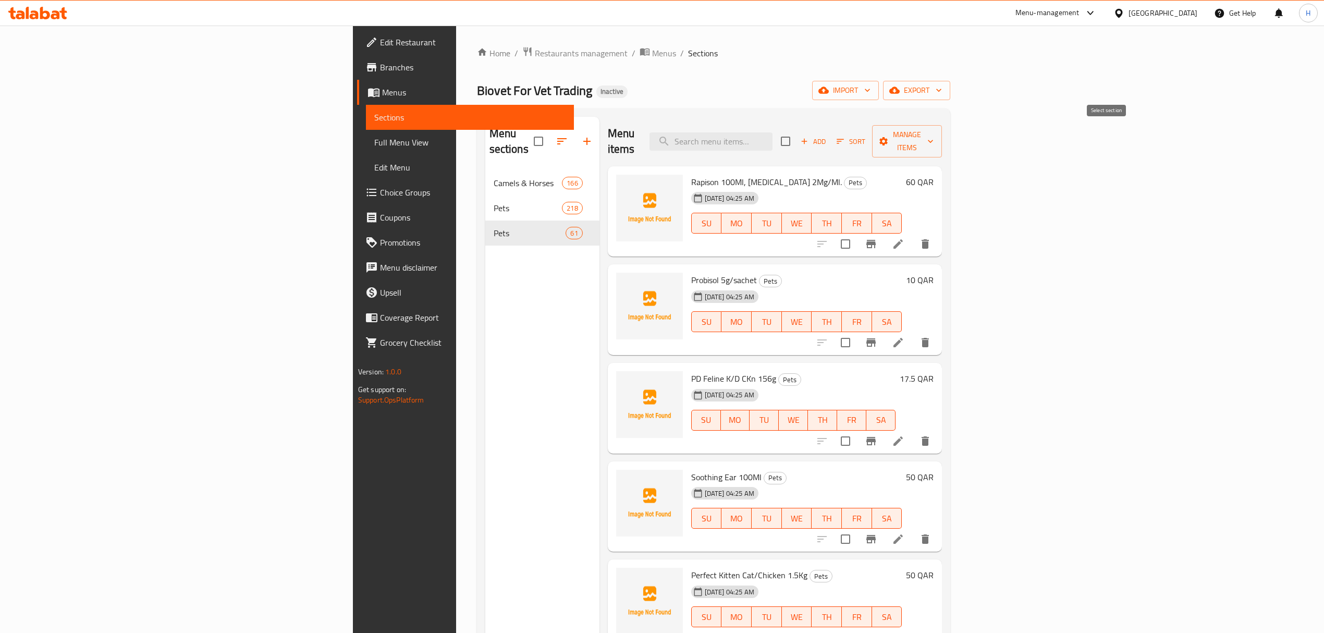
click at [796, 140] on input "checkbox" at bounding box center [785, 141] width 22 height 22
drag, startPoint x: 1203, startPoint y: 83, endPoint x: 1208, endPoint y: 113, distance: 30.1
click at [951, 132] on div "Home / Restaurants management / Menus / Sections Biovet For Vet Trading Inactiv…" at bounding box center [714, 401] width 474 height 711
click at [933, 132] on span "Manage items" at bounding box center [906, 141] width 53 height 26
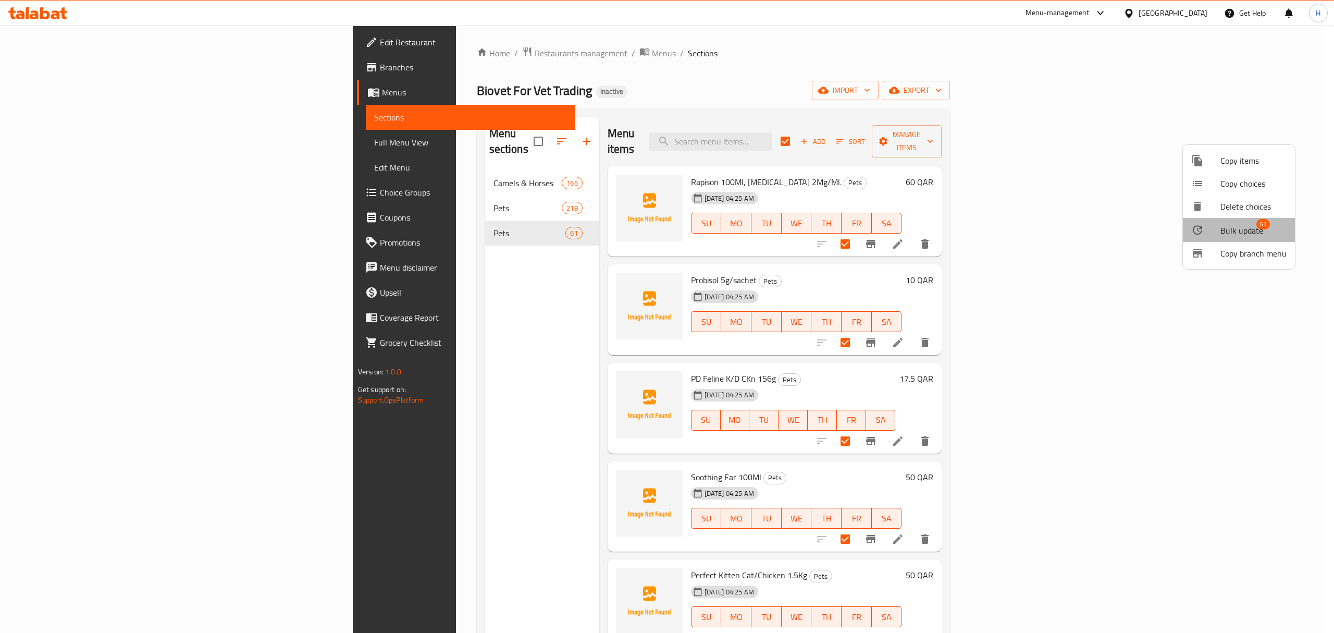
click at [1255, 232] on span "Bulk update" at bounding box center [1242, 230] width 43 height 13
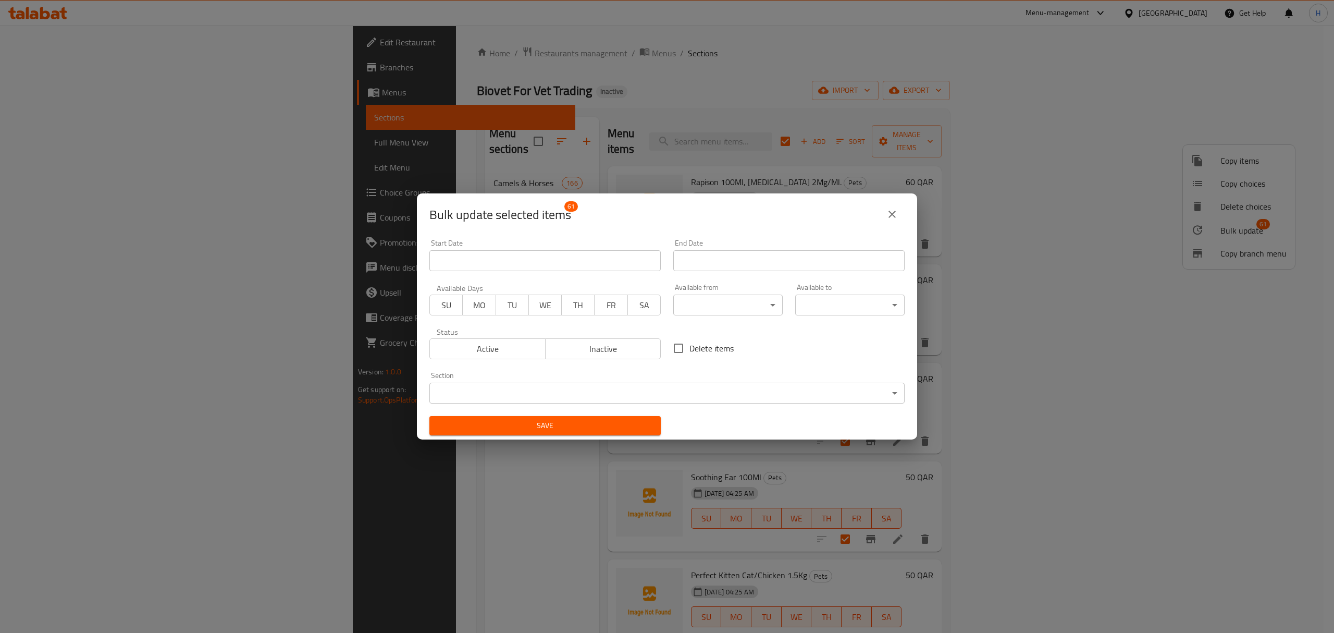
click at [480, 390] on body "​ Menu-management [GEOGRAPHIC_DATA] Get Help H Edit Restaurant Branches Menus S…" at bounding box center [667, 329] width 1334 height 607
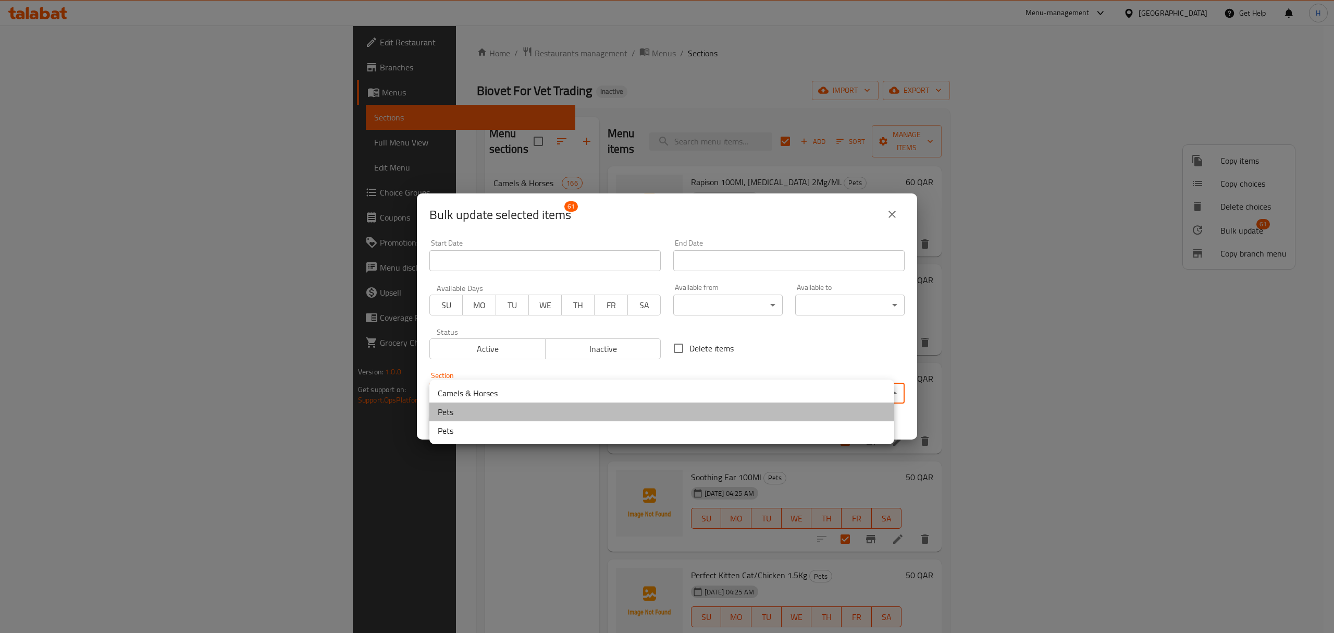
click at [495, 408] on li "Pets" at bounding box center [661, 411] width 465 height 19
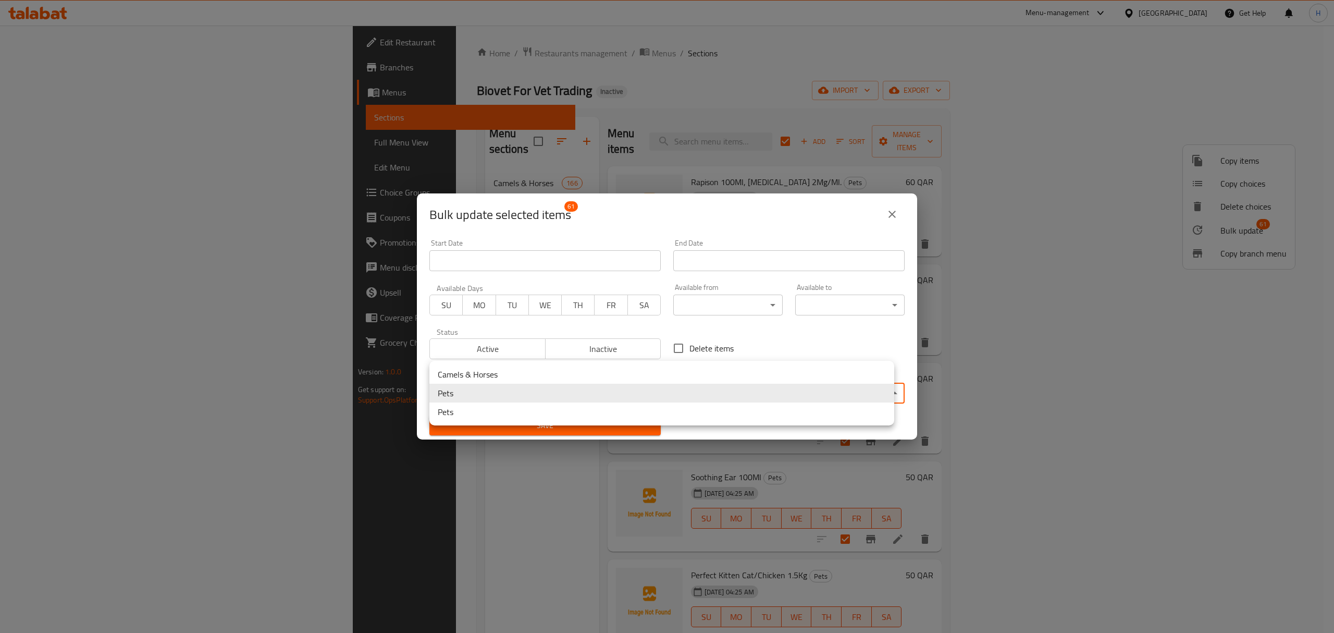
click at [803, 347] on div at bounding box center [667, 316] width 1334 height 633
click at [627, 393] on li "Pets" at bounding box center [661, 393] width 465 height 19
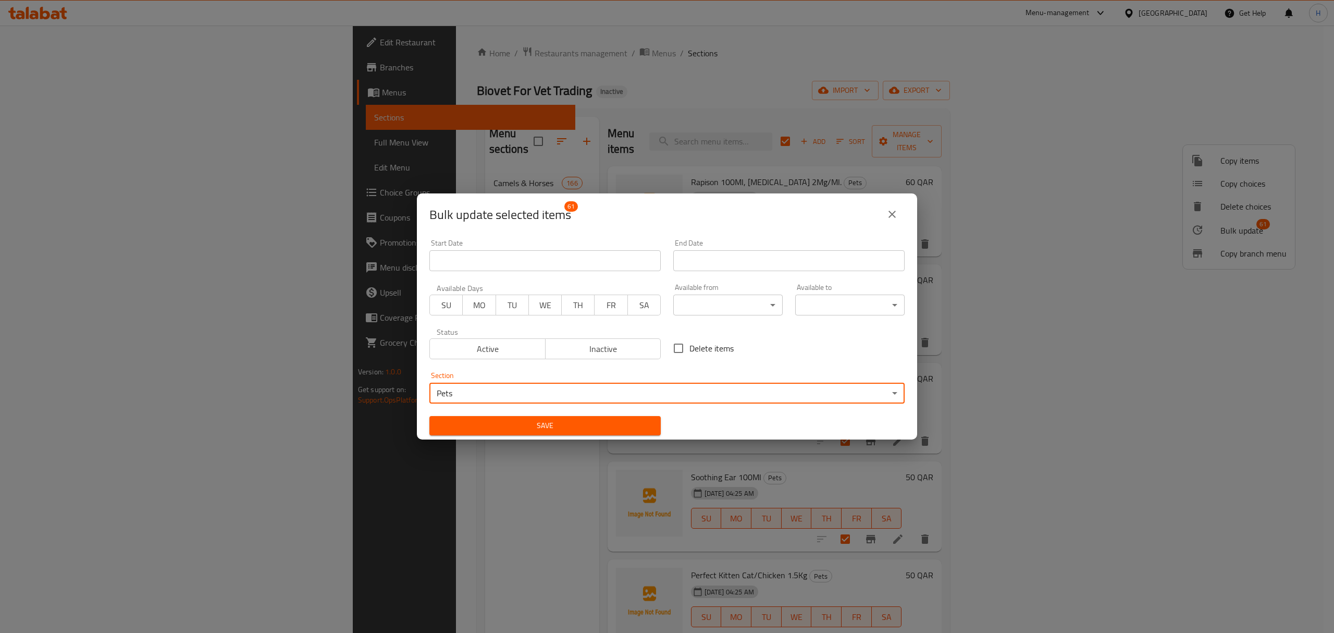
click at [737, 342] on div "Delete items" at bounding box center [789, 348] width 244 height 34
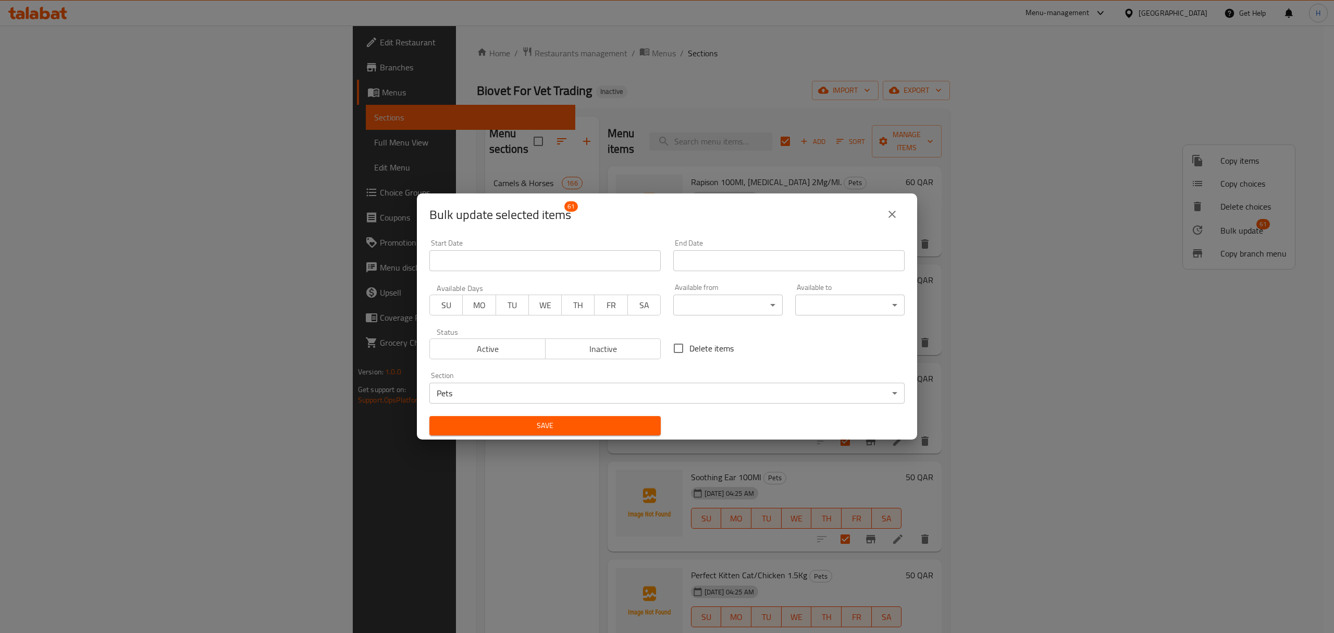
click at [575, 426] on span "Save" at bounding box center [545, 425] width 215 height 13
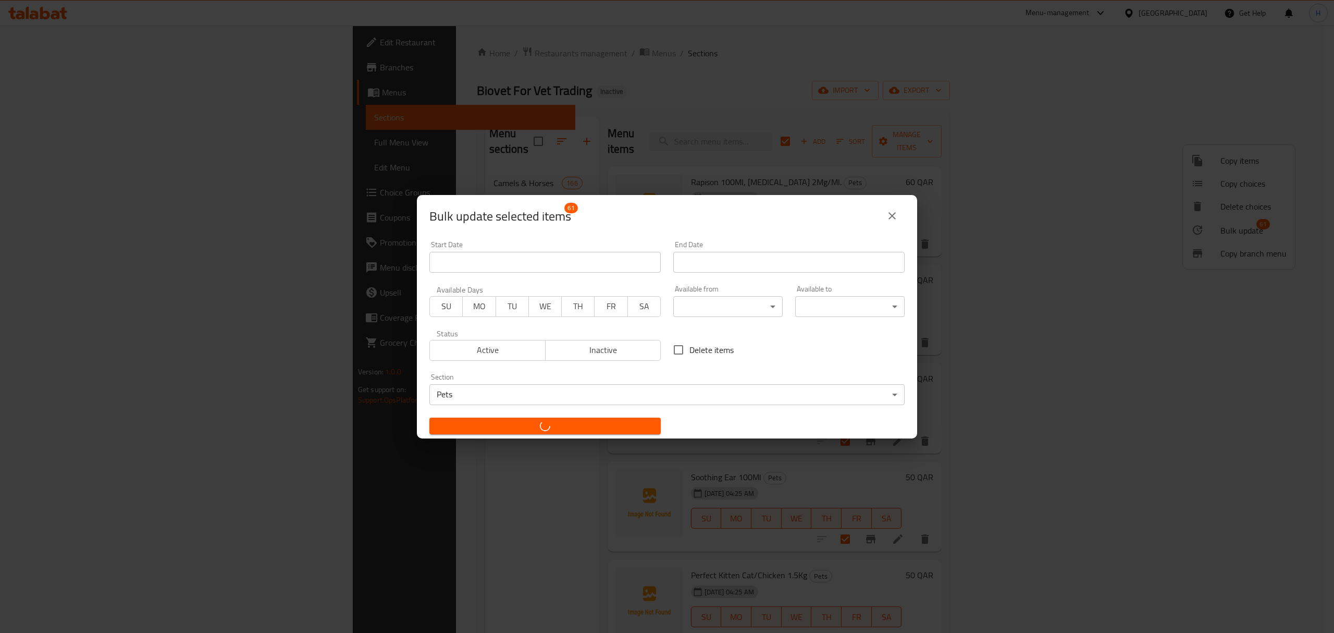
click at [429, 417] on button "button" at bounding box center [544, 425] width 231 height 17
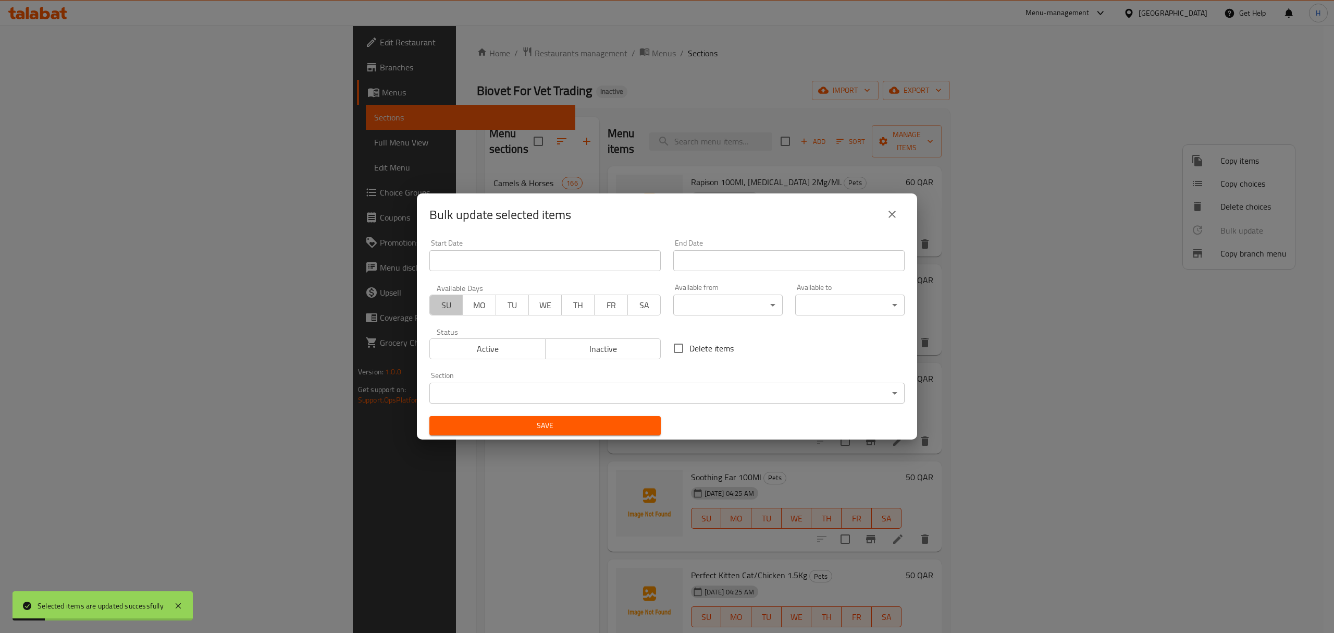
click at [436, 300] on span "SU" at bounding box center [446, 305] width 24 height 15
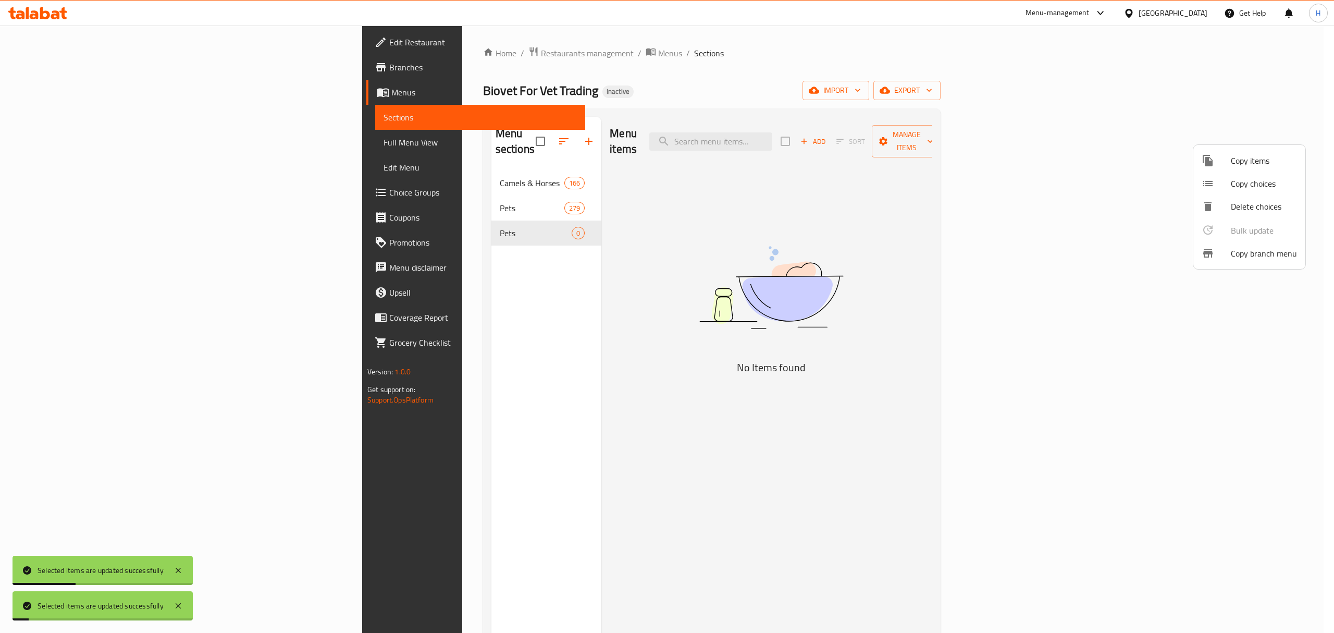
click at [603, 269] on div at bounding box center [667, 316] width 1334 height 633
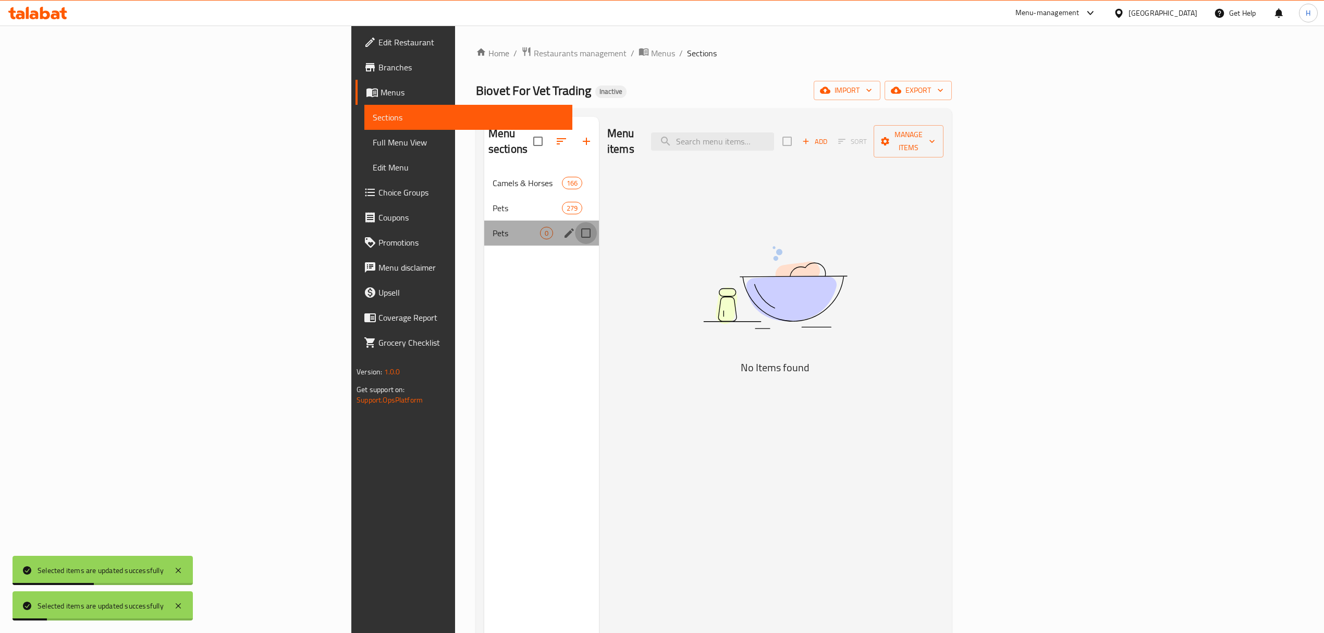
click at [575, 222] on input "Menu sections" at bounding box center [586, 233] width 22 height 22
click at [549, 138] on icon "button" at bounding box center [555, 141] width 13 height 13
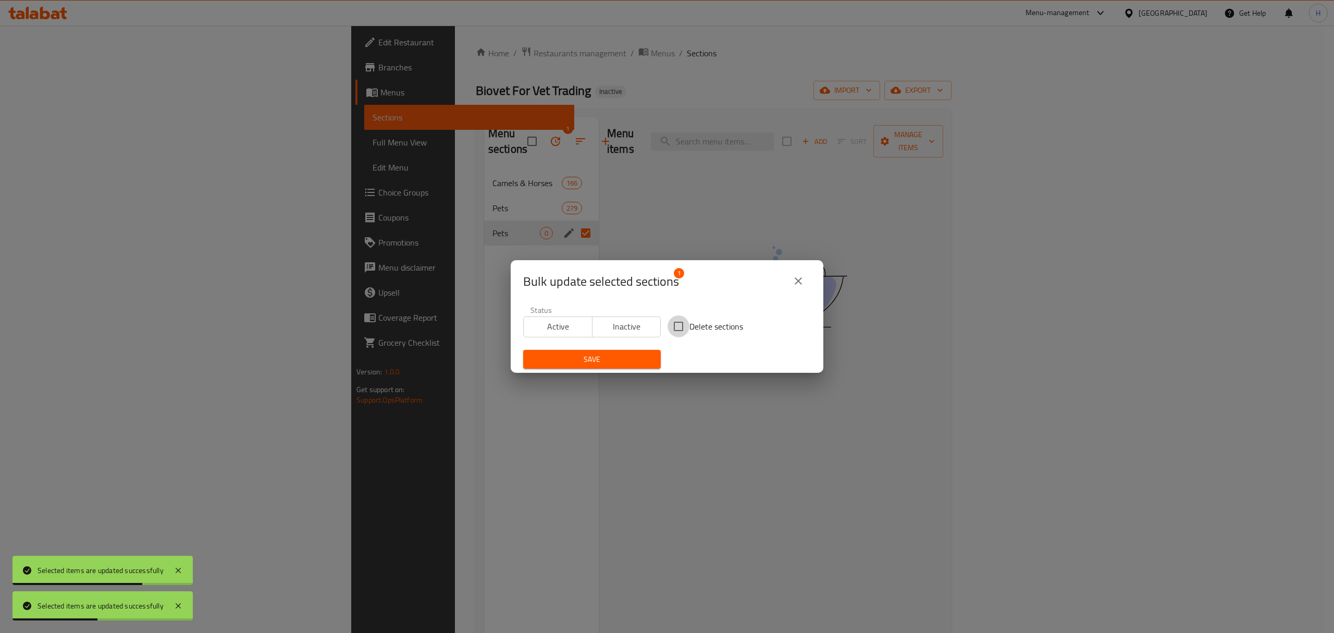
click at [668, 325] on input "Delete sections" at bounding box center [679, 326] width 22 height 22
click at [647, 353] on button "Save" at bounding box center [592, 359] width 138 height 19
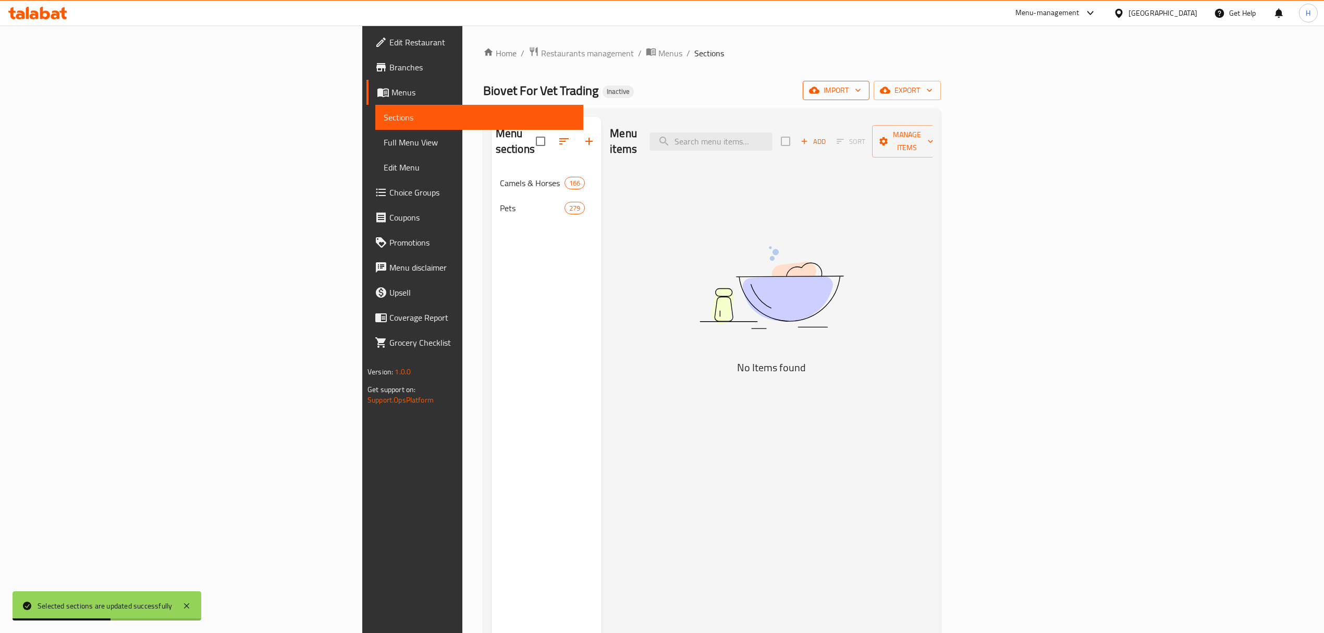
click at [863, 93] on icon "button" at bounding box center [858, 90] width 10 height 10
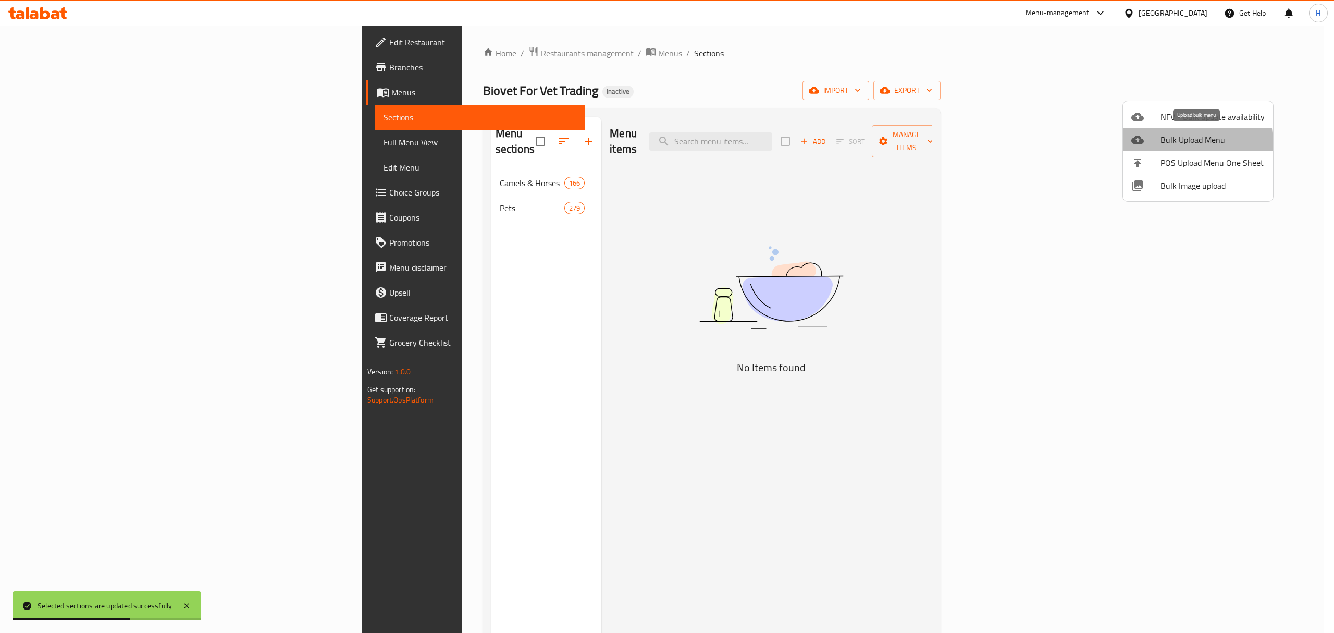
click at [1178, 142] on span "Bulk Upload Menu" at bounding box center [1213, 139] width 104 height 13
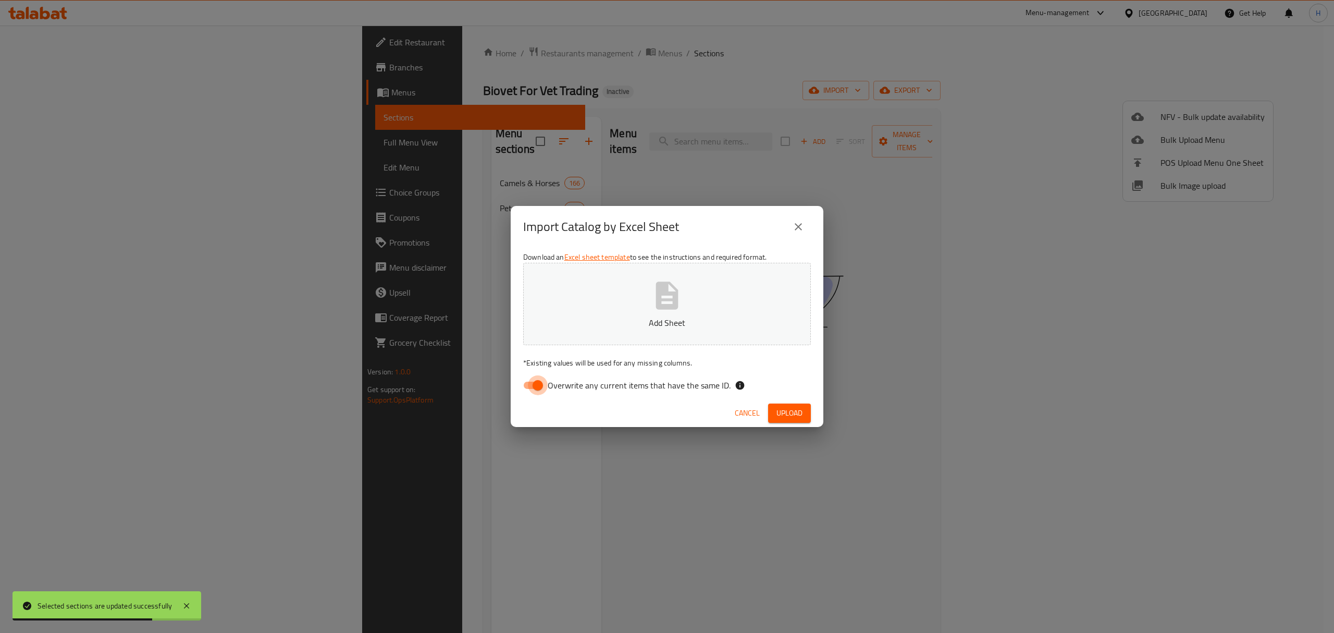
click at [535, 384] on input "Overwrite any current items that have the same ID." at bounding box center [537, 385] width 59 height 20
click at [681, 272] on button "Add Sheet" at bounding box center [667, 304] width 288 height 82
click at [787, 399] on div "Cancel Upload" at bounding box center [667, 413] width 313 height 28
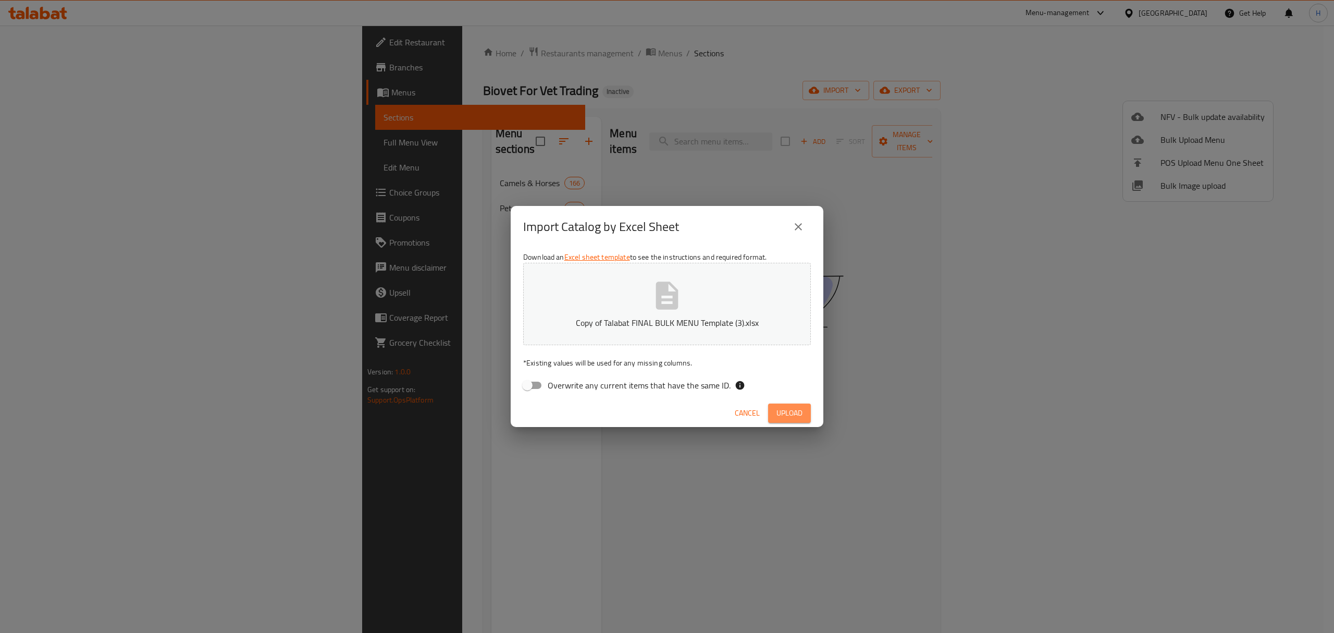
click at [791, 405] on button "Upload" at bounding box center [789, 412] width 43 height 19
click at [778, 404] on button "button" at bounding box center [794, 412] width 33 height 17
click button "Cancel" at bounding box center [756, 412] width 33 height 19
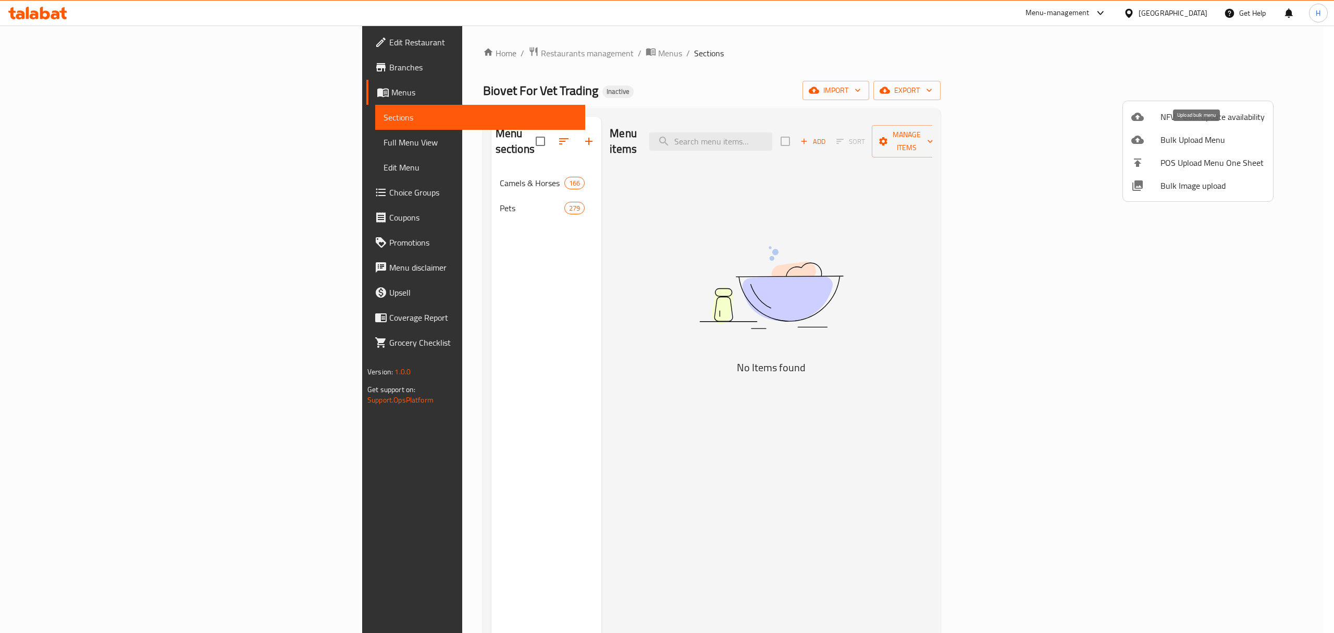
click at [1203, 146] on span "Bulk Upload Menu" at bounding box center [1213, 139] width 104 height 13
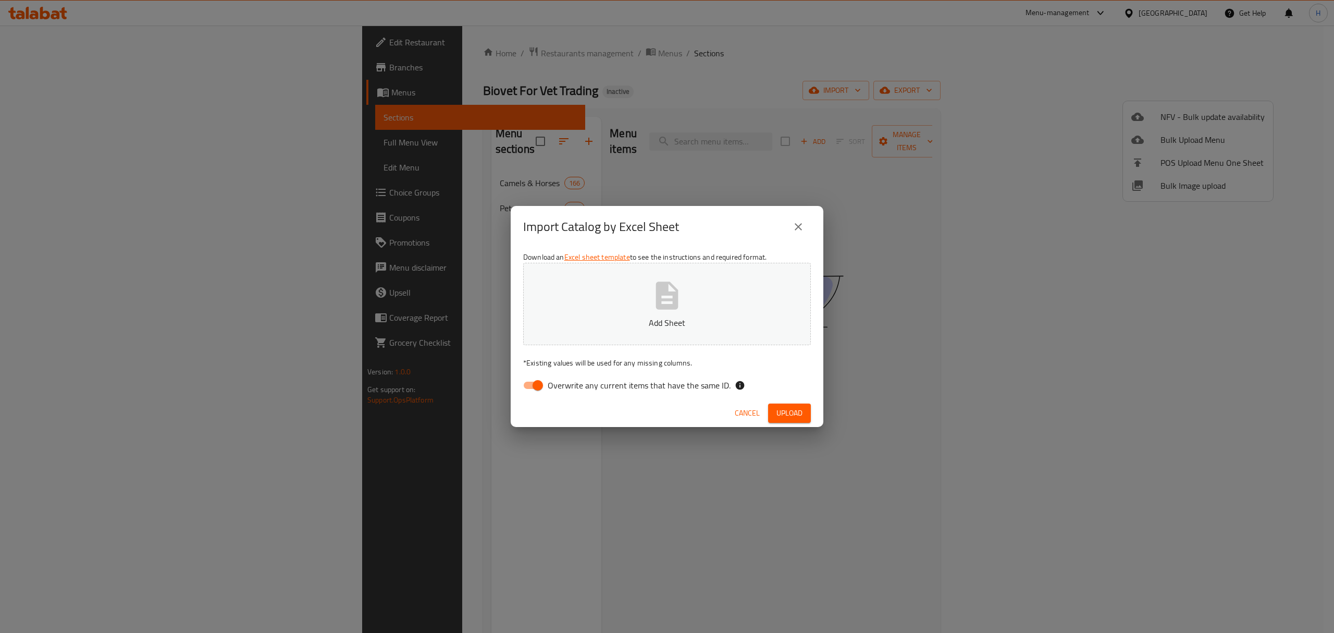
click at [686, 319] on p "Add Sheet" at bounding box center [666, 322] width 255 height 13
click at [528, 390] on input "Overwrite any current items that have the same ID." at bounding box center [537, 385] width 59 height 20
click at [798, 415] on span "Upload" at bounding box center [790, 412] width 26 height 13
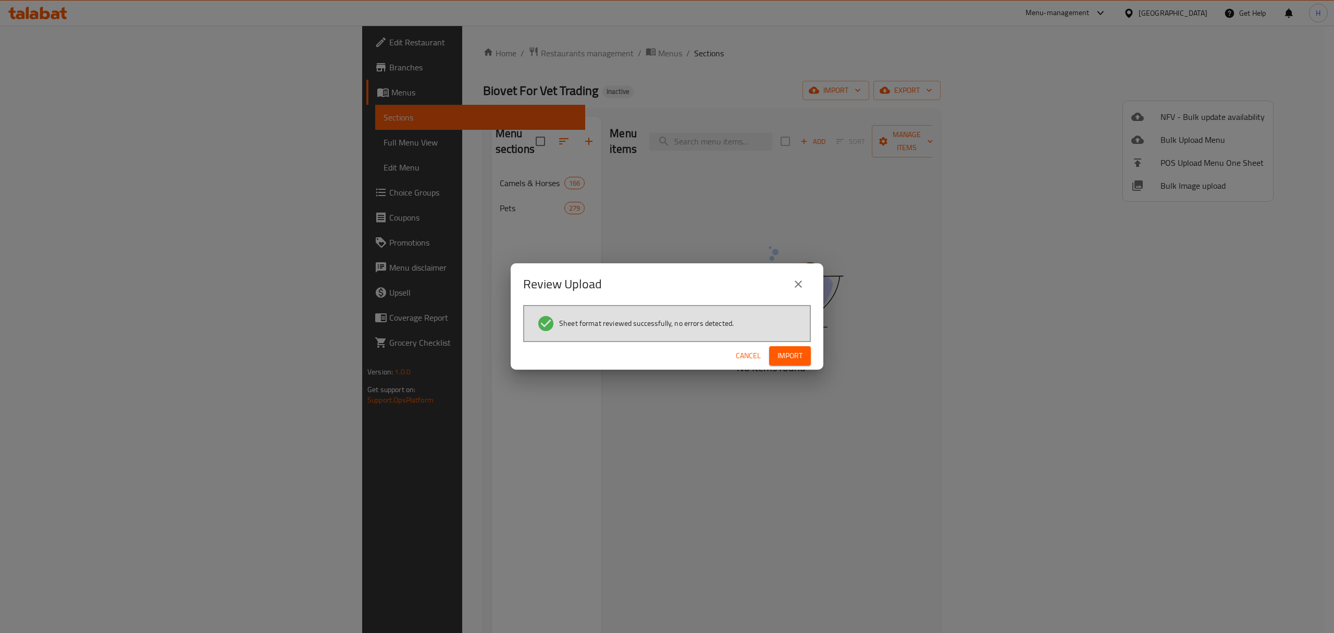
click at [799, 357] on span "Import" at bounding box center [790, 355] width 25 height 13
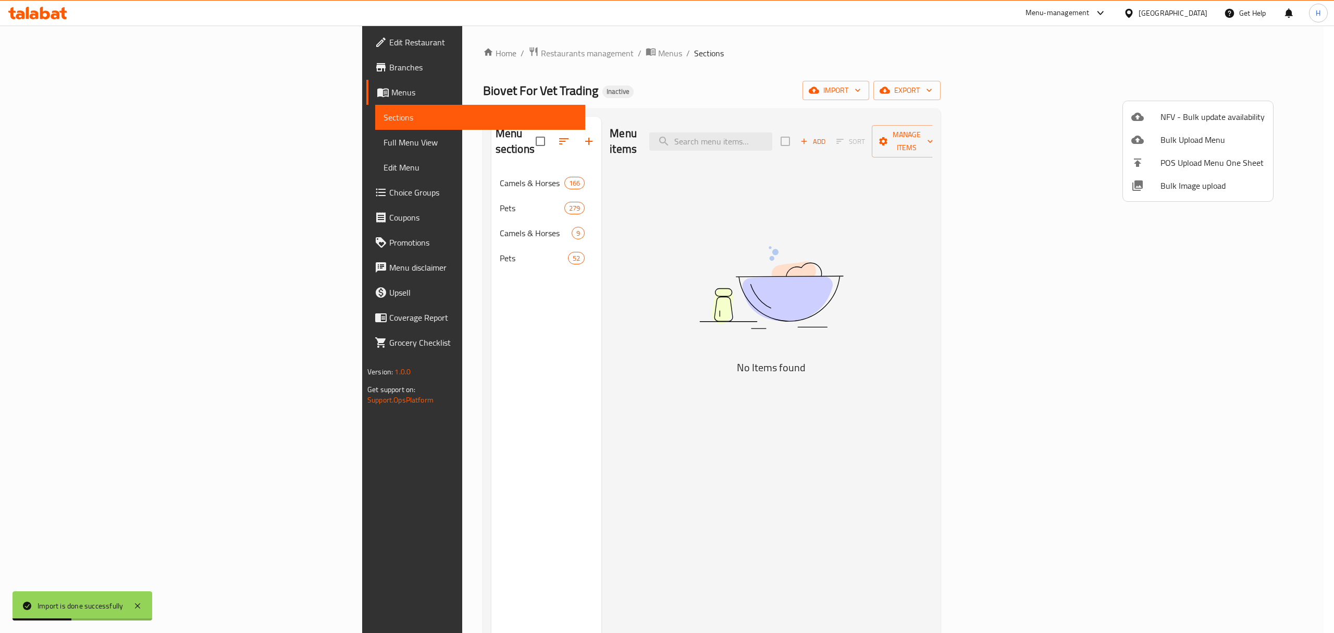
click at [381, 217] on div at bounding box center [667, 316] width 1334 height 633
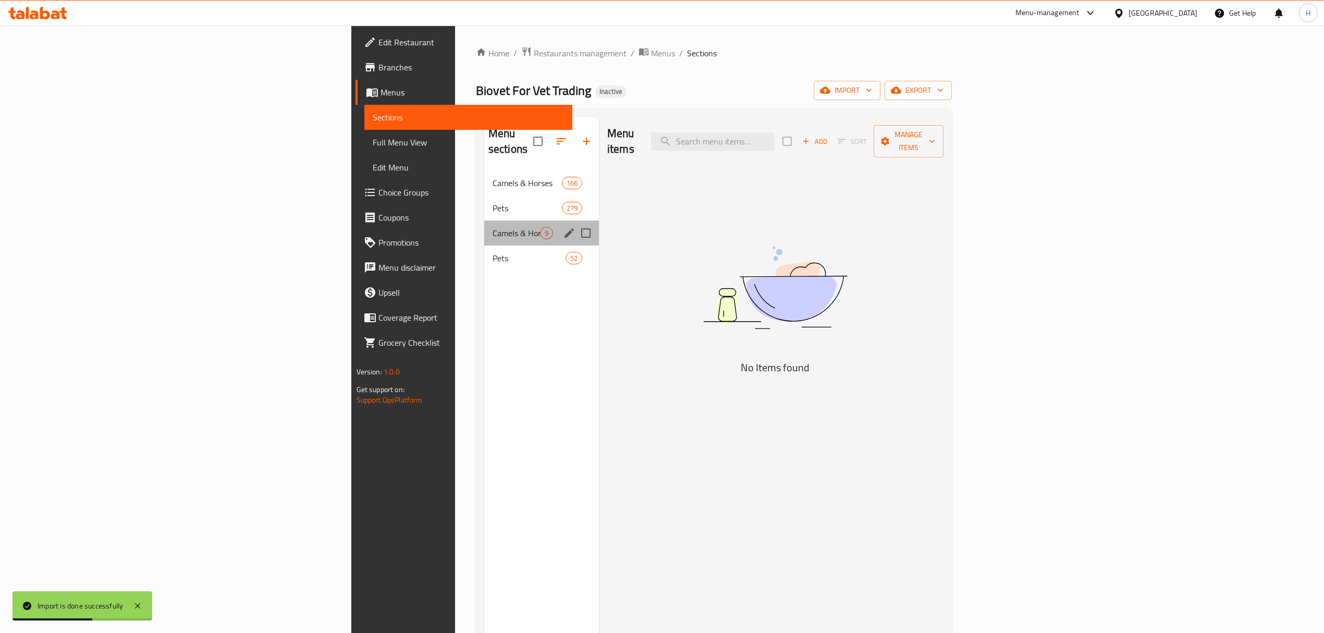
click at [484, 228] on div "Camels & Horses 9" at bounding box center [541, 232] width 115 height 25
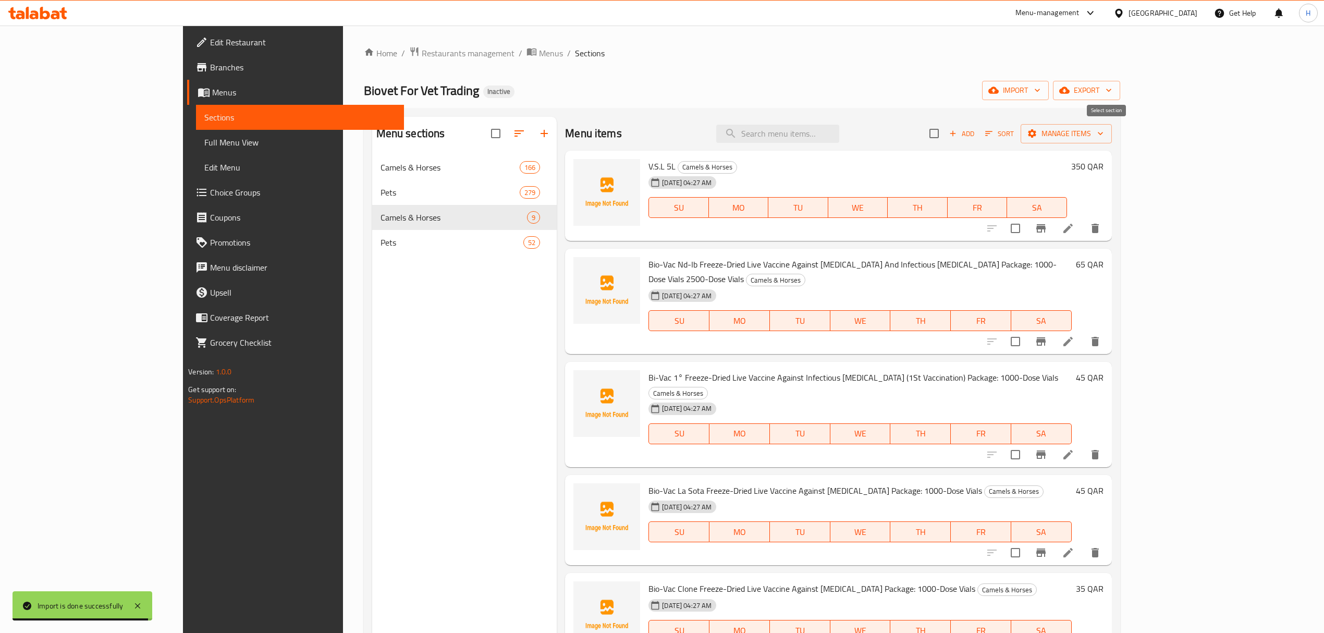
click at [945, 135] on input "checkbox" at bounding box center [934, 133] width 22 height 22
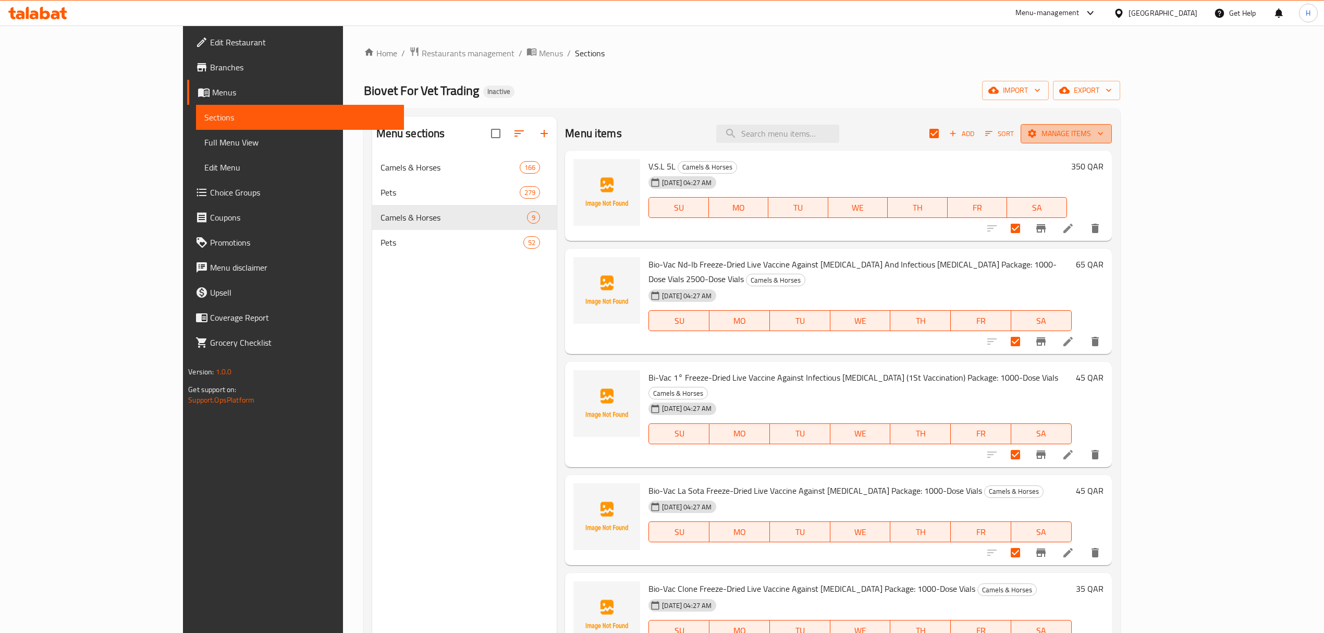
click at [1103, 140] on span "Manage items" at bounding box center [1066, 133] width 75 height 13
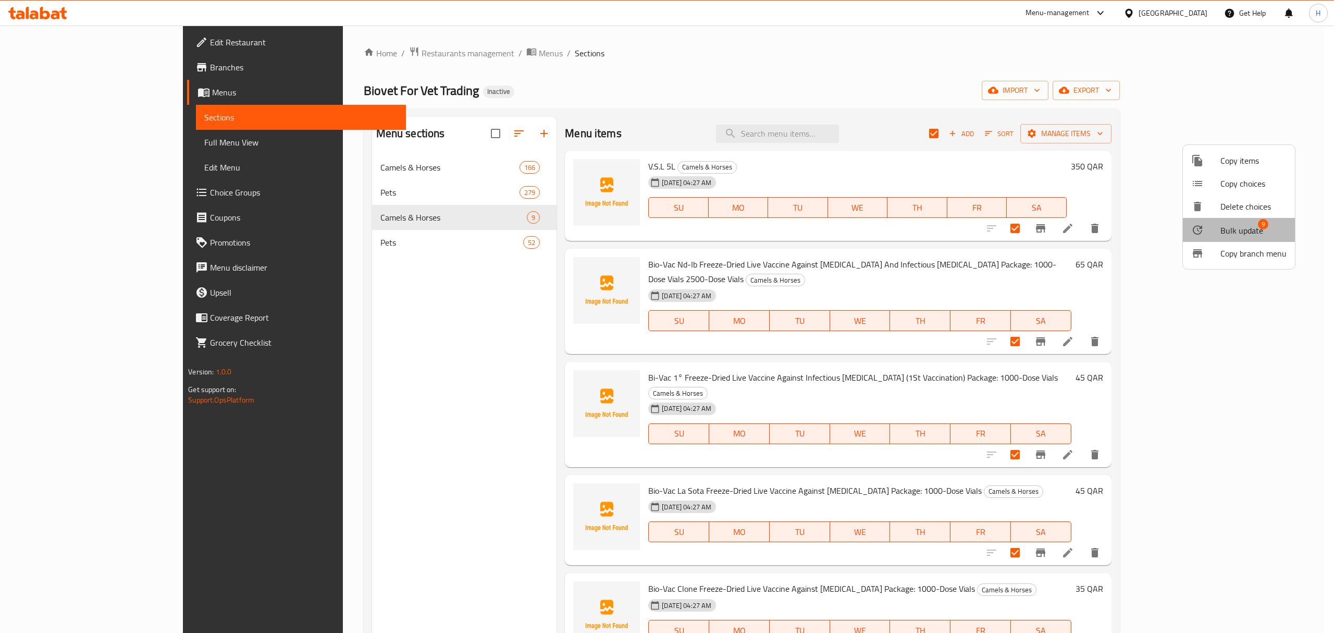
click at [1268, 222] on li "Bulk update 9" at bounding box center [1239, 230] width 112 height 24
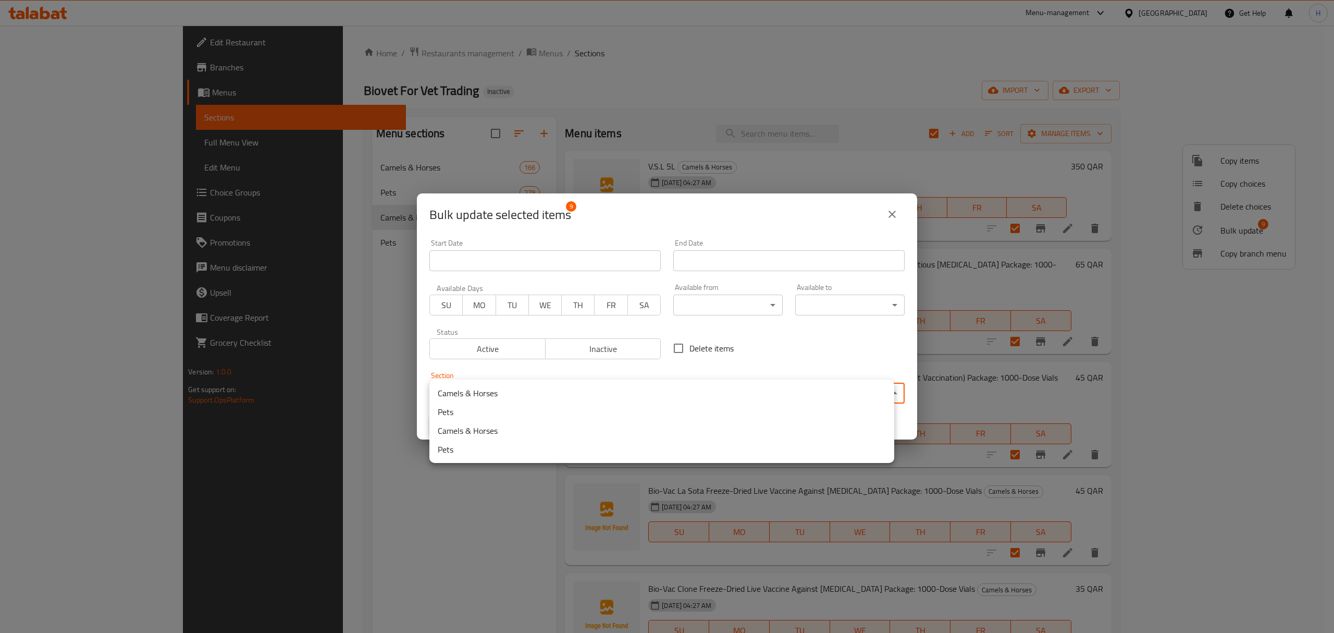
click at [668, 394] on body "​ Menu-management [GEOGRAPHIC_DATA] Get Help H Edit Restaurant Branches Menus S…" at bounding box center [667, 329] width 1334 height 607
click at [511, 400] on li "Camels & Horses" at bounding box center [661, 393] width 465 height 19
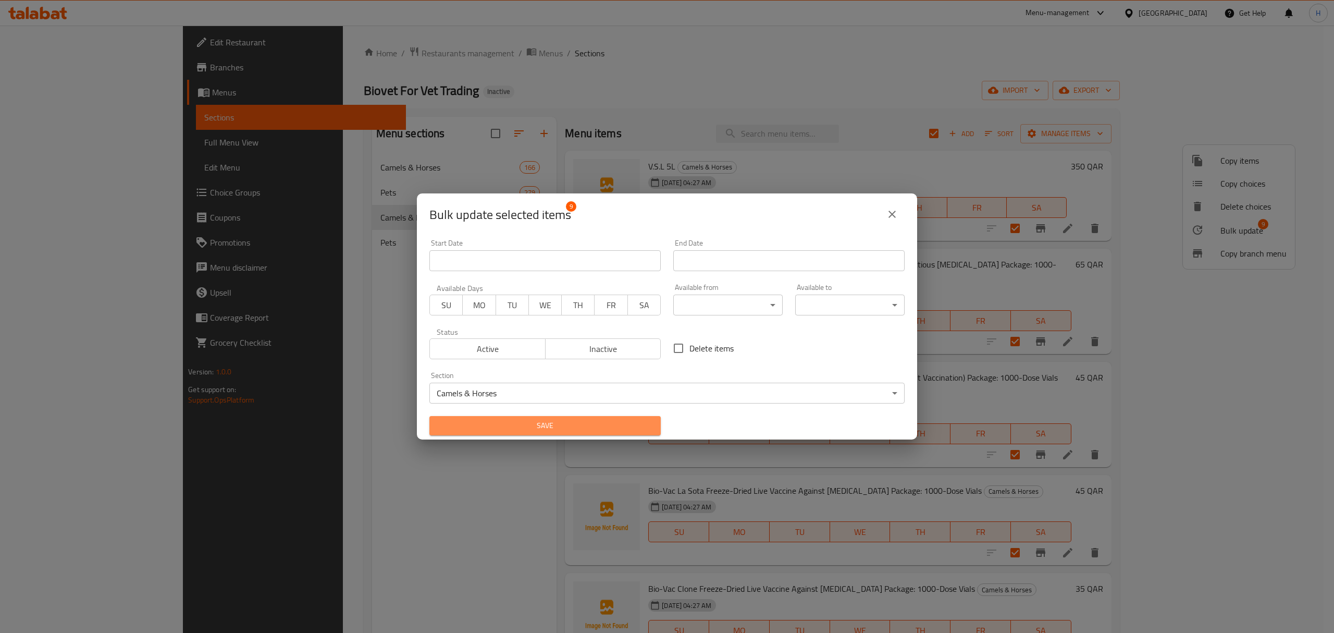
click at [613, 424] on span "Save" at bounding box center [545, 425] width 215 height 13
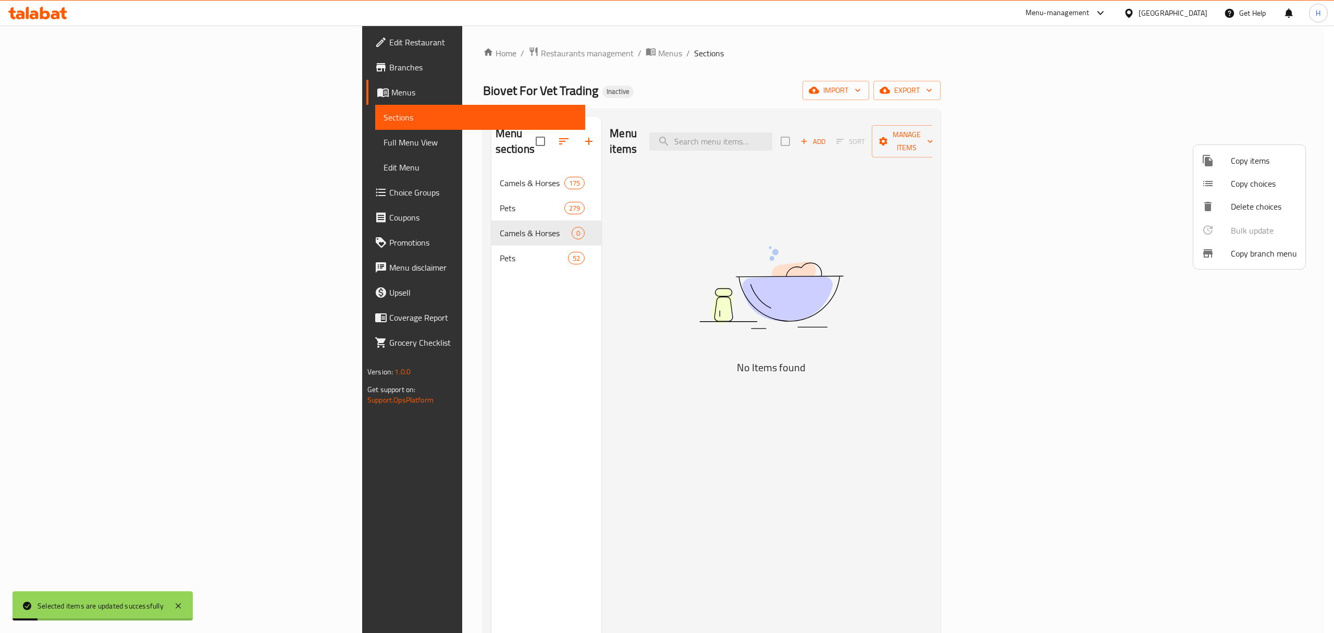
click at [339, 244] on div at bounding box center [667, 316] width 1334 height 633
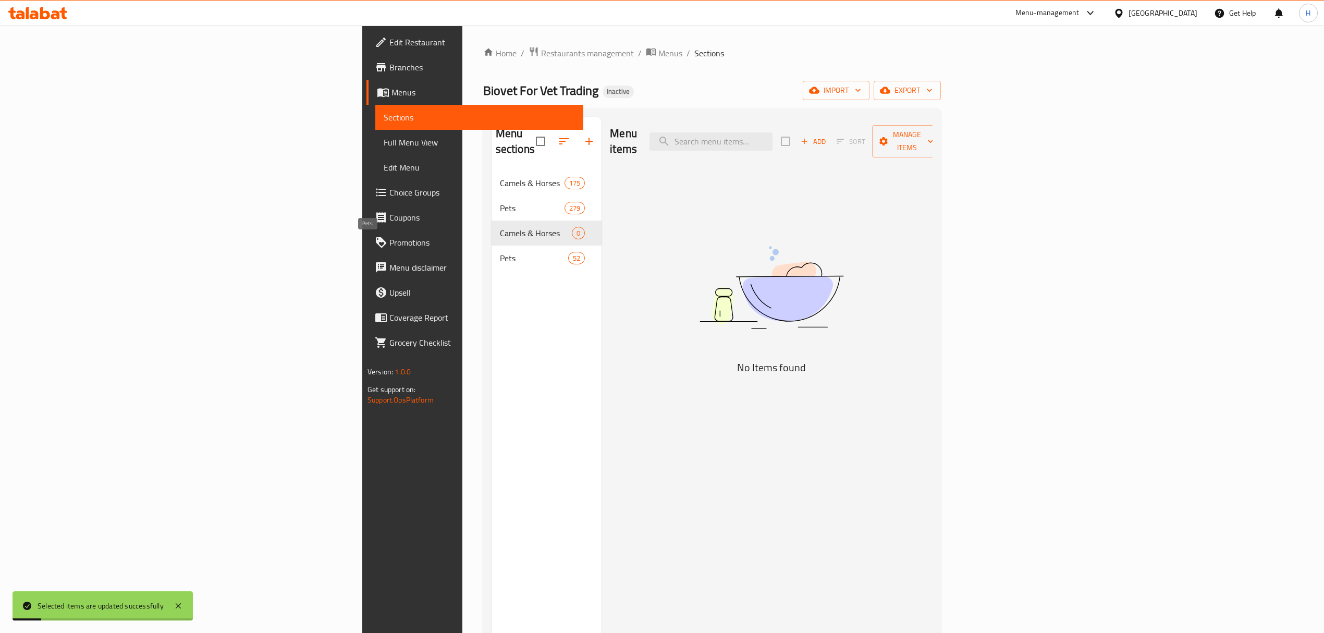
click at [491, 245] on div "Pets 52" at bounding box center [546, 257] width 110 height 25
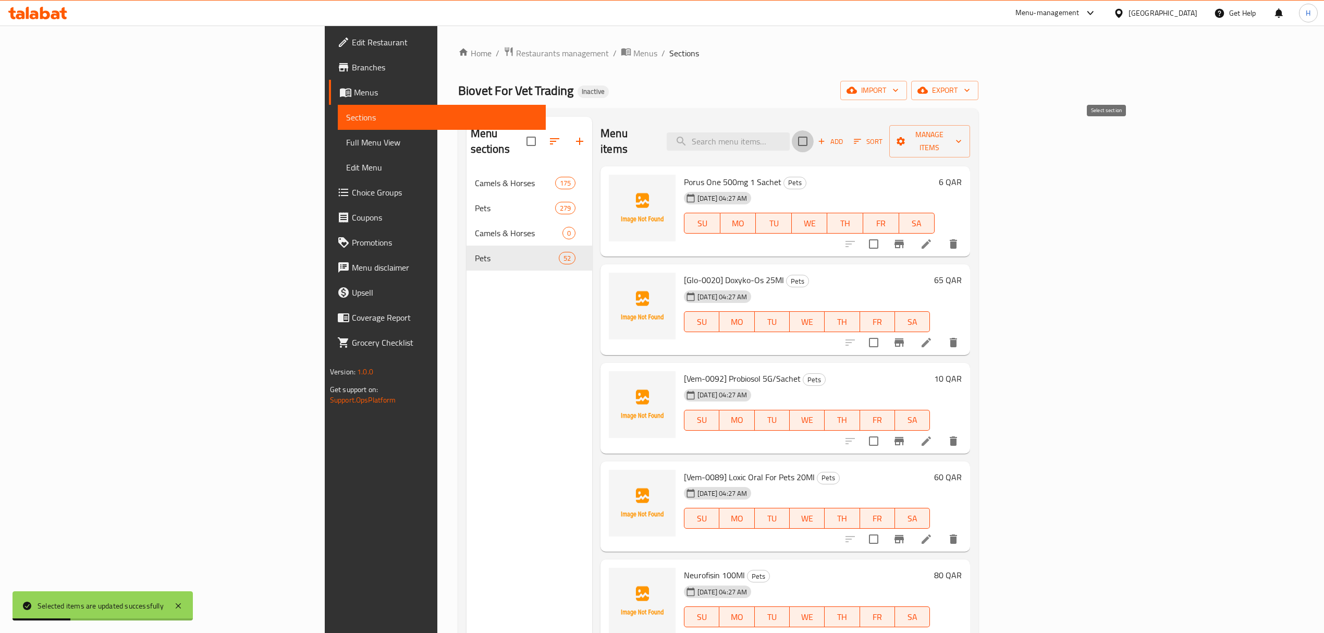
click at [814, 139] on input "checkbox" at bounding box center [803, 141] width 22 height 22
click at [962, 140] on span "Manage items" at bounding box center [929, 141] width 65 height 26
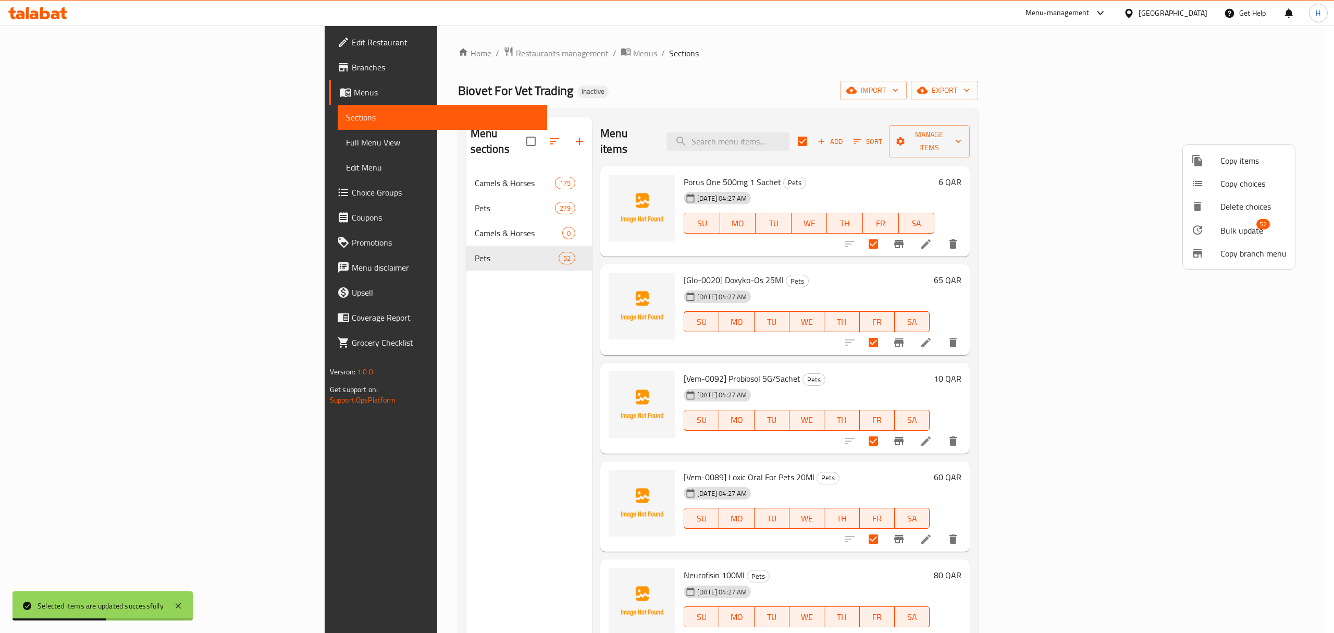
click at [1255, 230] on span "Bulk update" at bounding box center [1242, 230] width 43 height 13
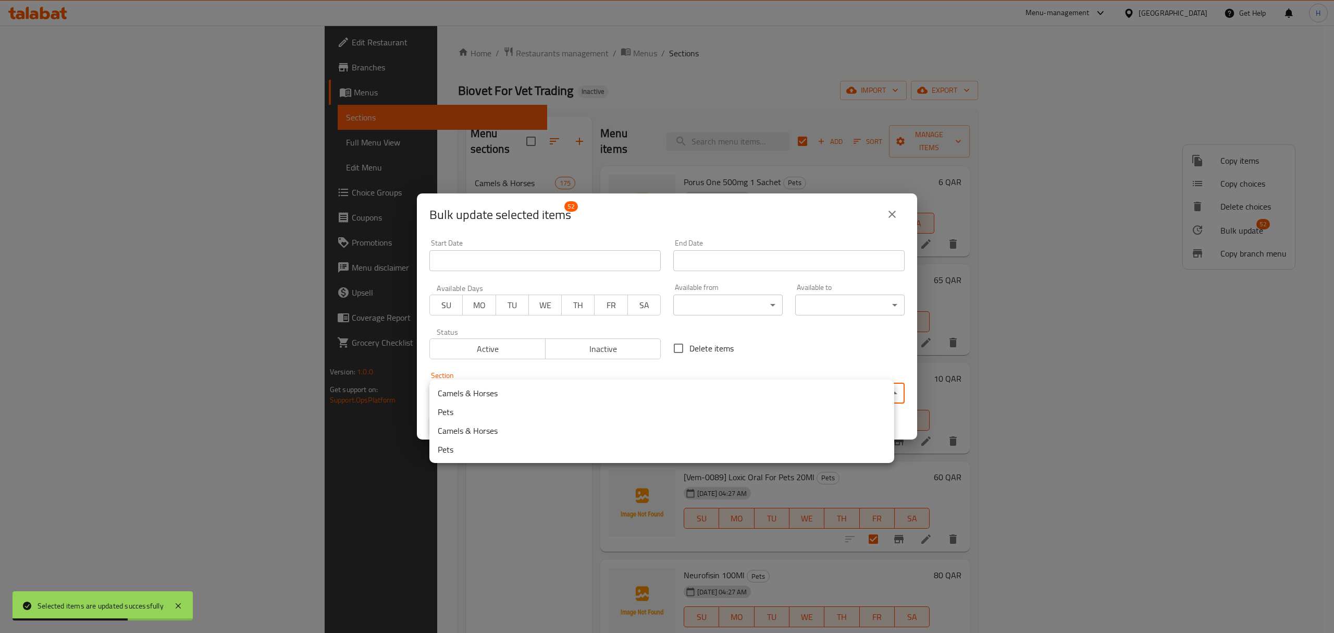
click at [509, 389] on body "Selected items are updated successfully ​ Menu-management [GEOGRAPHIC_DATA] Get…" at bounding box center [667, 329] width 1334 height 607
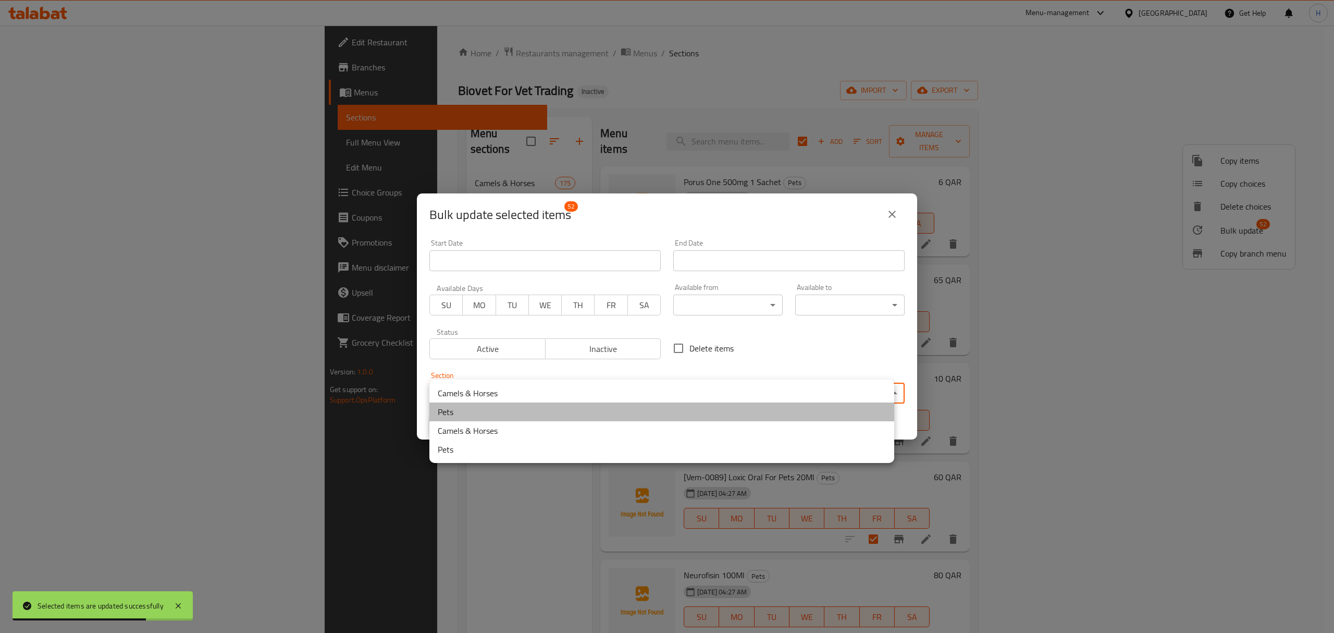
drag, startPoint x: 509, startPoint y: 411, endPoint x: 518, endPoint y: 409, distance: 9.2
click at [509, 411] on li "Pets" at bounding box center [661, 411] width 465 height 19
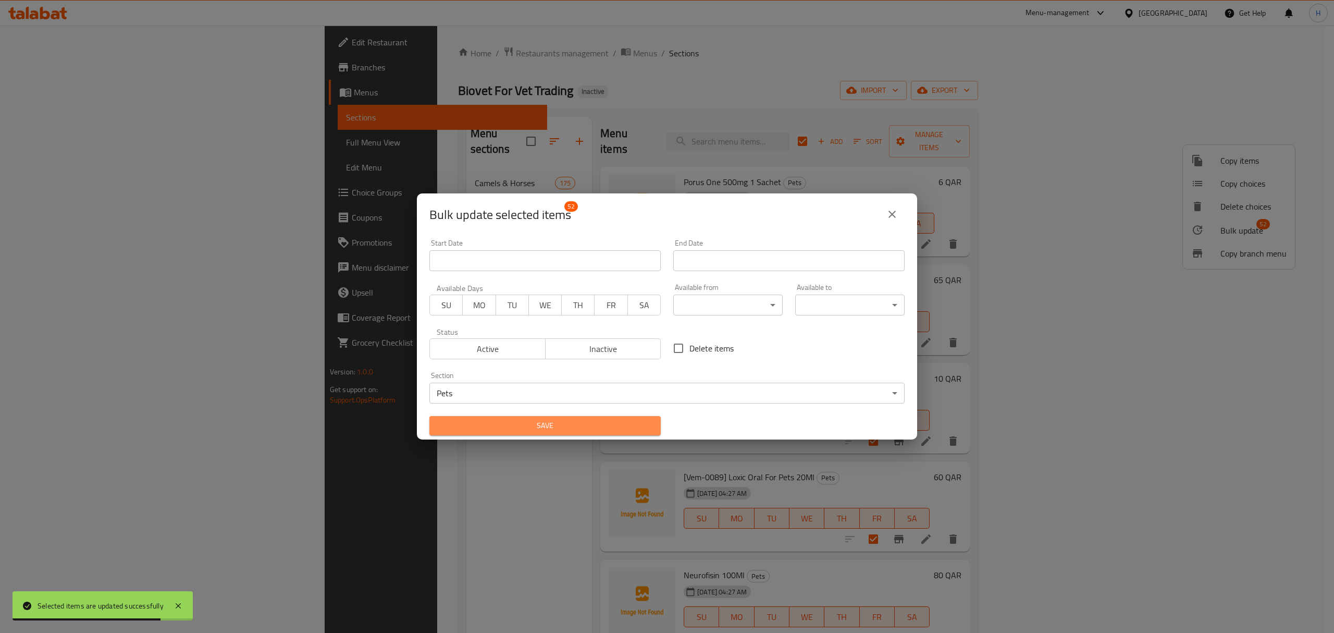
click at [572, 434] on button "Save" at bounding box center [544, 425] width 231 height 19
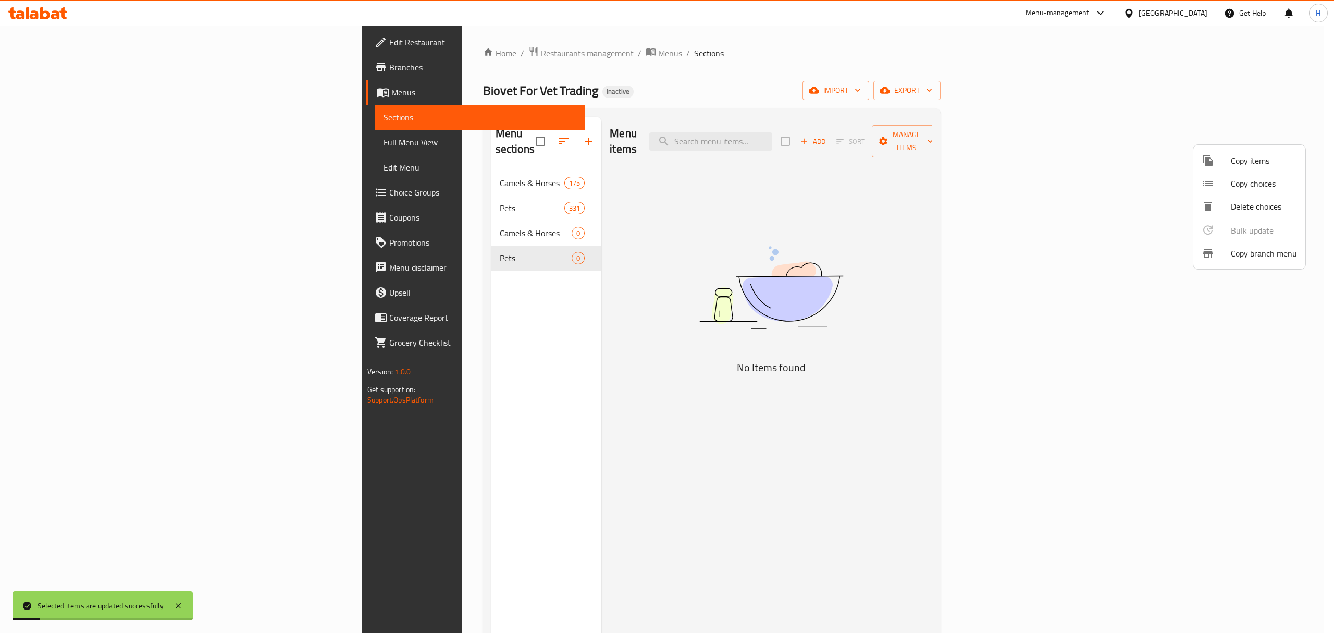
click at [497, 224] on div at bounding box center [667, 316] width 1334 height 633
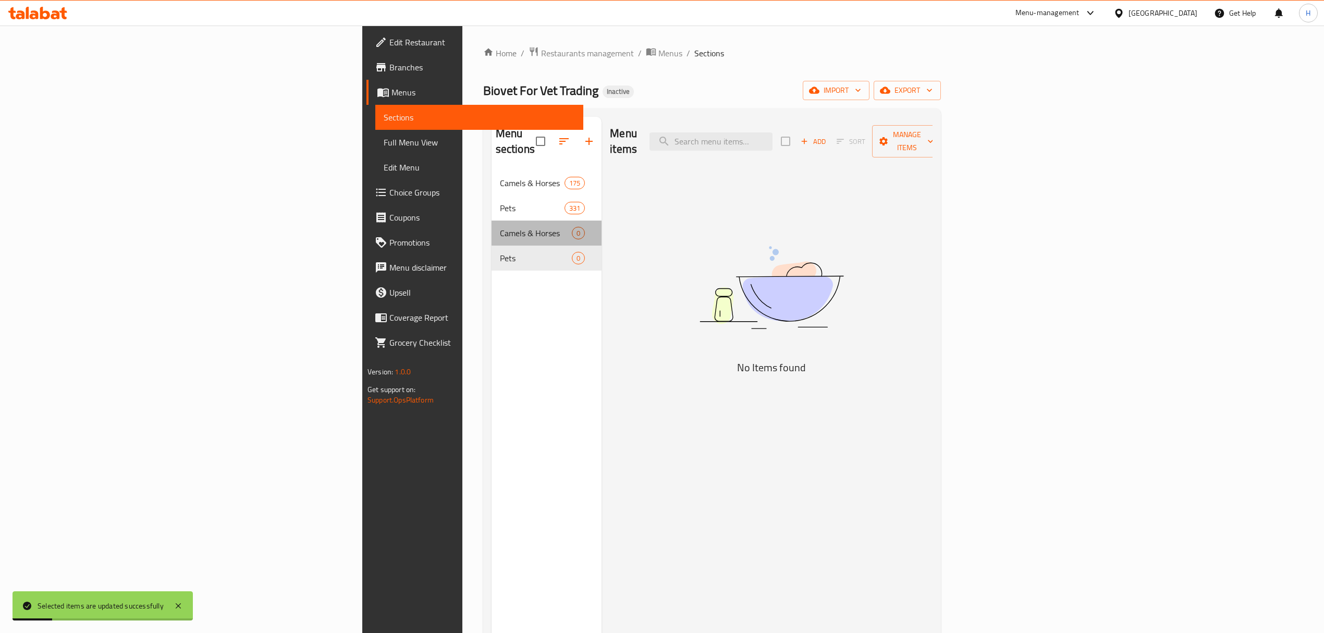
click at [498, 223] on div "Camels & Horses 0" at bounding box center [546, 232] width 110 height 25
click at [491, 278] on div "Menu sections Camels & Horses 175 Pets 331 Camels & Horses 0 Pets 0" at bounding box center [546, 433] width 110 height 633
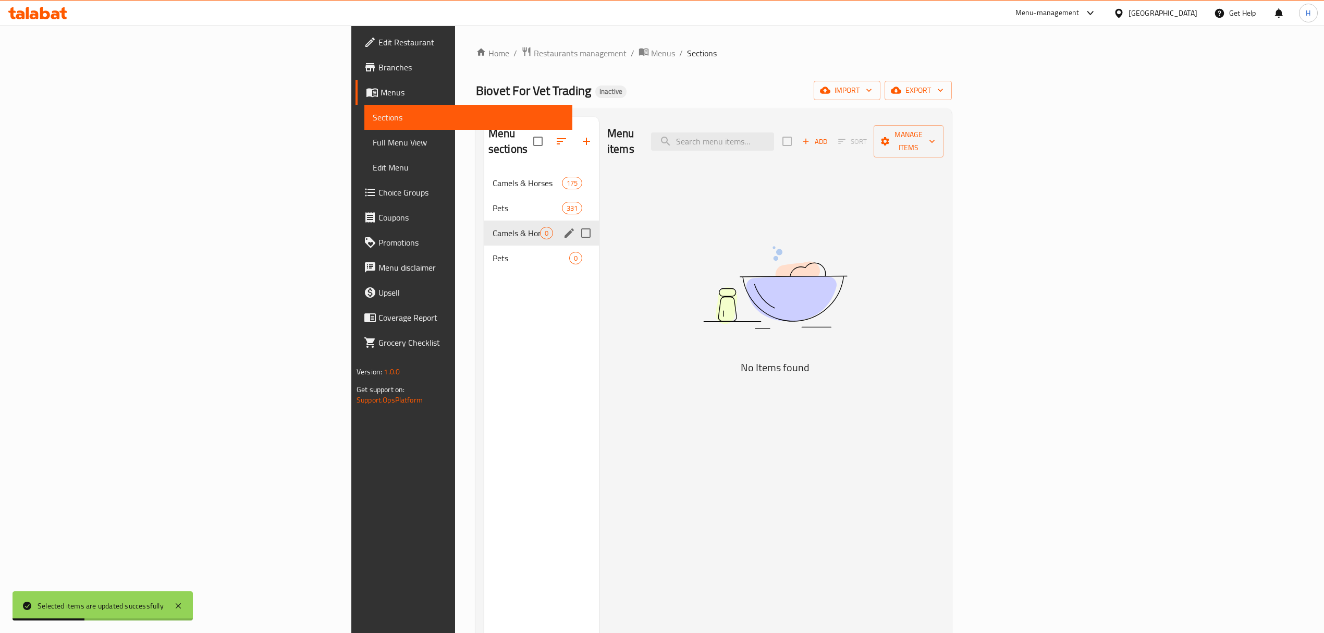
click at [575, 222] on input "Menu sections" at bounding box center [586, 233] width 22 height 22
click at [575, 247] on input "Menu sections" at bounding box center [586, 258] width 22 height 22
click at [551, 137] on icon "button" at bounding box center [555, 141] width 9 height 9
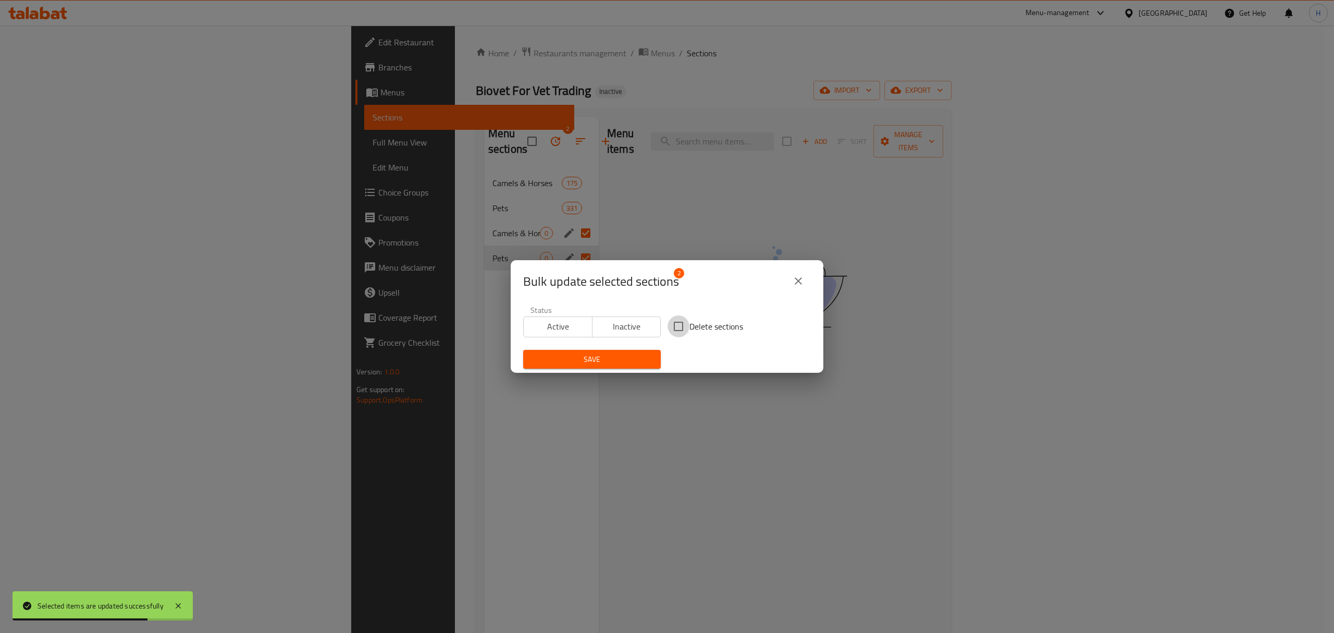
drag, startPoint x: 670, startPoint y: 326, endPoint x: 672, endPoint y: 332, distance: 6.4
click at [671, 326] on input "Delete sections" at bounding box center [679, 326] width 22 height 22
click at [636, 365] on span "Save" at bounding box center [592, 359] width 121 height 13
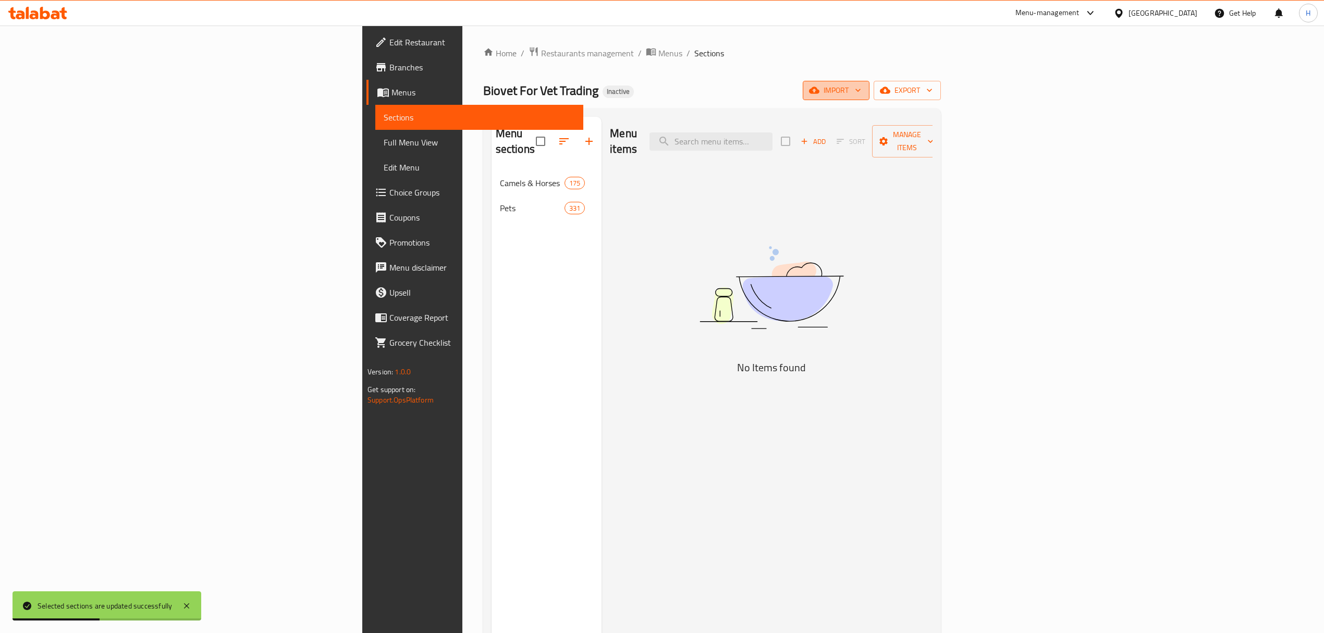
click at [861, 94] on span "import" at bounding box center [836, 90] width 50 height 13
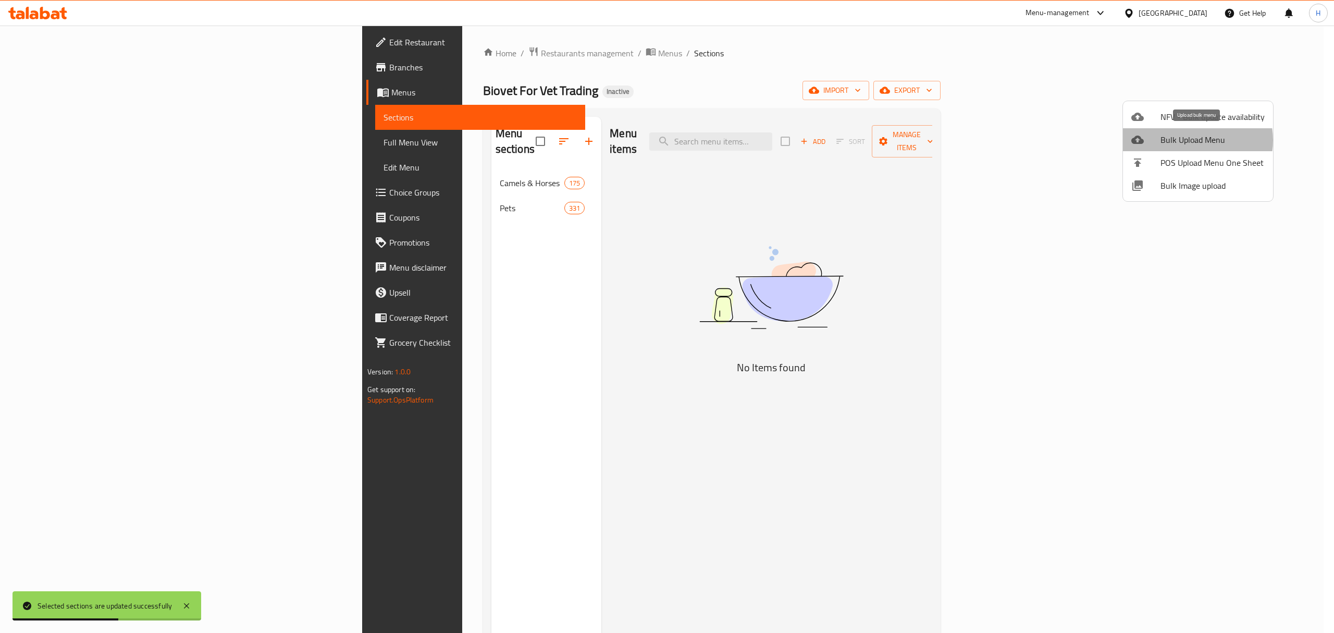
click at [1190, 140] on span "Bulk Upload Menu" at bounding box center [1213, 139] width 104 height 13
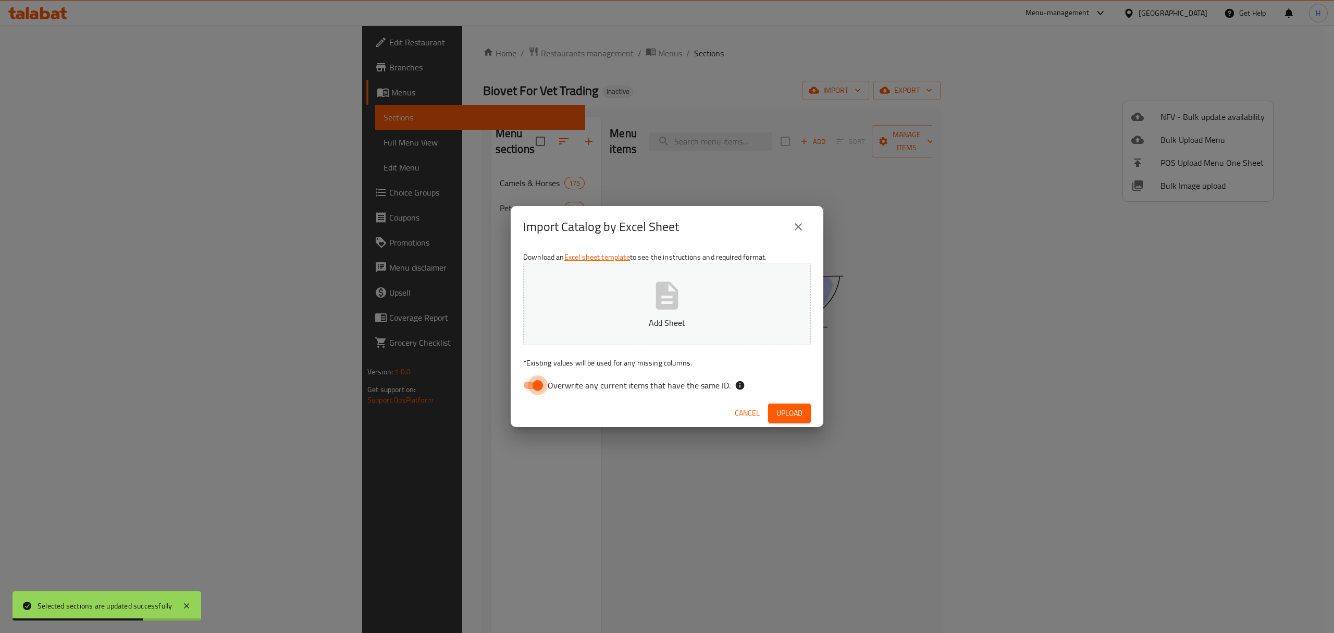
click at [531, 387] on input "Overwrite any current items that have the same ID." at bounding box center [537, 385] width 59 height 20
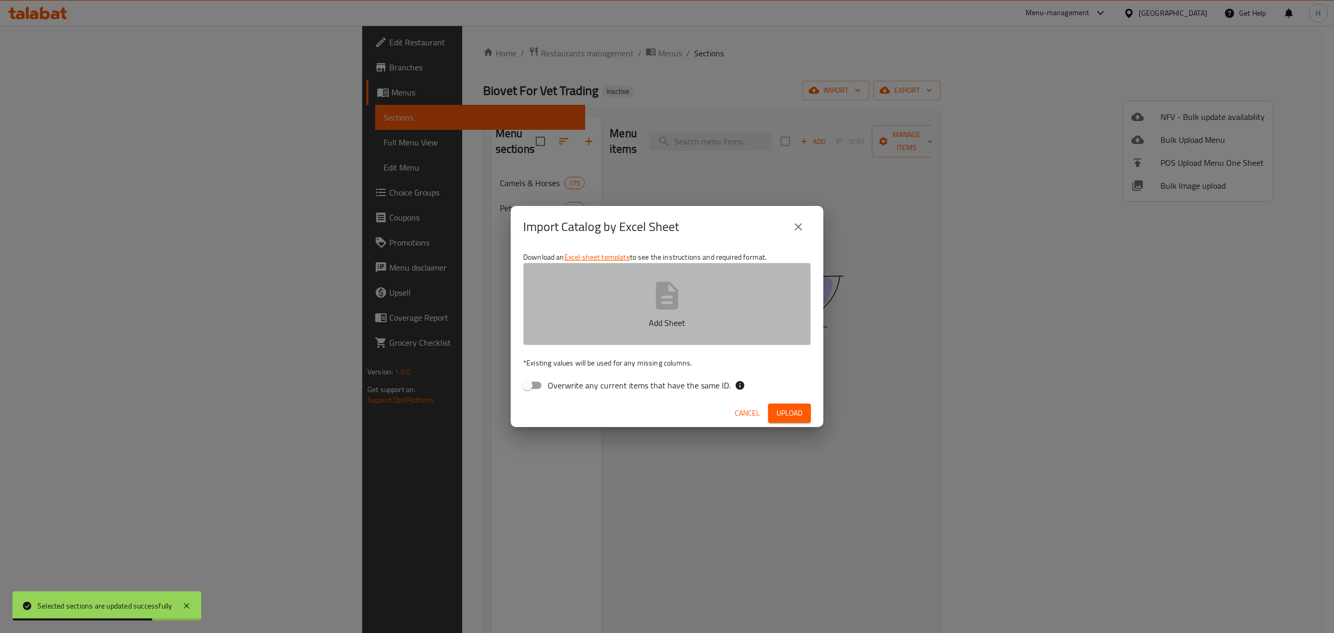
click at [626, 306] on button "Add Sheet" at bounding box center [667, 304] width 288 height 82
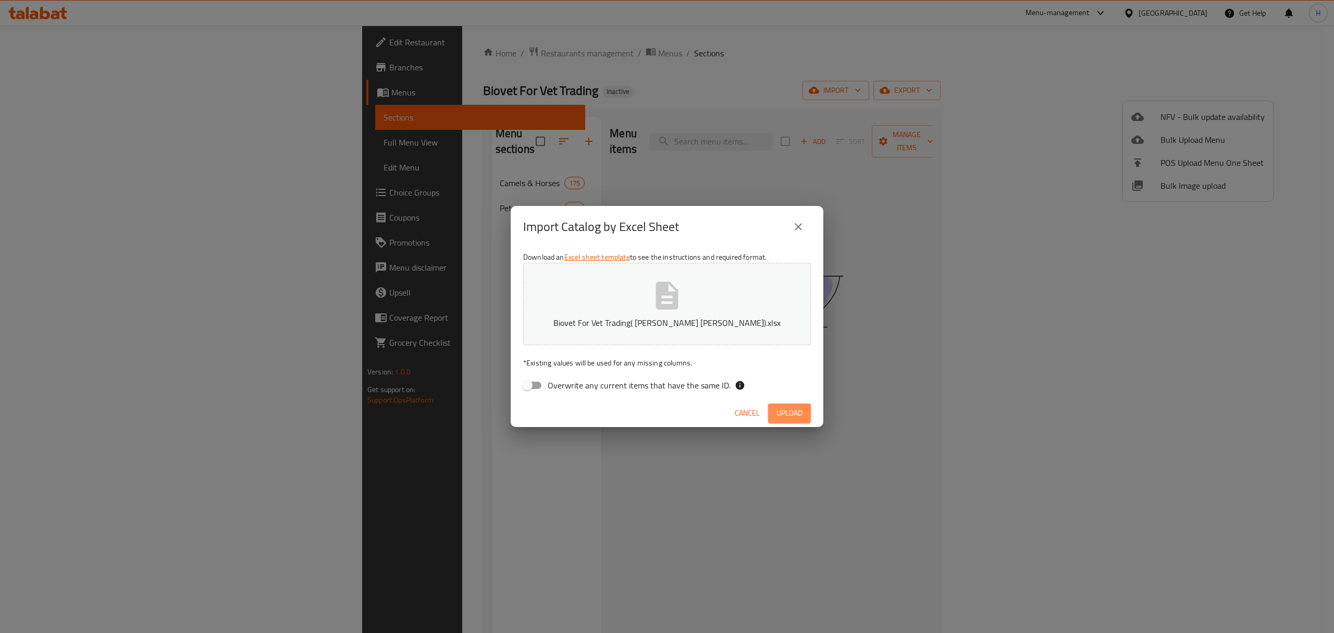
click at [775, 409] on button "Upload" at bounding box center [789, 412] width 43 height 19
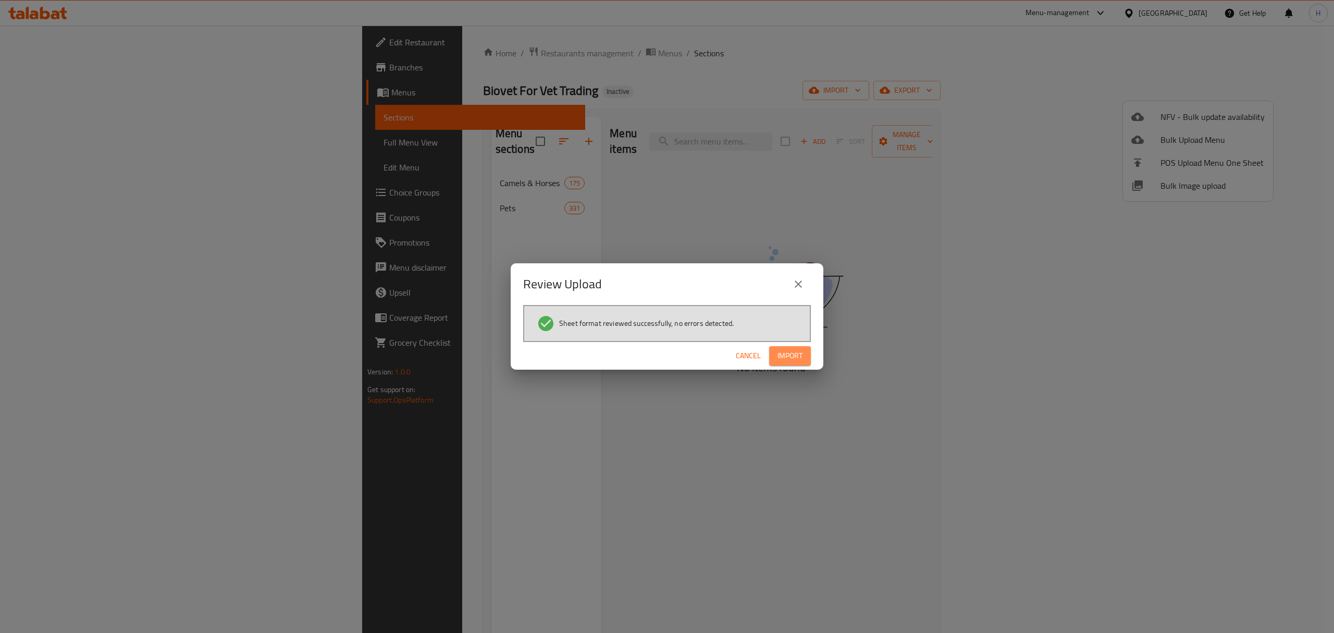
click at [787, 353] on span "Import" at bounding box center [790, 355] width 25 height 13
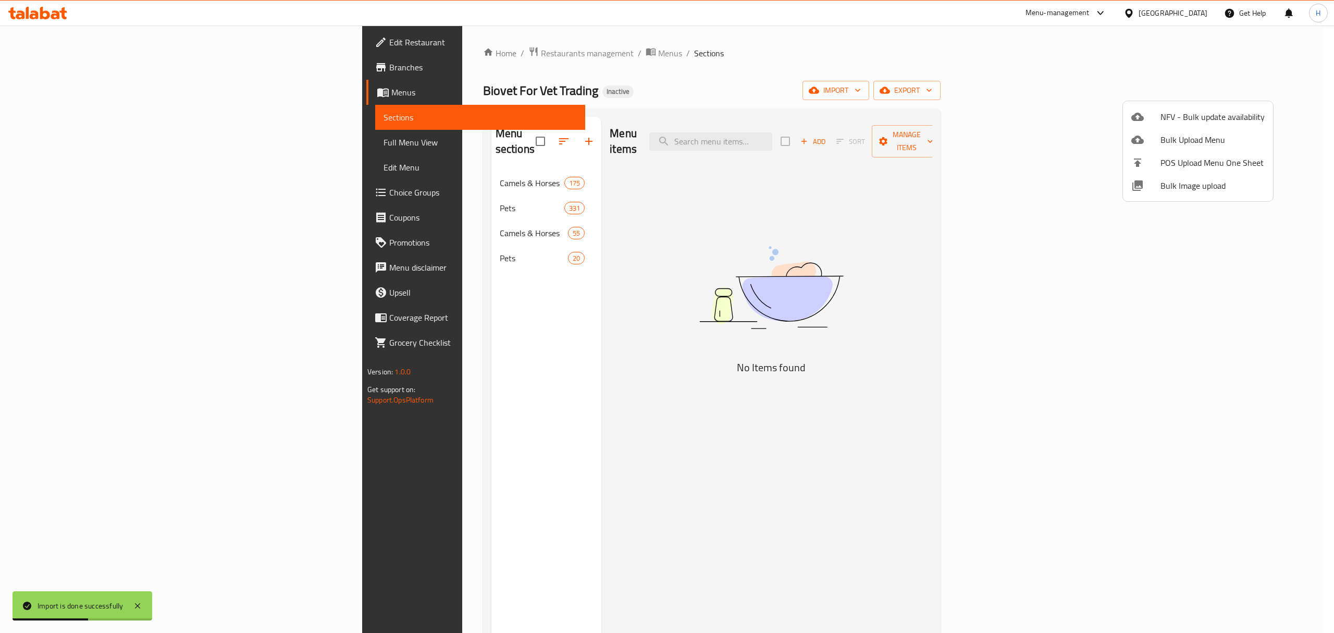
click at [351, 214] on div at bounding box center [667, 316] width 1334 height 633
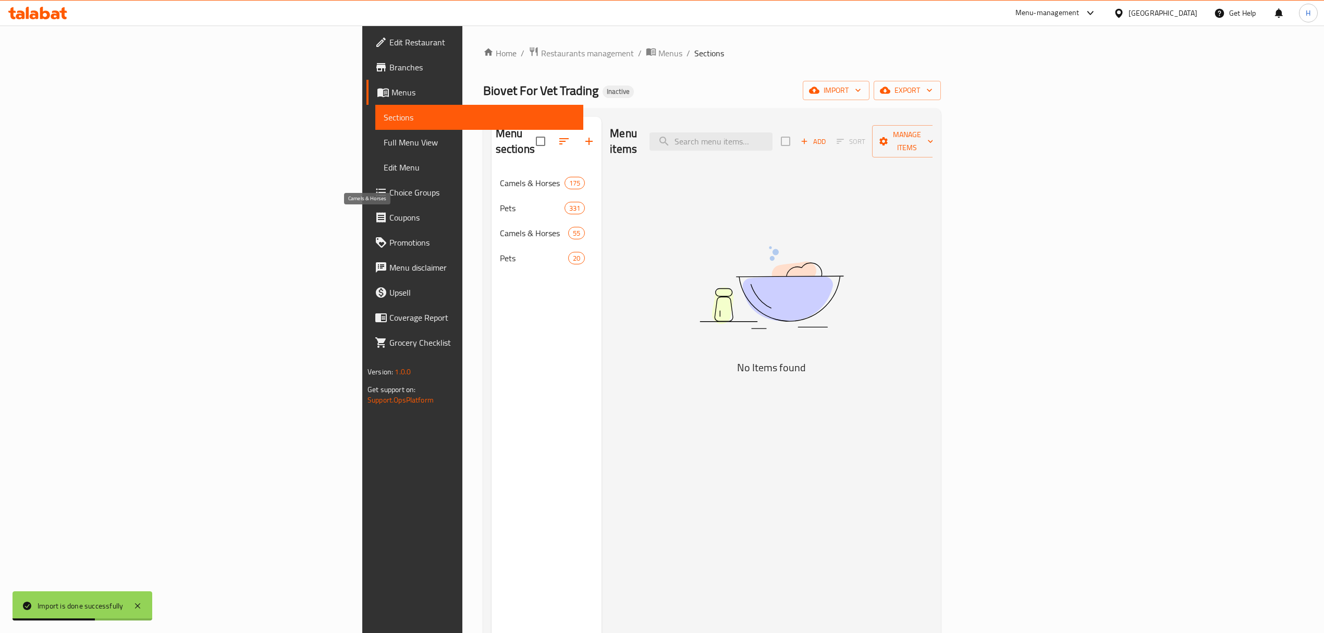
click at [500, 227] on span "Camels & Horses" at bounding box center [534, 233] width 68 height 13
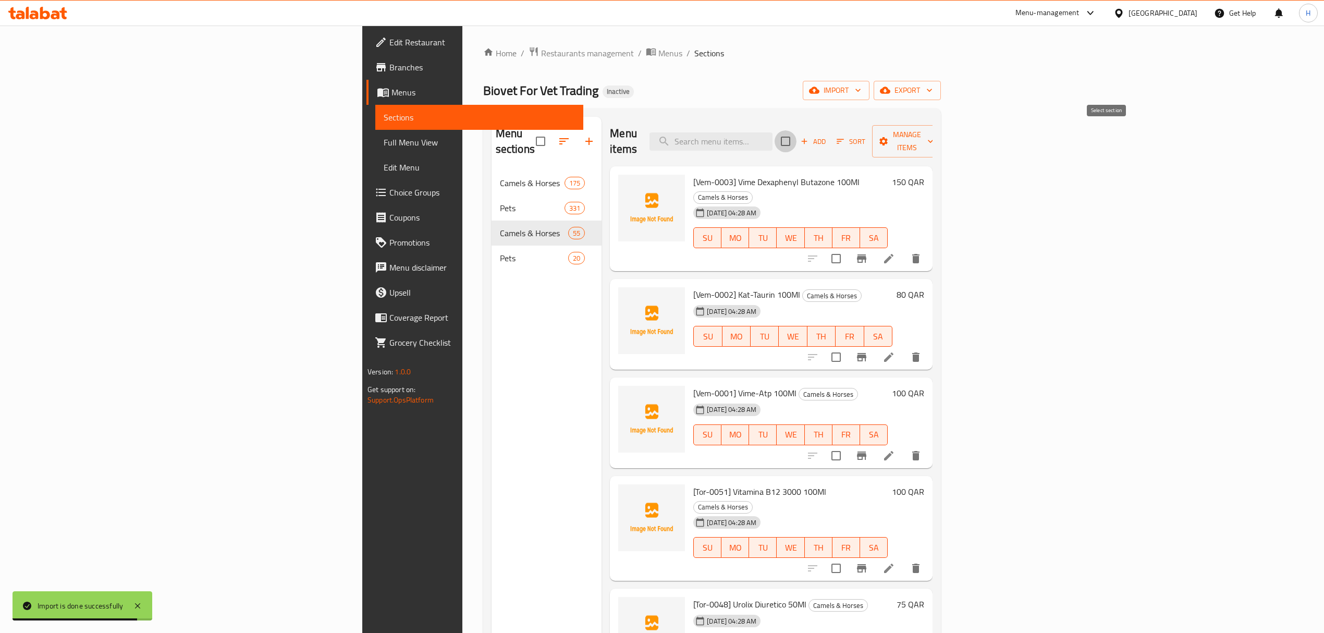
click at [796, 140] on input "checkbox" at bounding box center [785, 141] width 22 height 22
click at [861, 93] on span "import" at bounding box center [836, 90] width 50 height 13
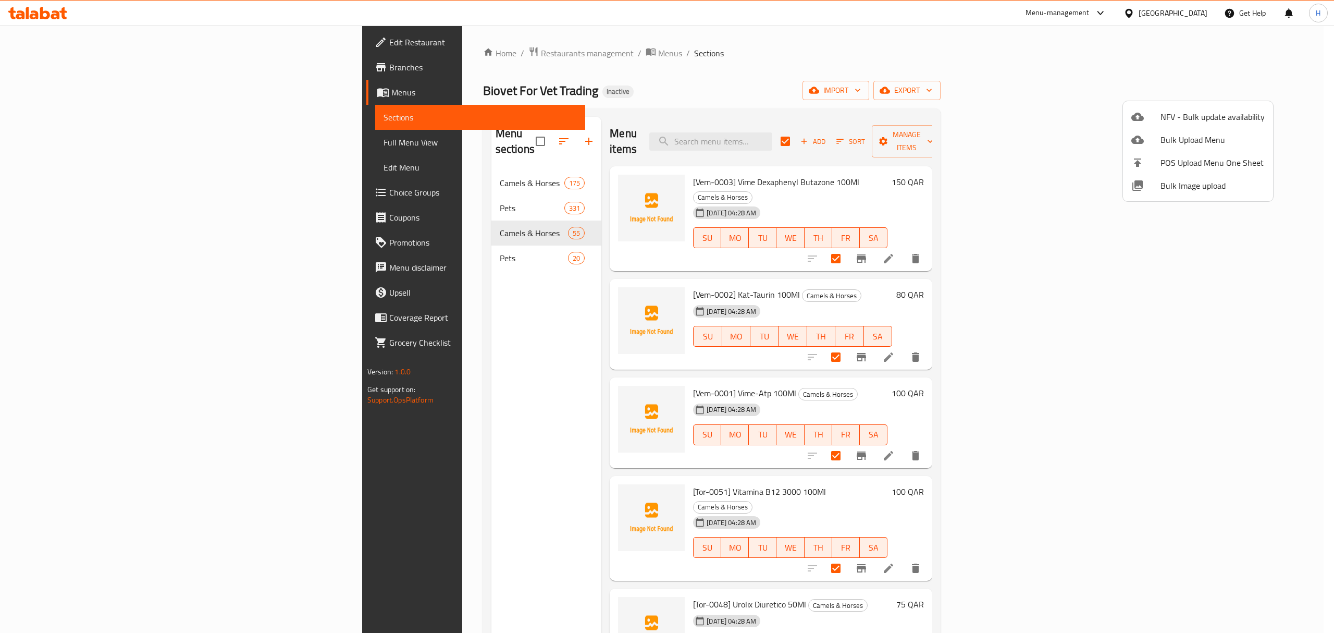
click at [1124, 53] on div at bounding box center [667, 316] width 1334 height 633
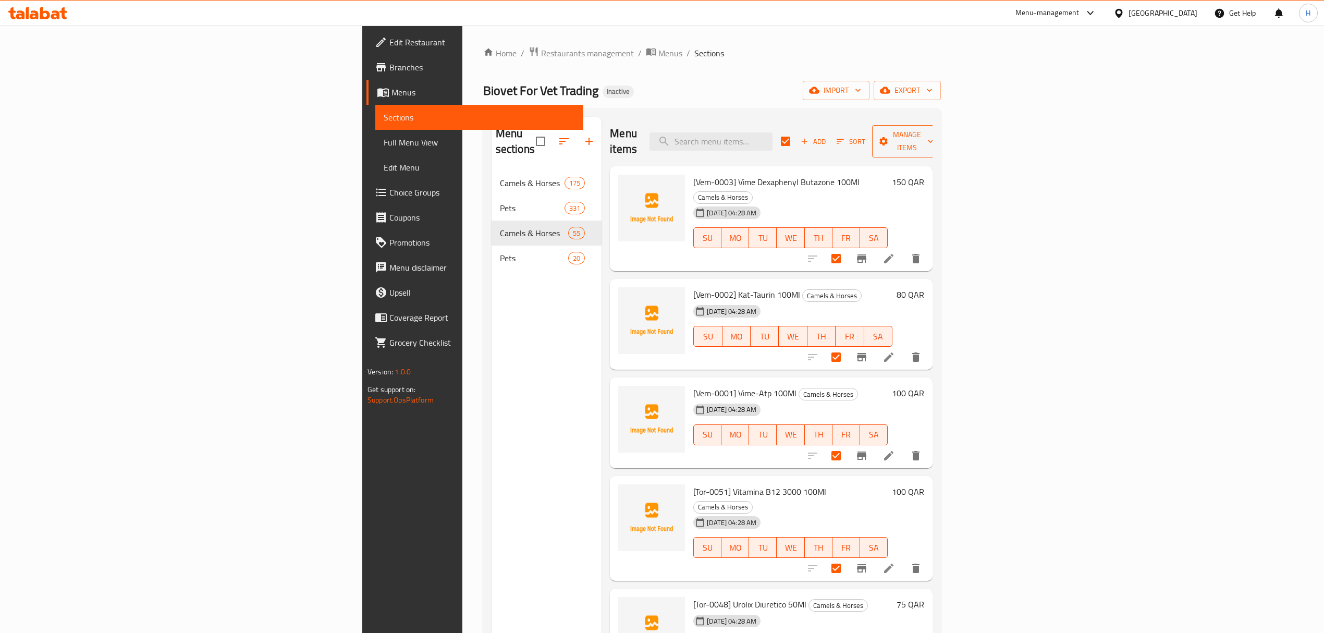
click at [933, 134] on span "Manage items" at bounding box center [906, 141] width 53 height 26
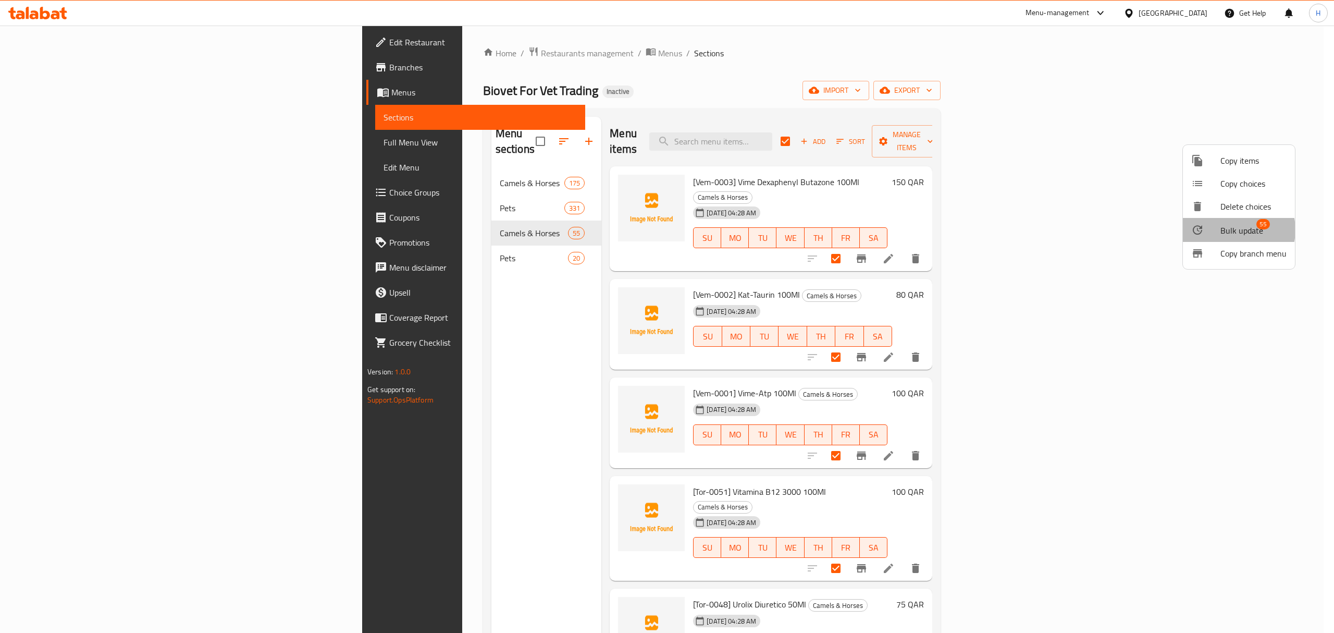
click at [1232, 230] on span "Bulk update" at bounding box center [1242, 230] width 43 height 13
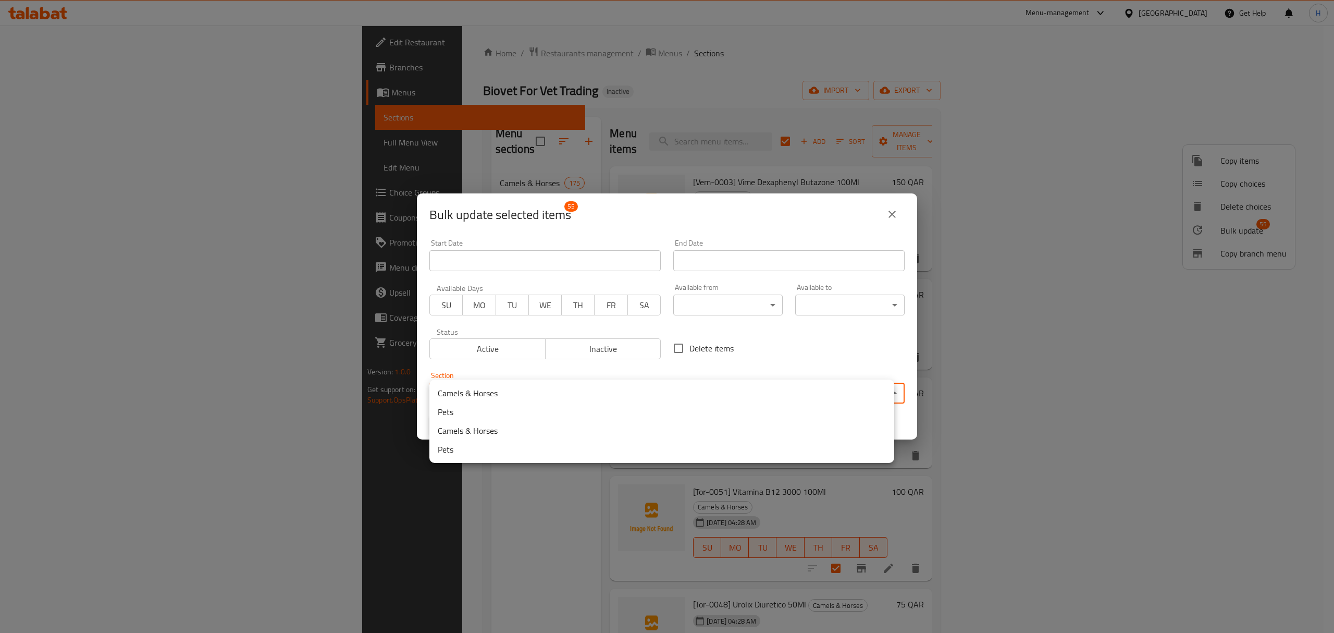
click at [499, 396] on body "​ Menu-management [GEOGRAPHIC_DATA] Get Help H Edit Restaurant Branches Menus S…" at bounding box center [667, 329] width 1334 height 607
click at [496, 395] on li "Camels & Horses" at bounding box center [661, 393] width 465 height 19
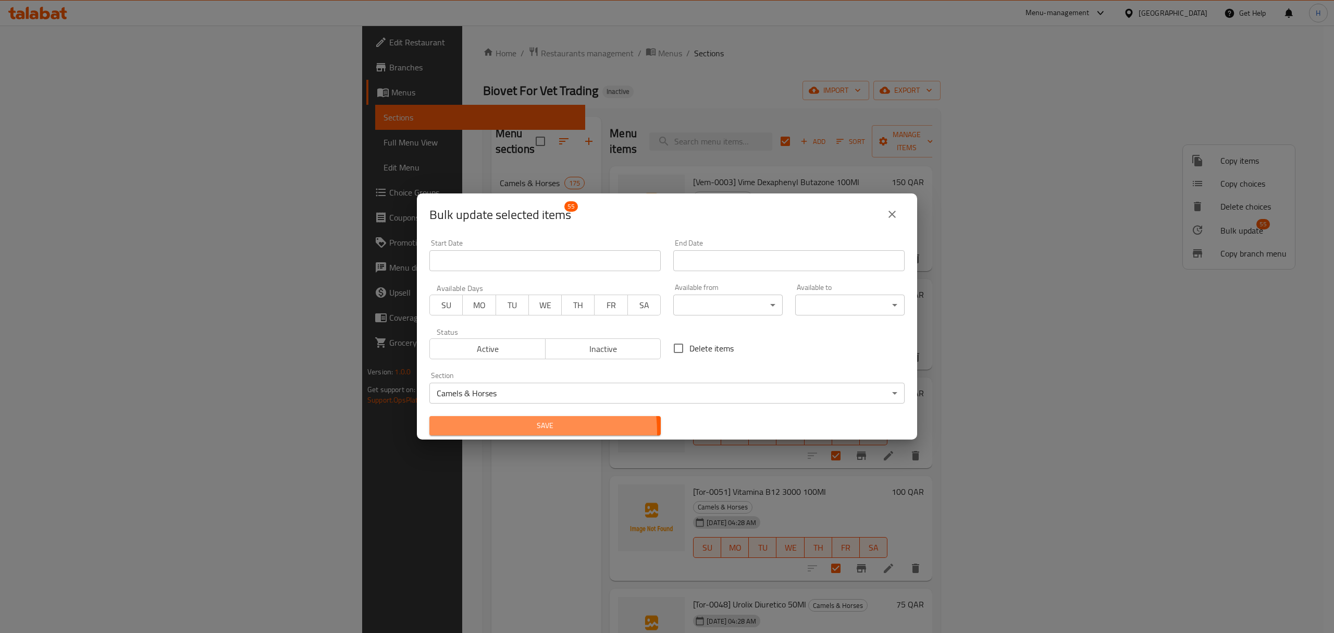
click at [500, 433] on button "Save" at bounding box center [544, 425] width 231 height 19
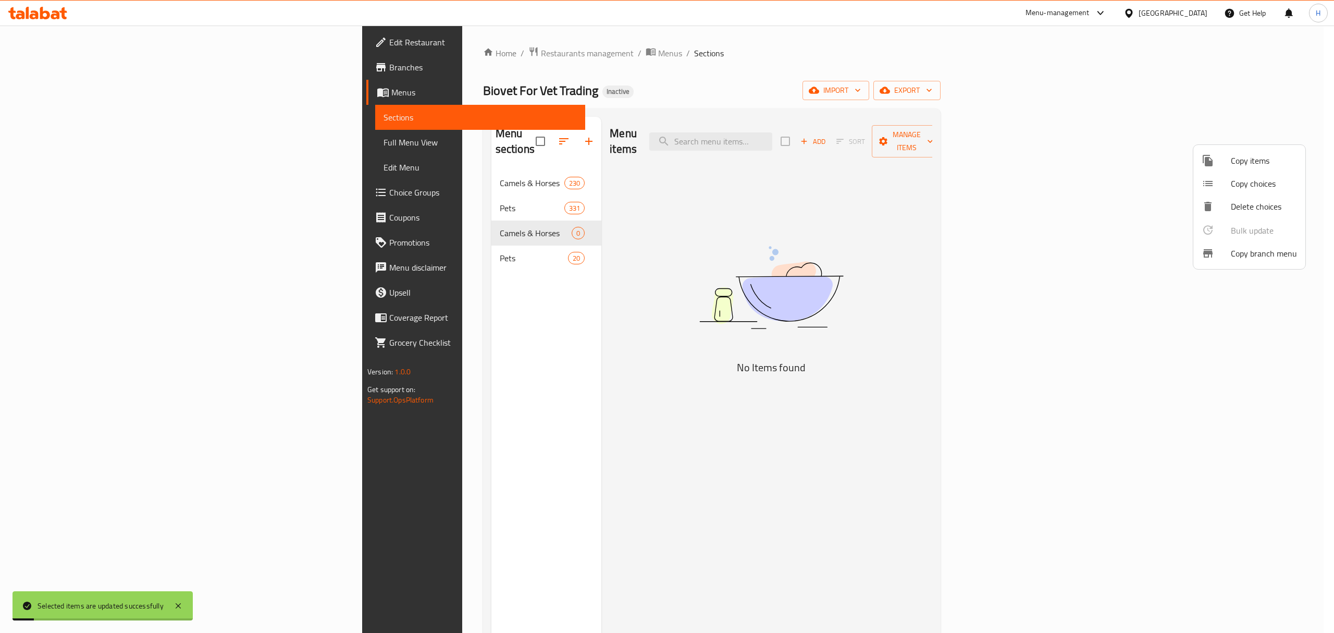
click at [432, 252] on div at bounding box center [667, 316] width 1334 height 633
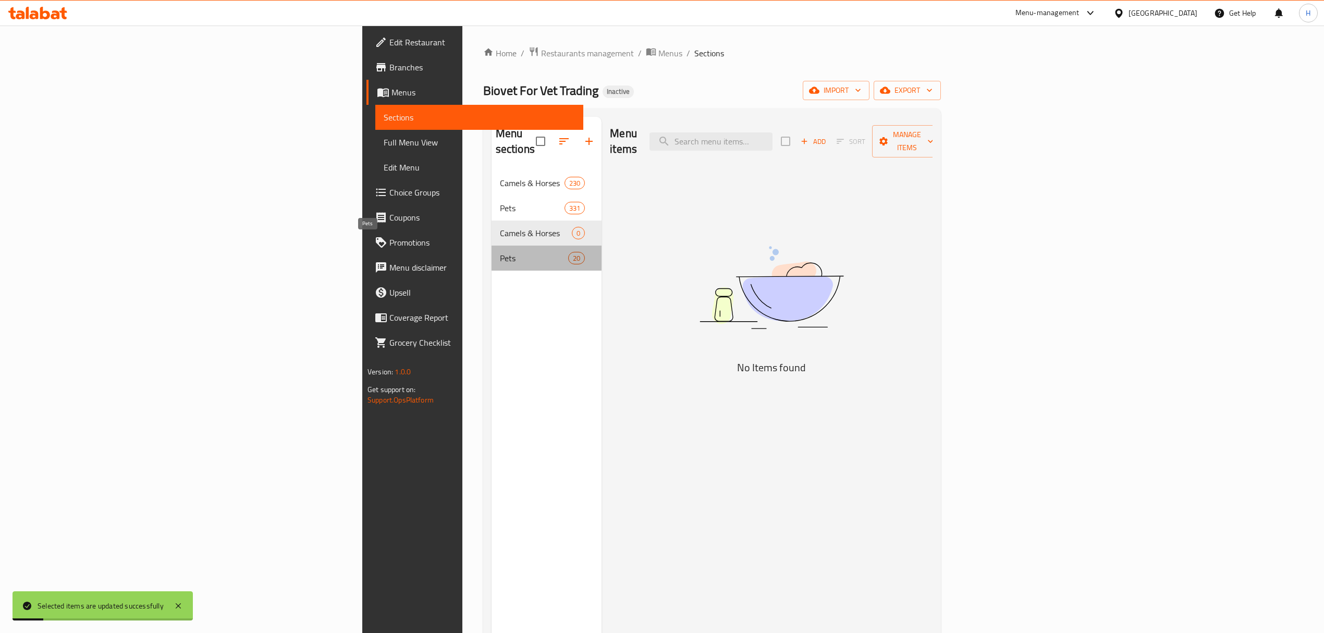
click at [500, 252] on span "Pets" at bounding box center [534, 258] width 68 height 13
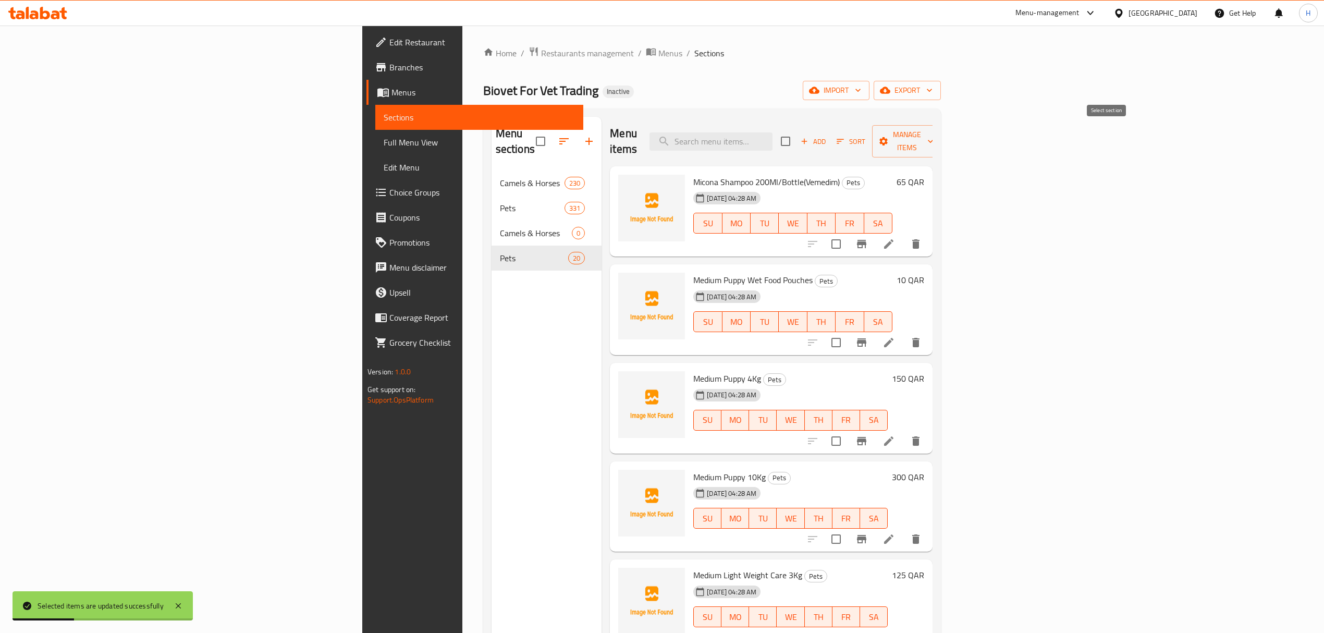
click at [796, 139] on input "checkbox" at bounding box center [785, 141] width 22 height 22
click at [933, 140] on span "Manage items" at bounding box center [906, 141] width 53 height 26
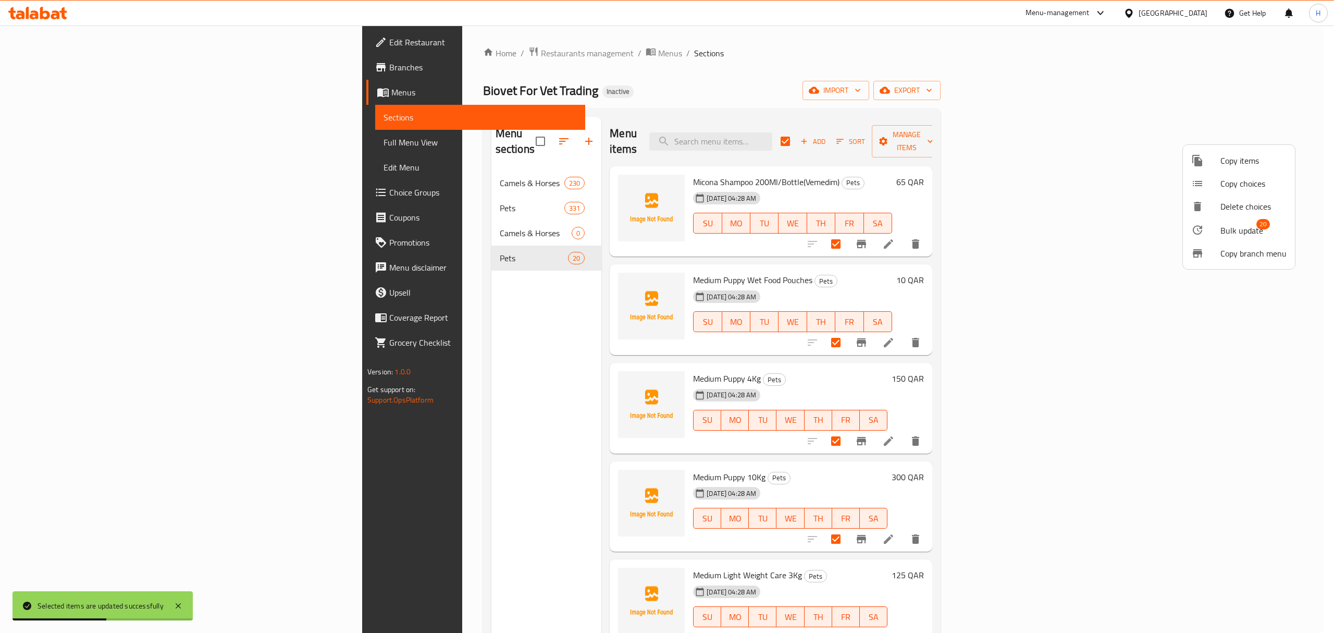
click at [1227, 229] on span "Bulk update" at bounding box center [1242, 230] width 43 height 13
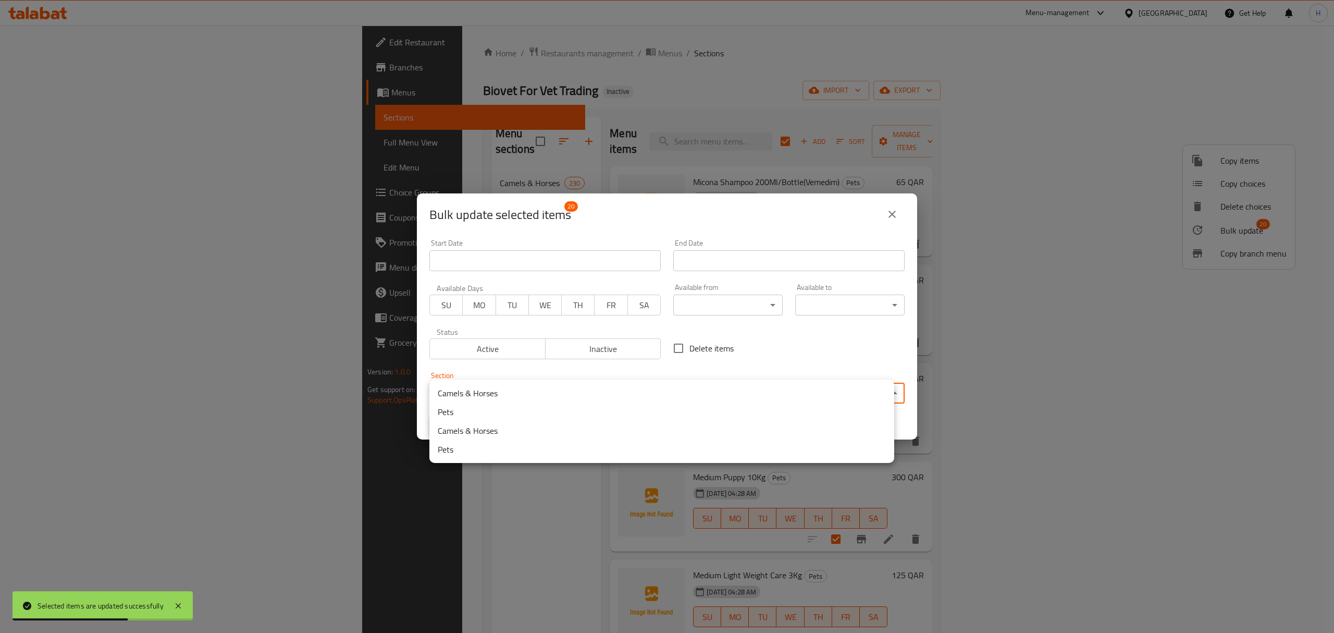
click at [597, 399] on body "Selected items are updated successfully ​ Menu-management [GEOGRAPHIC_DATA] Get…" at bounding box center [667, 329] width 1334 height 607
click at [574, 418] on li "Pets" at bounding box center [661, 411] width 465 height 19
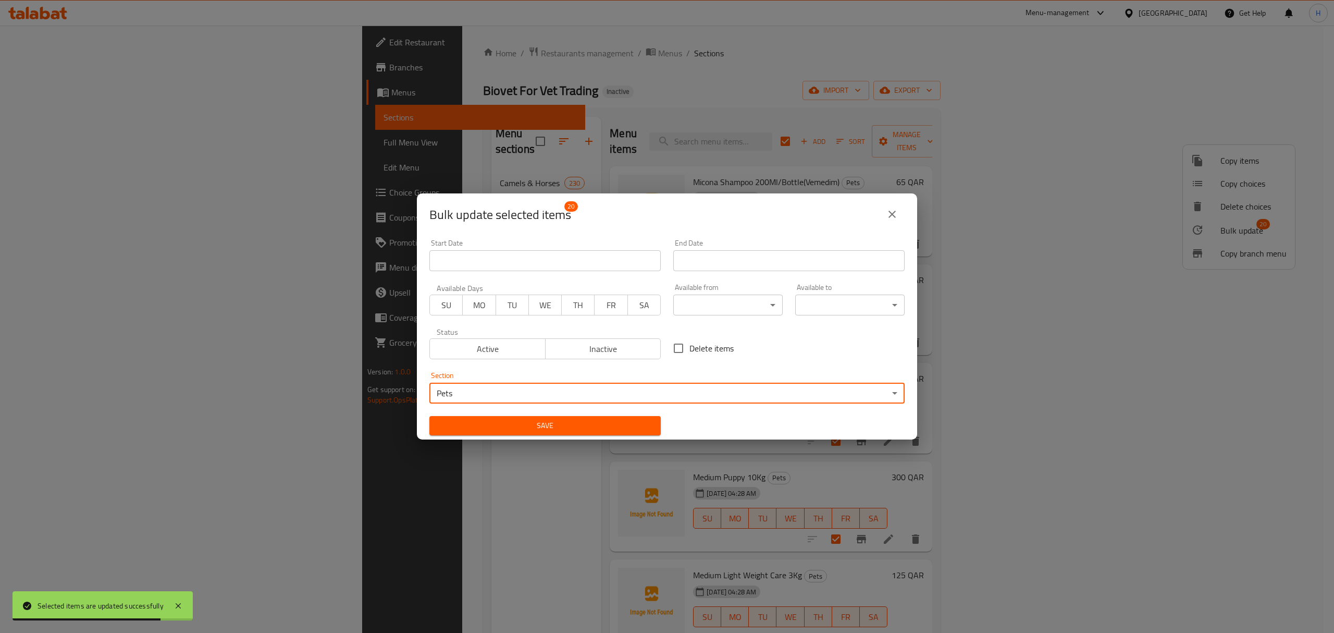
click at [586, 420] on span "Save" at bounding box center [545, 425] width 215 height 13
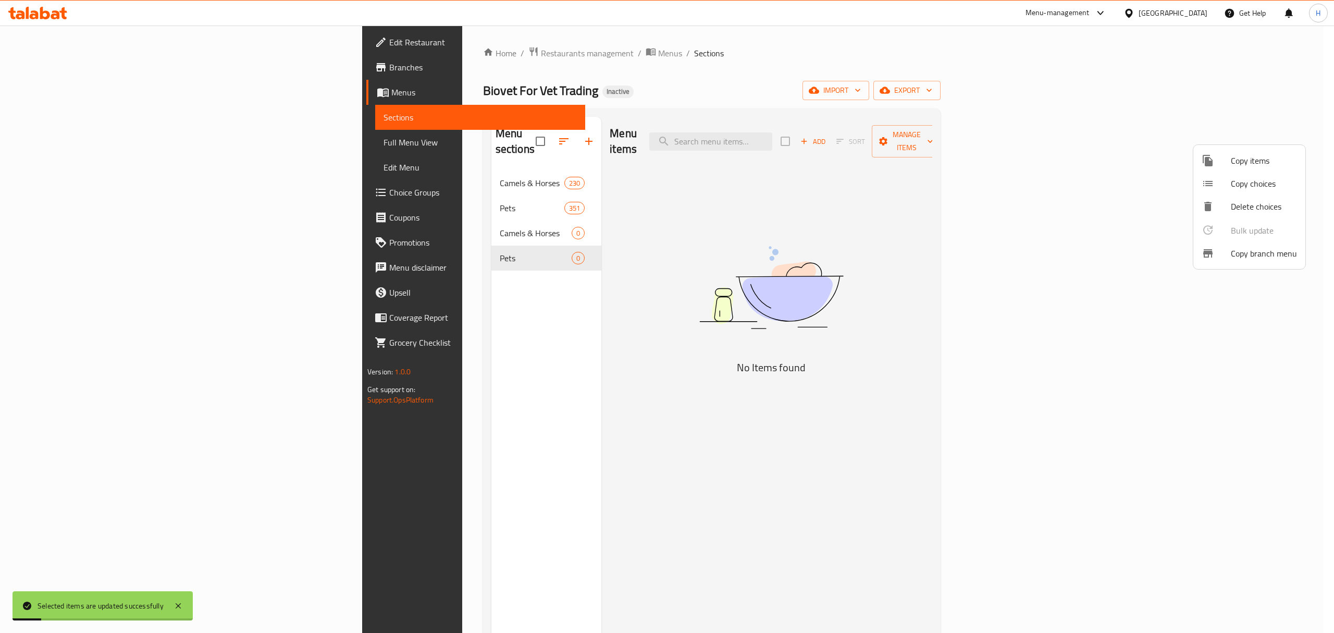
click at [494, 219] on div at bounding box center [667, 316] width 1334 height 633
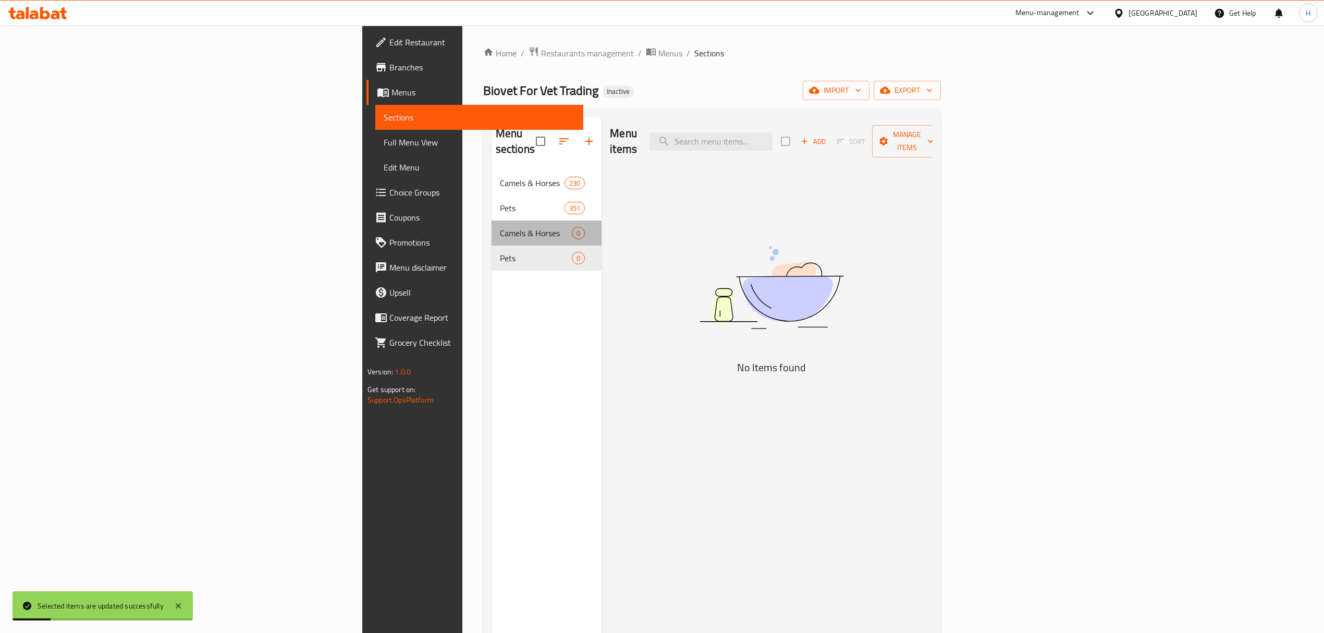
click at [501, 220] on div "Camels & Horses 0" at bounding box center [546, 232] width 110 height 25
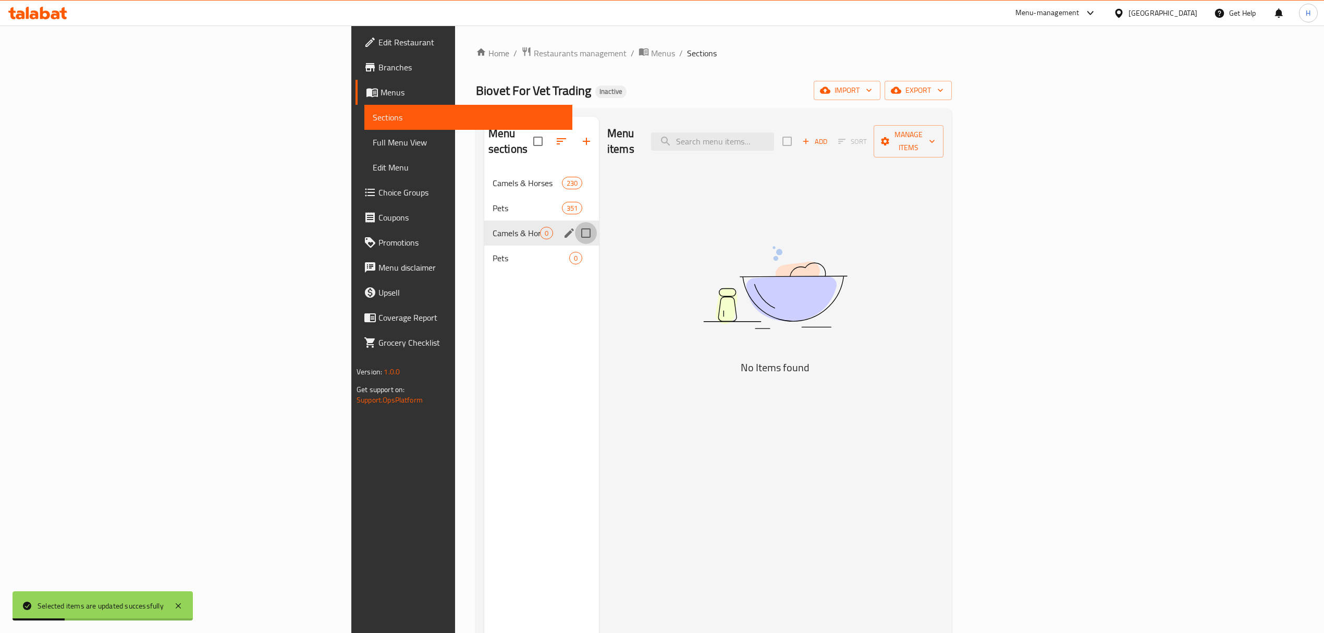
click at [575, 222] on input "Menu sections" at bounding box center [586, 233] width 22 height 22
click at [575, 247] on input "Menu sections" at bounding box center [586, 258] width 22 height 22
click at [549, 135] on icon "button" at bounding box center [555, 141] width 13 height 13
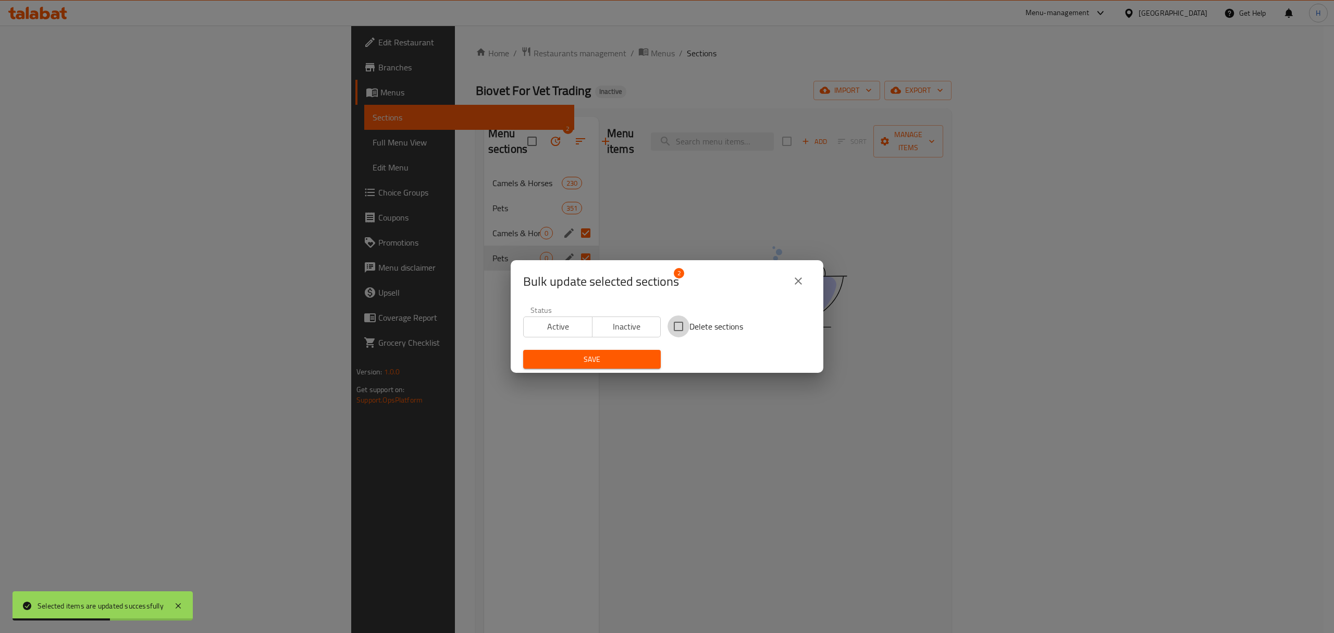
drag, startPoint x: 671, startPoint y: 328, endPoint x: 638, endPoint y: 361, distance: 46.8
click at [669, 328] on input "Delete sections" at bounding box center [679, 326] width 22 height 22
click at [640, 361] on span "Save" at bounding box center [592, 359] width 121 height 13
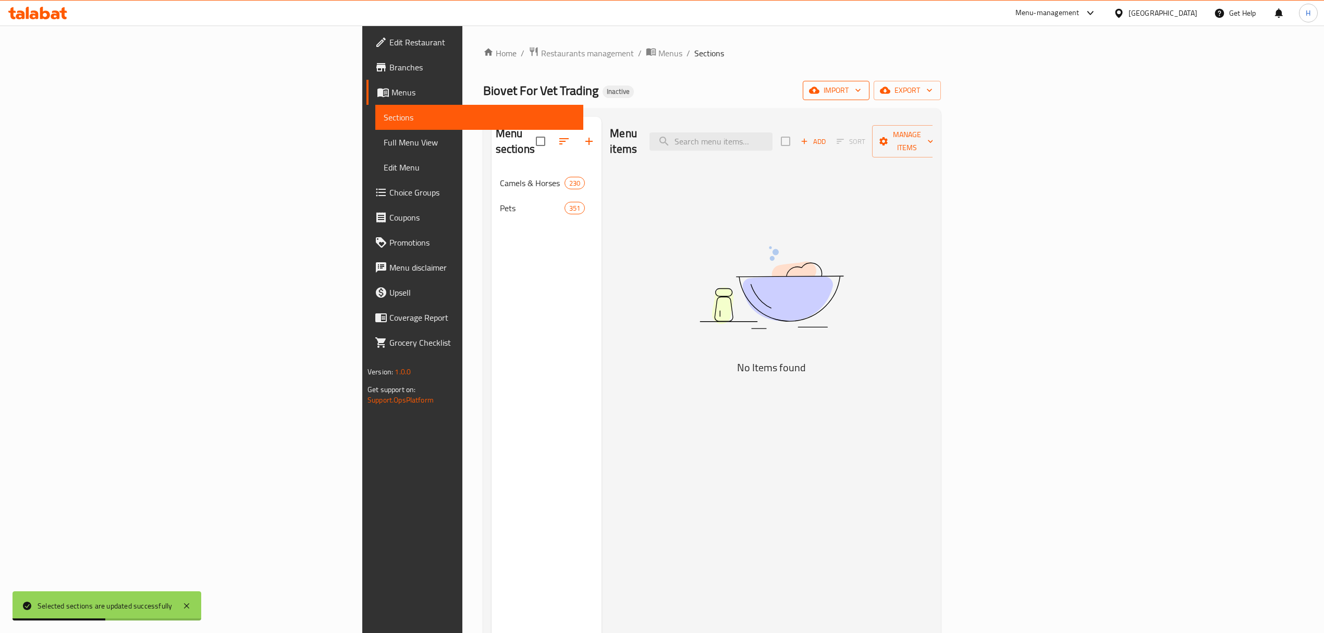
click at [861, 88] on span "import" at bounding box center [836, 90] width 50 height 13
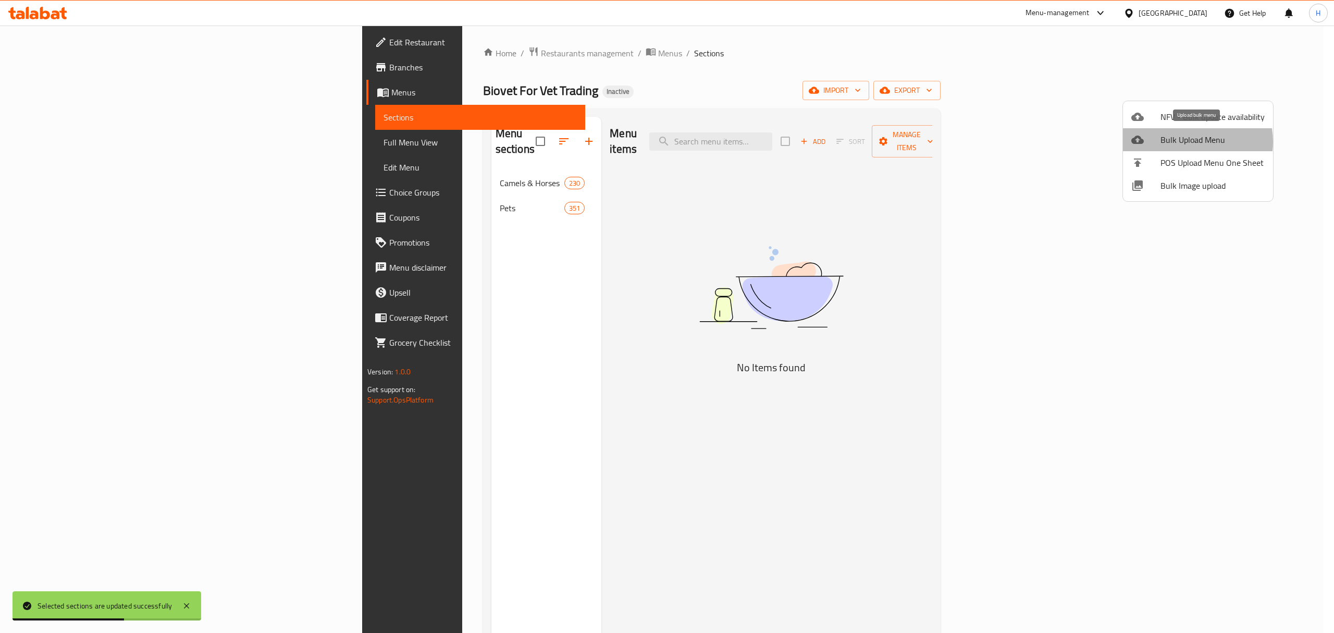
click at [1185, 142] on span "Bulk Upload Menu" at bounding box center [1213, 139] width 104 height 13
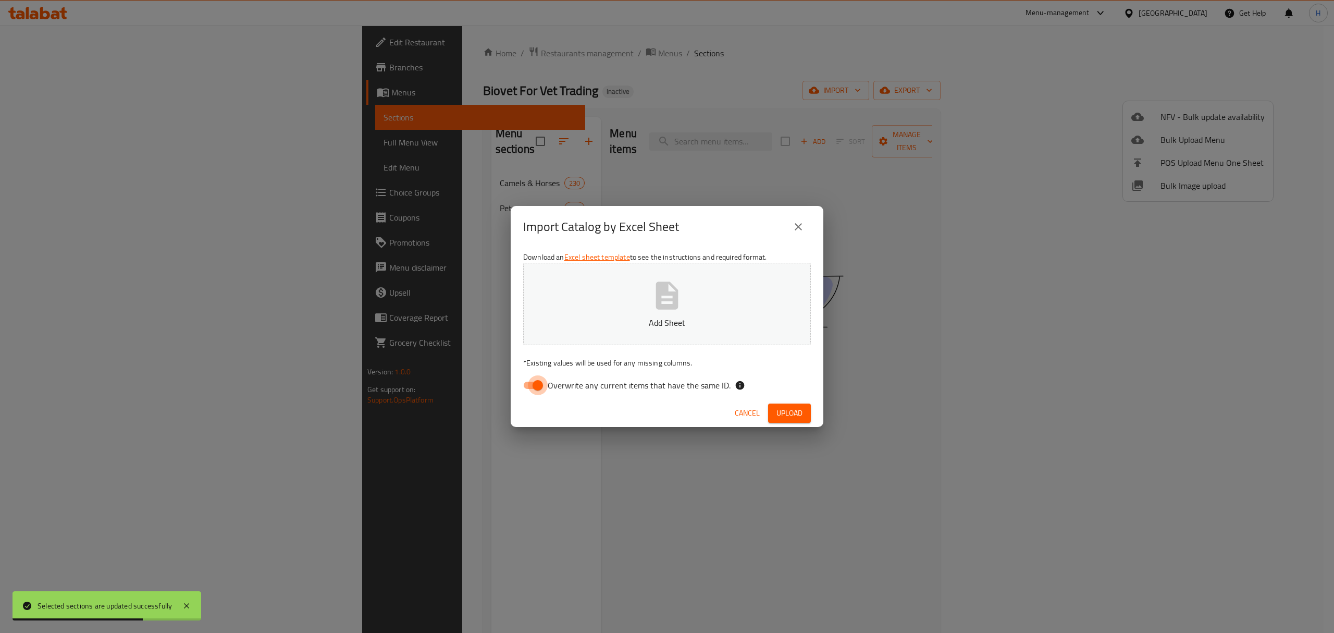
click at [534, 386] on input "Overwrite any current items that have the same ID." at bounding box center [537, 385] width 59 height 20
click at [626, 322] on p "Add Sheet" at bounding box center [666, 322] width 255 height 13
click at [786, 421] on button "Upload" at bounding box center [789, 412] width 43 height 19
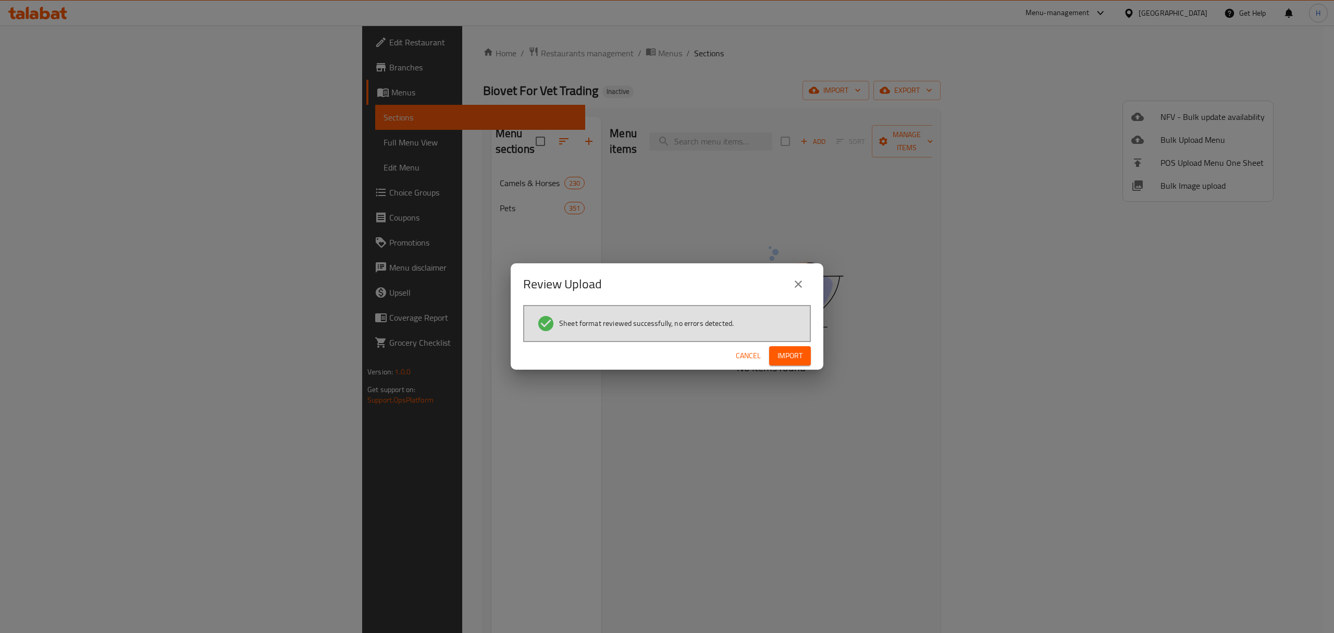
click at [793, 349] on span "Import" at bounding box center [790, 355] width 25 height 13
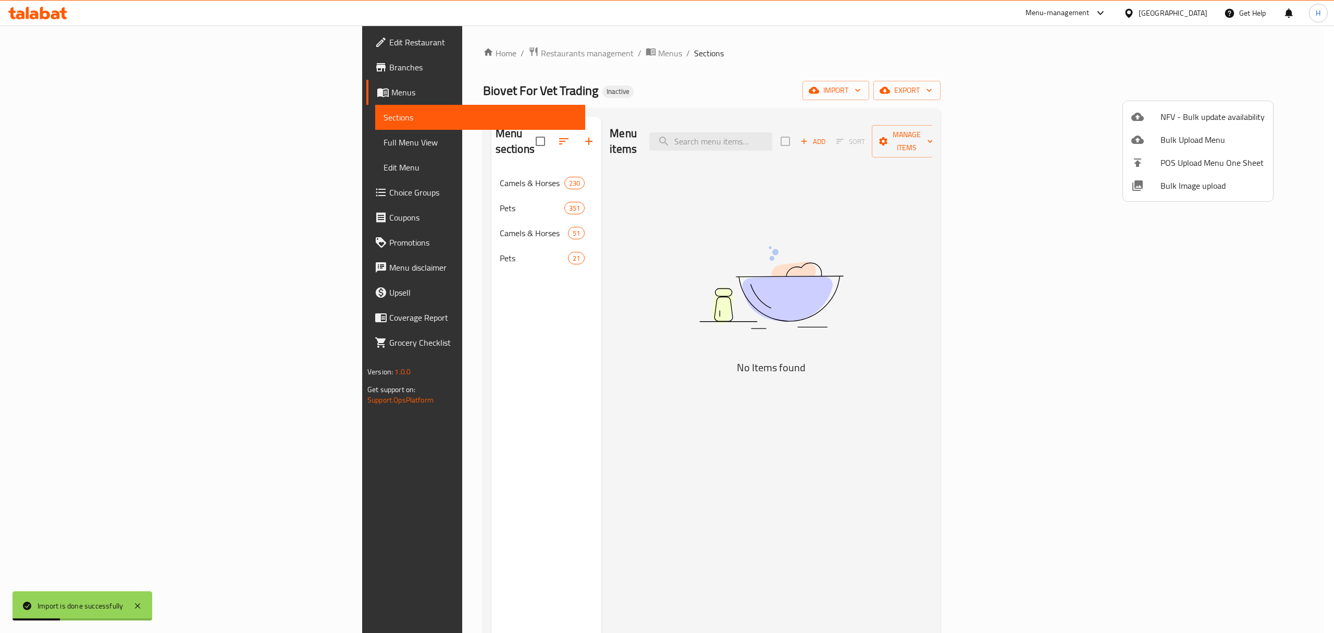
click at [476, 215] on div at bounding box center [667, 316] width 1334 height 633
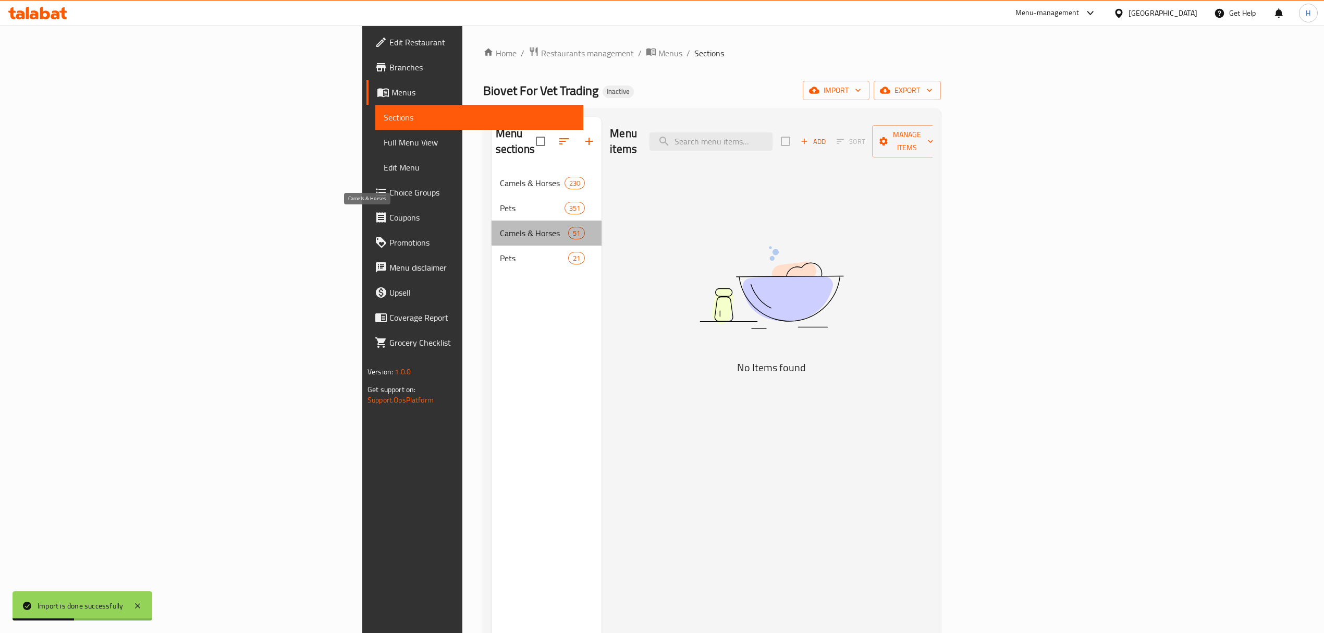
click at [500, 227] on span "Camels & Horses" at bounding box center [534, 233] width 68 height 13
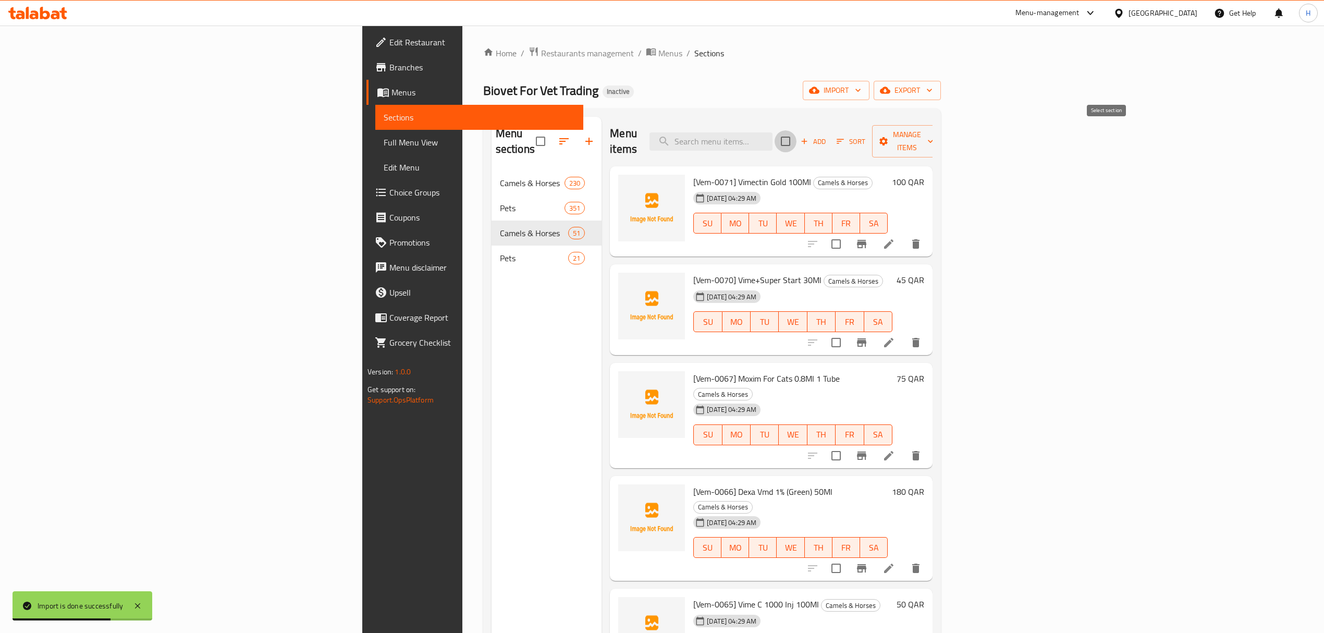
click at [796, 136] on input "checkbox" at bounding box center [785, 141] width 22 height 22
click at [933, 133] on span "Manage items" at bounding box center [906, 141] width 53 height 26
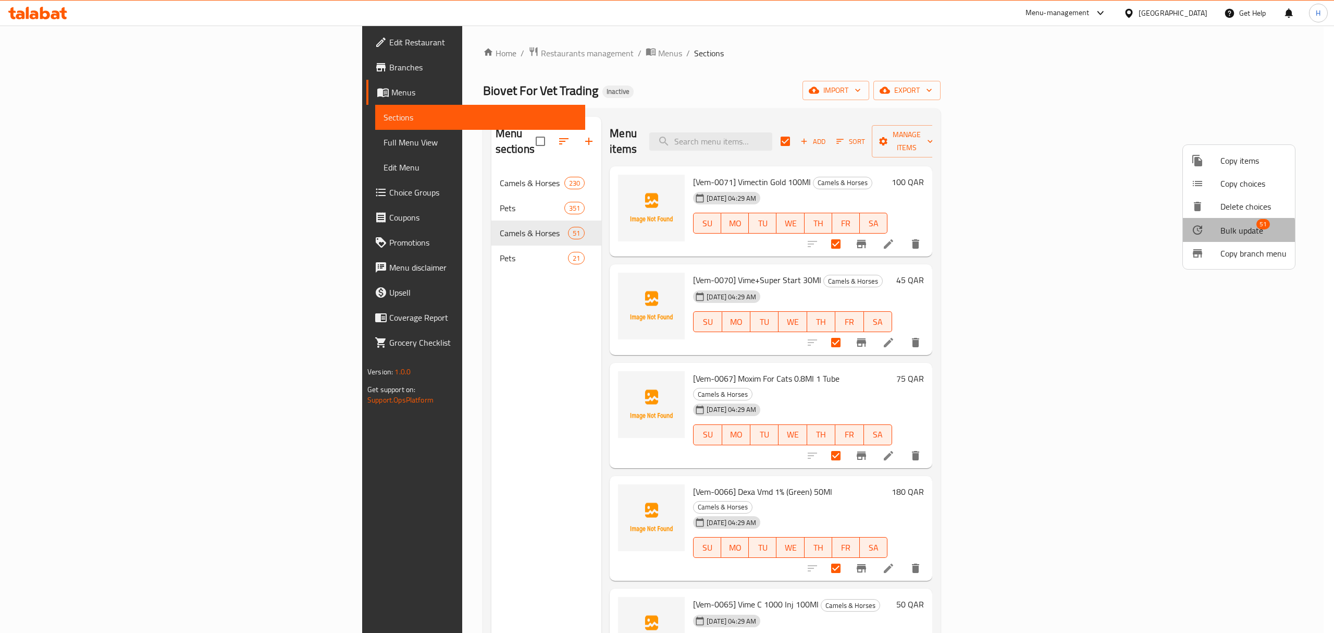
click at [1231, 231] on span "Bulk update" at bounding box center [1242, 230] width 43 height 13
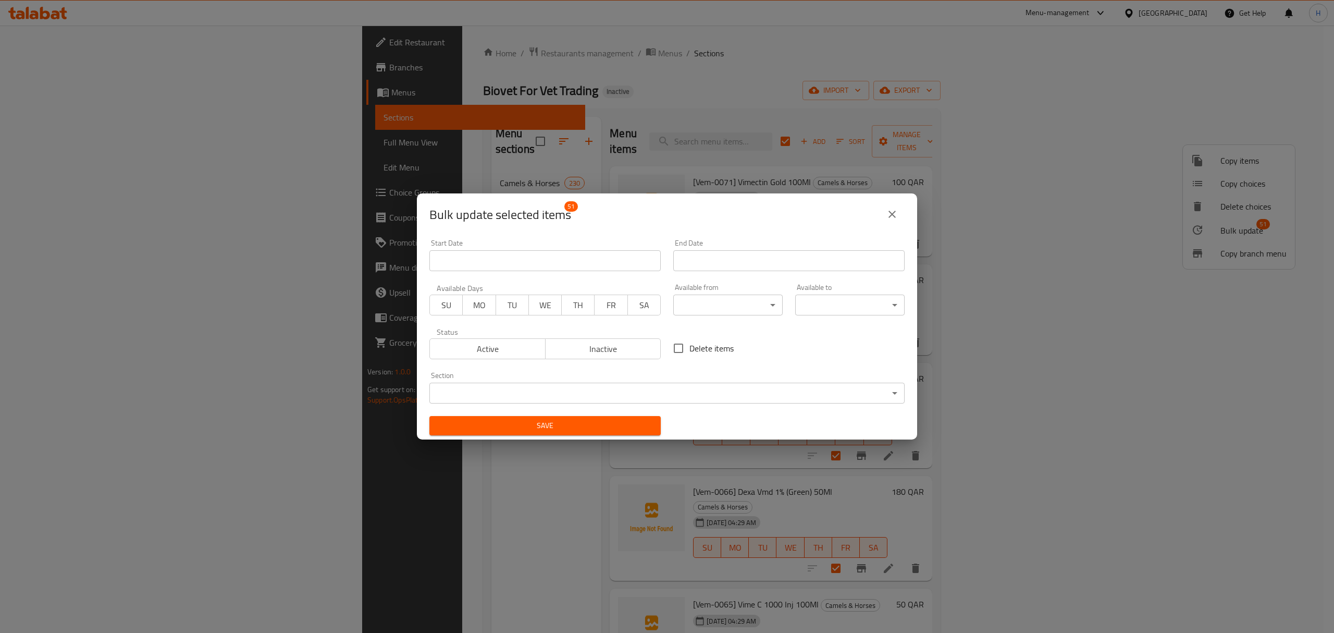
click at [599, 395] on body "​ Menu-management [GEOGRAPHIC_DATA] Get Help H Edit Restaurant Branches Menus S…" at bounding box center [667, 329] width 1334 height 607
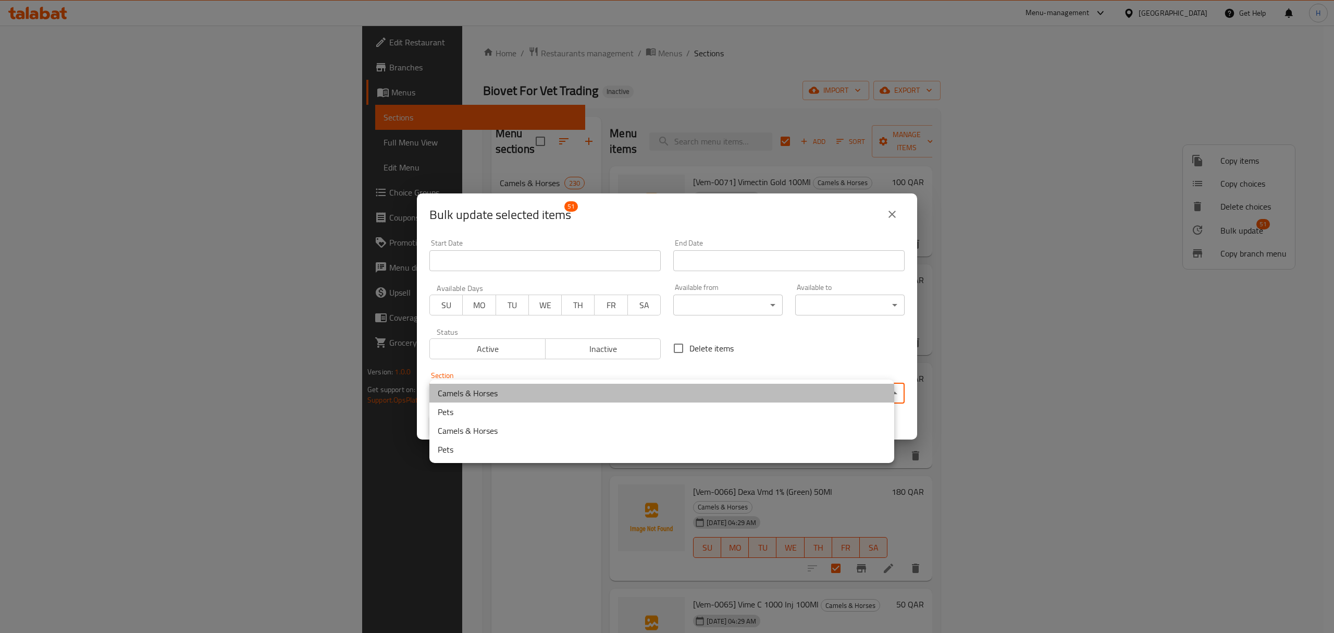
click at [576, 392] on li "Camels & Horses" at bounding box center [661, 393] width 465 height 19
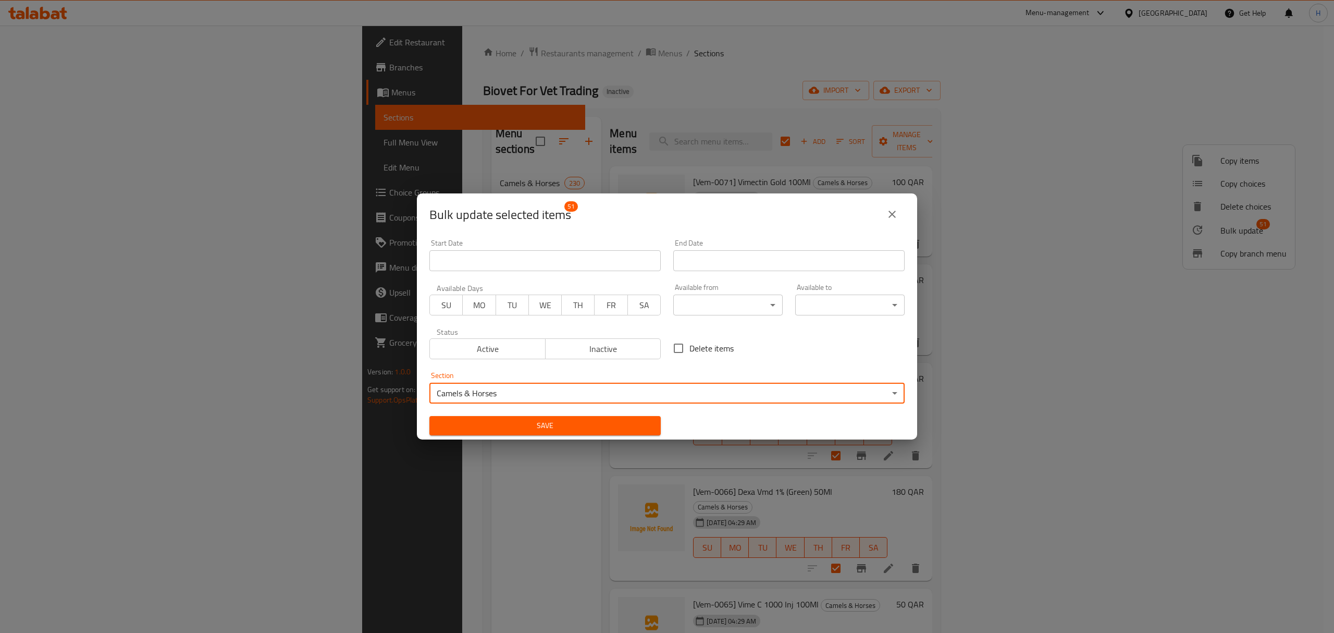
click at [573, 426] on span "Save" at bounding box center [545, 425] width 215 height 13
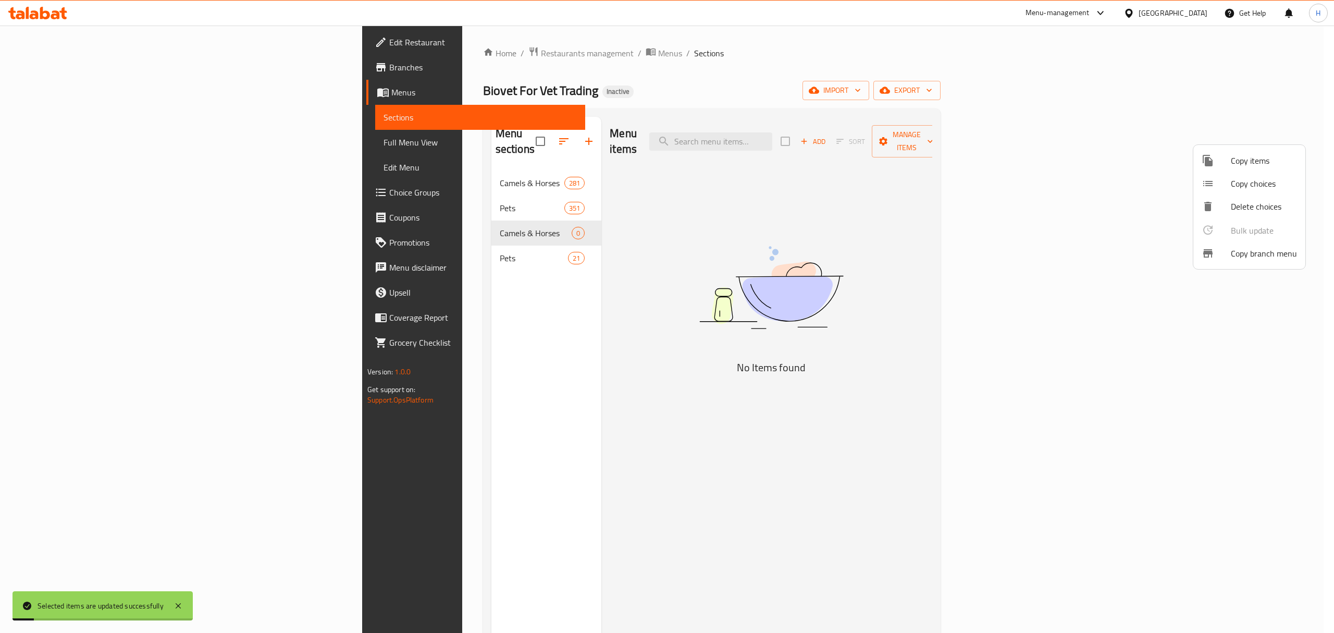
click at [380, 240] on div at bounding box center [667, 316] width 1334 height 633
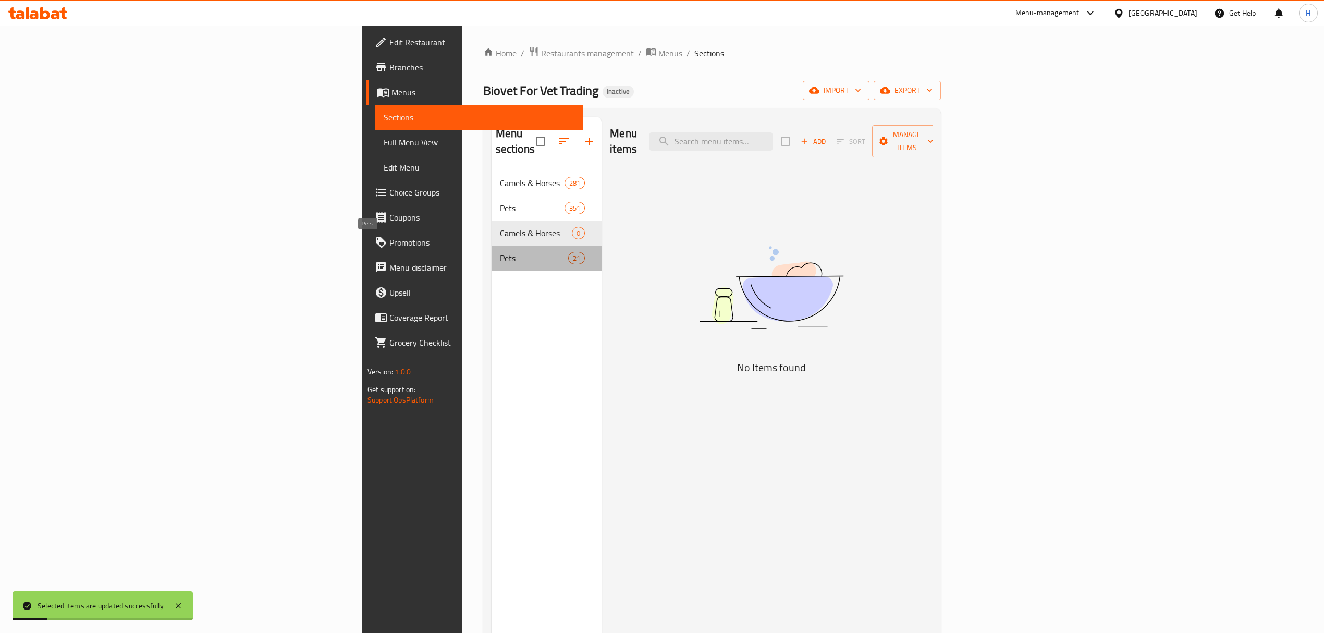
click at [500, 252] on span "Pets" at bounding box center [534, 258] width 68 height 13
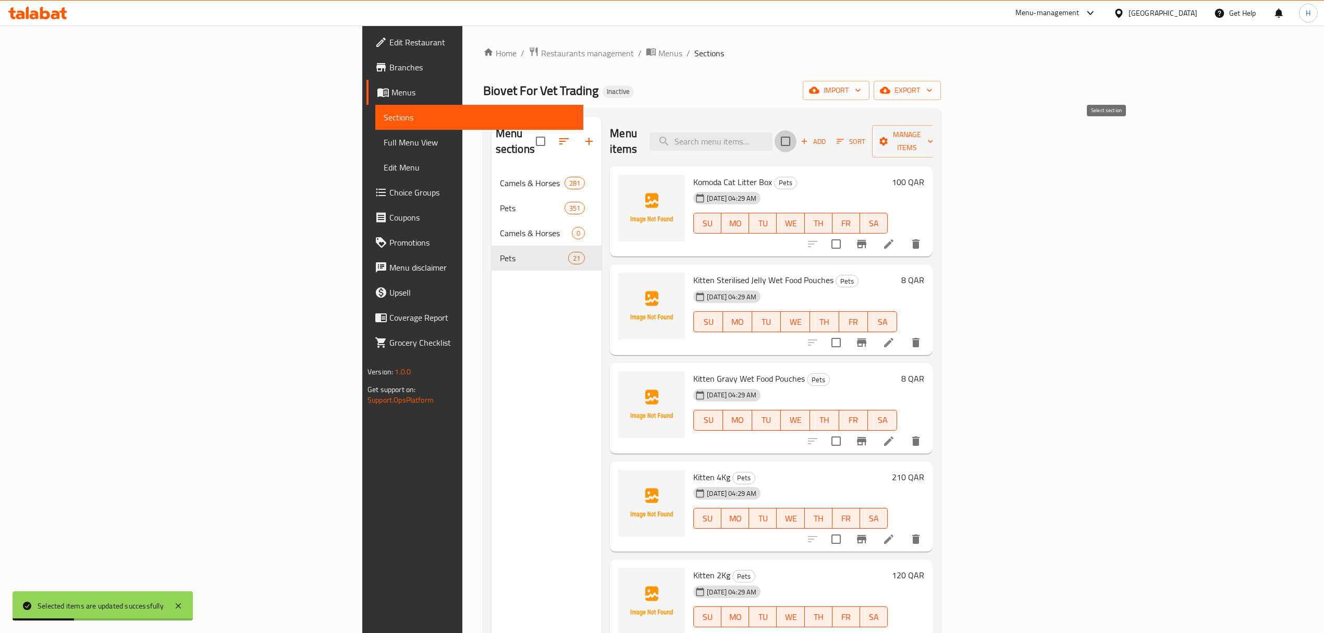
click at [796, 132] on input "checkbox" at bounding box center [785, 141] width 22 height 22
click at [933, 129] on span "Manage items" at bounding box center [906, 141] width 53 height 26
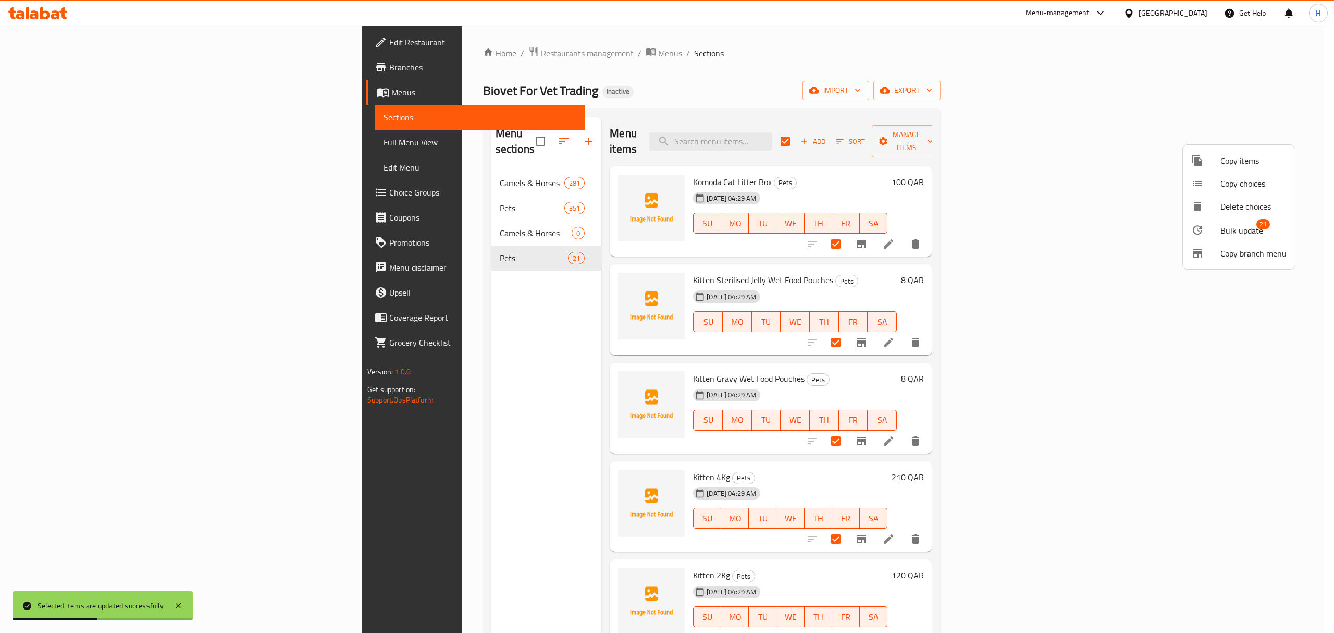
click at [1238, 229] on span "Bulk update" at bounding box center [1242, 230] width 43 height 13
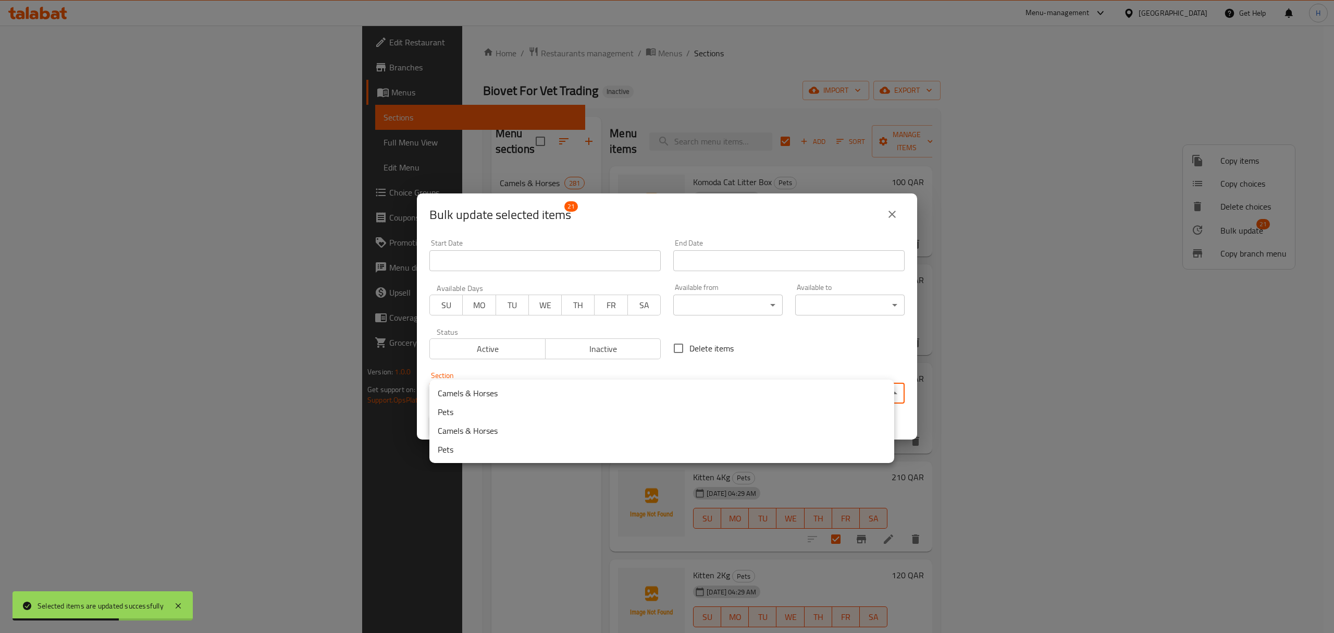
click at [652, 396] on body "Selected items are updated successfully ​ Menu-management [GEOGRAPHIC_DATA] Get…" at bounding box center [667, 329] width 1334 height 607
click at [590, 413] on li "Pets" at bounding box center [661, 411] width 465 height 19
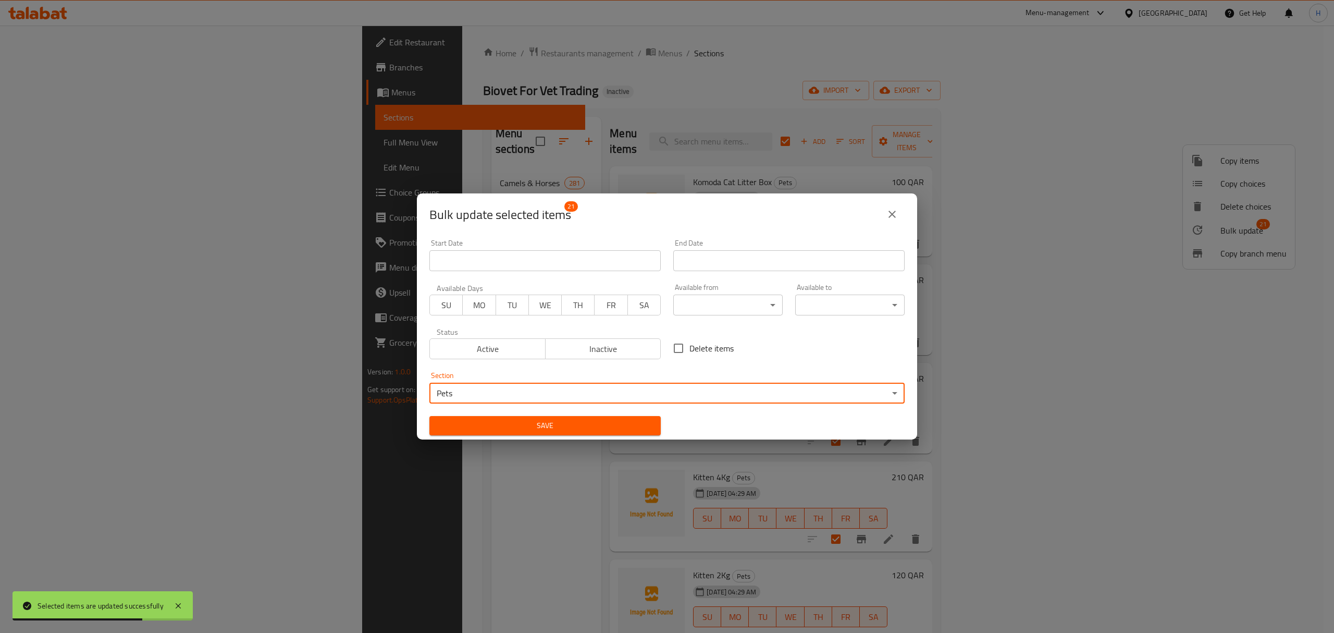
click at [599, 437] on div "Save" at bounding box center [545, 426] width 244 height 32
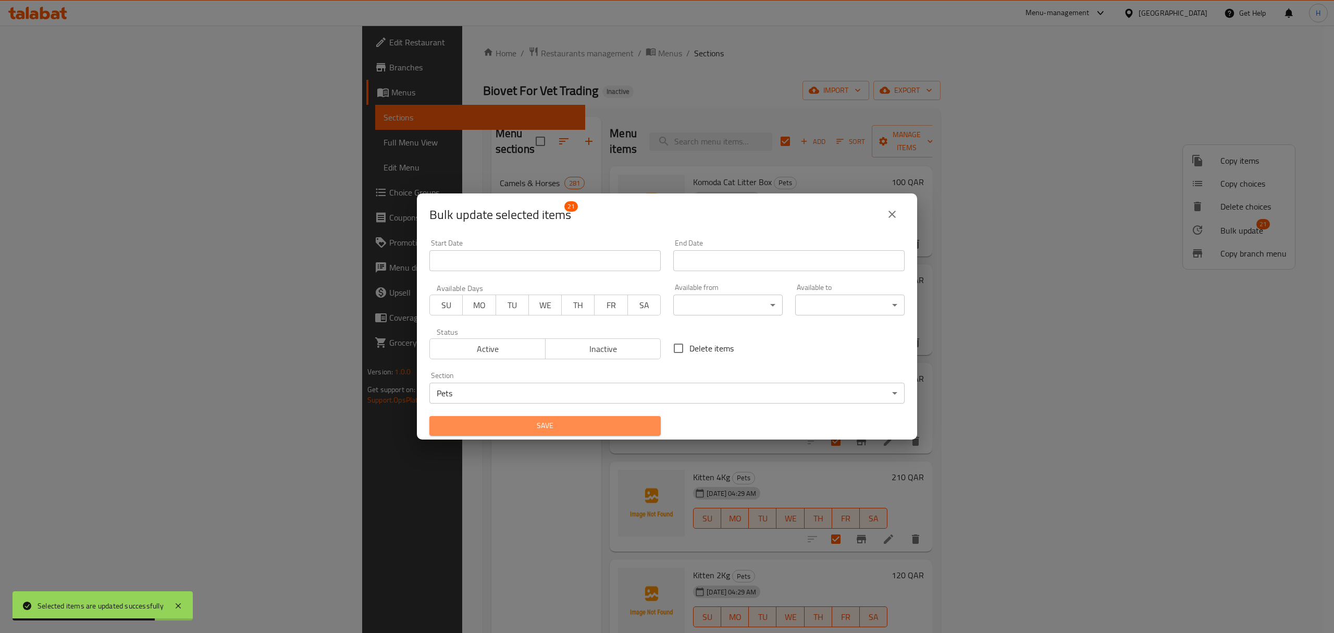
click at [599, 435] on button "Save" at bounding box center [544, 425] width 231 height 19
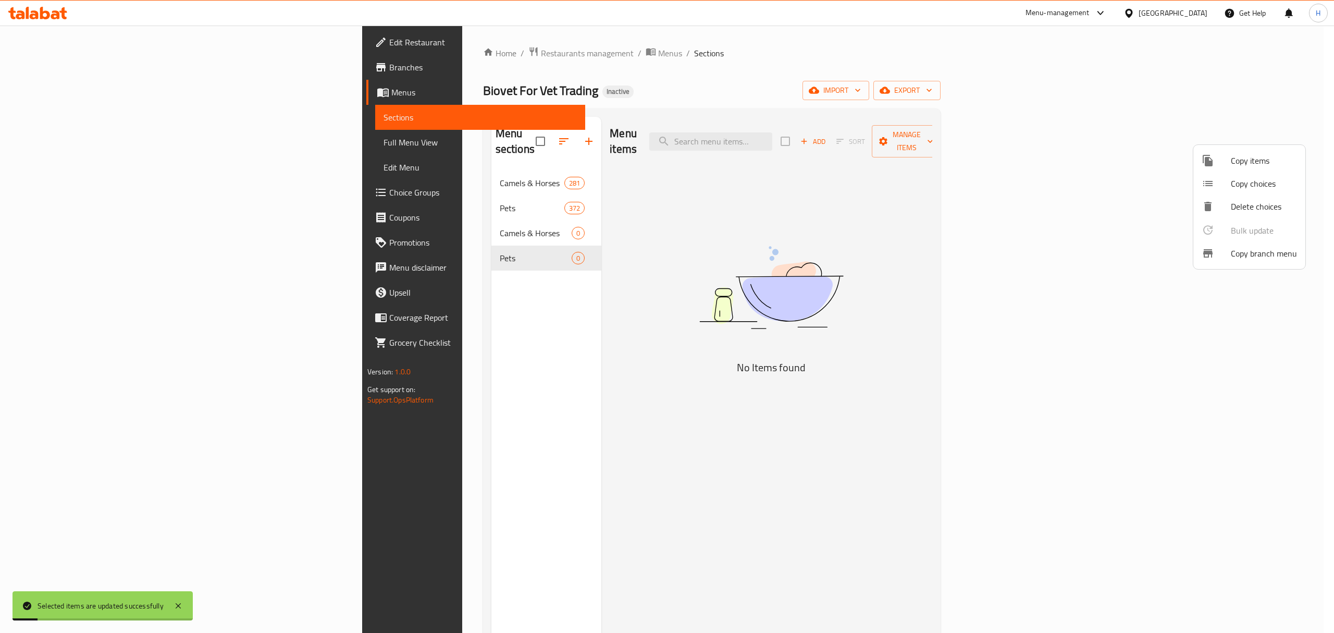
click at [499, 218] on div at bounding box center [667, 316] width 1334 height 633
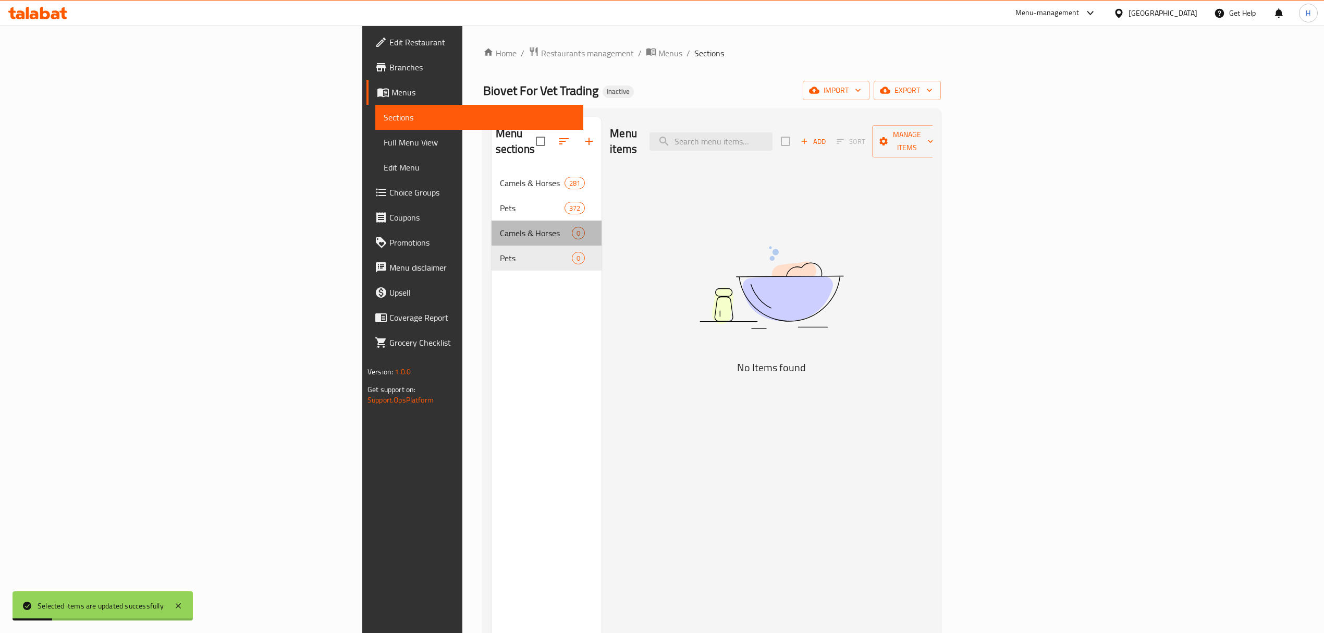
click at [495, 220] on div "Camels & Horses 0" at bounding box center [546, 232] width 110 height 25
click at [497, 220] on div "Camels & Horses 0" at bounding box center [546, 232] width 110 height 25
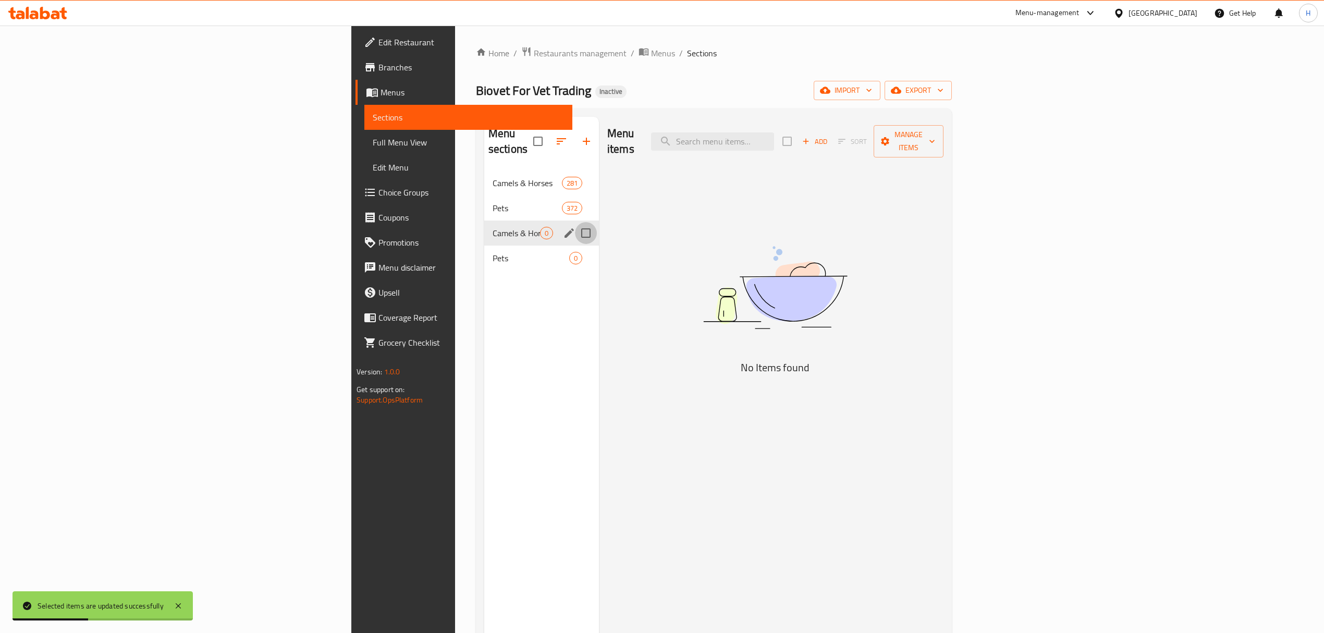
click at [575, 222] on input "Menu sections" at bounding box center [586, 233] width 22 height 22
click at [575, 247] on input "Menu sections" at bounding box center [586, 258] width 22 height 22
click at [543, 144] on button "button" at bounding box center [555, 141] width 25 height 25
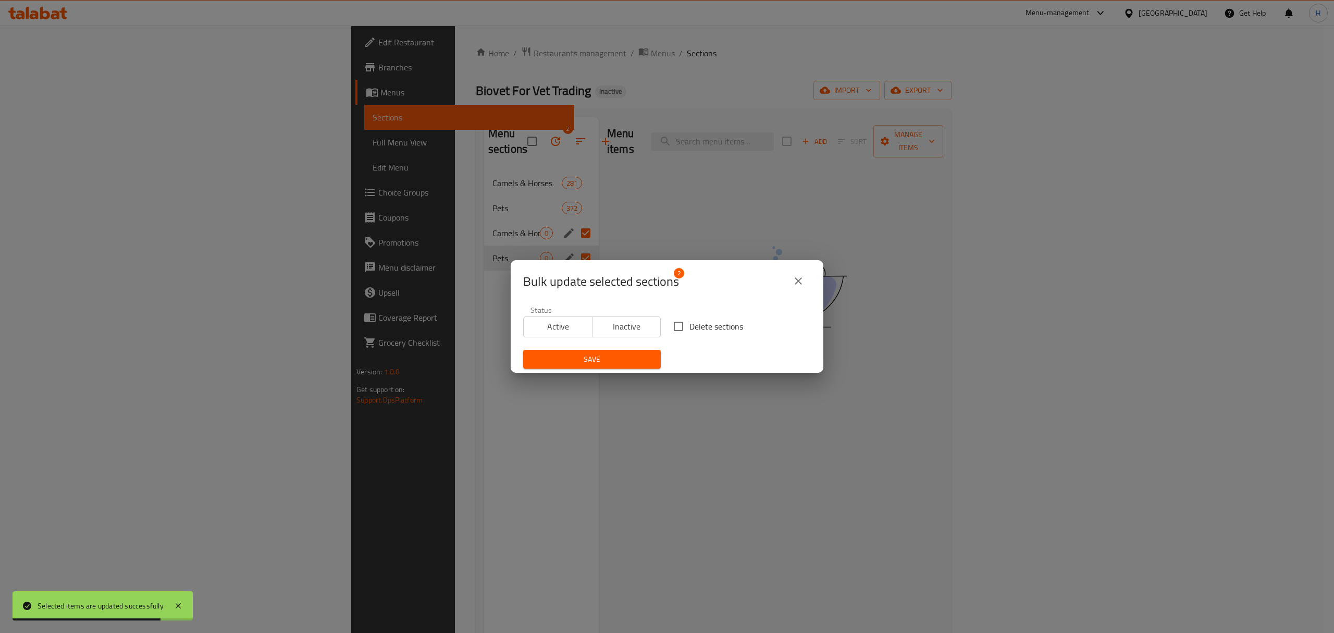
click at [668, 322] on input "Delete sections" at bounding box center [679, 326] width 22 height 22
click at [630, 355] on span "Save" at bounding box center [592, 359] width 121 height 13
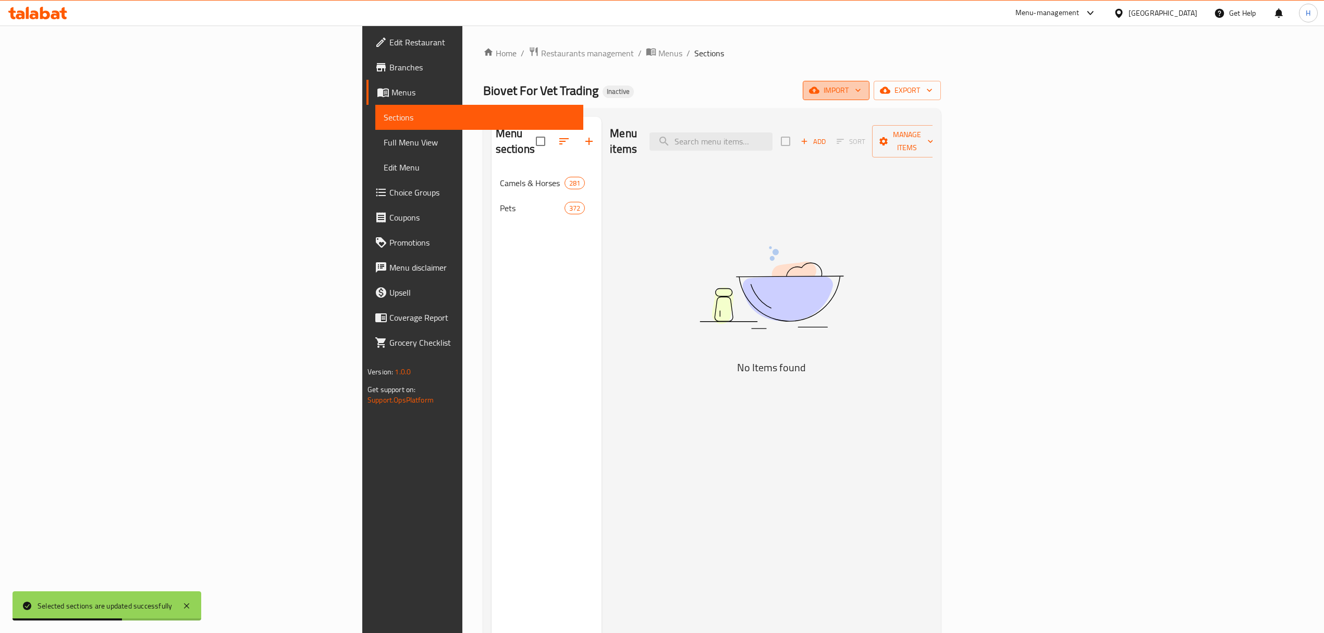
click at [869, 82] on button "import" at bounding box center [836, 90] width 67 height 19
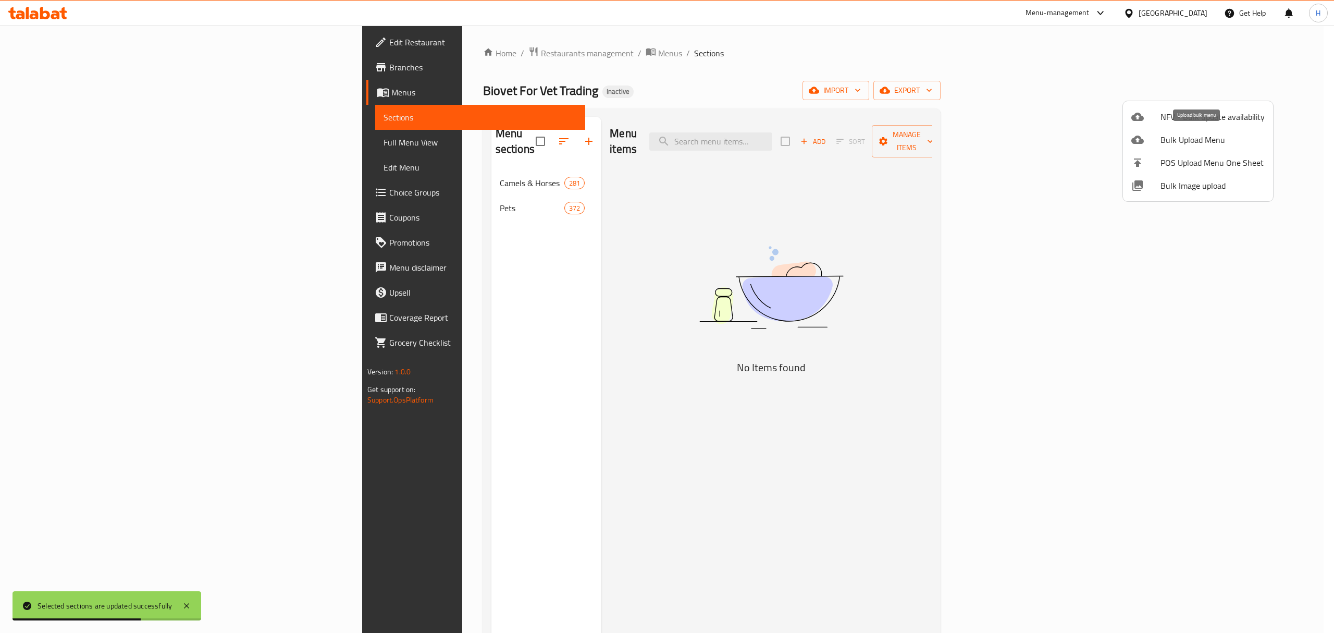
click at [1215, 142] on span "Bulk Upload Menu" at bounding box center [1213, 139] width 104 height 13
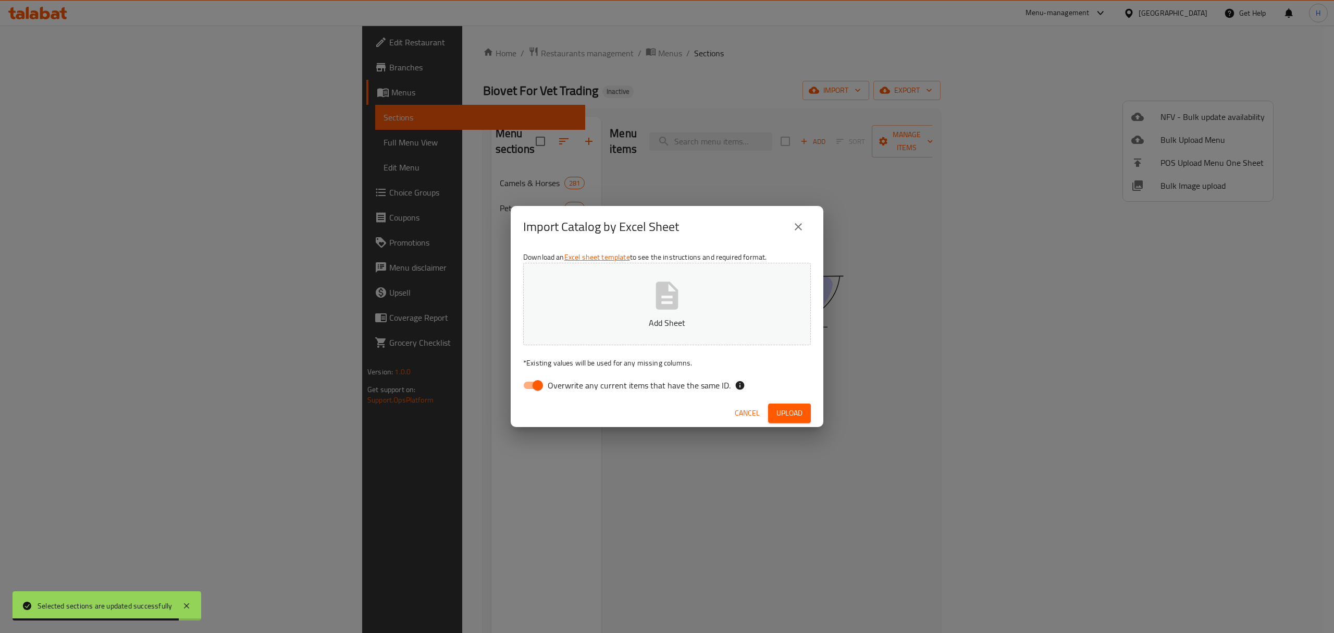
click at [524, 392] on input "Overwrite any current items that have the same ID." at bounding box center [537, 385] width 59 height 20
click at [636, 299] on button "Add Sheet" at bounding box center [667, 304] width 288 height 82
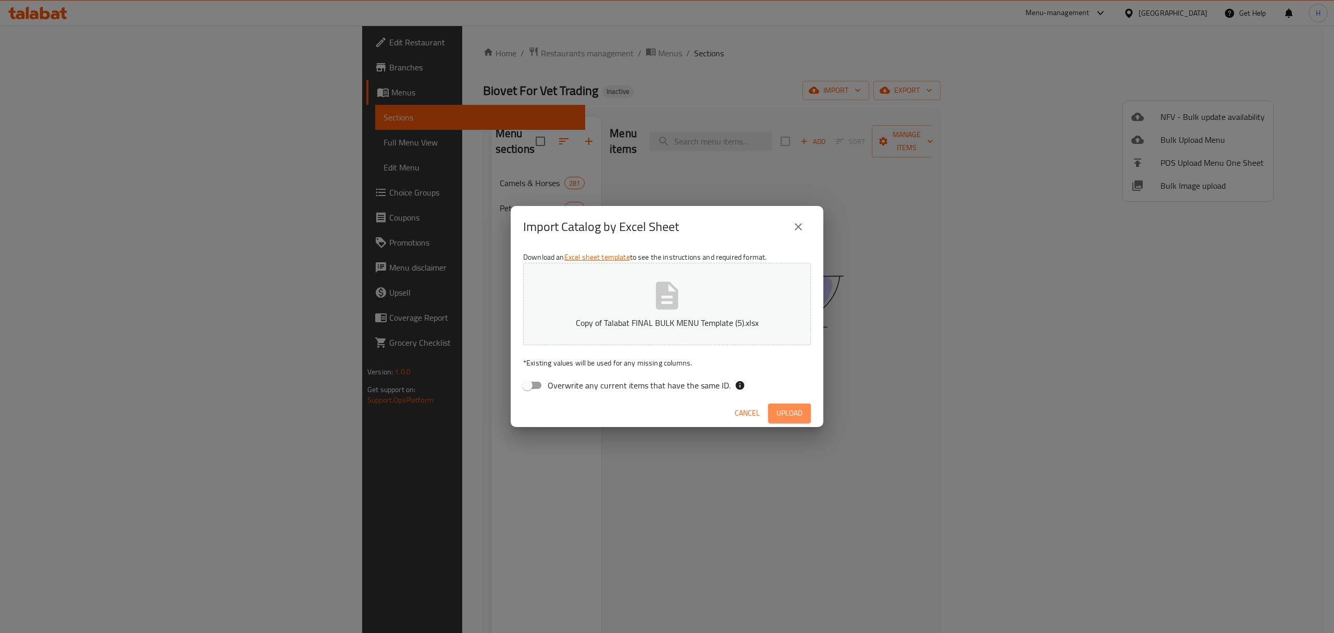
click at [802, 422] on button "Upload" at bounding box center [789, 412] width 43 height 19
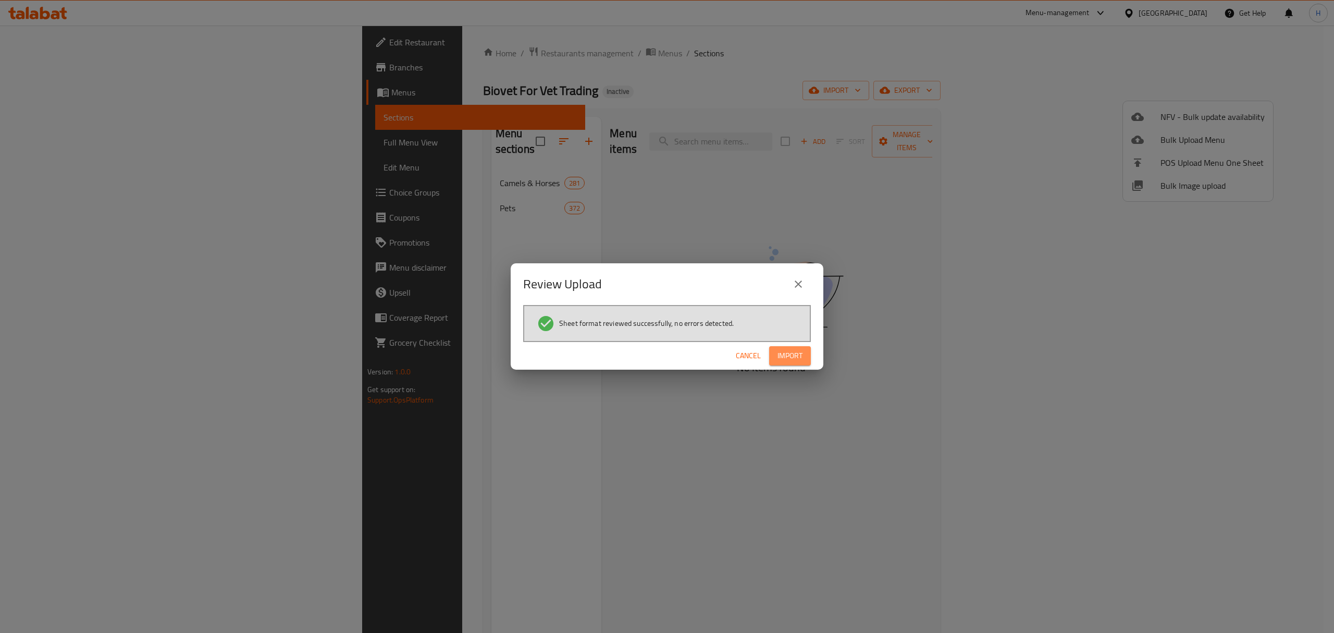
click at [784, 355] on span "Import" at bounding box center [790, 355] width 25 height 13
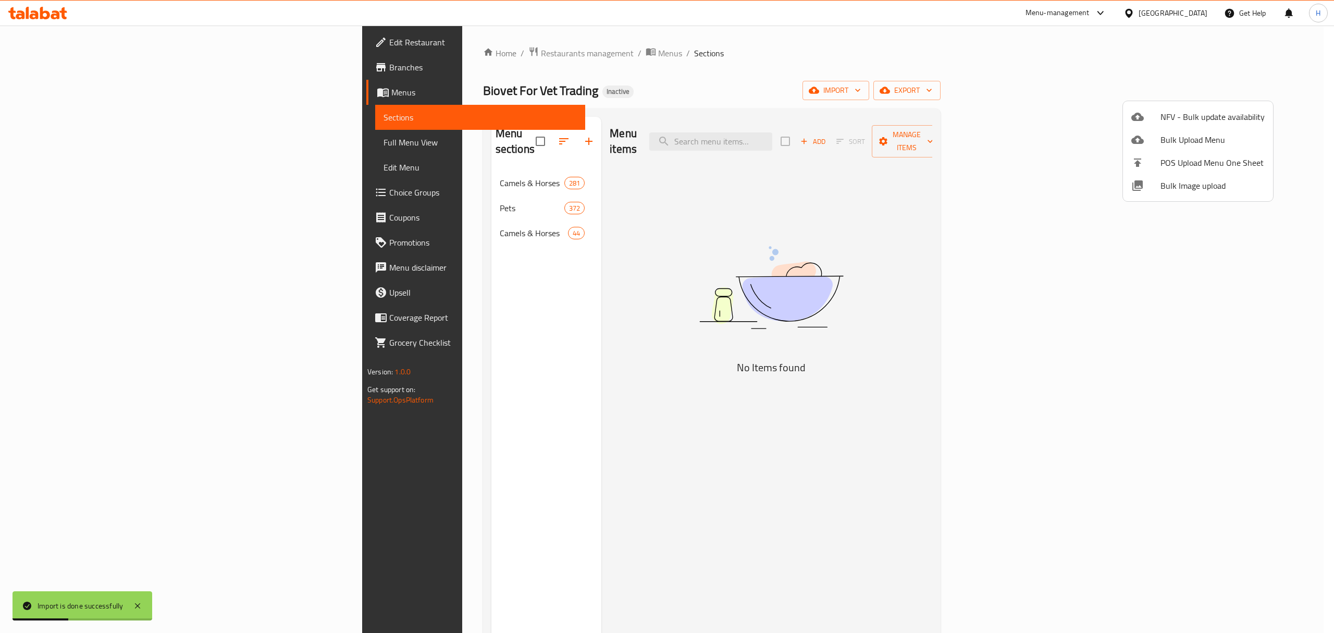
click at [428, 220] on div at bounding box center [667, 316] width 1334 height 633
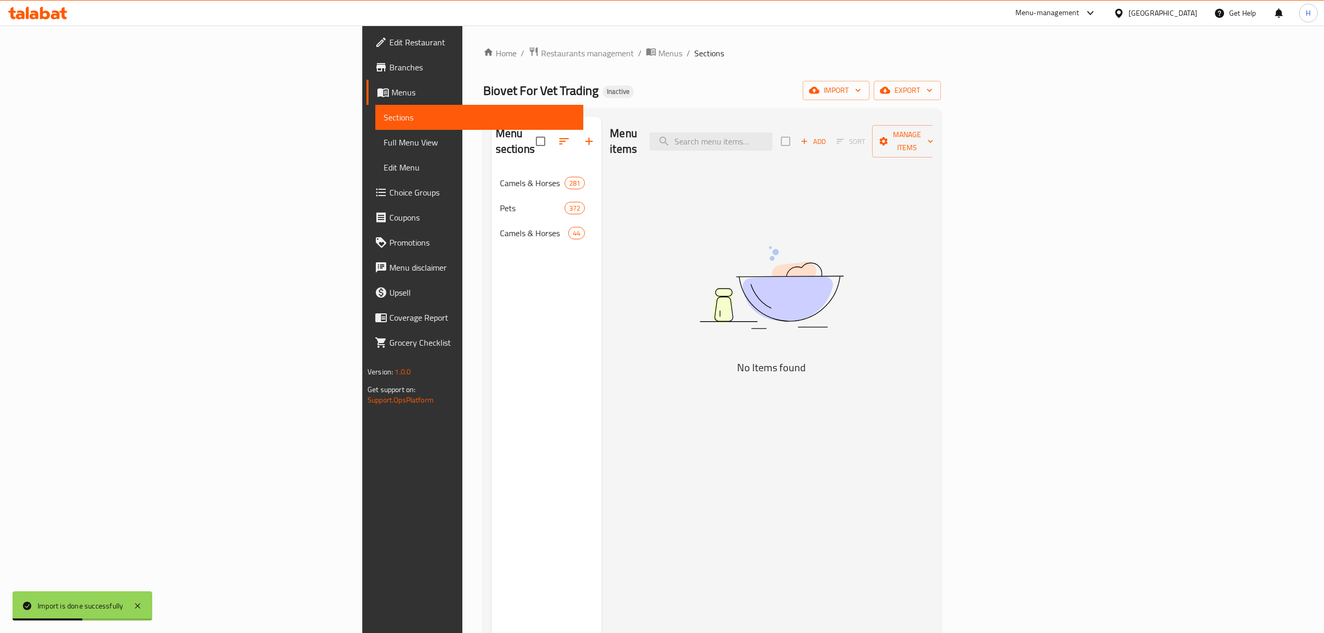
click at [491, 230] on nav "Camels & Horses 281 Pets 372 Camels & Horses 44" at bounding box center [546, 207] width 110 height 83
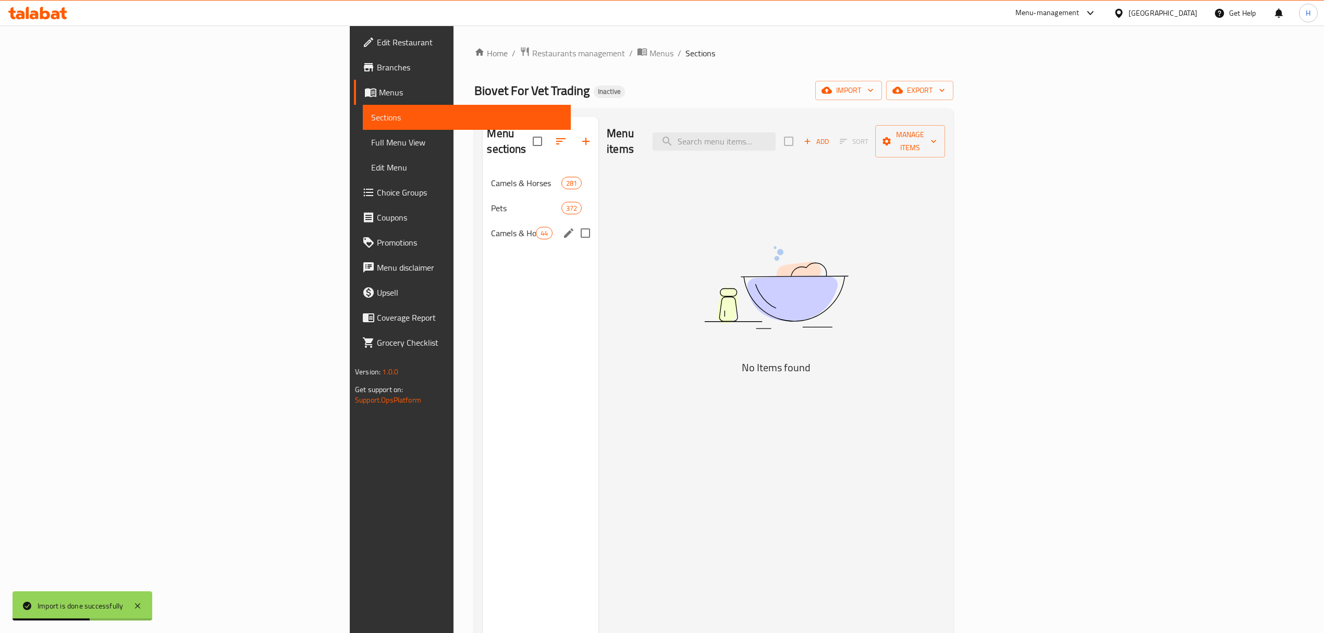
click at [491, 227] on span "Camels & Horses" at bounding box center [513, 233] width 44 height 13
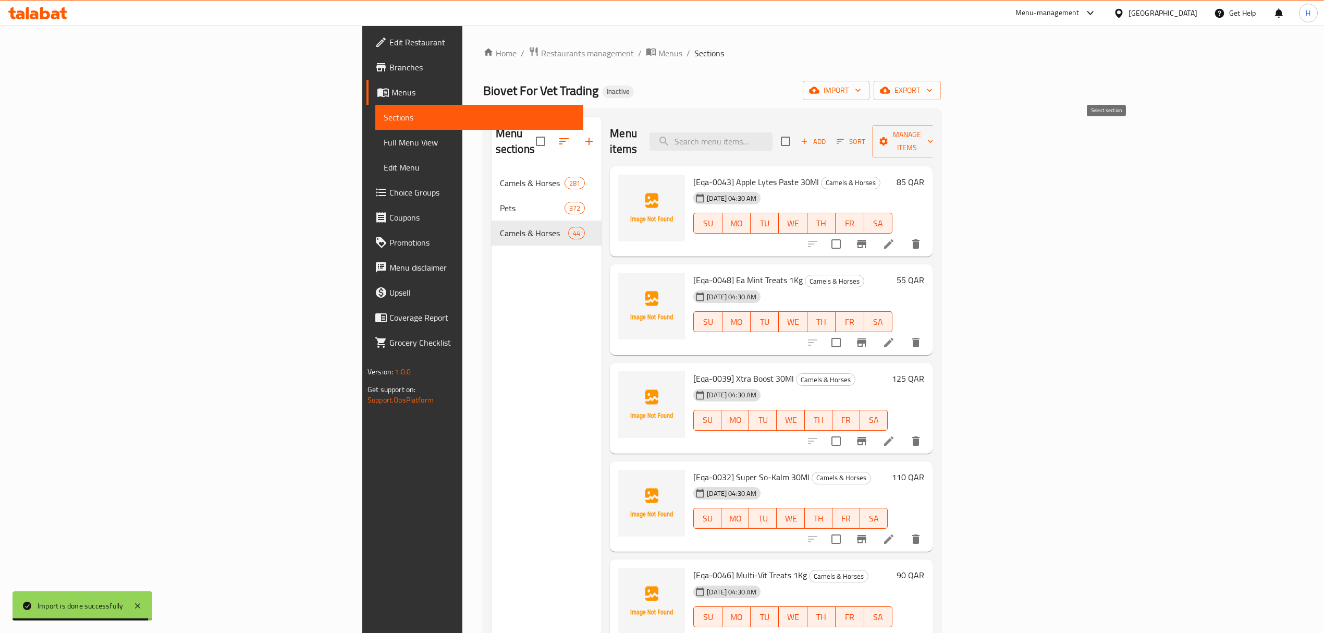
click at [796, 133] on input "checkbox" at bounding box center [785, 141] width 22 height 22
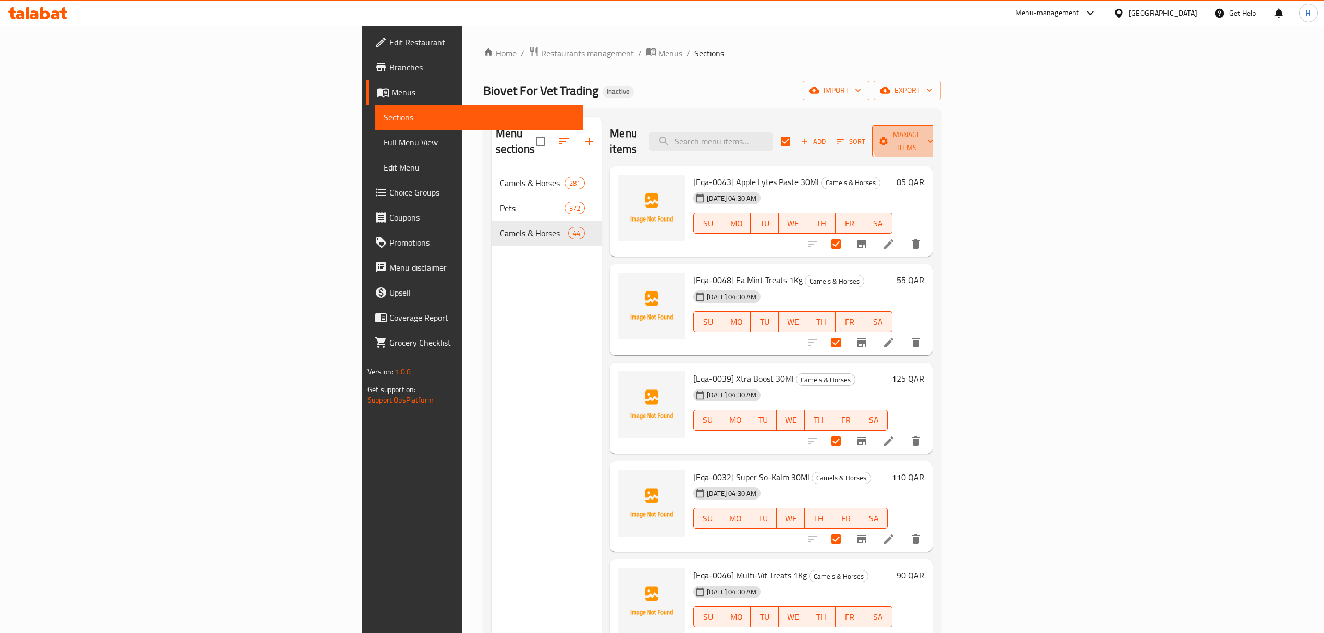
click at [933, 134] on span "Manage items" at bounding box center [906, 141] width 53 height 26
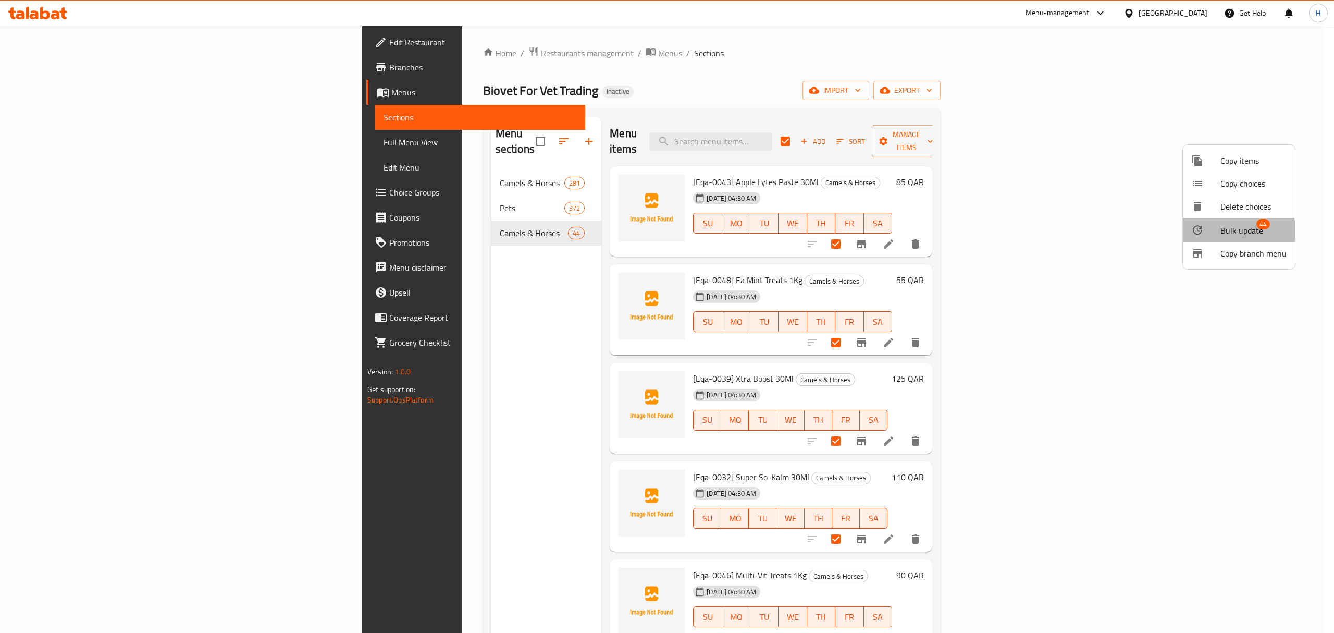
click at [1221, 230] on span "Bulk update" at bounding box center [1242, 230] width 43 height 13
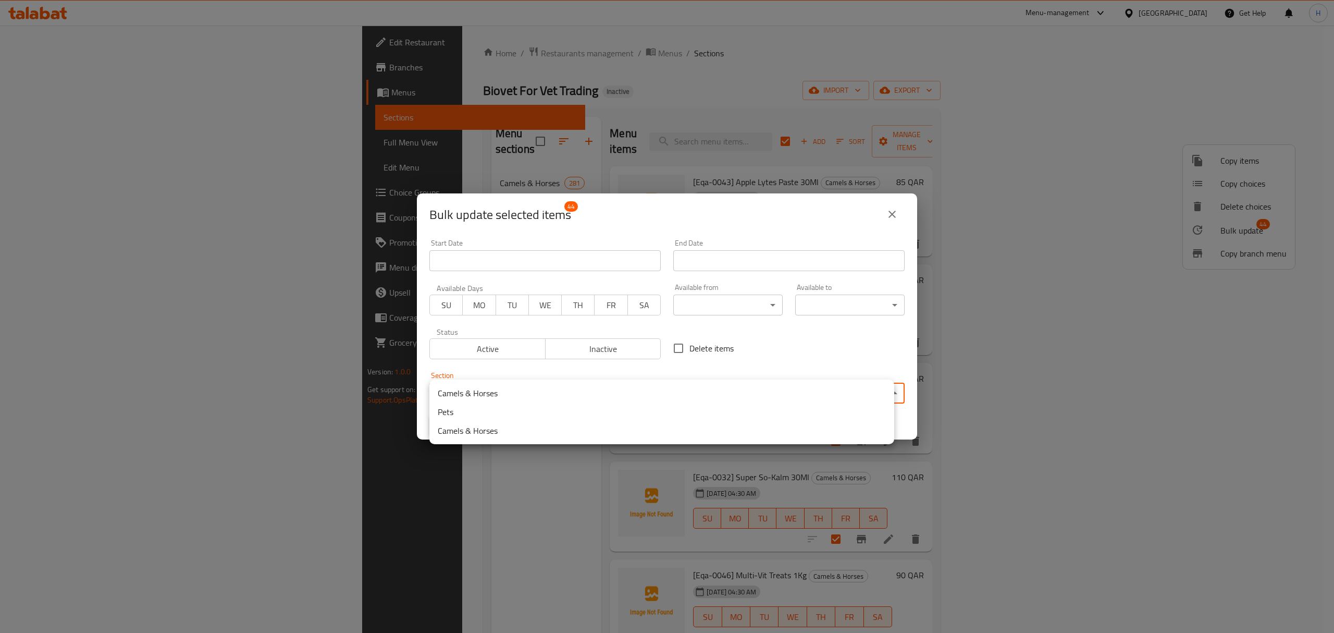
click at [552, 383] on body "​ Menu-management [GEOGRAPHIC_DATA] Get Help H Edit Restaurant Branches Menus S…" at bounding box center [667, 329] width 1334 height 607
click at [514, 398] on li "Camels & Horses" at bounding box center [661, 393] width 465 height 19
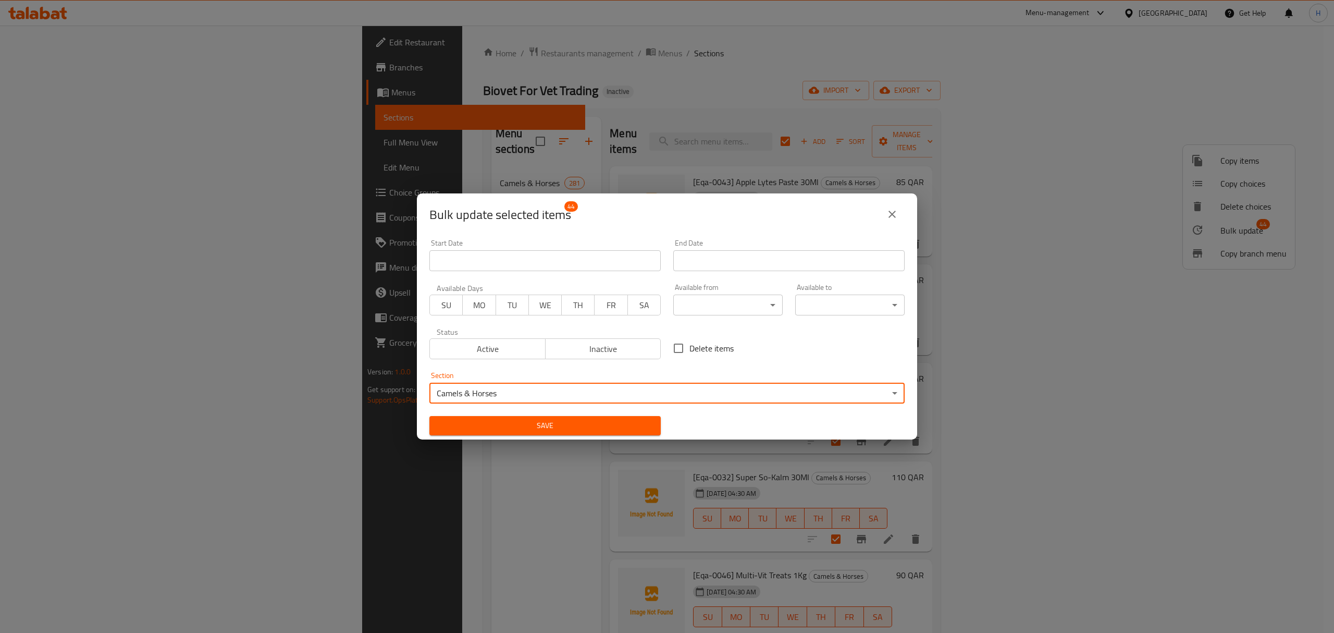
click at [539, 422] on span "Save" at bounding box center [545, 425] width 215 height 13
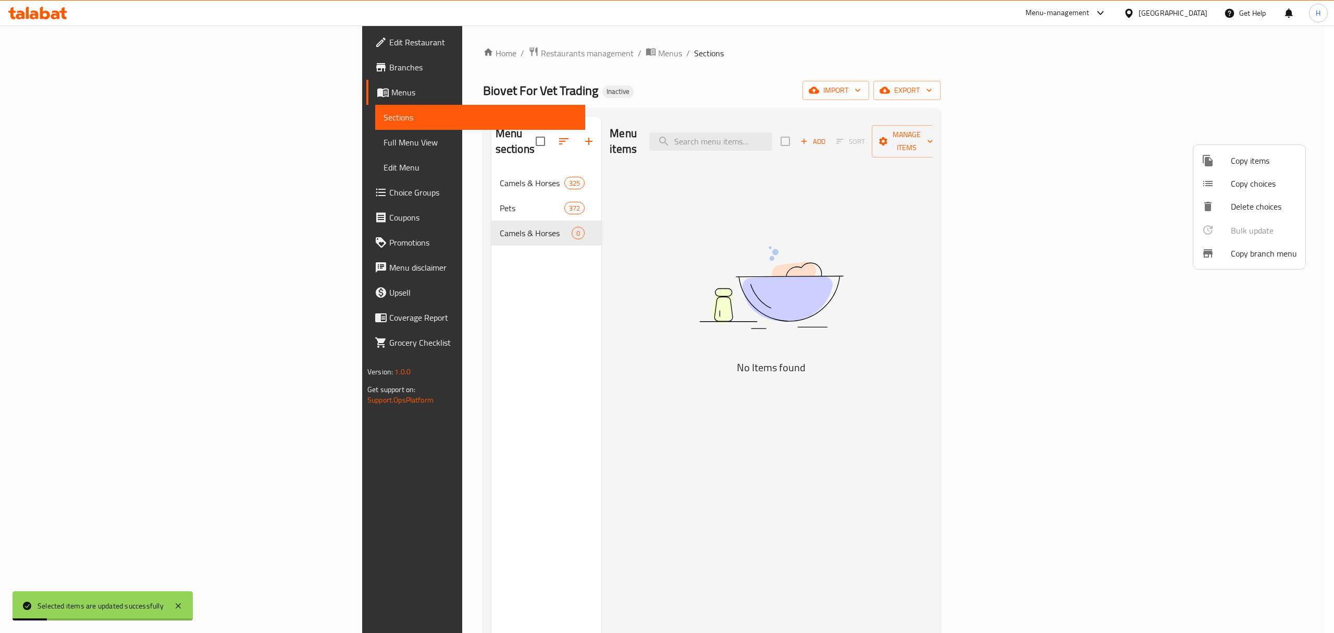
click at [492, 215] on div at bounding box center [667, 316] width 1334 height 633
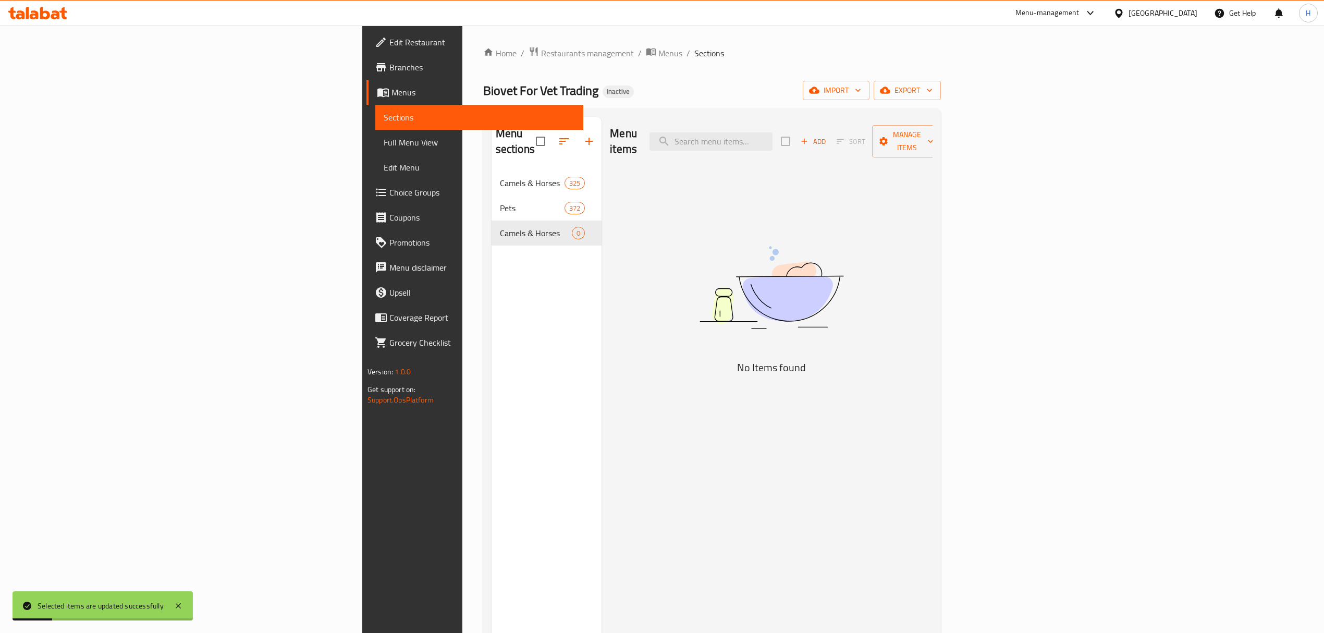
click at [491, 245] on div "Menu sections Camels & Horses 325 Pets 372 Camels & Horses 0" at bounding box center [546, 433] width 110 height 633
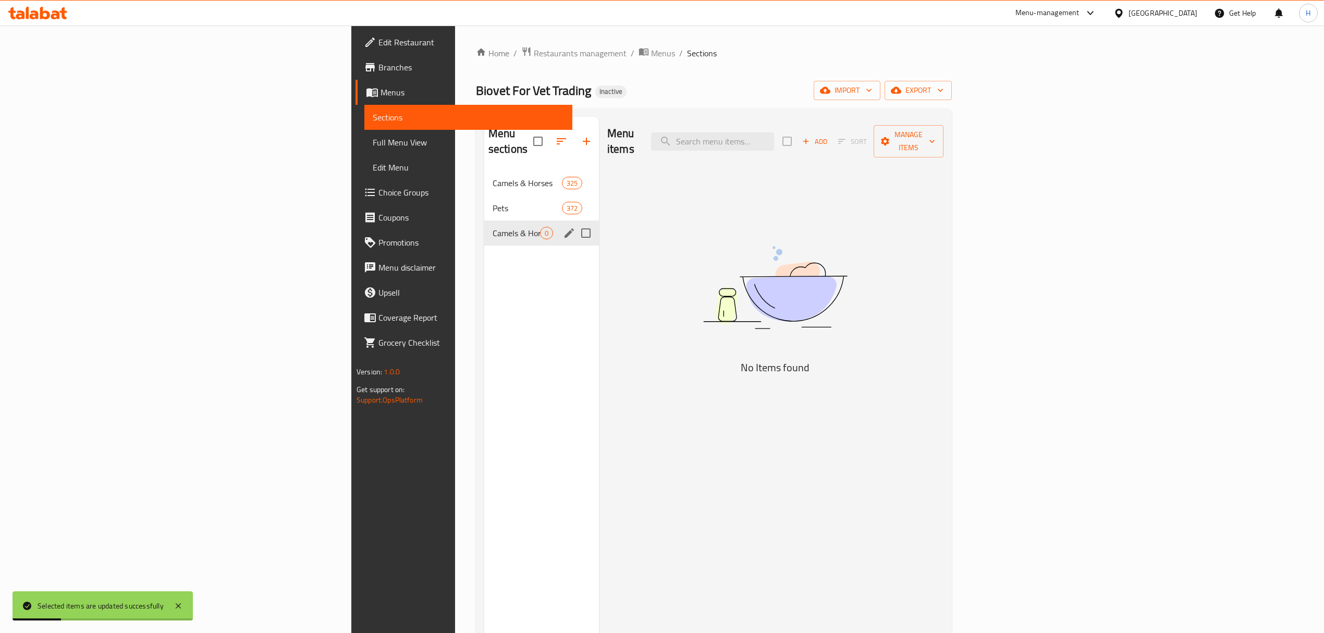
click at [575, 225] on input "Menu sections" at bounding box center [586, 233] width 22 height 22
click at [549, 135] on icon "button" at bounding box center [555, 141] width 13 height 13
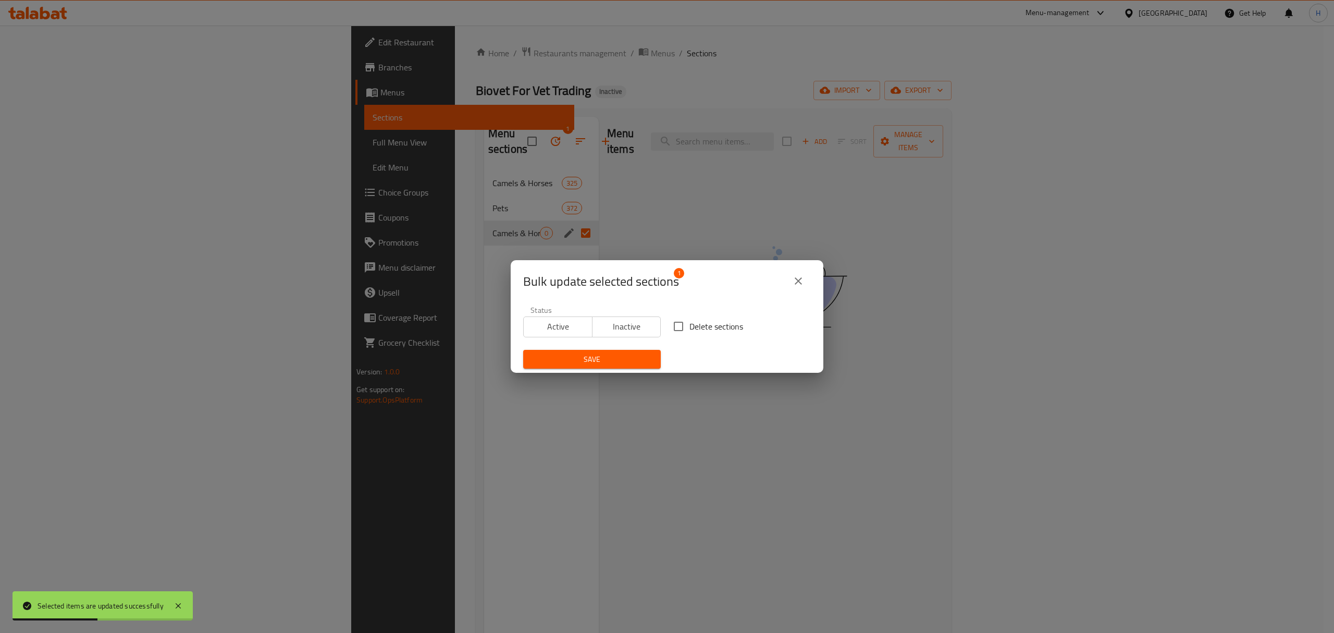
click at [670, 329] on input "Delete sections" at bounding box center [679, 326] width 22 height 22
click at [626, 353] on span "Save" at bounding box center [592, 359] width 121 height 13
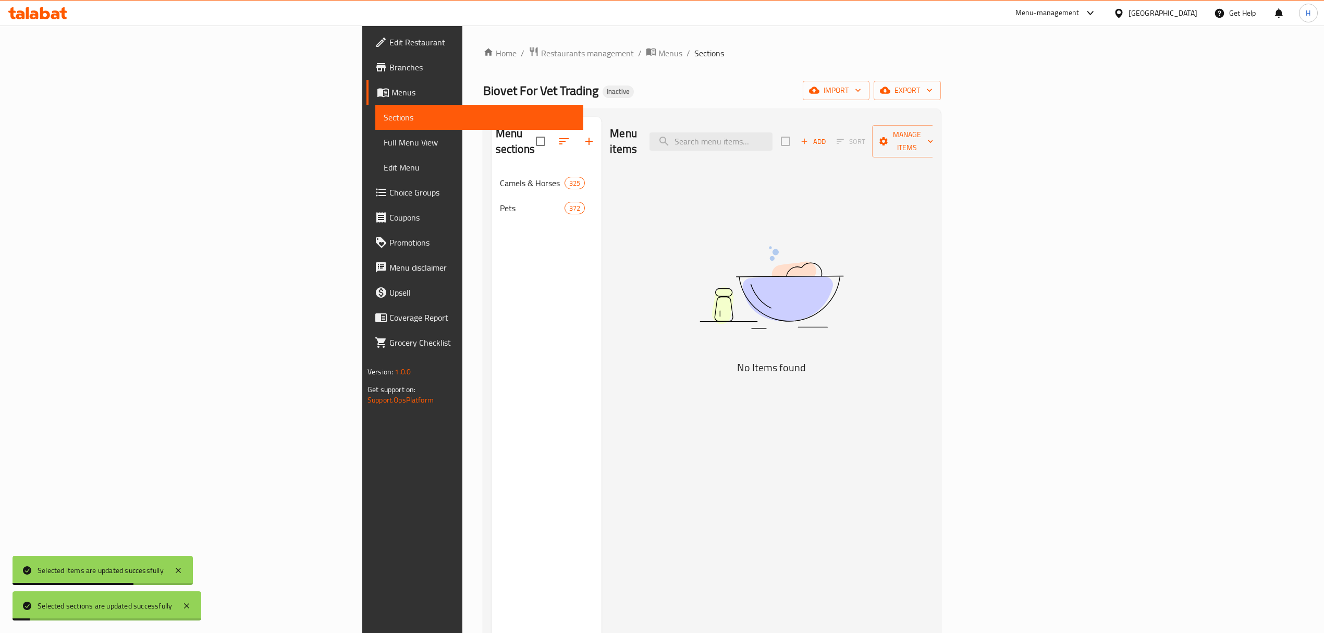
click at [491, 372] on div "Menu sections Camels & Horses 325 Pets 372" at bounding box center [546, 433] width 110 height 633
click at [869, 82] on button "import" at bounding box center [836, 90] width 67 height 19
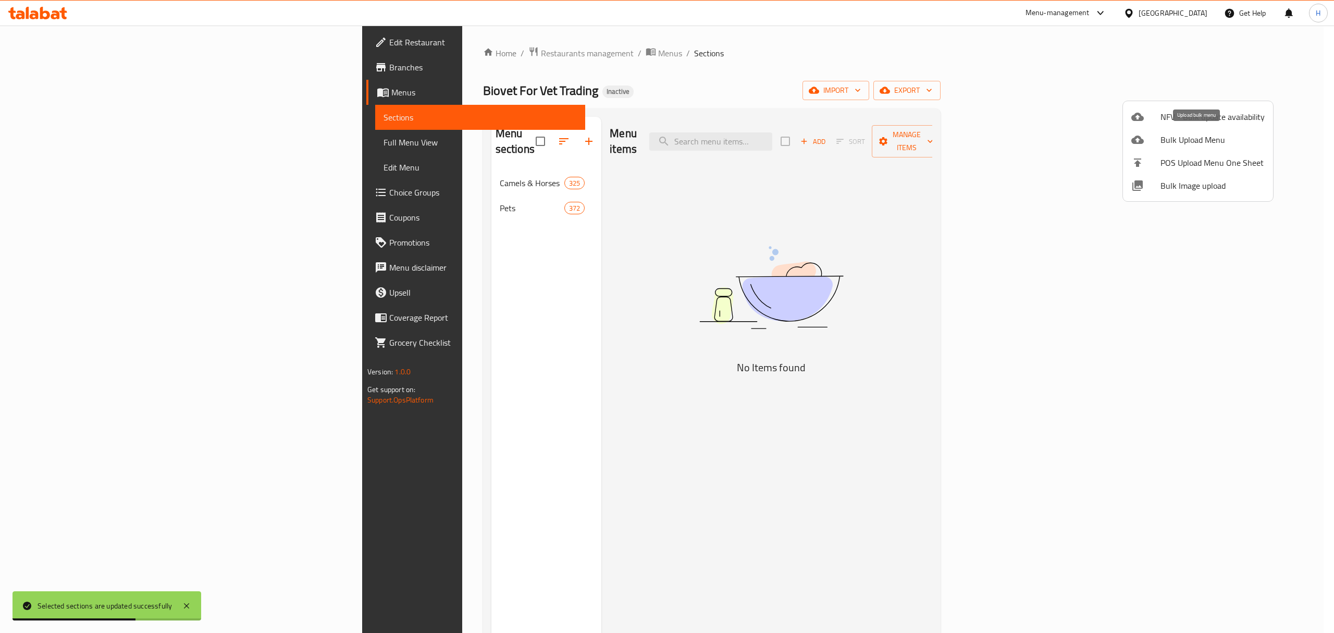
click at [1205, 138] on span "Bulk Upload Menu" at bounding box center [1213, 139] width 104 height 13
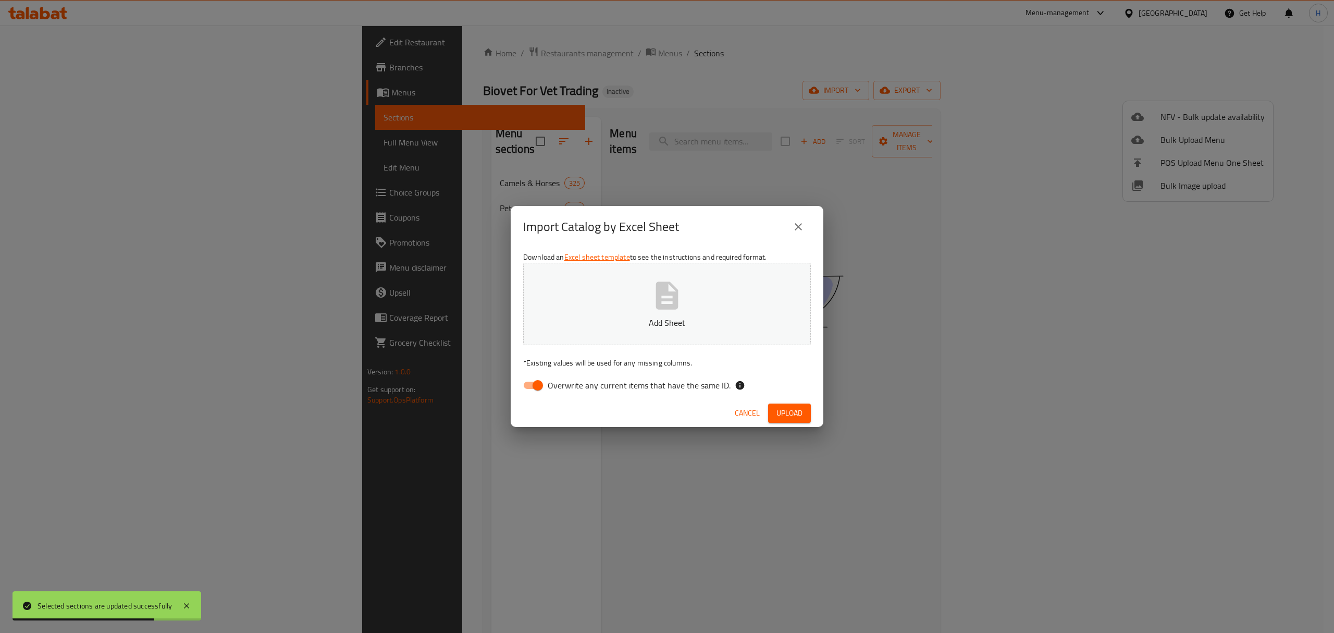
click at [542, 379] on input "Overwrite any current items that have the same ID." at bounding box center [537, 385] width 59 height 20
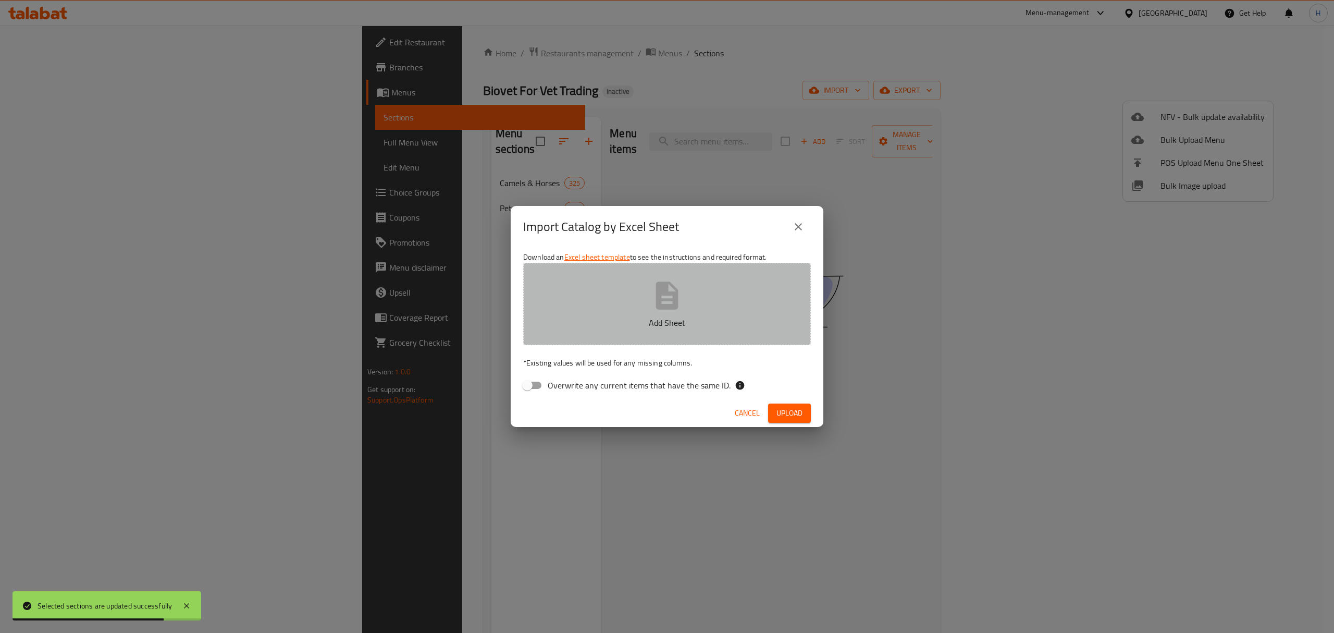
click at [627, 307] on button "Add Sheet" at bounding box center [667, 304] width 288 height 82
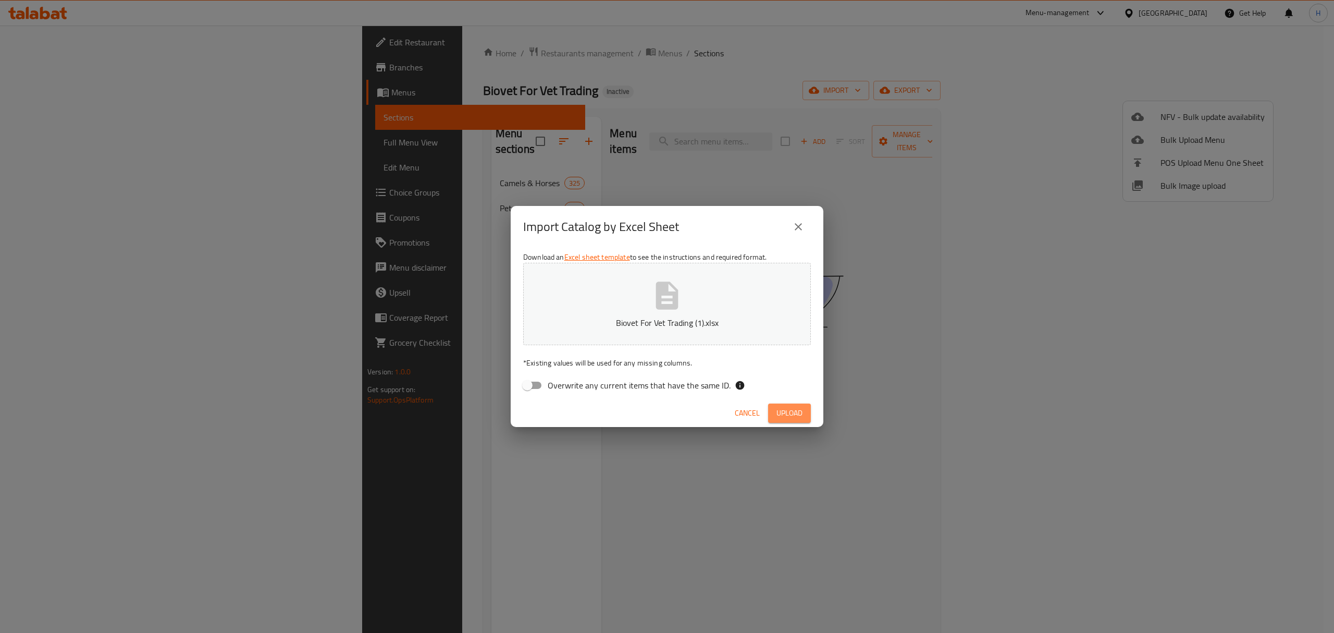
click at [788, 405] on button "Upload" at bounding box center [789, 412] width 43 height 19
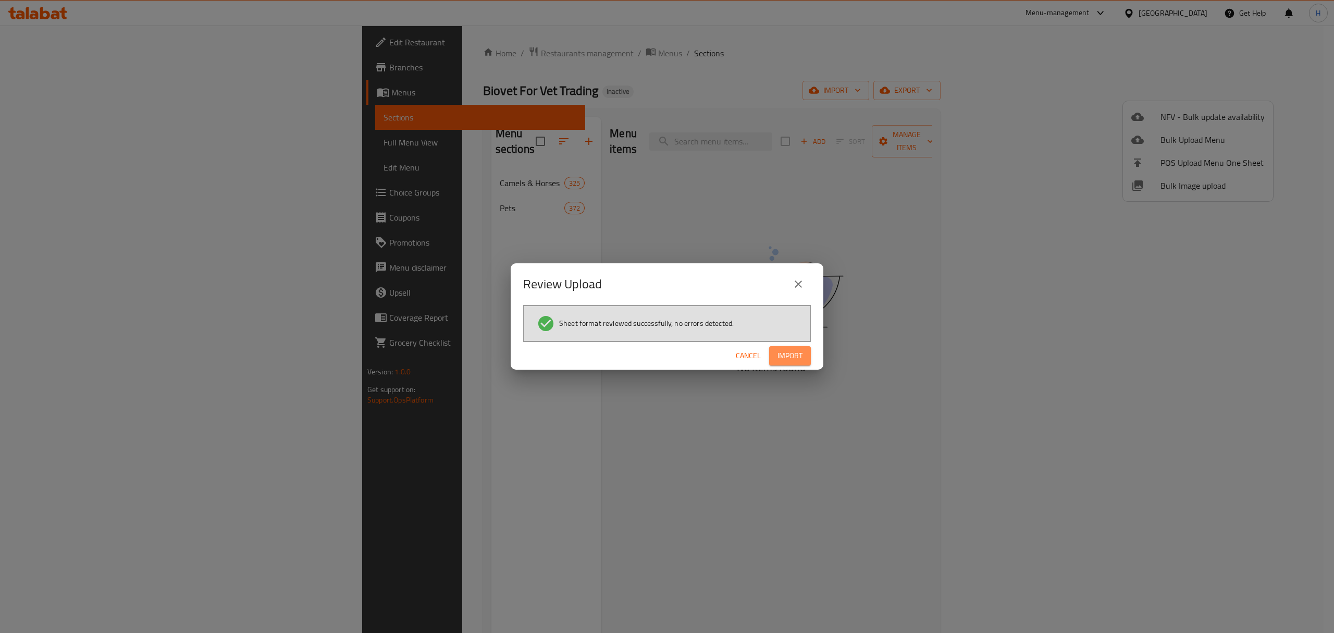
click at [791, 363] on button "Import" at bounding box center [790, 355] width 42 height 19
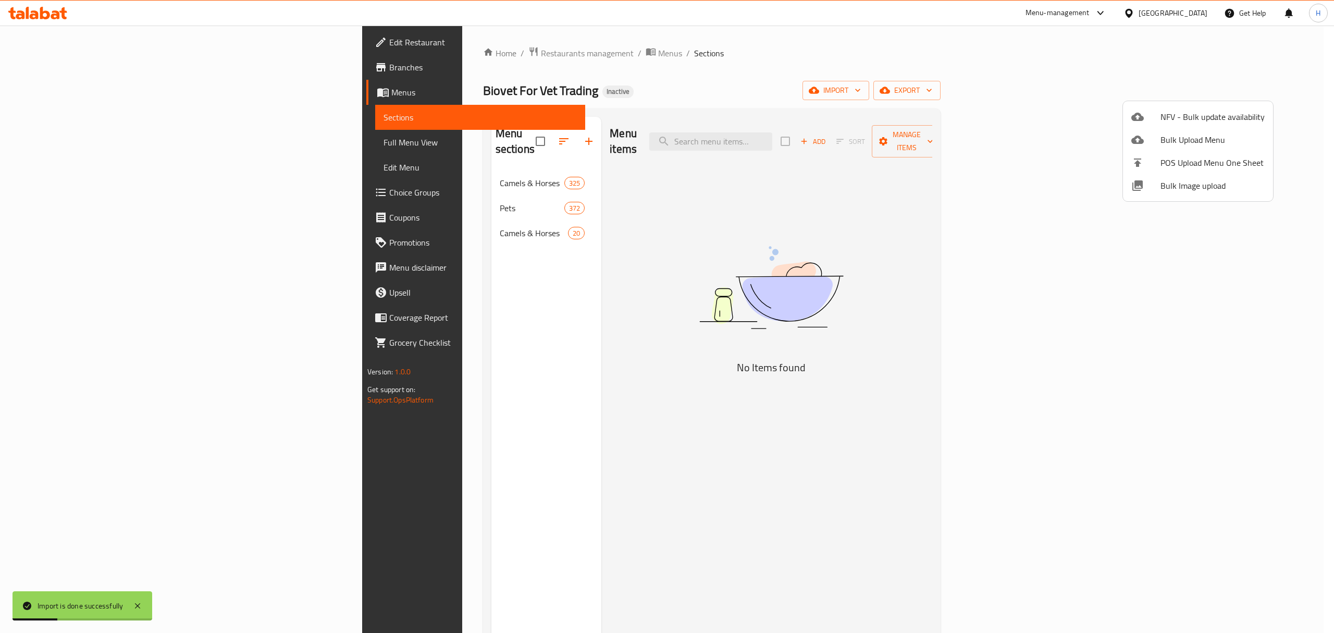
click at [399, 215] on div at bounding box center [667, 316] width 1334 height 633
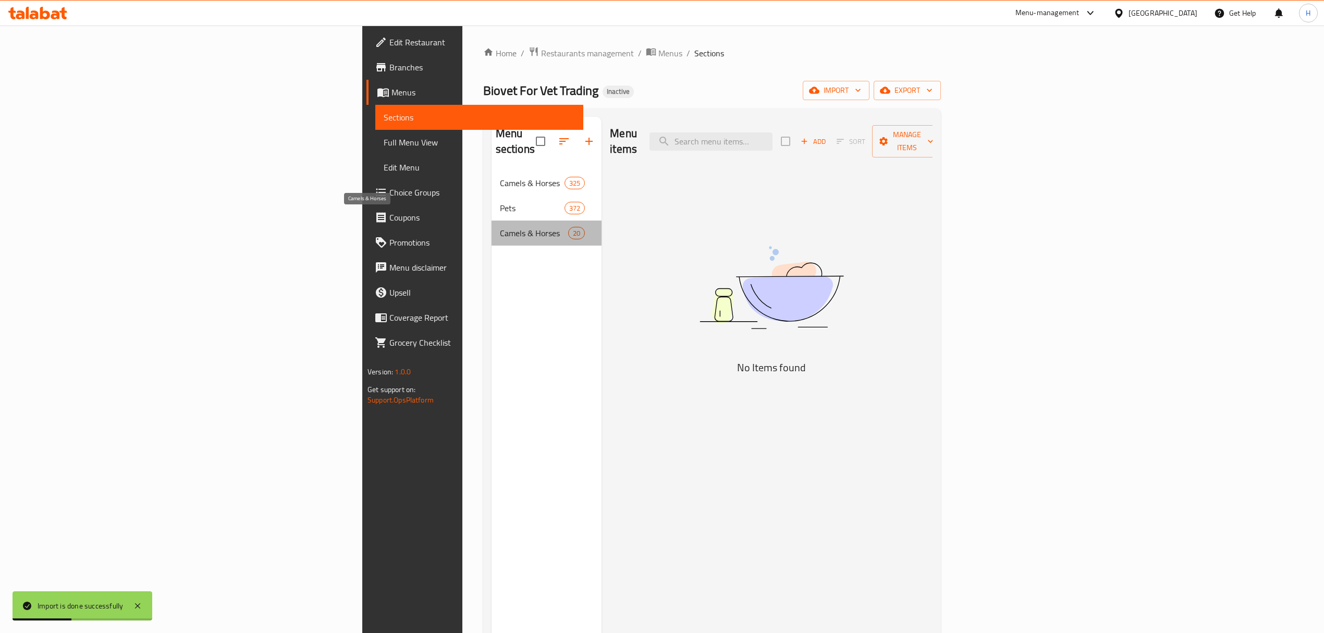
click at [500, 227] on span "Camels & Horses" at bounding box center [534, 233] width 68 height 13
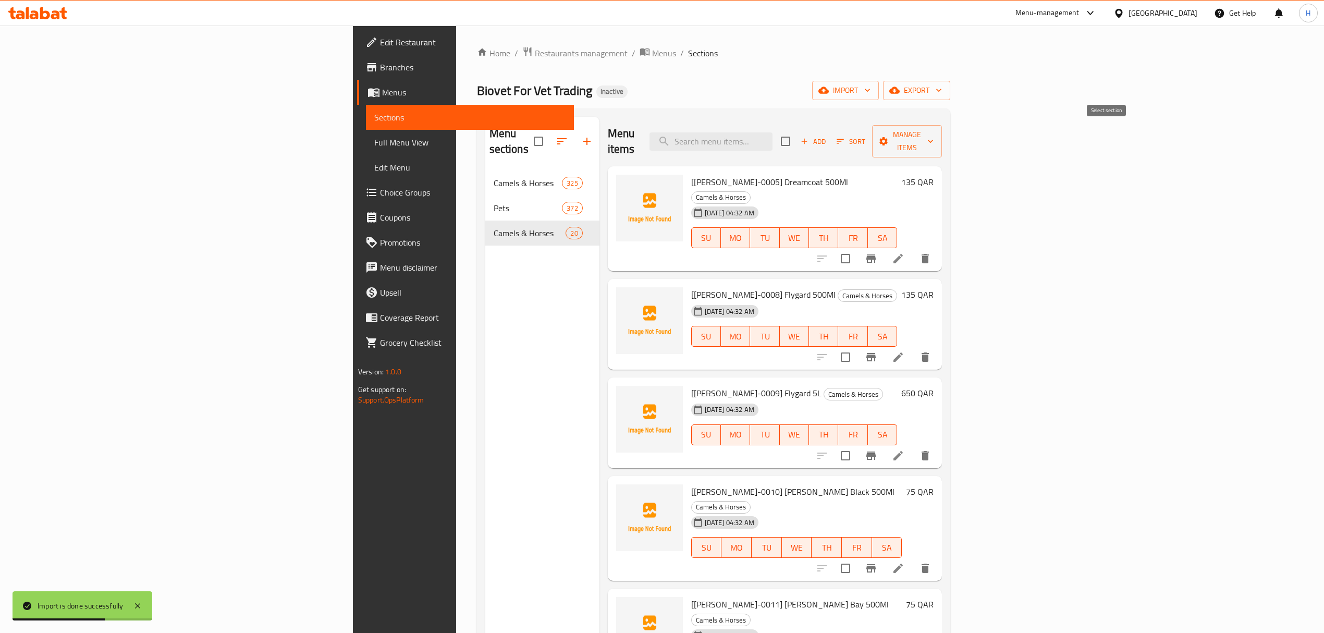
click at [796, 135] on input "checkbox" at bounding box center [785, 141] width 22 height 22
click at [933, 128] on span "Manage items" at bounding box center [906, 141] width 53 height 26
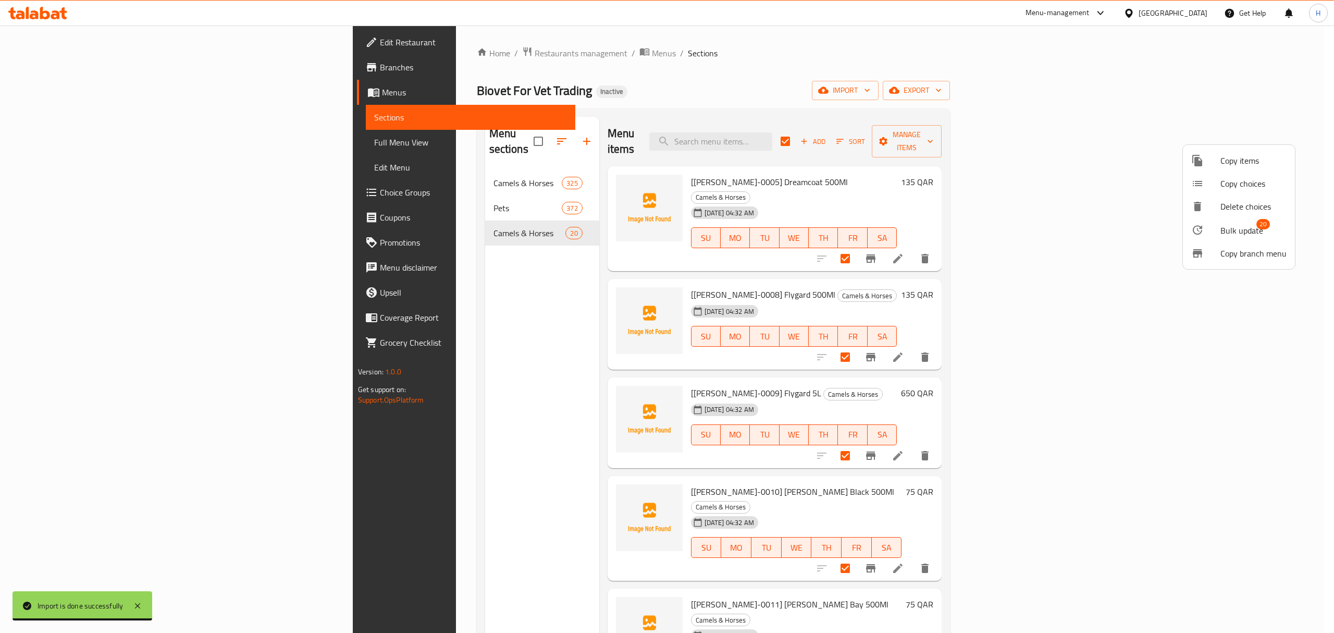
click at [1249, 224] on span "Bulk update" at bounding box center [1242, 230] width 43 height 13
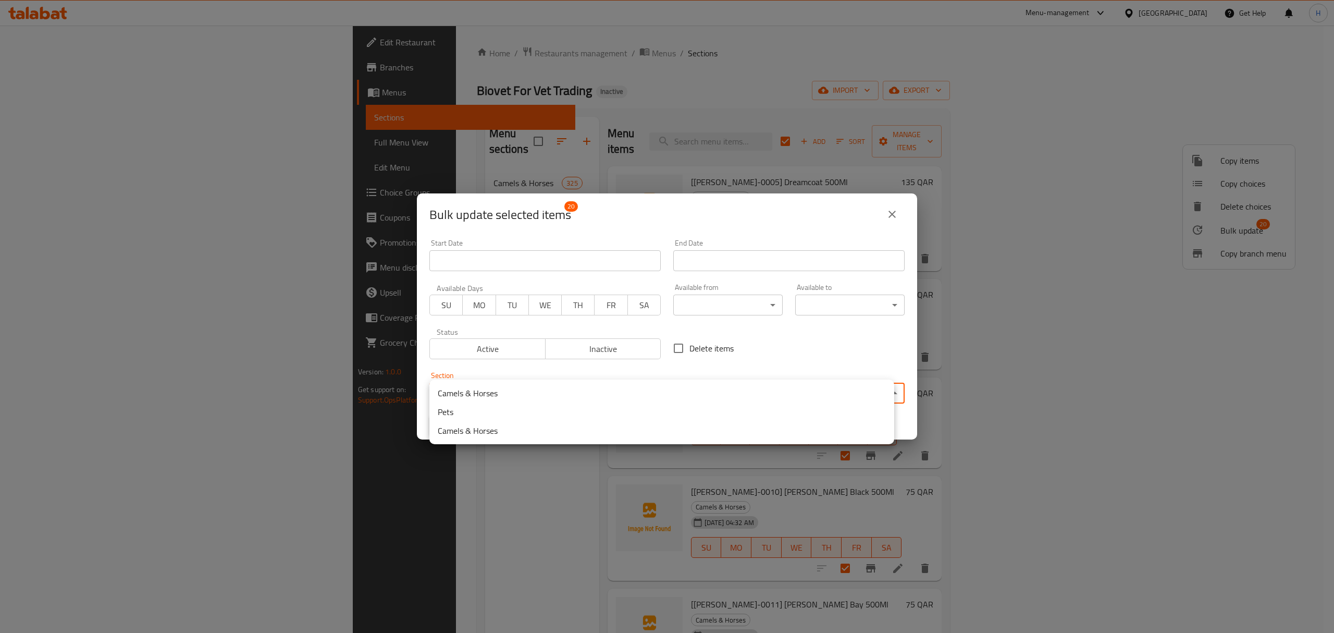
click at [642, 390] on body "​ Menu-management [GEOGRAPHIC_DATA] Get Help H Edit Restaurant Branches Menus S…" at bounding box center [667, 329] width 1334 height 607
click at [605, 394] on li "Camels & Horses" at bounding box center [661, 393] width 465 height 19
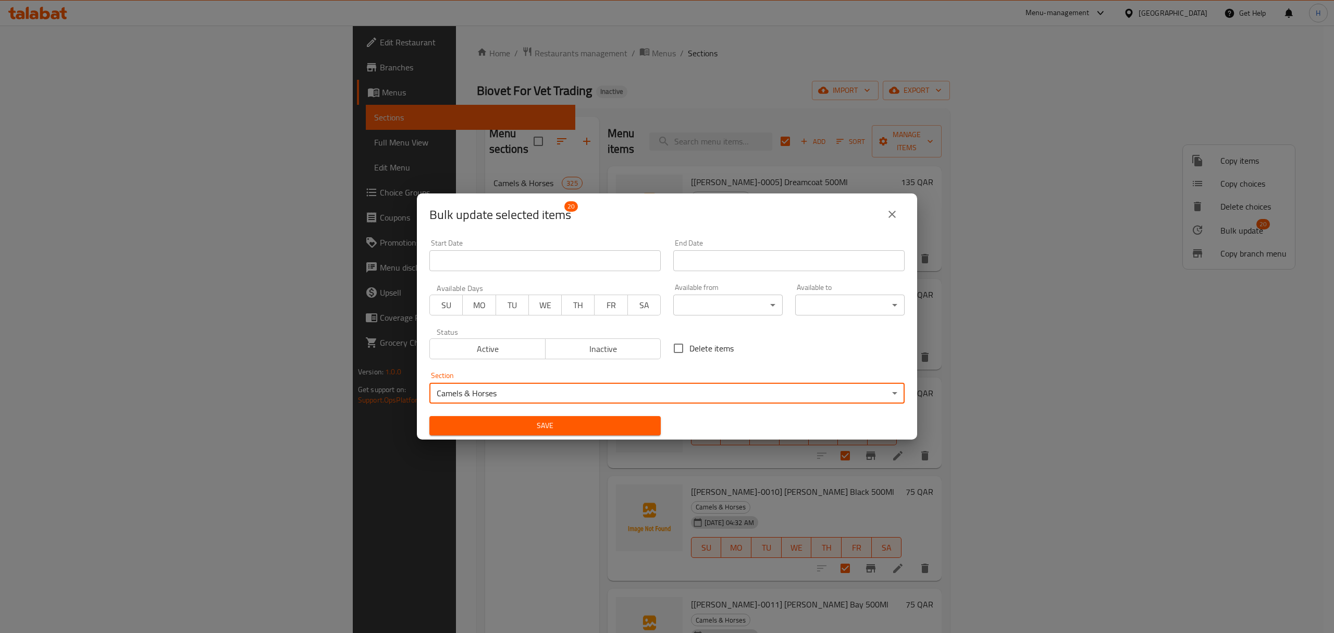
click at [551, 430] on span "Save" at bounding box center [545, 425] width 215 height 13
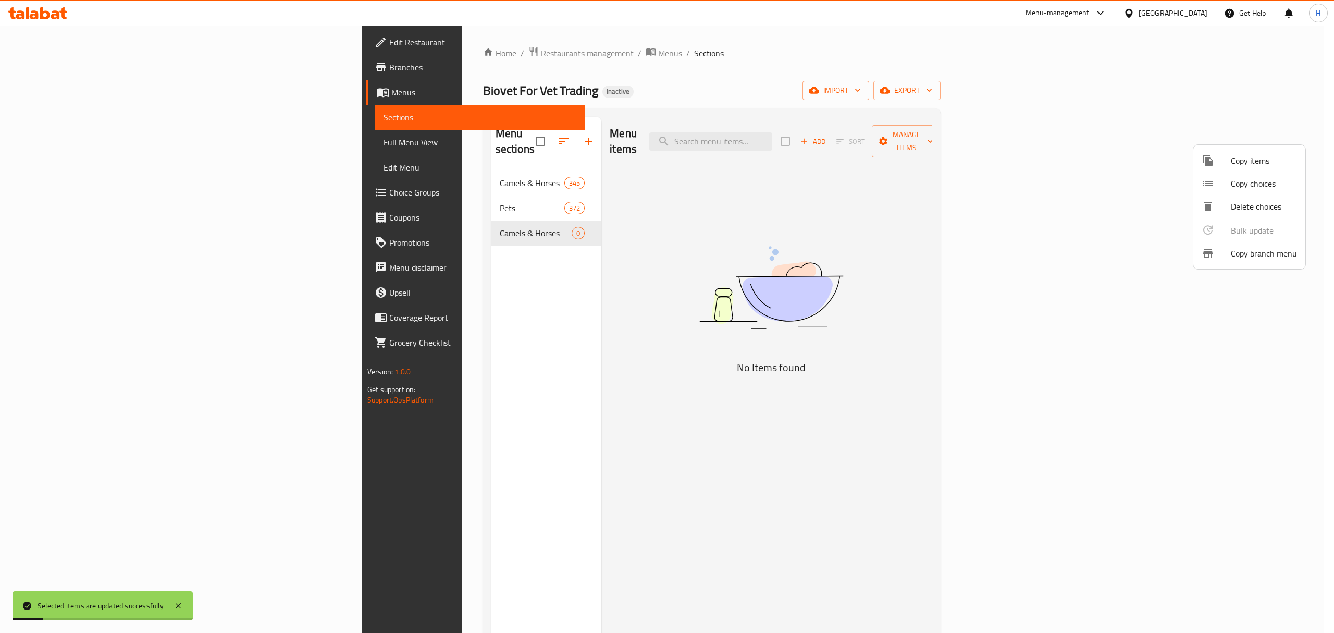
click at [461, 280] on div at bounding box center [667, 316] width 1334 height 633
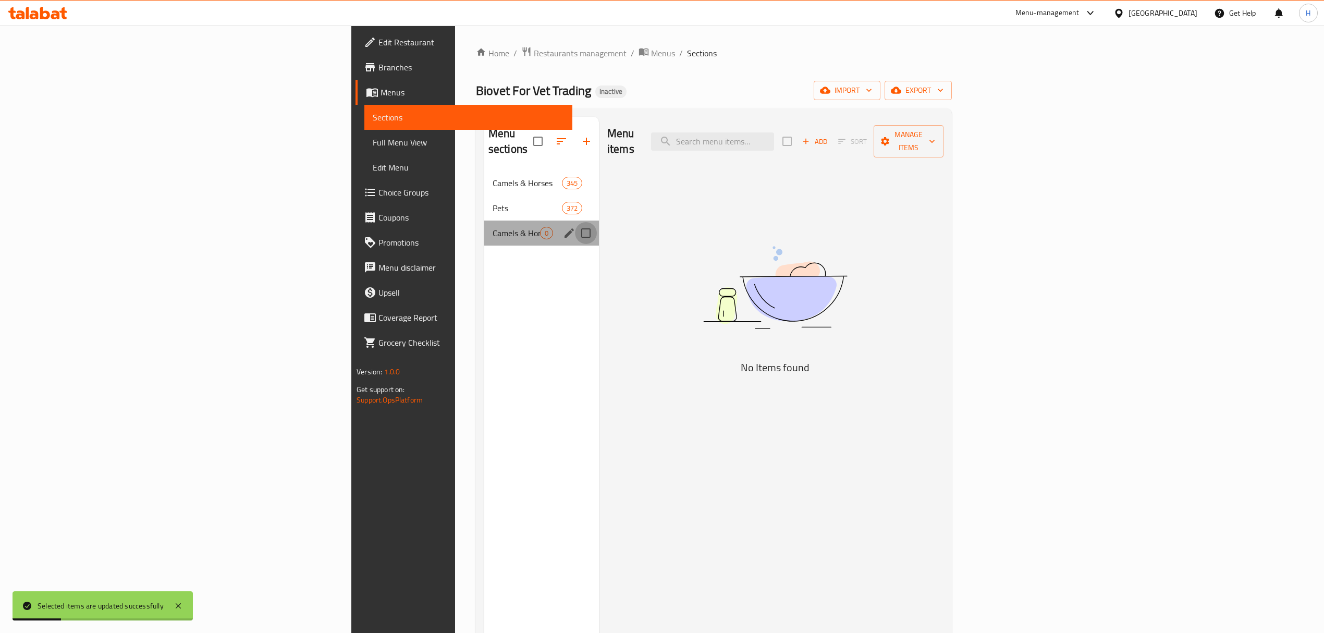
click at [575, 223] on input "Menu sections" at bounding box center [586, 233] width 22 height 22
click at [521, 134] on input "checkbox" at bounding box center [532, 141] width 22 height 22
click at [575, 222] on input "Menu sections" at bounding box center [586, 233] width 22 height 22
click at [549, 135] on icon "button" at bounding box center [555, 141] width 13 height 13
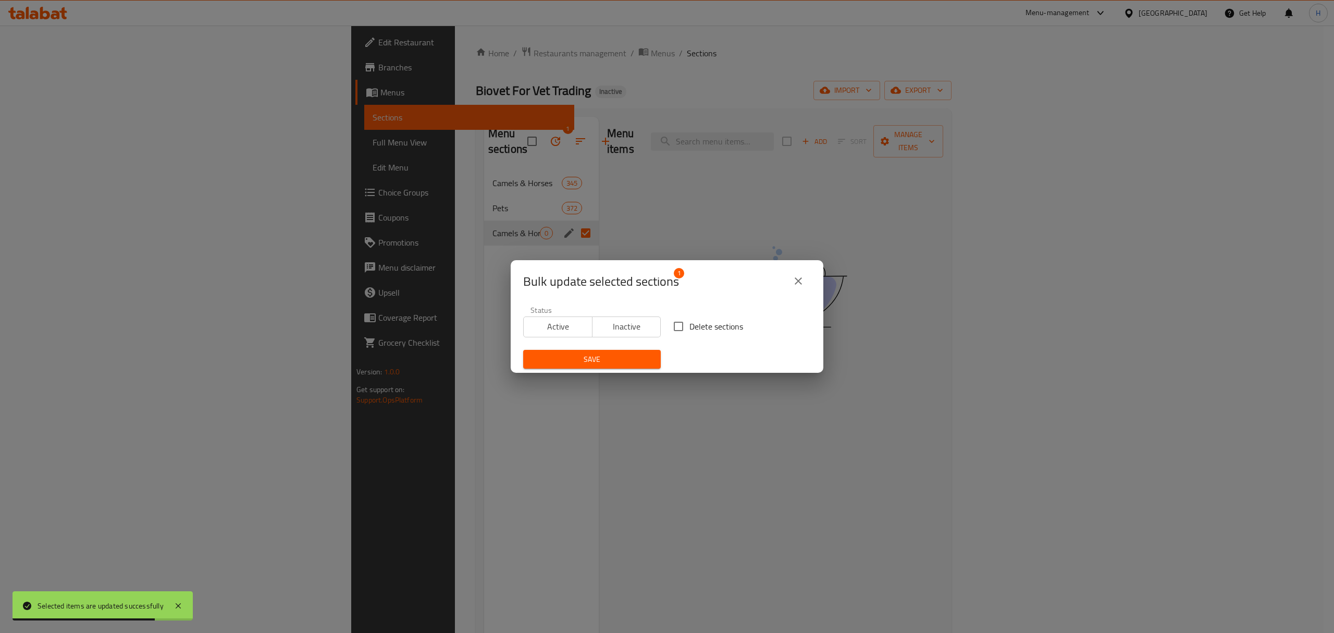
drag, startPoint x: 447, startPoint y: 132, endPoint x: 676, endPoint y: 326, distance: 299.9
click at [680, 330] on input "Delete sections" at bounding box center [679, 326] width 22 height 22
click at [636, 360] on span "Save" at bounding box center [592, 359] width 121 height 13
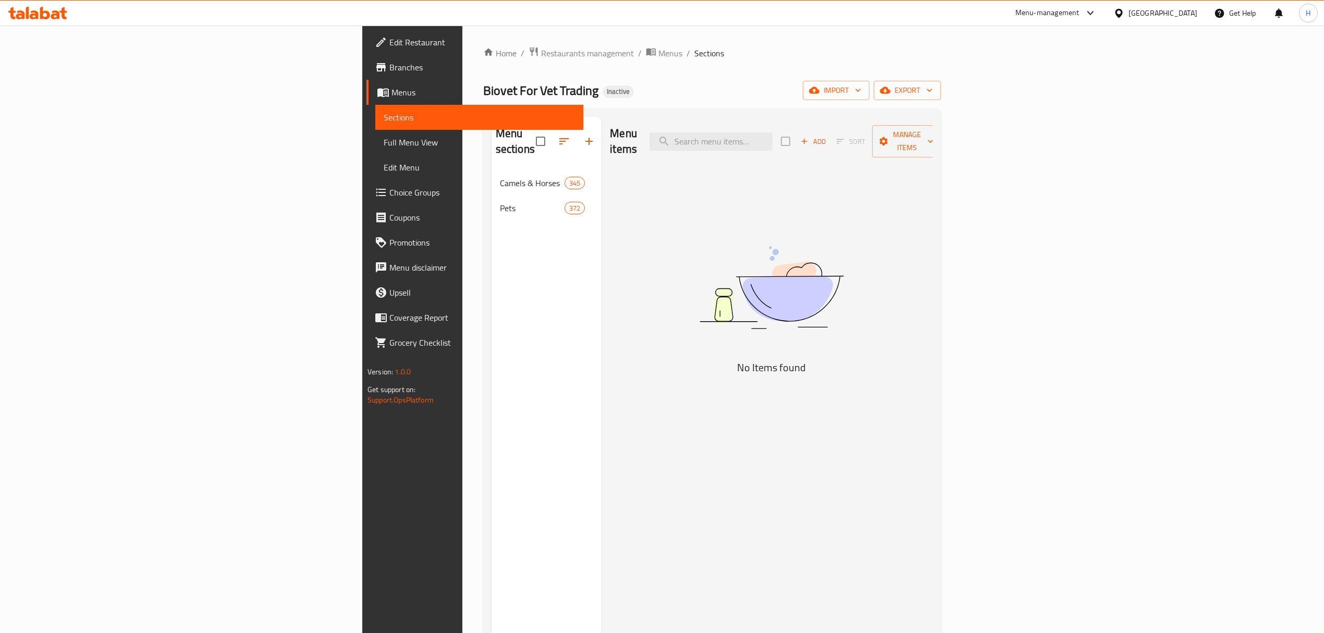
click at [491, 280] on div "Menu sections Camels & Horses 345 Pets 372" at bounding box center [546, 433] width 110 height 633
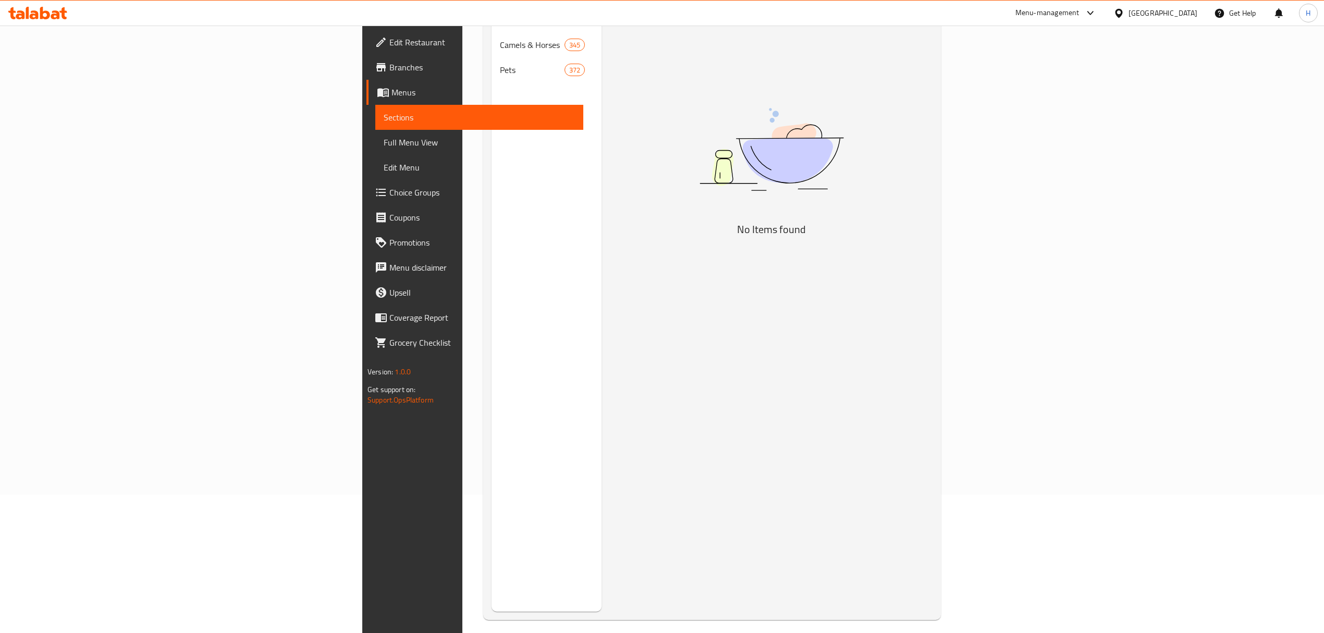
scroll to position [146, 0]
